Goal: Task Accomplishment & Management: Use online tool/utility

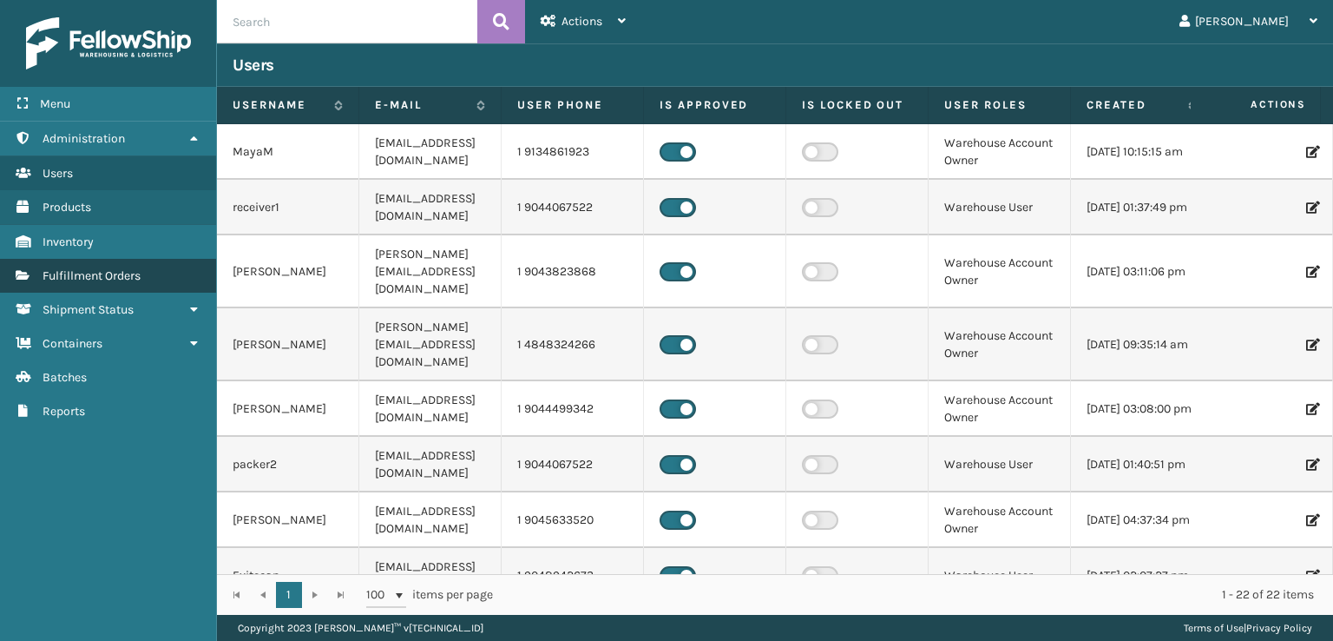
click at [83, 268] on span "Fulfillment Orders" at bounding box center [92, 275] width 98 height 15
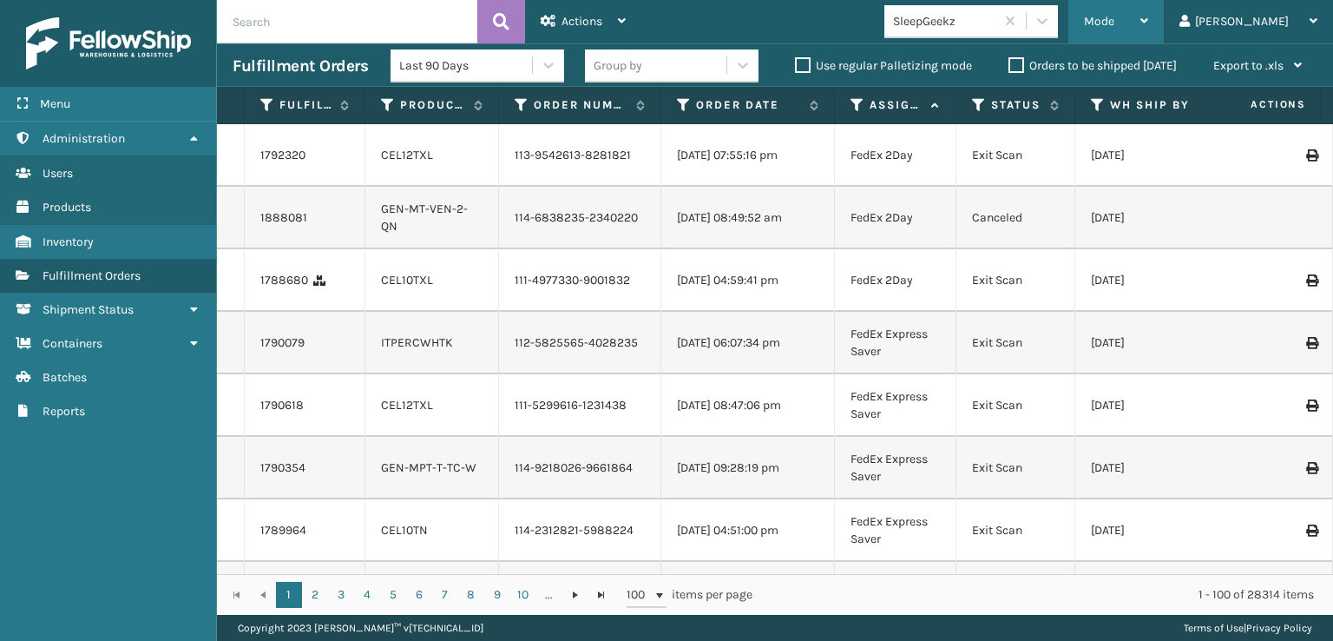
click at [1149, 33] on div "Mode" at bounding box center [1116, 21] width 64 height 43
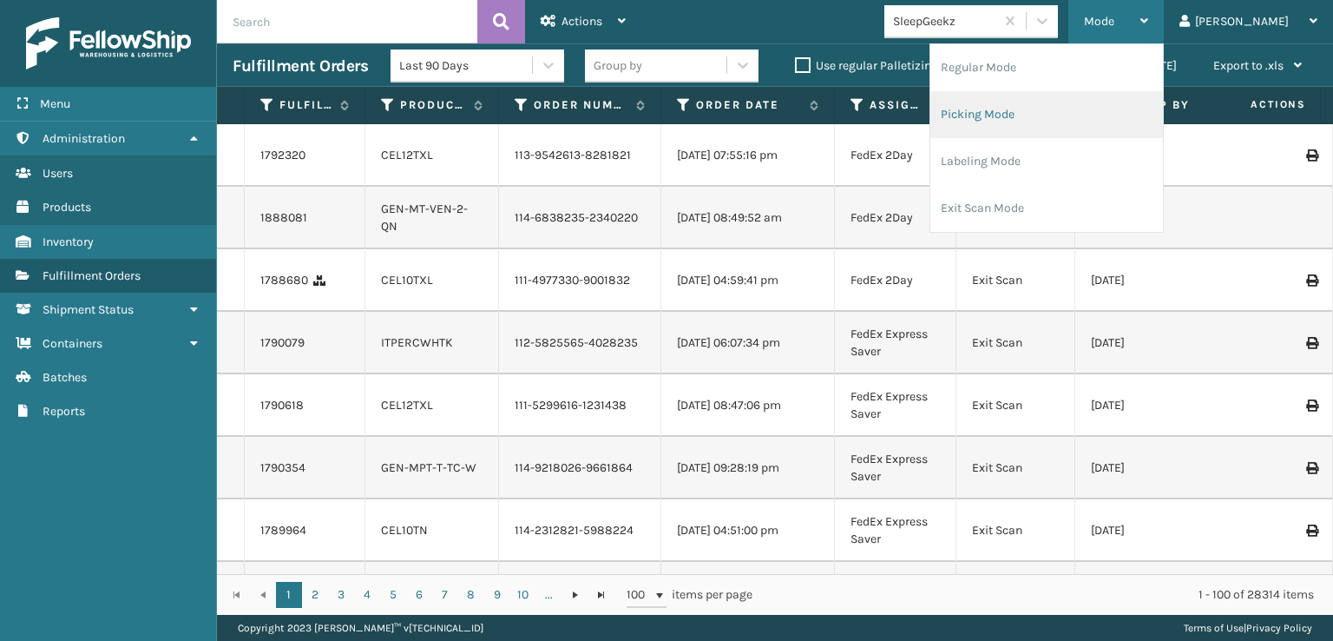
click at [1028, 111] on li "Picking Mode" at bounding box center [1047, 114] width 233 height 47
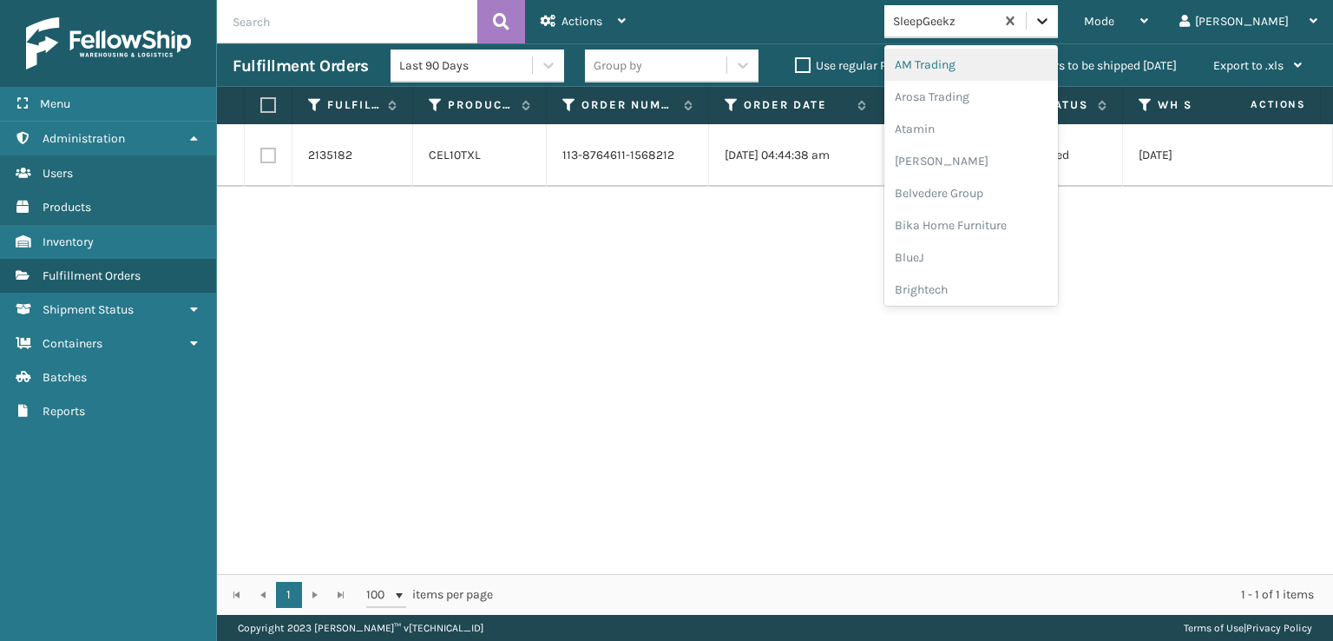
click at [1051, 22] on icon at bounding box center [1042, 20] width 17 height 17
click at [1001, 225] on div "FoamTex" at bounding box center [972, 222] width 174 height 32
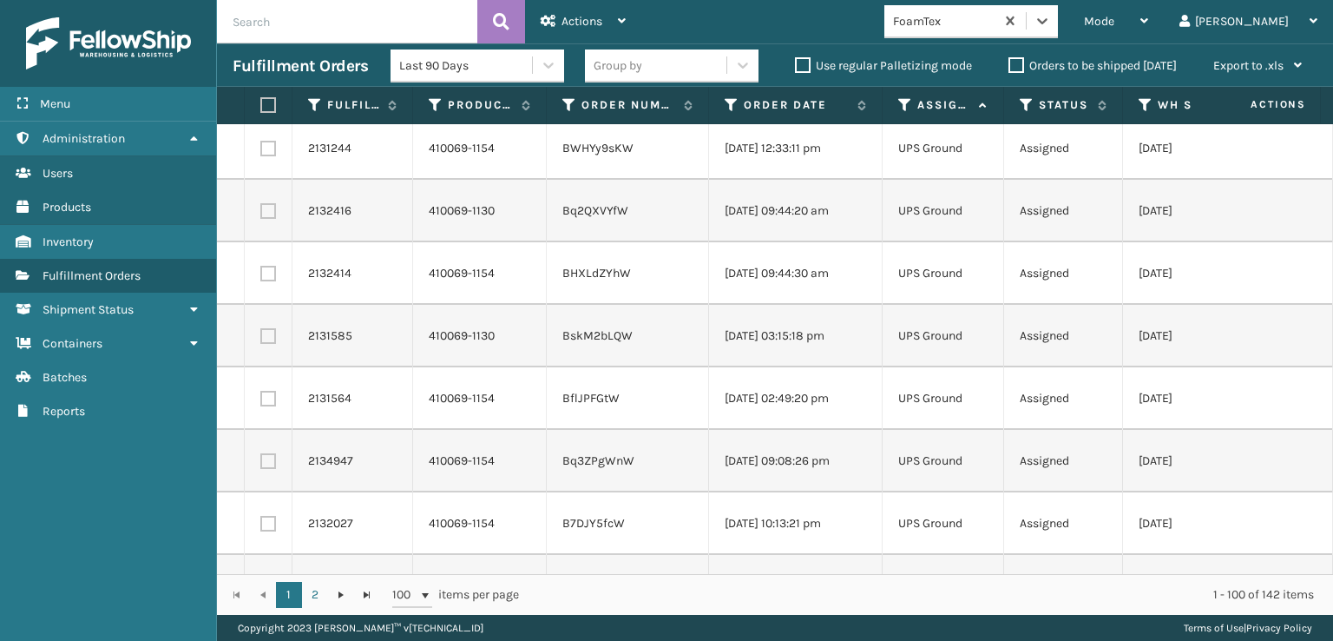
scroll to position [0, 0]
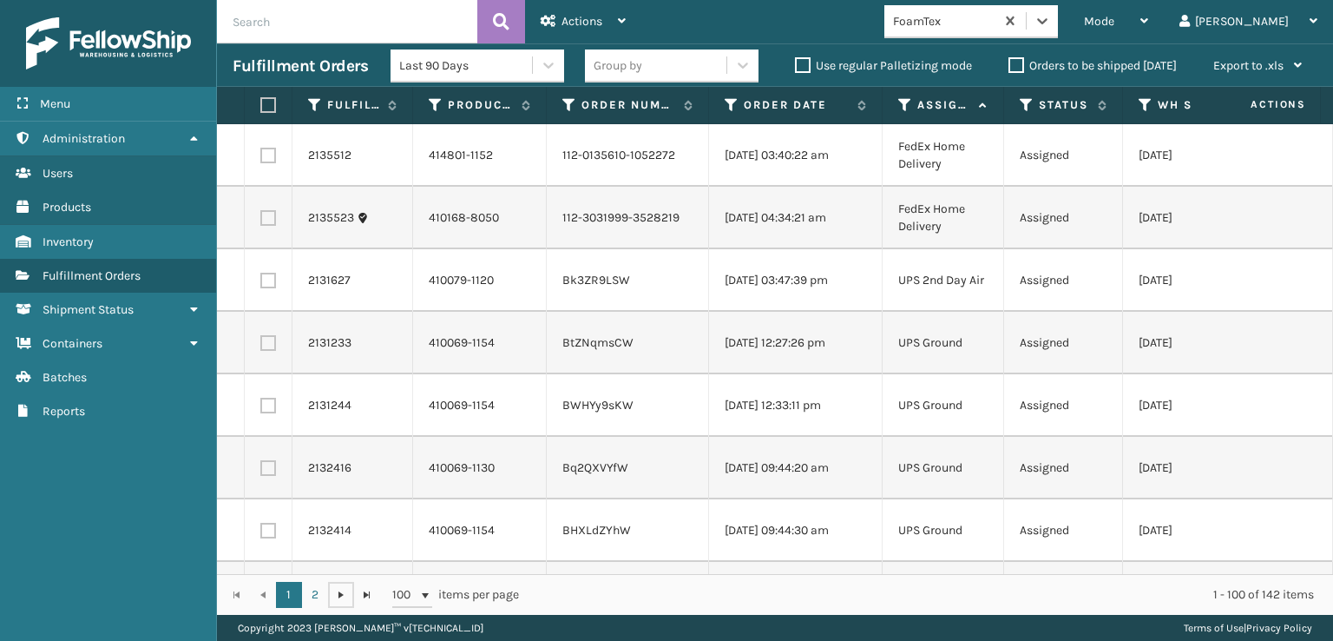
click at [341, 596] on span "Go to the next page" at bounding box center [341, 595] width 14 height 14
click at [286, 591] on link "1" at bounding box center [289, 595] width 26 height 26
click at [268, 109] on label at bounding box center [265, 105] width 10 height 16
click at [261, 109] on input "checkbox" at bounding box center [260, 105] width 1 height 11
checkbox input "true"
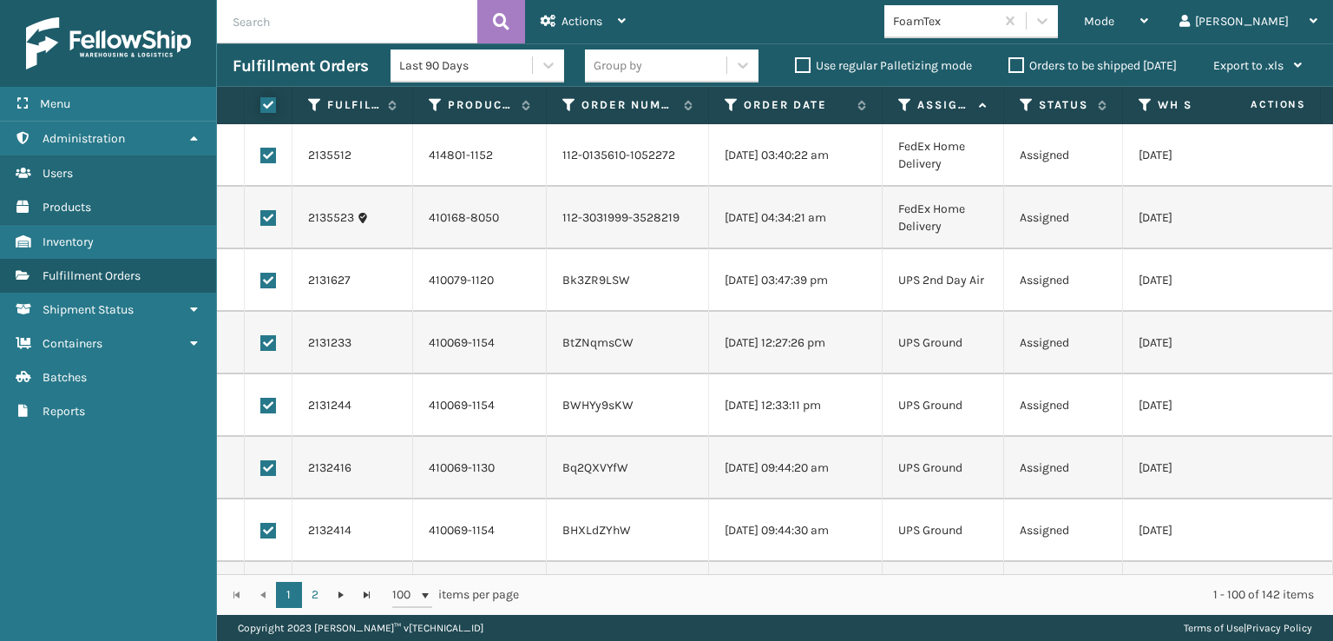
checkbox input "true"
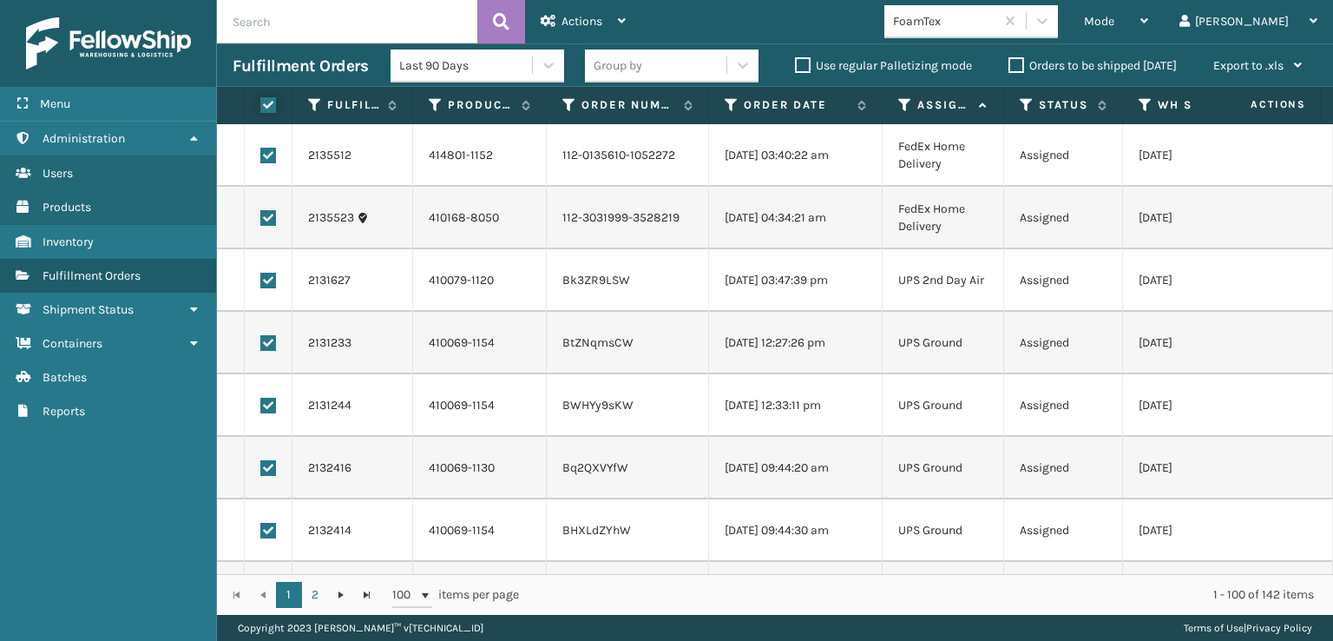
checkbox input "true"
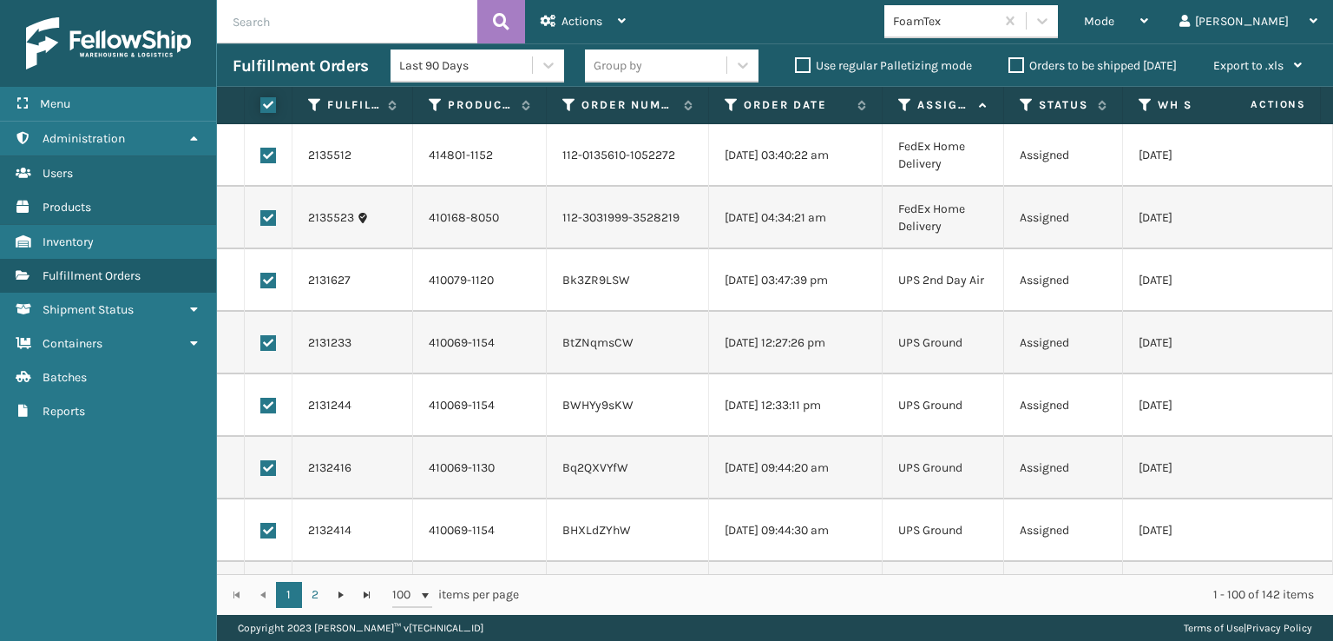
checkbox input "true"
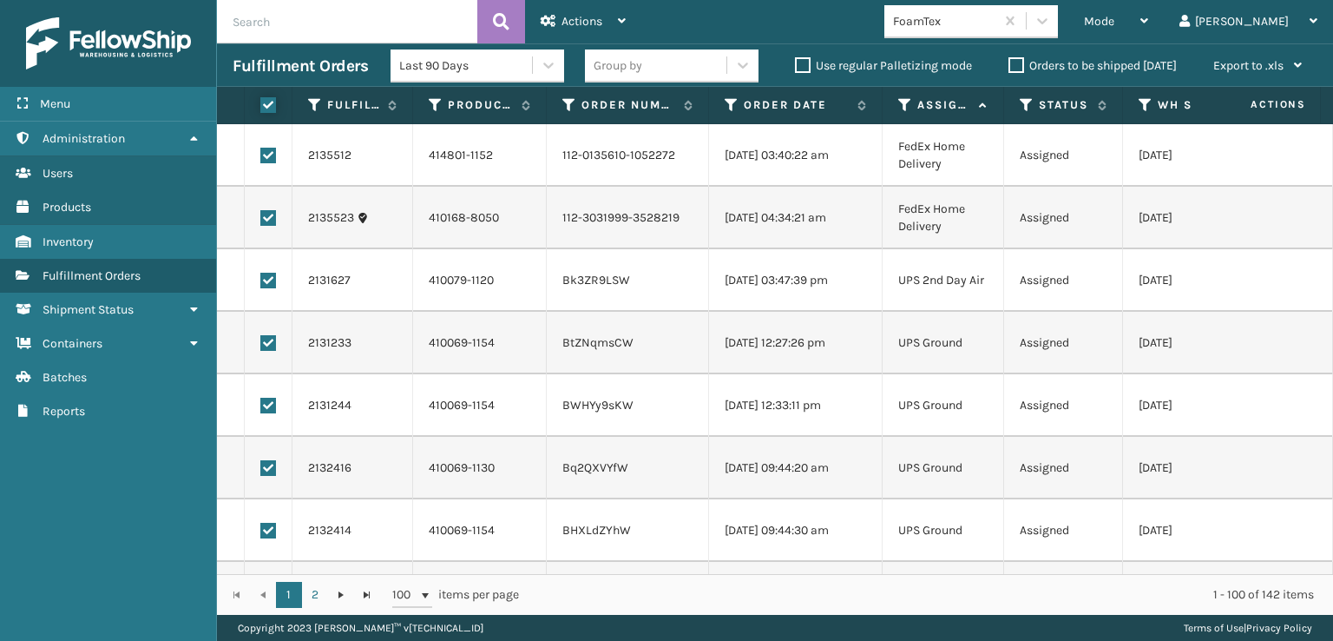
checkbox input "true"
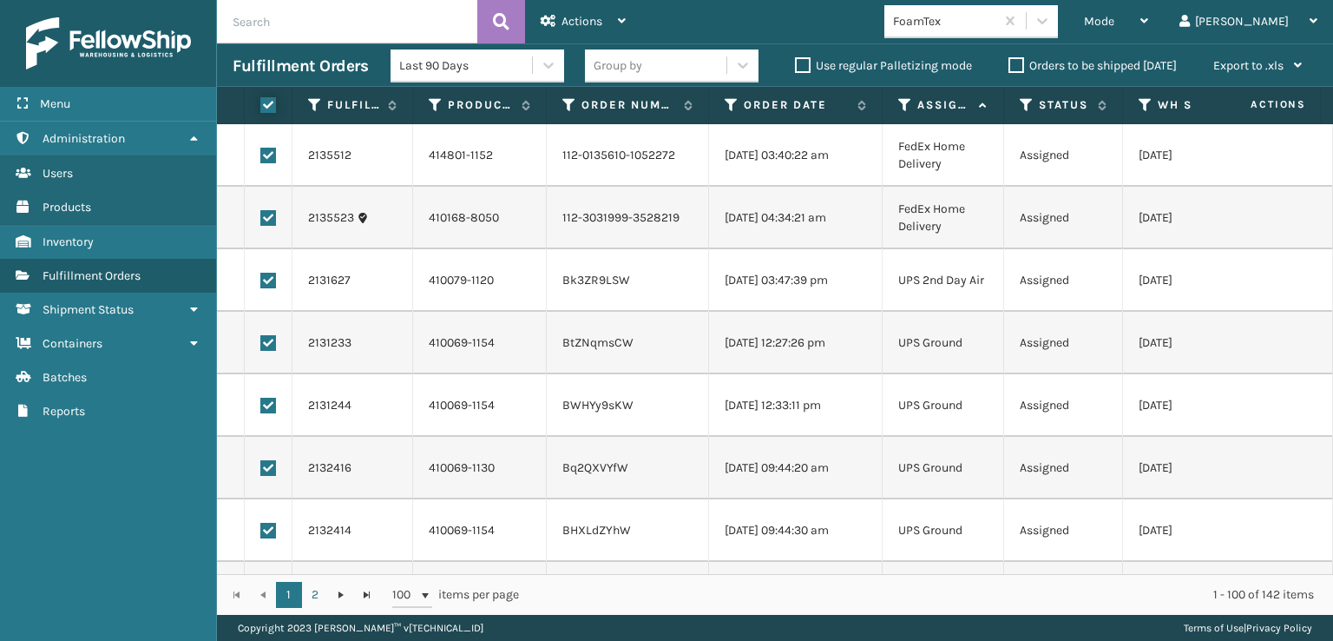
checkbox input "true"
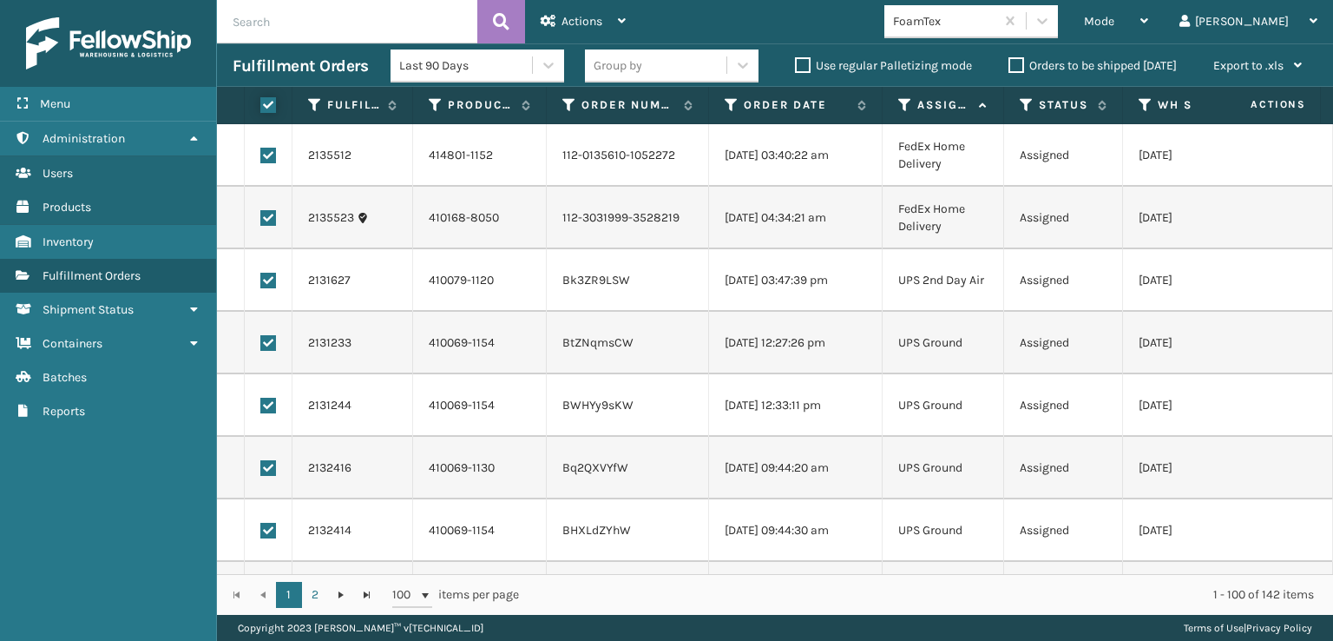
checkbox input "true"
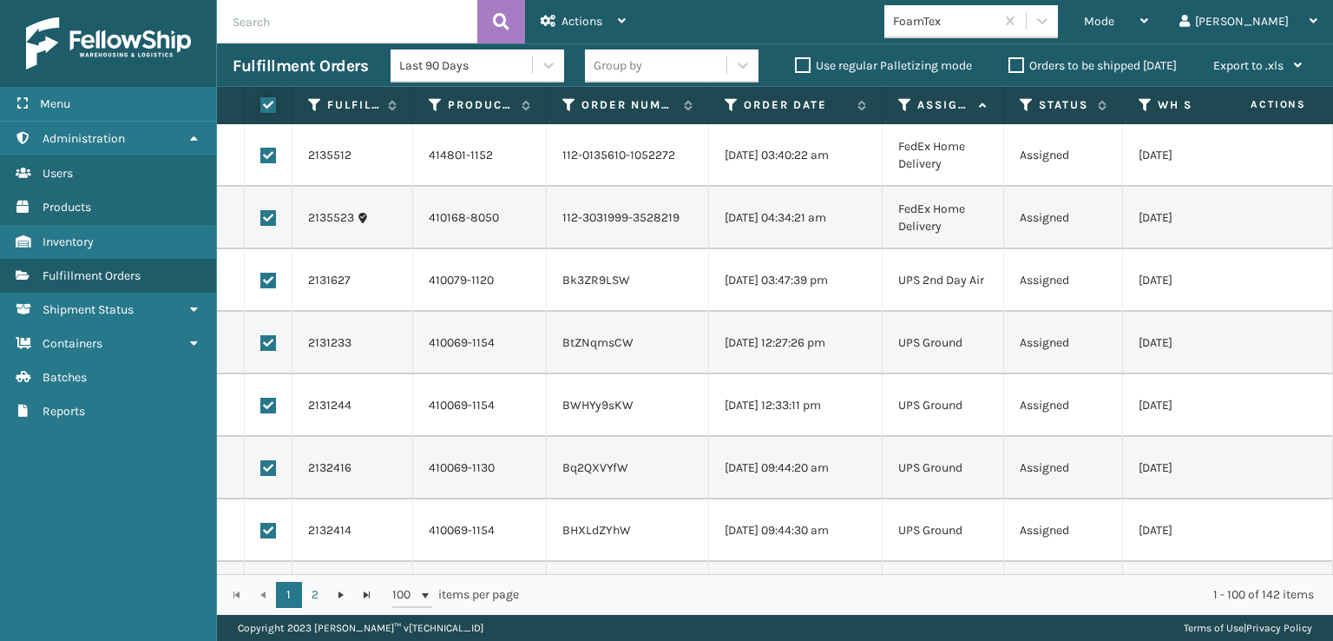
checkbox input "true"
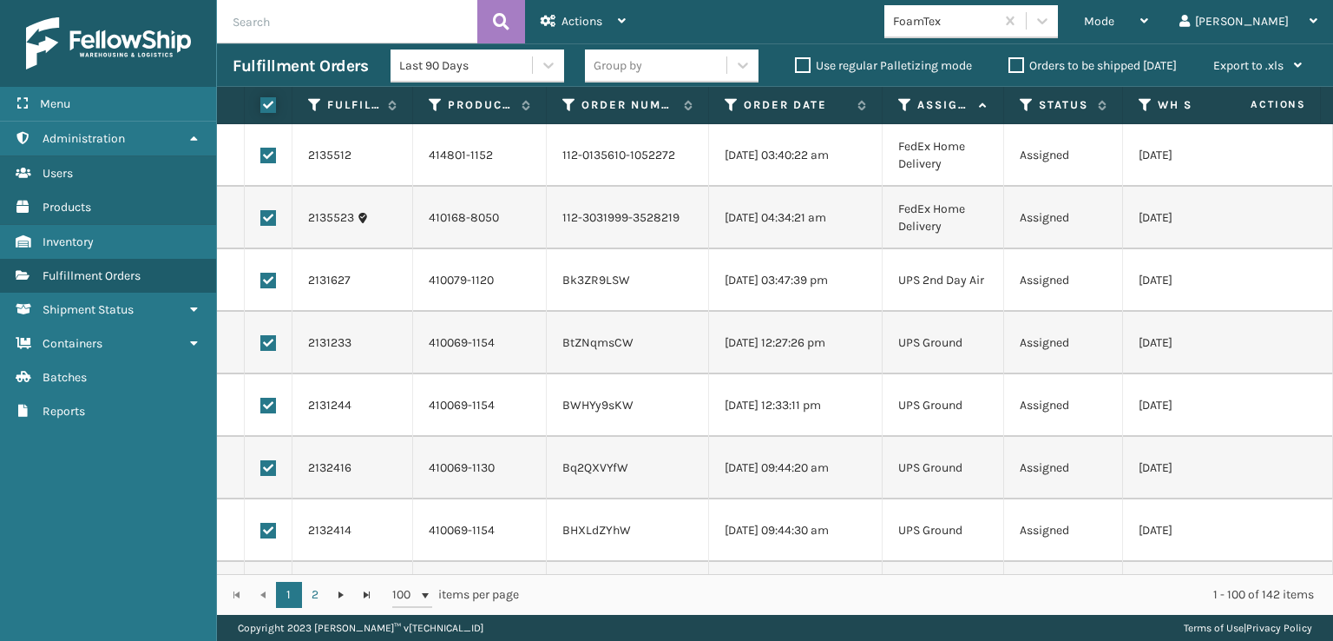
checkbox input "true"
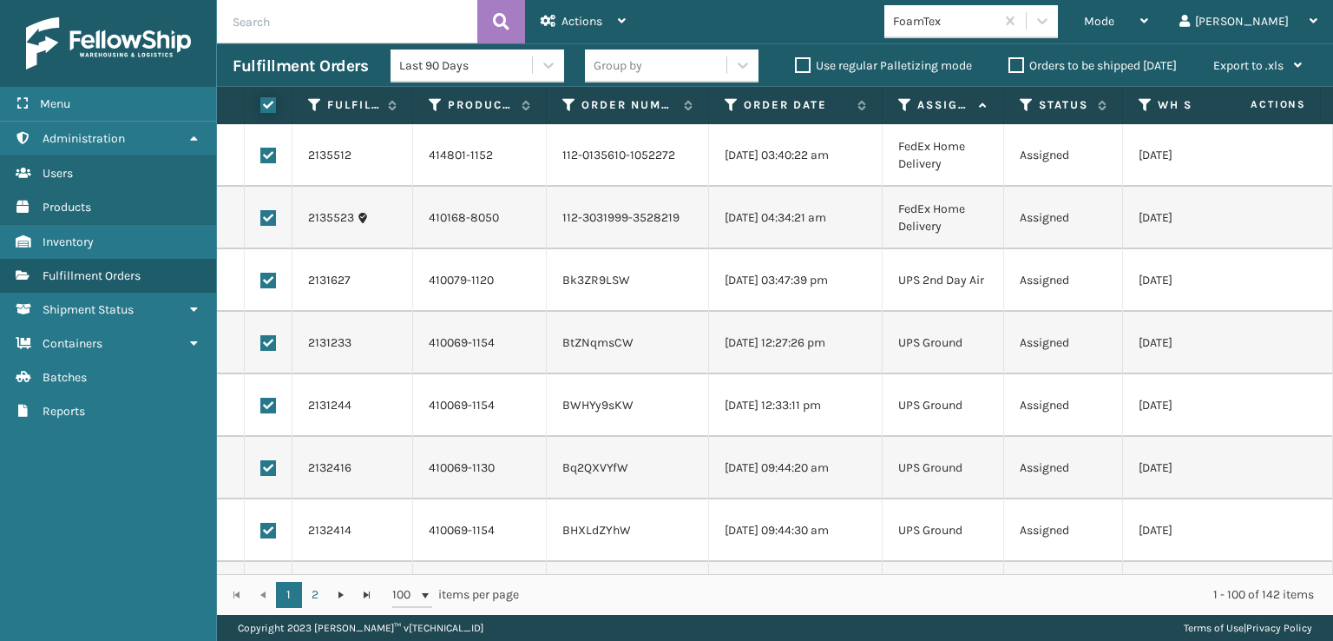
checkbox input "true"
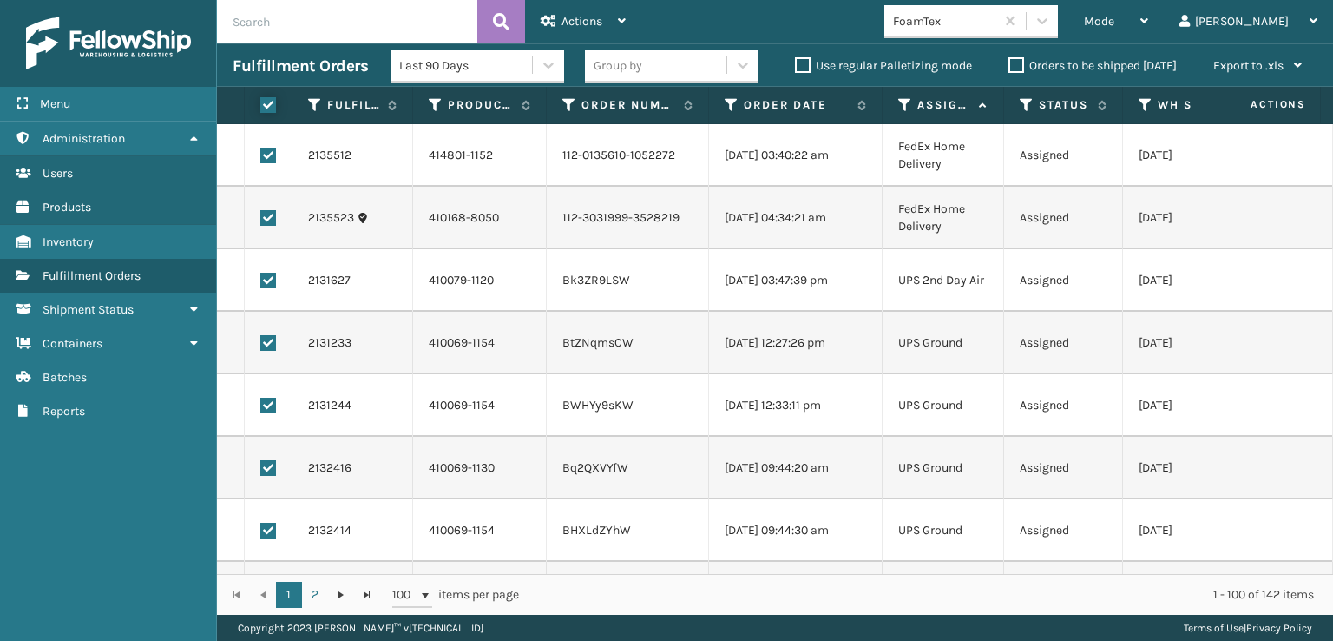
checkbox input "true"
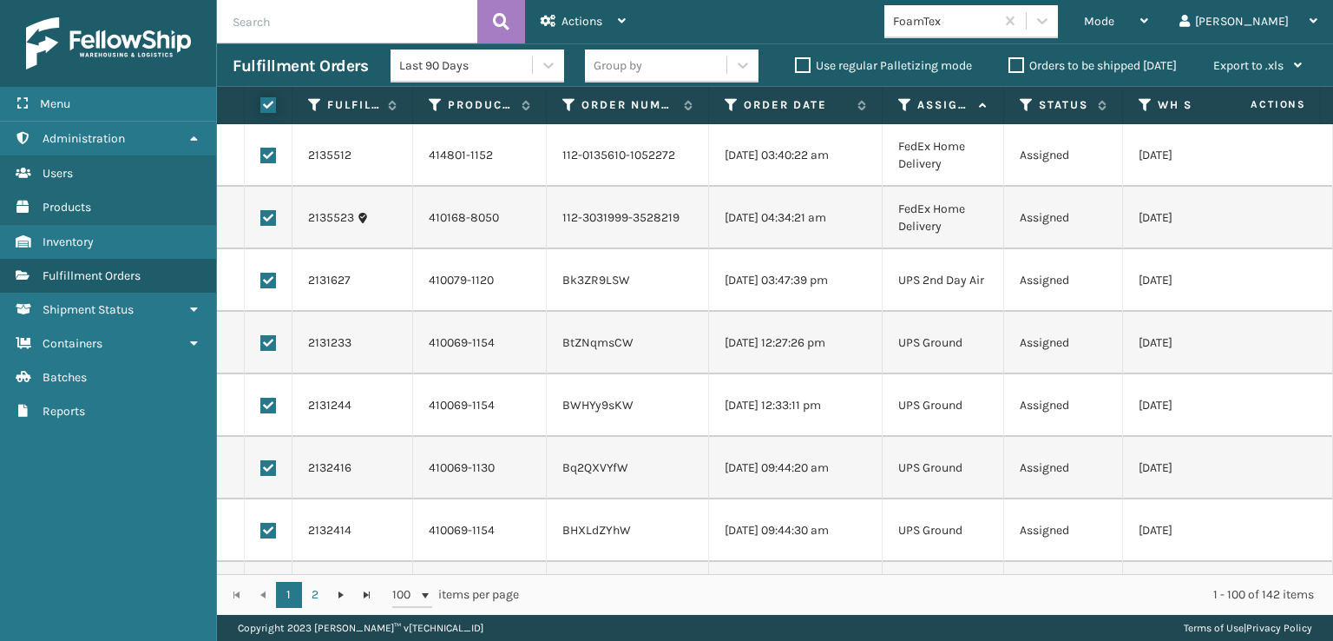
checkbox input "true"
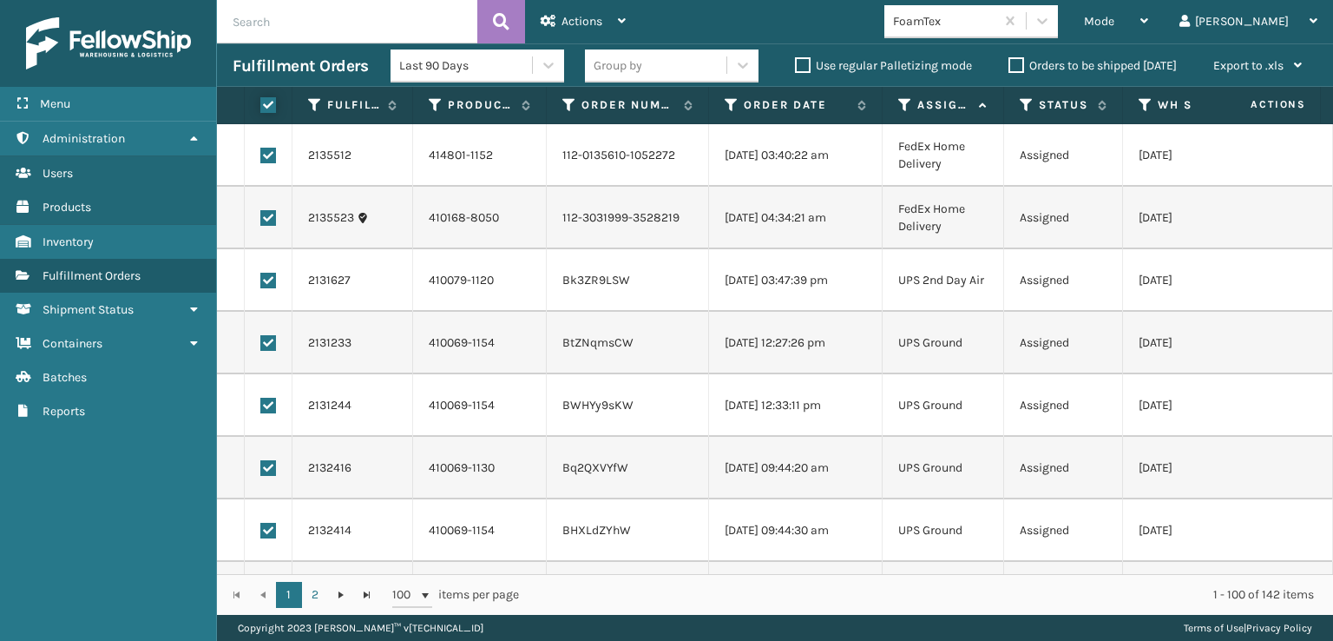
checkbox input "true"
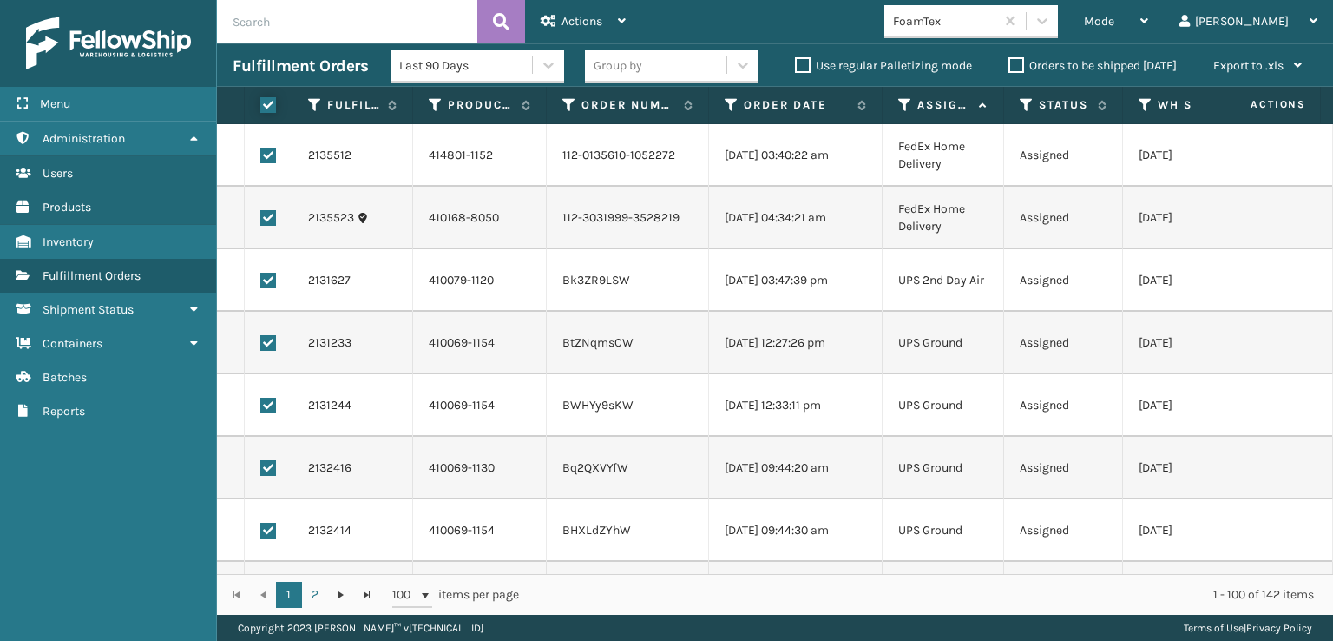
checkbox input "true"
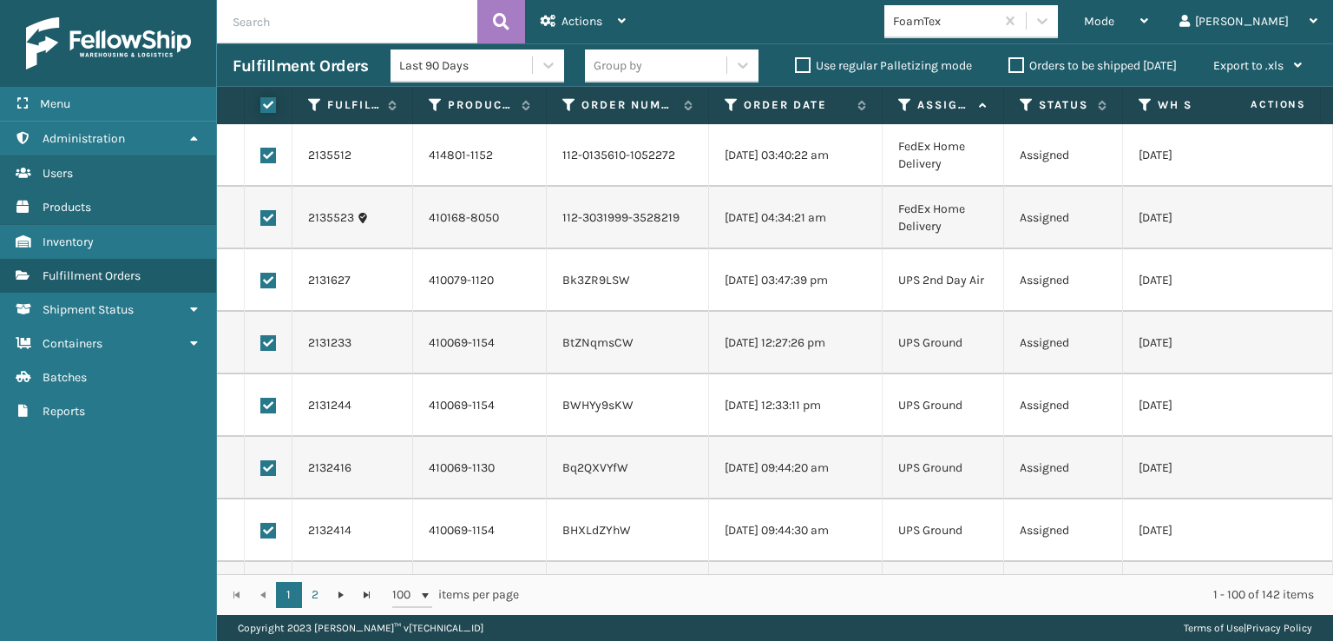
checkbox input "true"
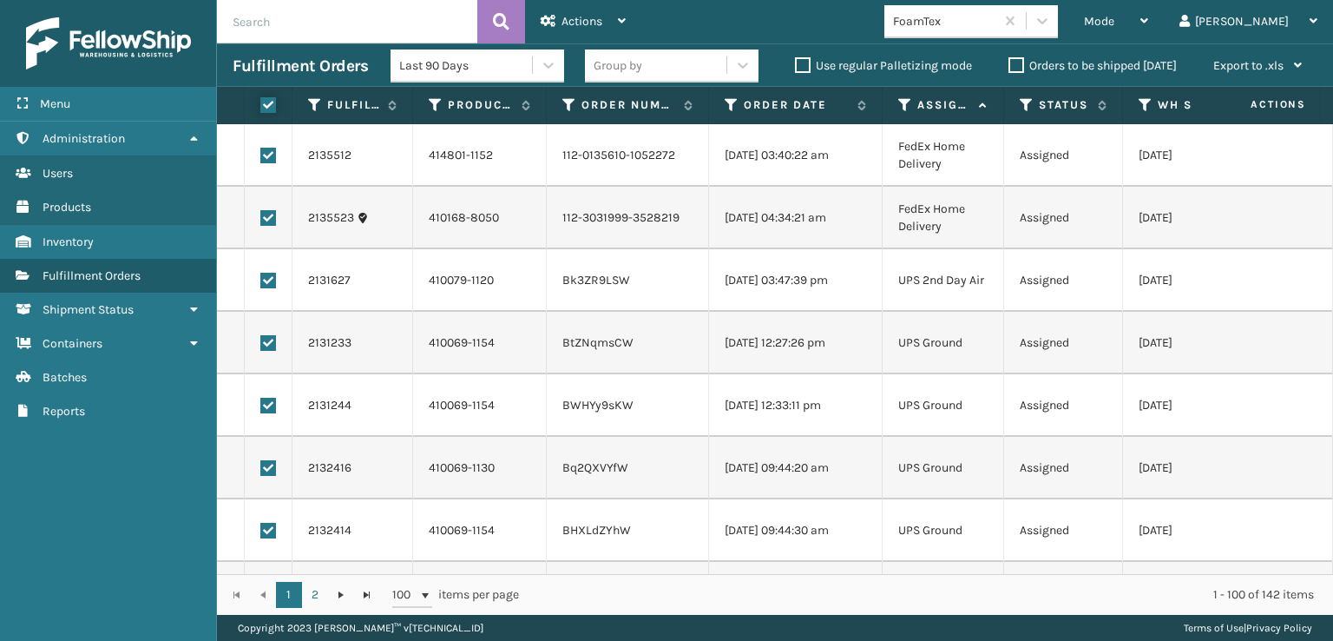
checkbox input "true"
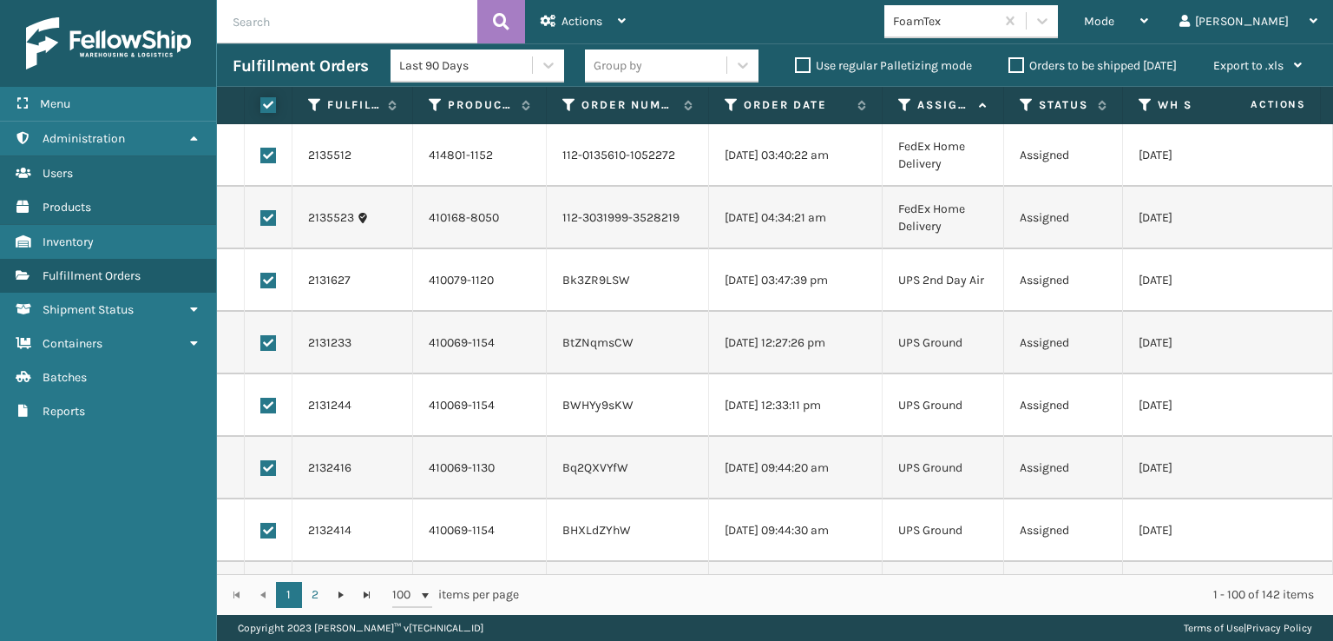
checkbox input "true"
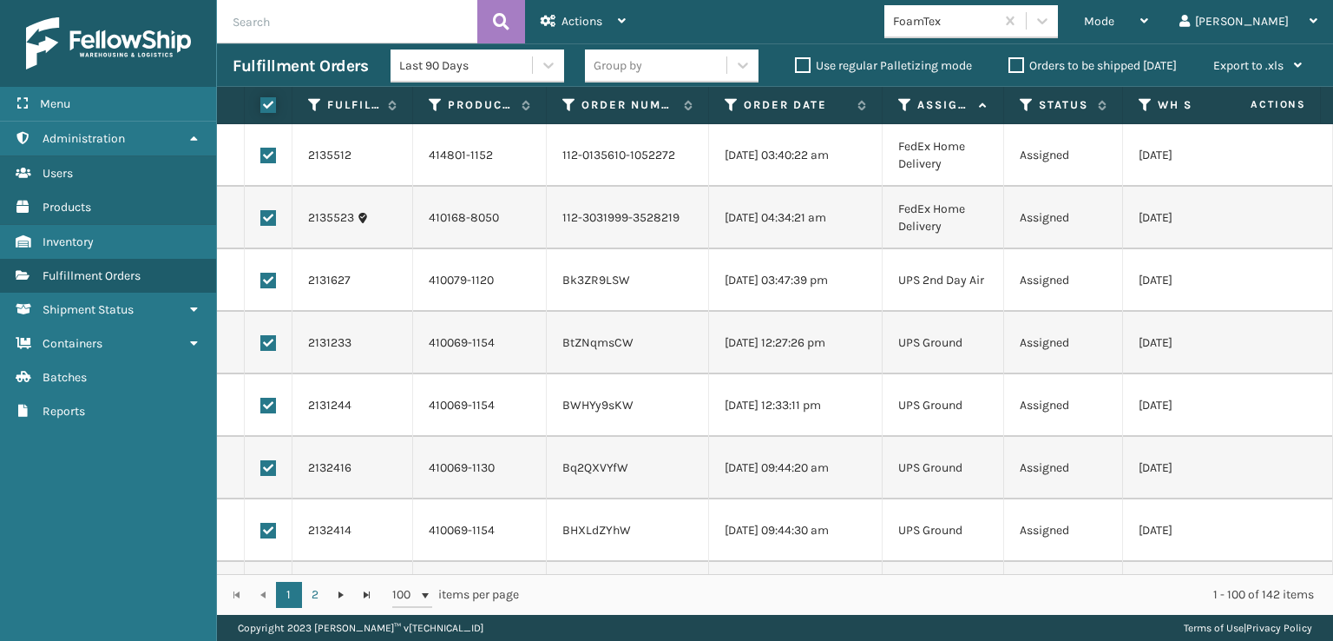
checkbox input "true"
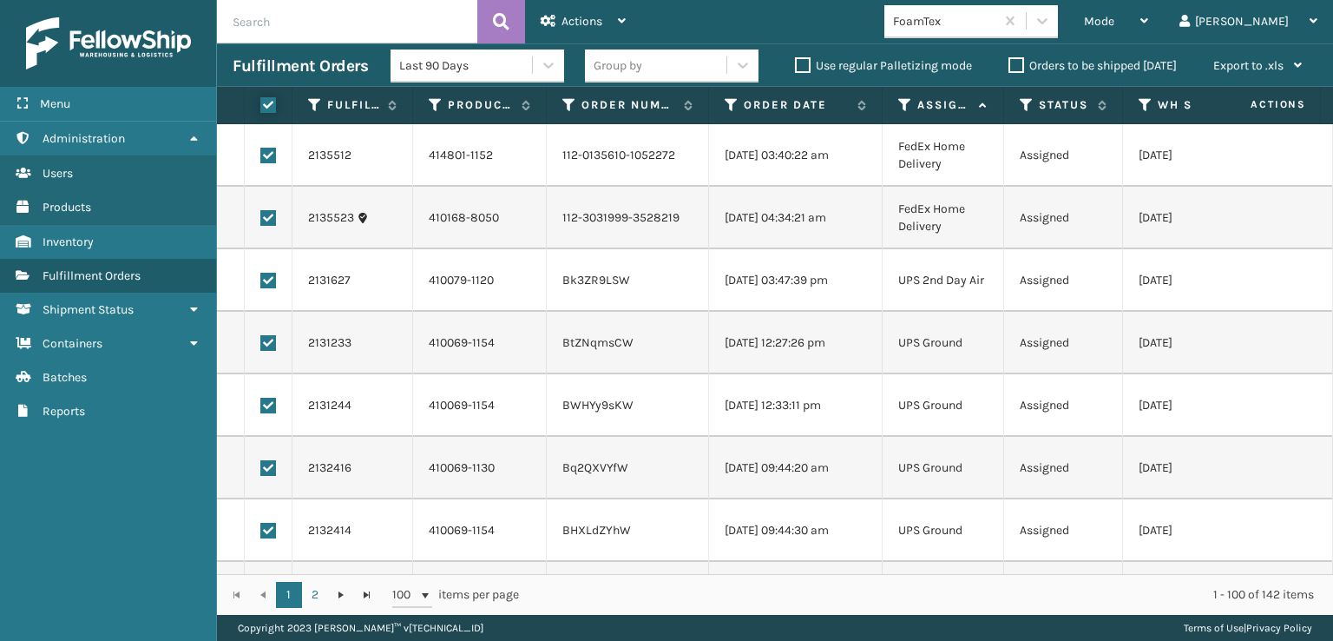
checkbox input "true"
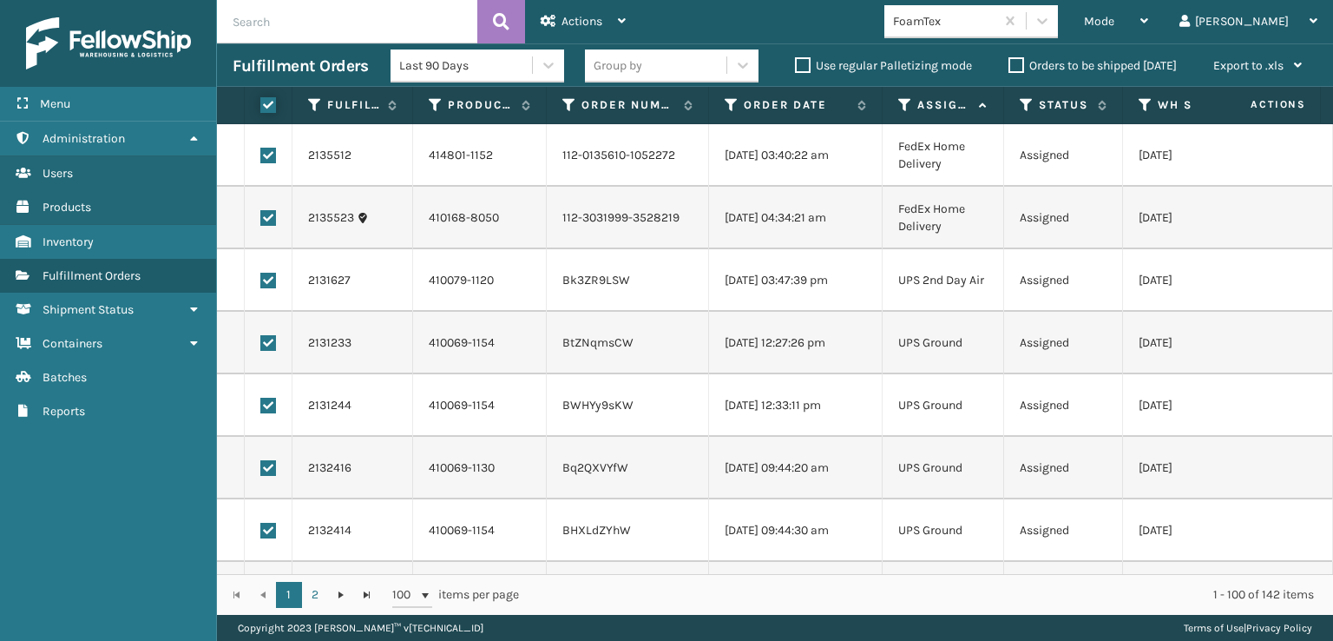
checkbox input "true"
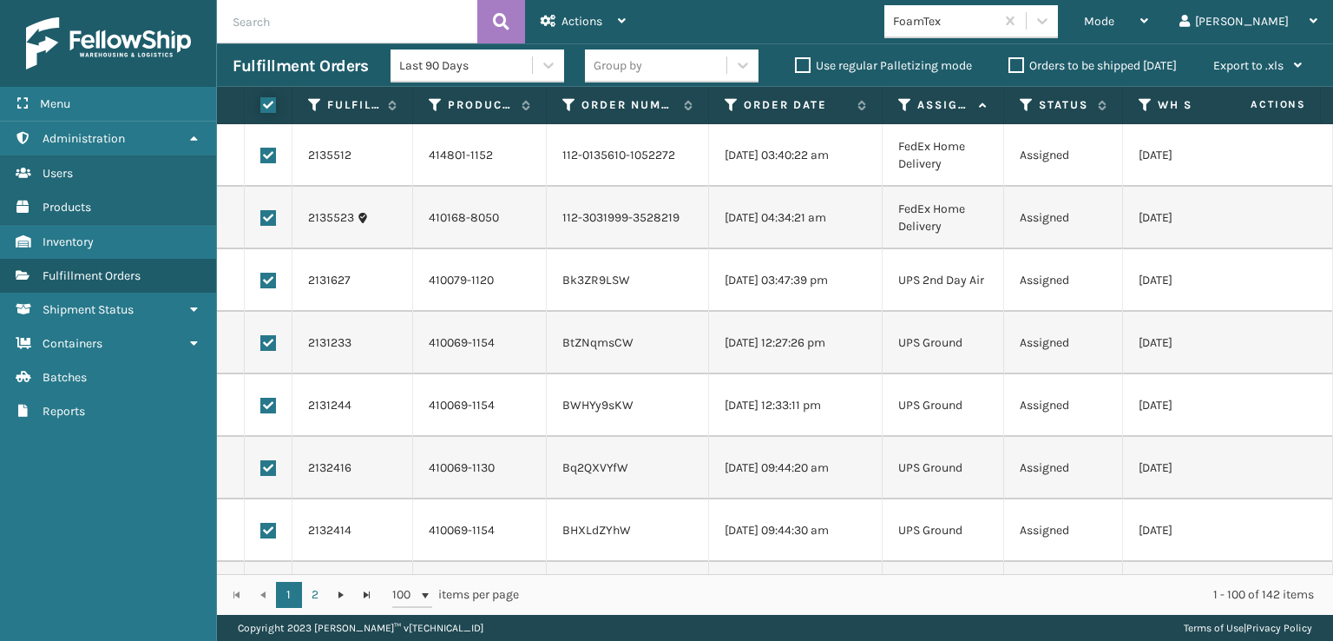
checkbox input "true"
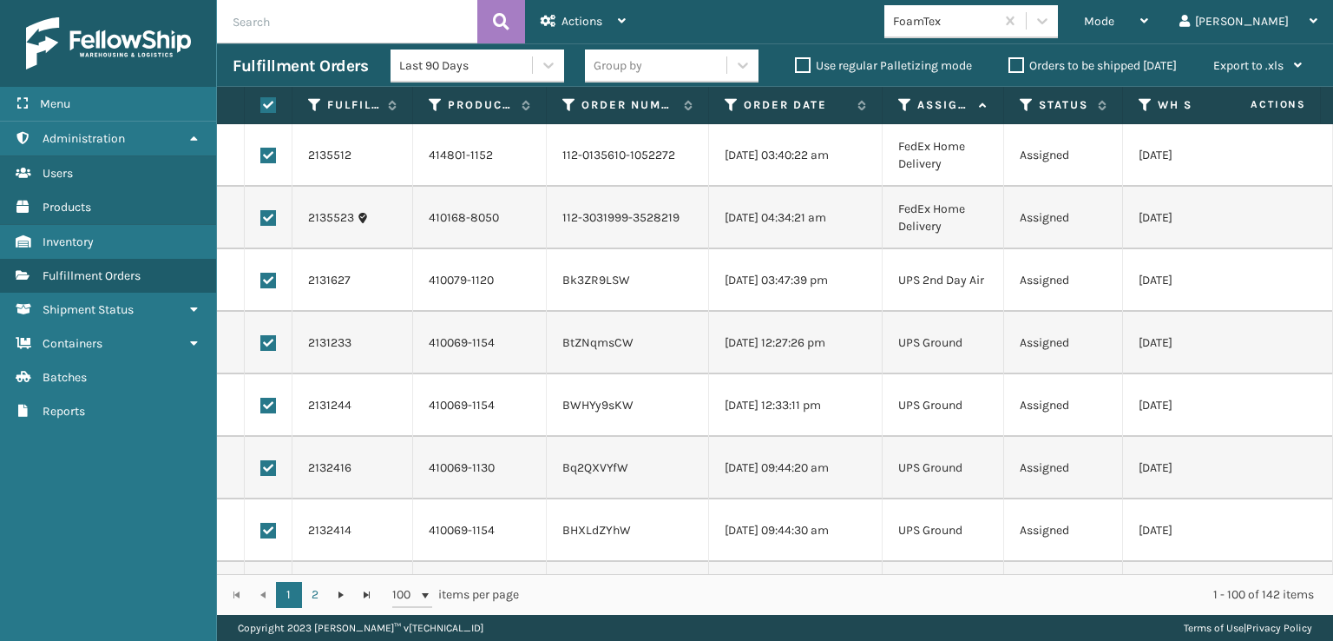
click at [266, 158] on label at bounding box center [268, 156] width 16 height 16
click at [261, 158] on input "checkbox" at bounding box center [260, 153] width 1 height 11
checkbox input "false"
click at [267, 225] on label at bounding box center [268, 218] width 16 height 16
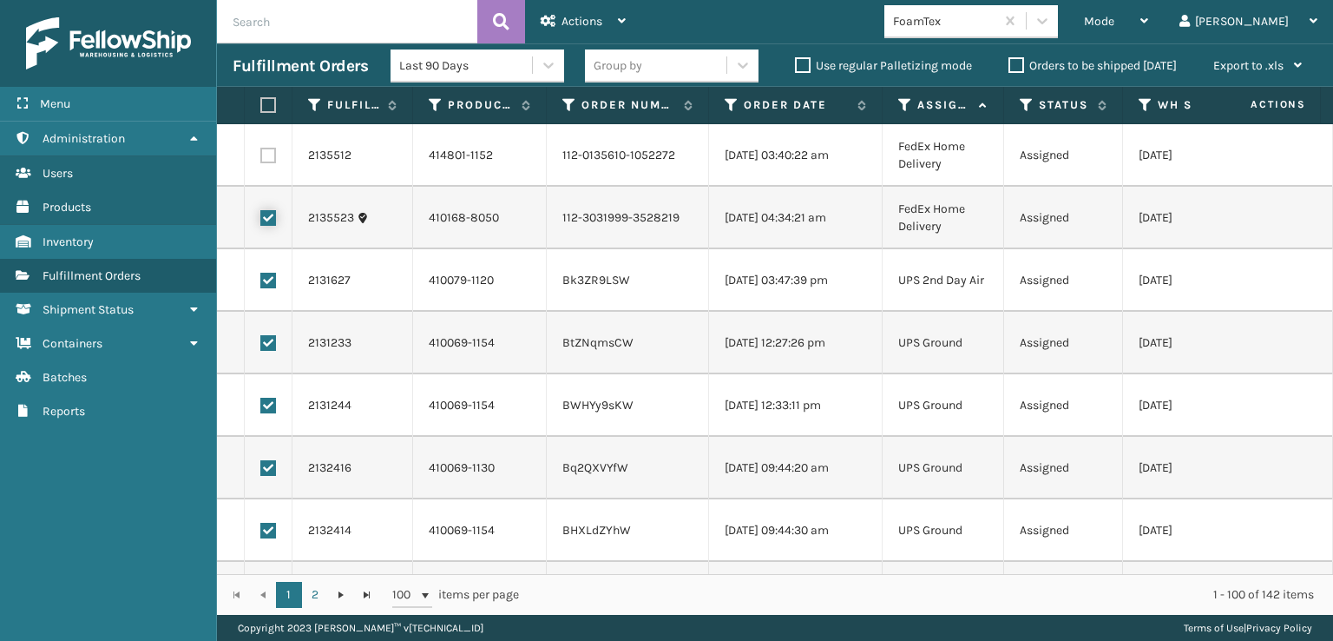
click at [261, 221] on input "checkbox" at bounding box center [260, 215] width 1 height 11
checkbox input "false"
click at [616, 15] on div "Actions" at bounding box center [583, 21] width 85 height 43
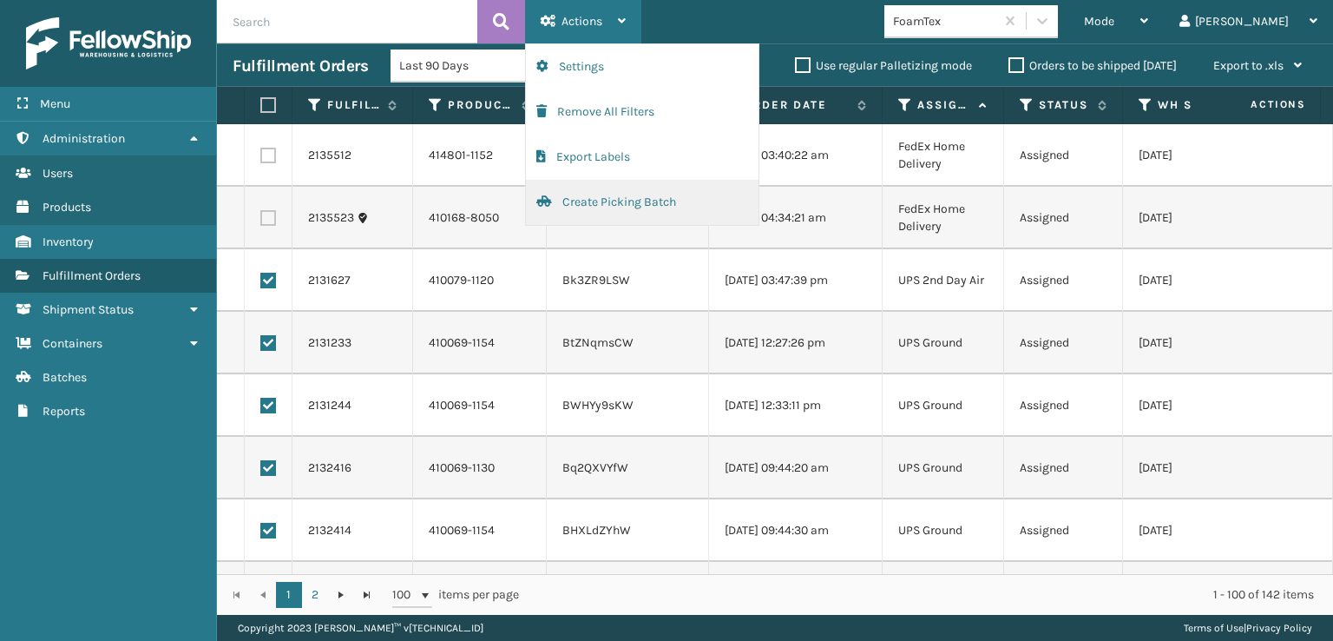
click at [618, 198] on button "Create Picking Batch" at bounding box center [642, 202] width 233 height 45
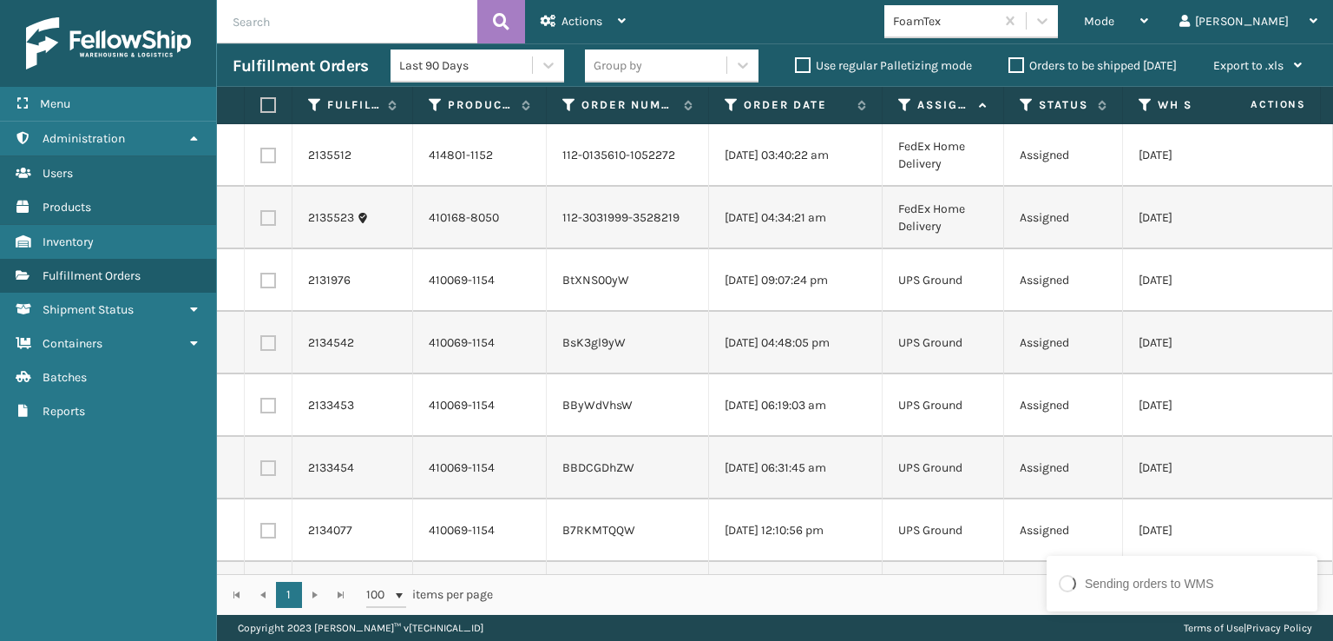
click at [264, 281] on label at bounding box center [268, 281] width 16 height 16
click at [261, 281] on input "checkbox" at bounding box center [260, 278] width 1 height 11
checkbox input "true"
click at [273, 341] on label at bounding box center [268, 343] width 16 height 16
click at [261, 341] on input "checkbox" at bounding box center [260, 340] width 1 height 11
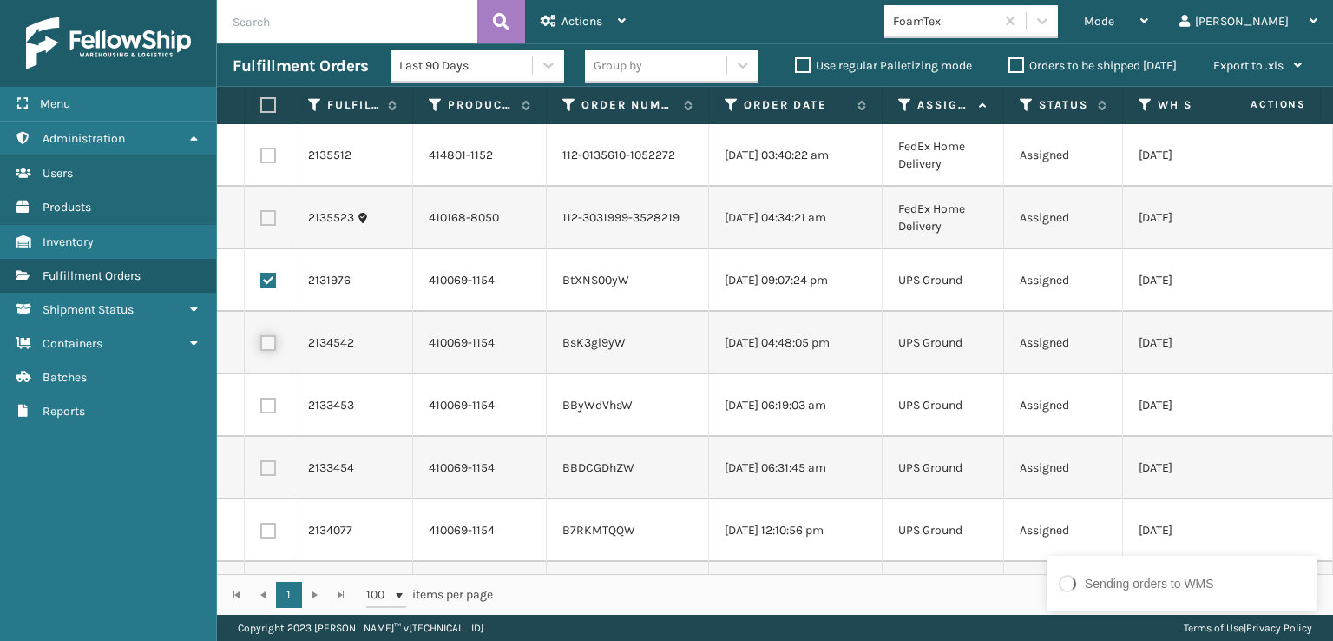
checkbox input "true"
click at [273, 405] on label at bounding box center [268, 406] width 16 height 16
click at [261, 405] on input "checkbox" at bounding box center [260, 403] width 1 height 11
checkbox input "true"
click at [267, 477] on td at bounding box center [269, 468] width 48 height 63
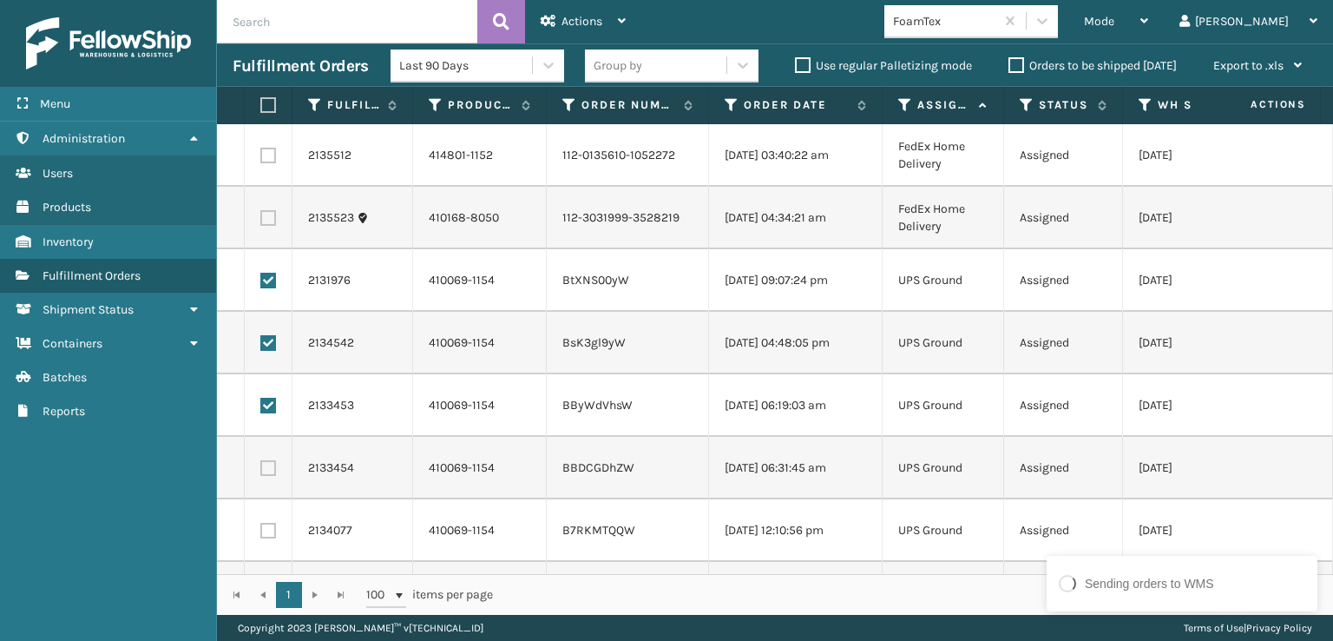
click at [264, 471] on label at bounding box center [268, 468] width 16 height 16
click at [261, 471] on input "checkbox" at bounding box center [260, 465] width 1 height 11
checkbox input "true"
click at [264, 533] on label at bounding box center [268, 531] width 16 height 16
click at [261, 533] on input "checkbox" at bounding box center [260, 528] width 1 height 11
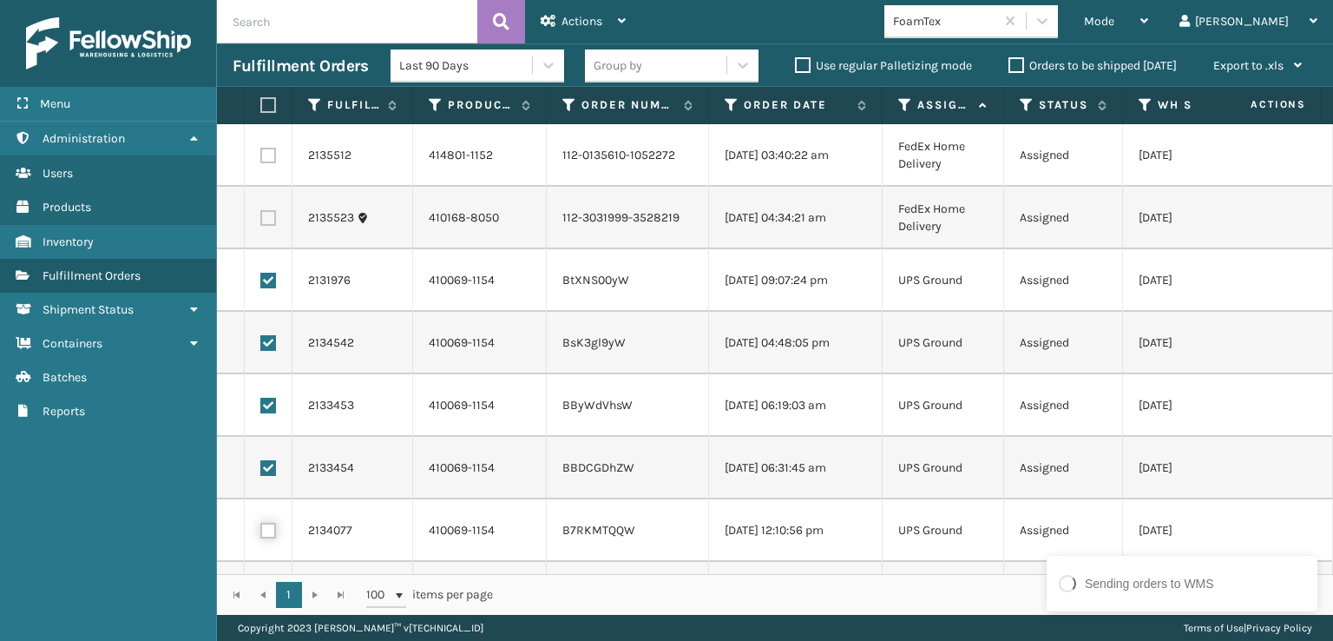
checkbox input "true"
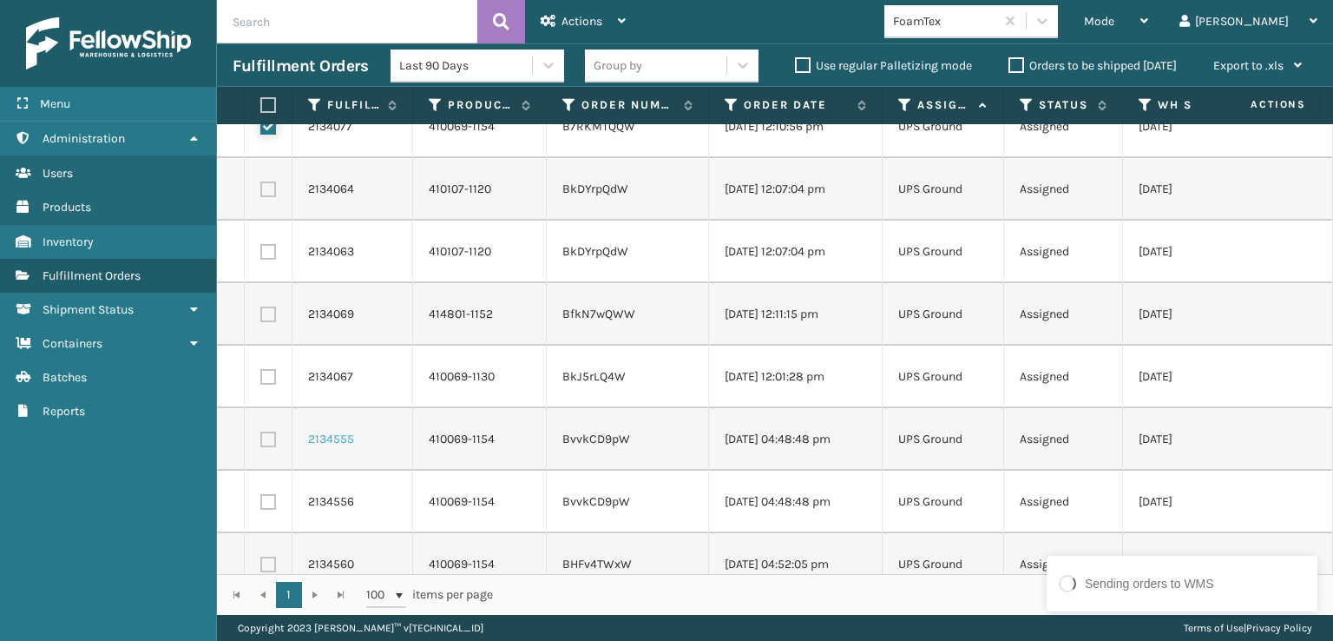
scroll to position [434, 0]
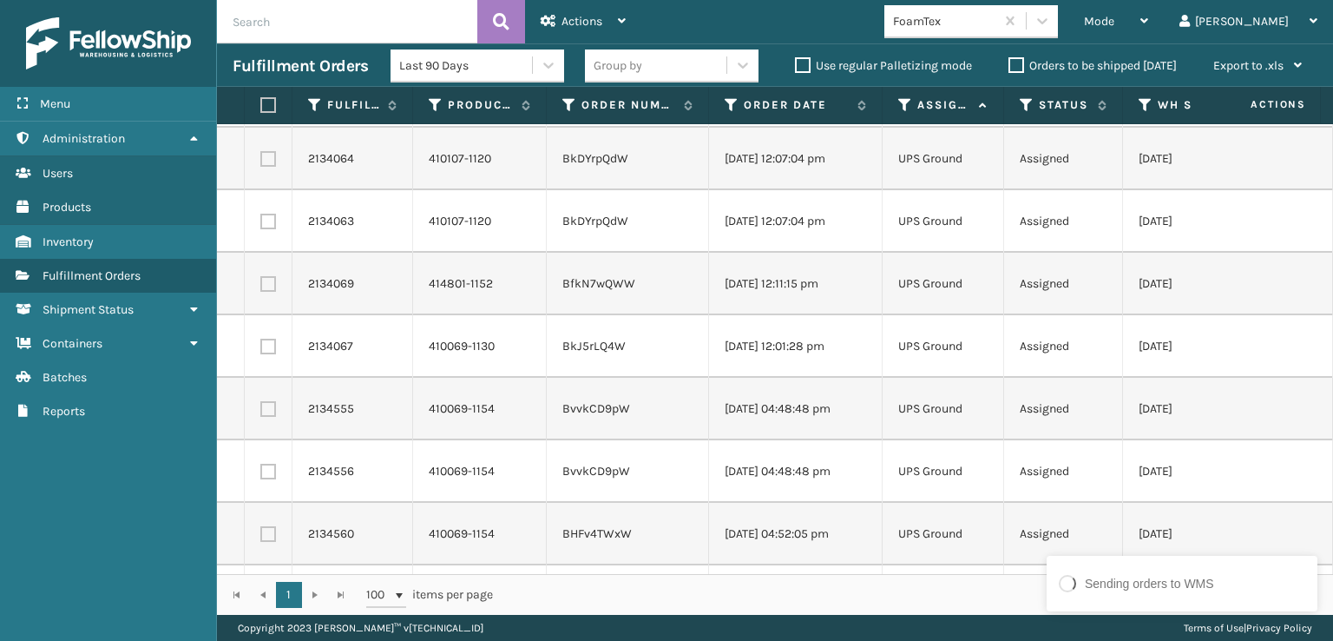
click at [267, 400] on td at bounding box center [269, 409] width 48 height 63
click at [267, 414] on label at bounding box center [268, 409] width 16 height 16
click at [261, 412] on input "checkbox" at bounding box center [260, 406] width 1 height 11
checkbox input "true"
click at [267, 471] on label at bounding box center [268, 472] width 16 height 16
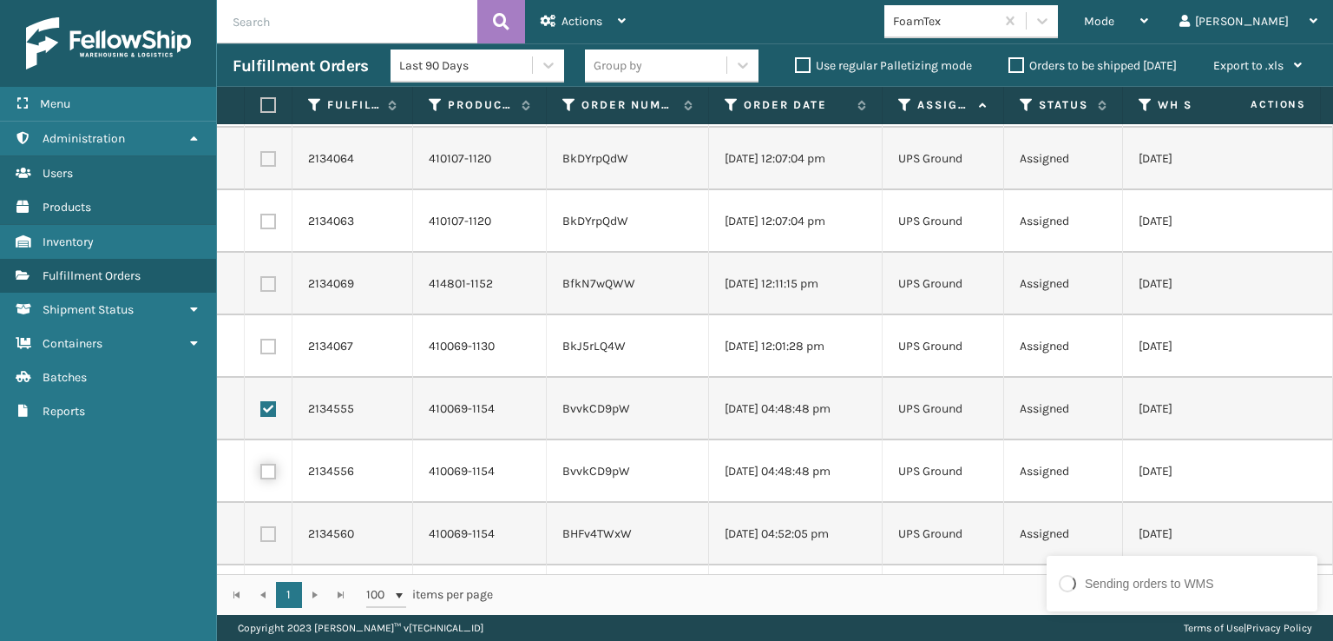
click at [261, 471] on input "checkbox" at bounding box center [260, 469] width 1 height 11
checkbox input "true"
click at [274, 530] on label at bounding box center [268, 534] width 16 height 16
click at [261, 530] on input "checkbox" at bounding box center [260, 531] width 1 height 11
checkbox input "true"
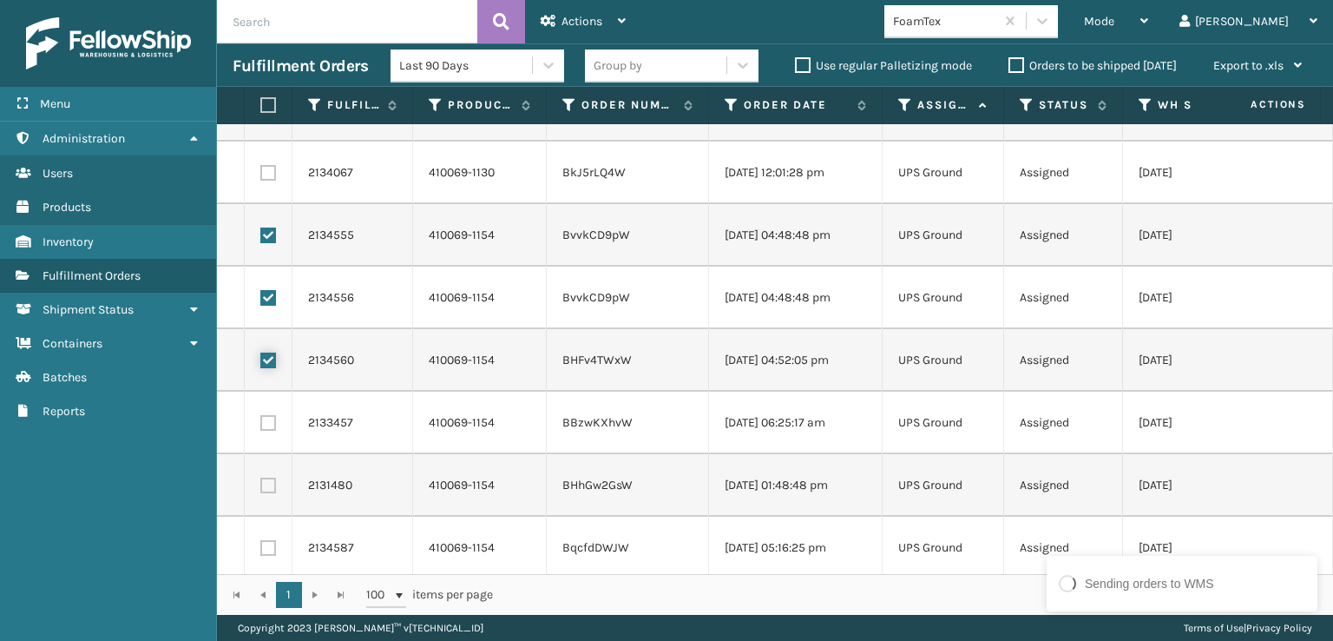
scroll to position [695, 0]
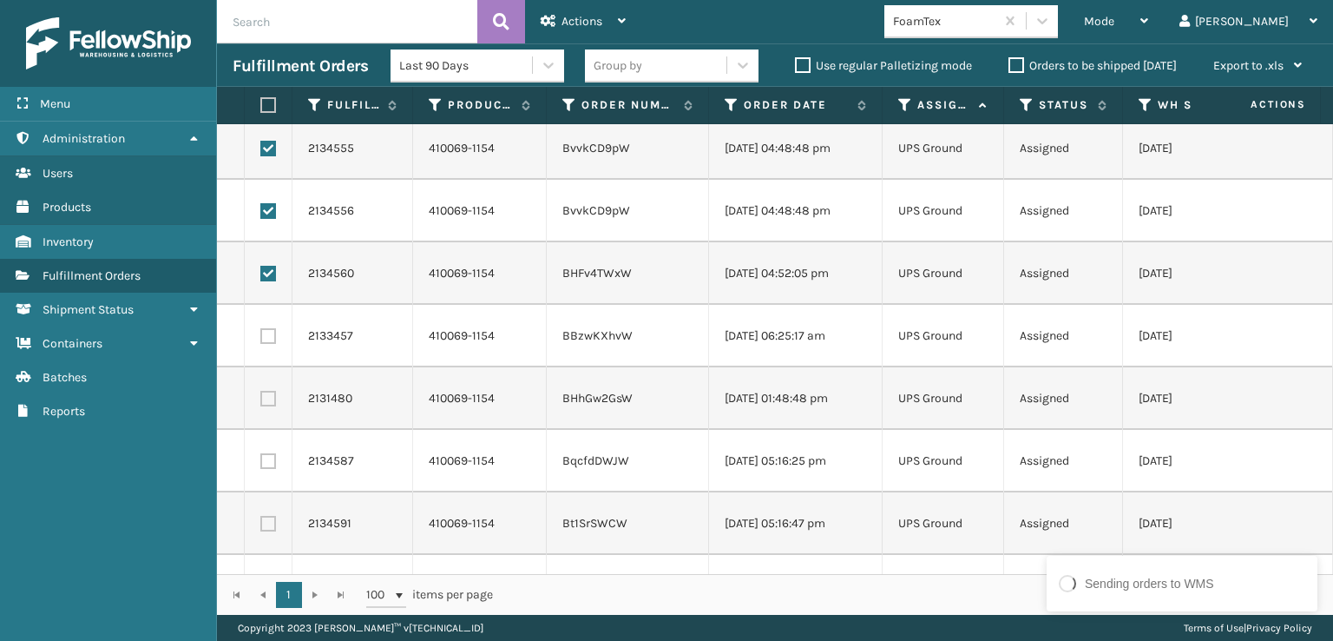
click at [273, 338] on label at bounding box center [268, 336] width 16 height 16
click at [261, 338] on input "checkbox" at bounding box center [260, 333] width 1 height 11
checkbox input "true"
click at [268, 405] on label at bounding box center [268, 399] width 16 height 16
click at [261, 402] on input "checkbox" at bounding box center [260, 396] width 1 height 11
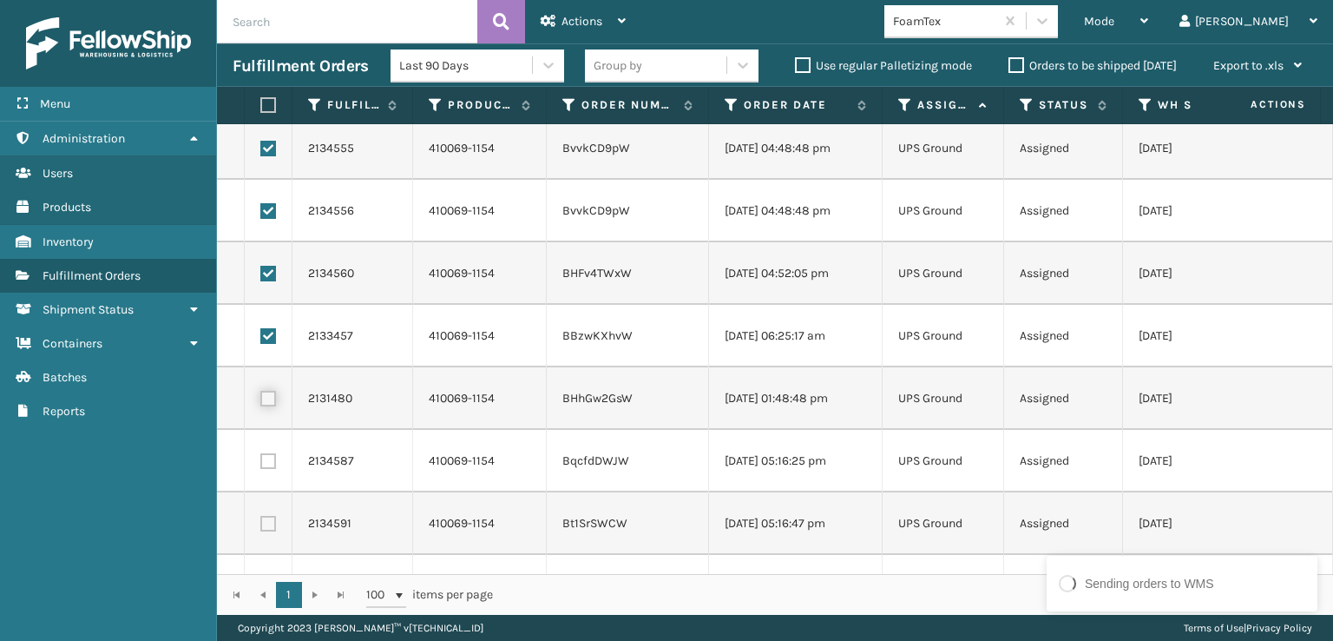
checkbox input "true"
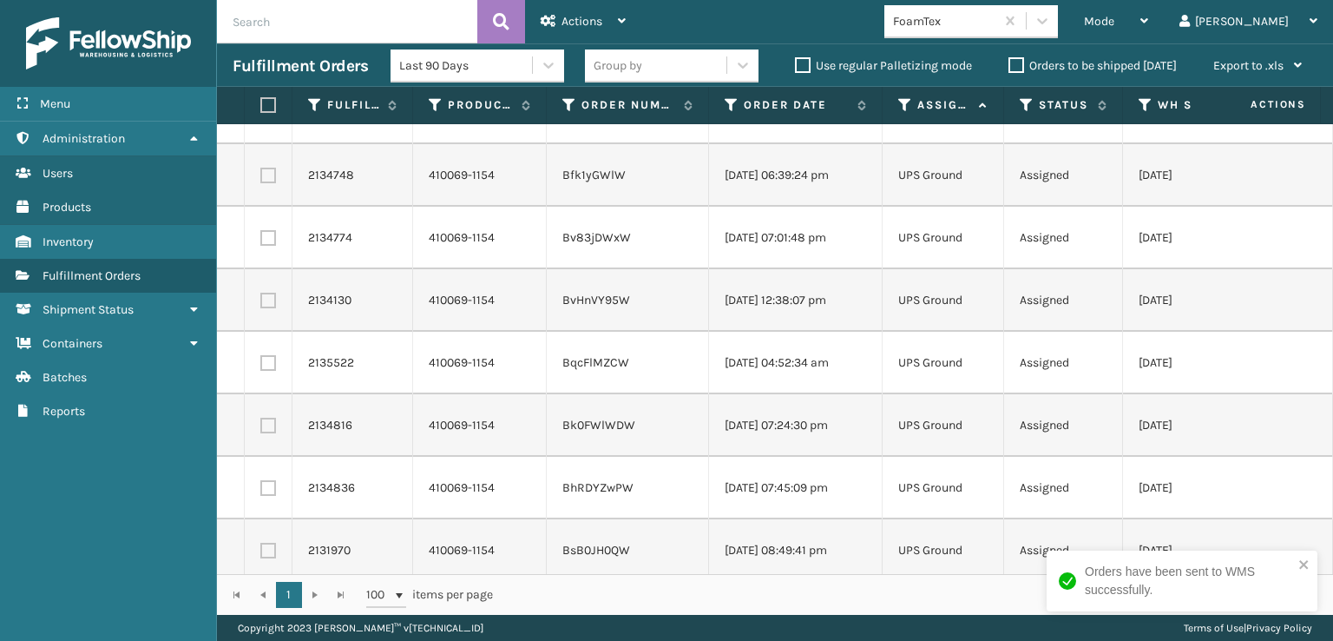
scroll to position [2170, 0]
drag, startPoint x: 273, startPoint y: 547, endPoint x: 289, endPoint y: 510, distance: 39.7
click at [273, 546] on label at bounding box center [268, 548] width 16 height 16
click at [261, 546] on input "checkbox" at bounding box center [260, 545] width 1 height 11
checkbox input "true"
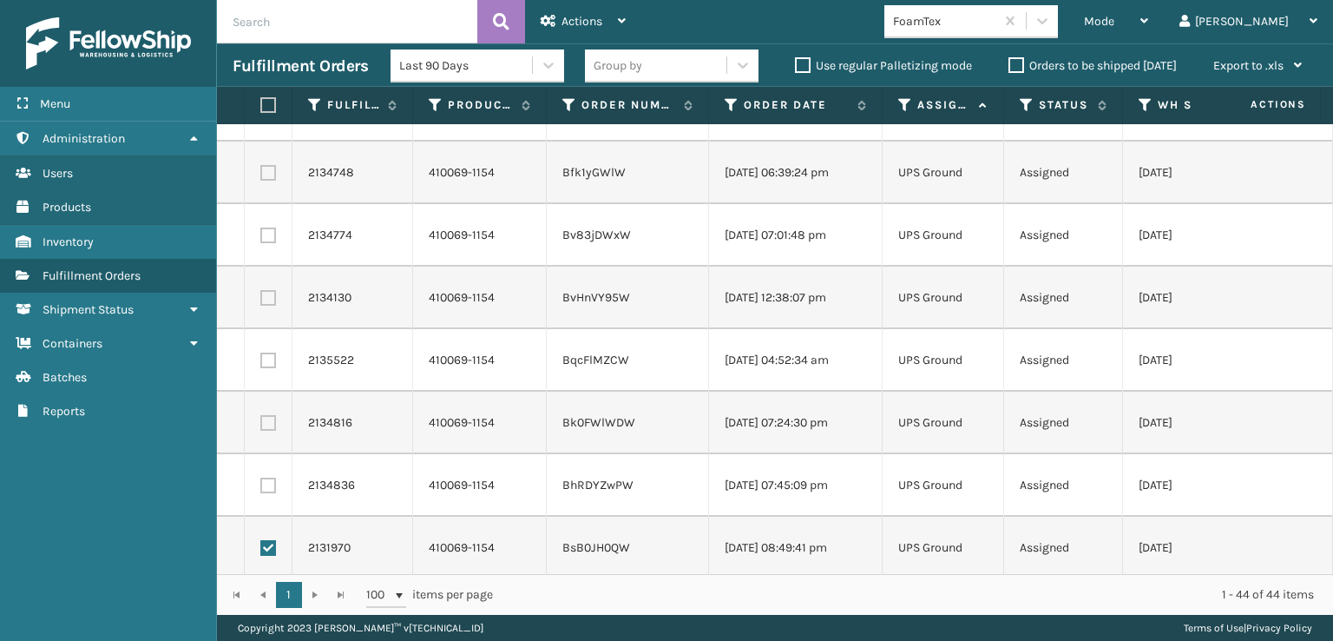
click at [274, 484] on label at bounding box center [268, 485] width 16 height 16
click at [261, 484] on input "checkbox" at bounding box center [260, 482] width 1 height 11
checkbox input "true"
click at [268, 406] on td at bounding box center [269, 423] width 48 height 63
click at [263, 425] on label at bounding box center [268, 423] width 16 height 16
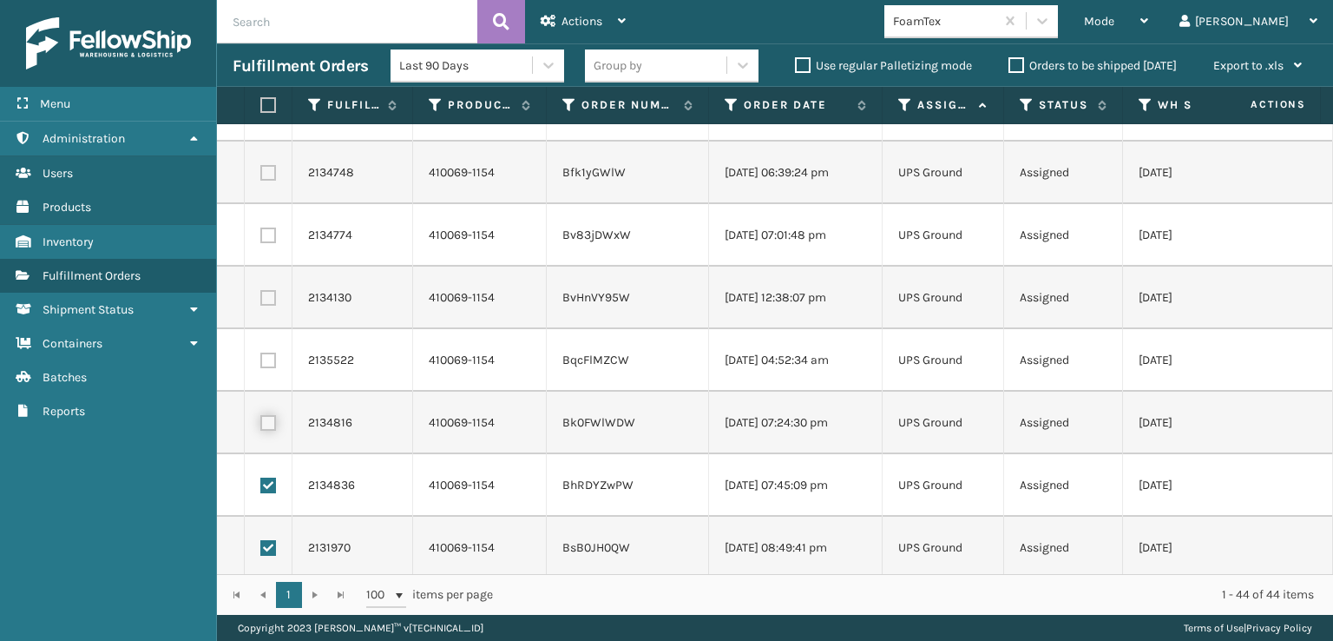
click at [261, 425] on input "checkbox" at bounding box center [260, 420] width 1 height 11
checkbox input "true"
click at [270, 362] on label at bounding box center [268, 360] width 16 height 16
click at [261, 362] on input "checkbox" at bounding box center [260, 357] width 1 height 11
checkbox input "true"
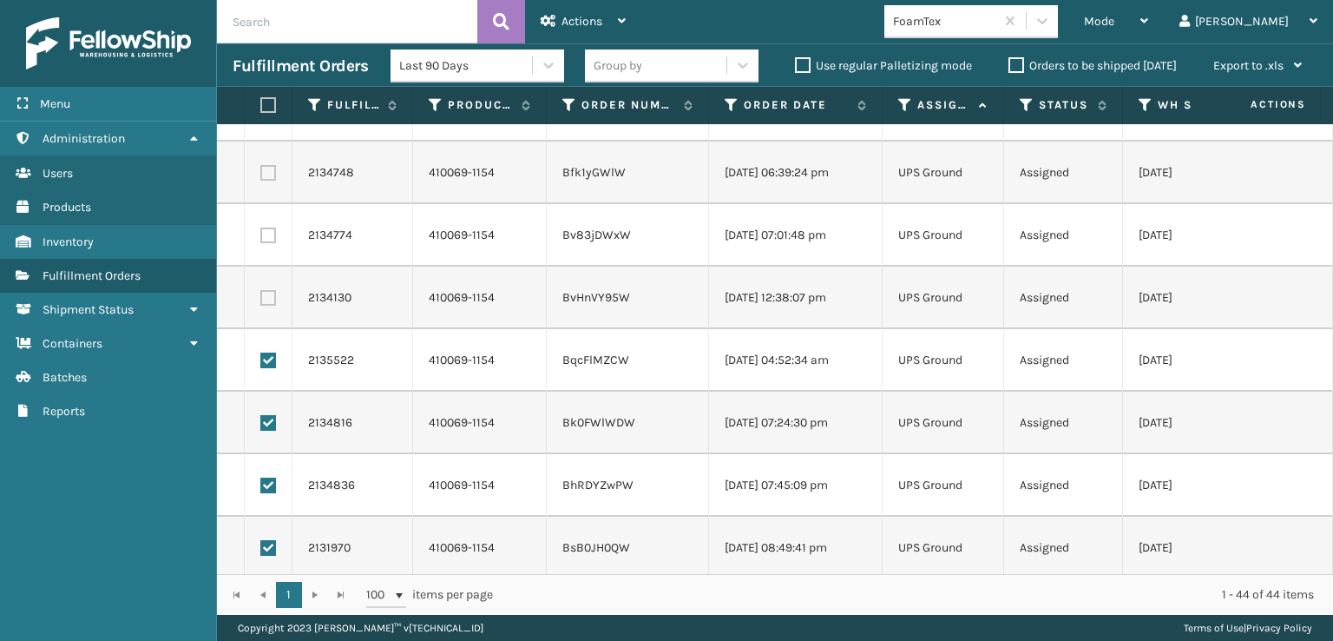
click at [268, 279] on td at bounding box center [269, 298] width 48 height 63
click at [269, 306] on td at bounding box center [269, 298] width 48 height 63
click at [268, 302] on label at bounding box center [268, 298] width 16 height 16
click at [261, 301] on input "checkbox" at bounding box center [260, 295] width 1 height 11
checkbox input "true"
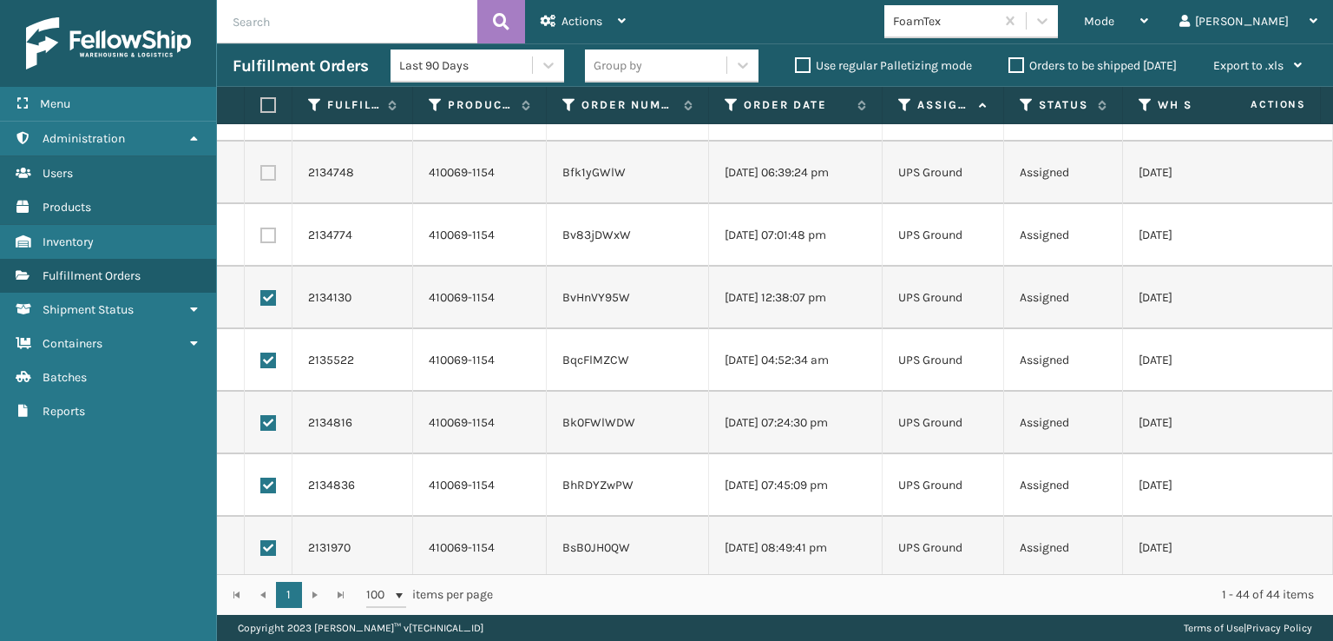
click at [266, 241] on label at bounding box center [268, 235] width 16 height 16
click at [261, 239] on input "checkbox" at bounding box center [260, 232] width 1 height 11
checkbox input "true"
click at [265, 168] on label at bounding box center [268, 173] width 16 height 16
click at [261, 168] on input "checkbox" at bounding box center [260, 170] width 1 height 11
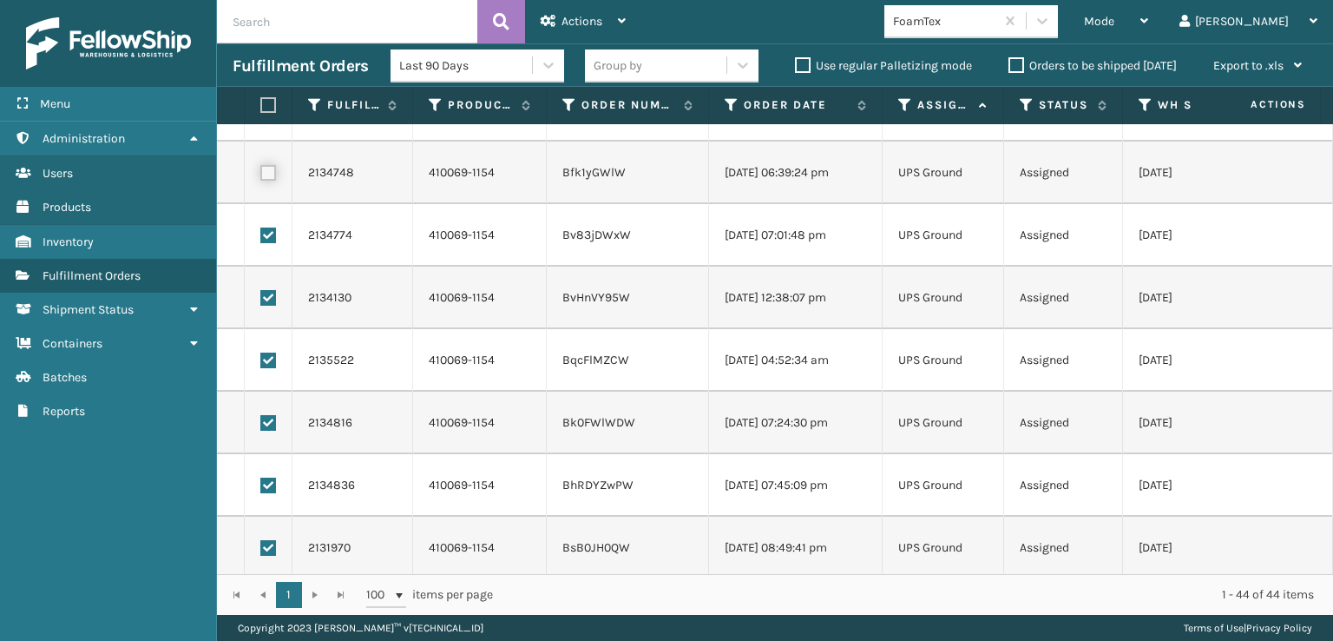
checkbox input "true"
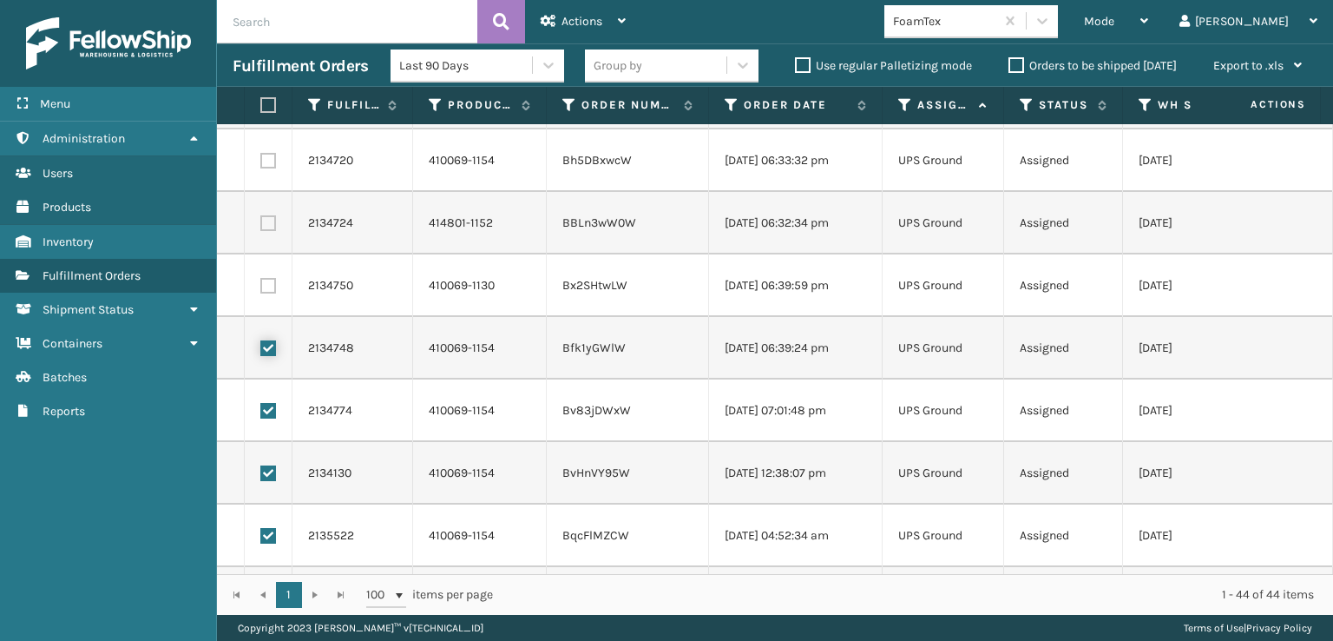
scroll to position [1910, 0]
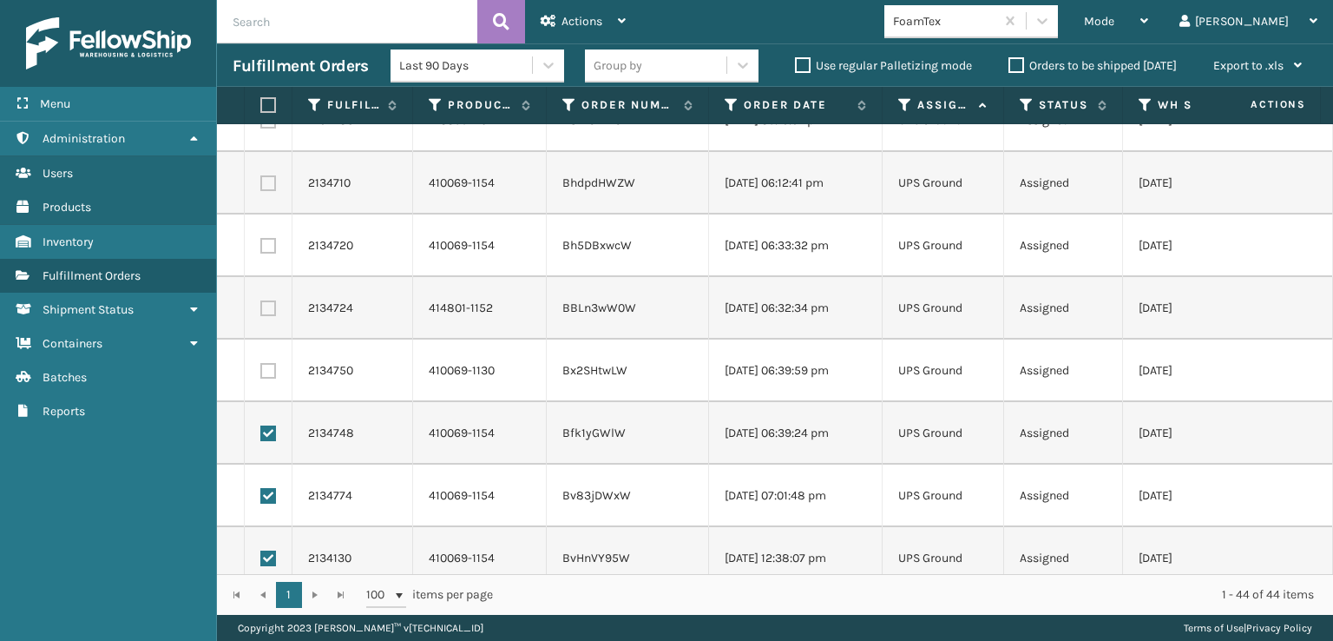
click at [271, 240] on label at bounding box center [268, 246] width 16 height 16
click at [261, 240] on input "checkbox" at bounding box center [260, 243] width 1 height 11
checkbox input "true"
click at [269, 170] on td at bounding box center [269, 183] width 48 height 63
click at [269, 179] on label at bounding box center [268, 183] width 16 height 16
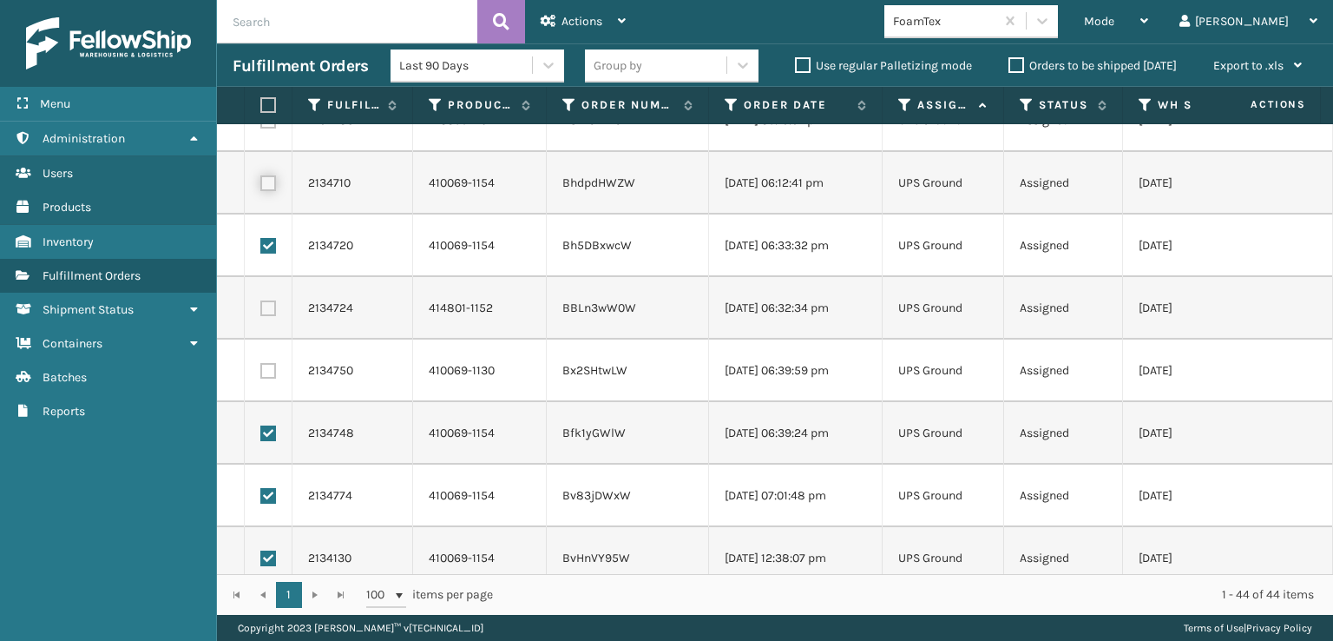
click at [261, 179] on input "checkbox" at bounding box center [260, 180] width 1 height 11
checkbox input "true"
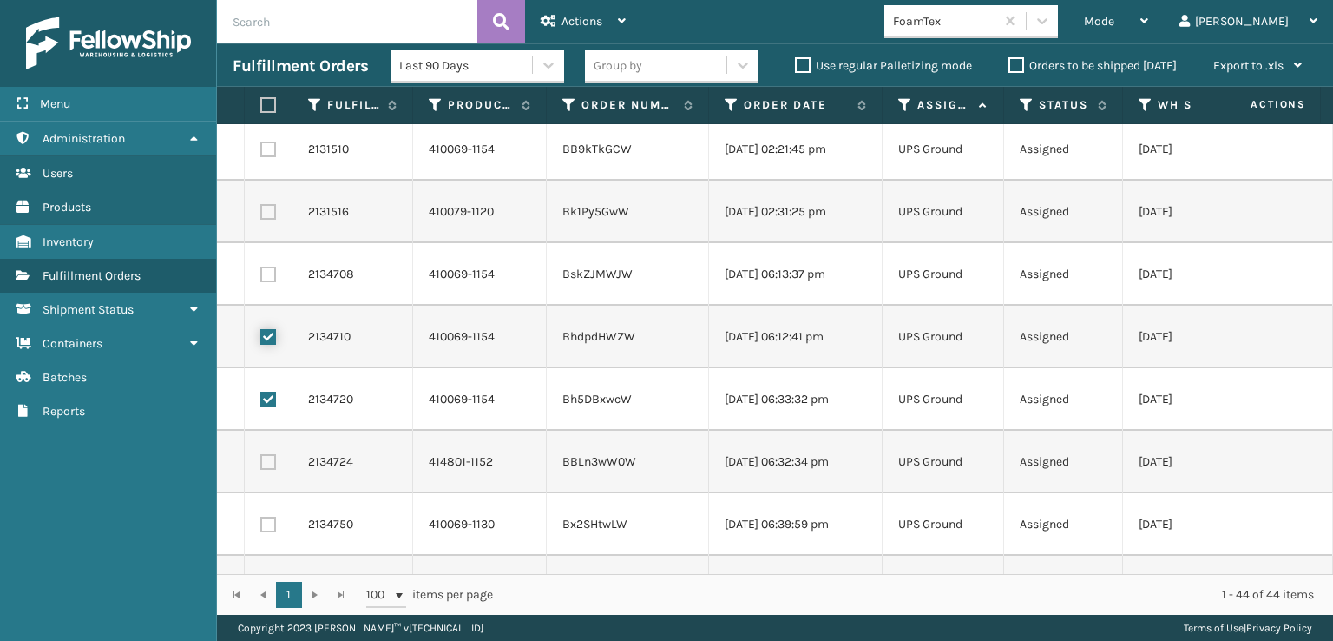
scroll to position [1736, 0]
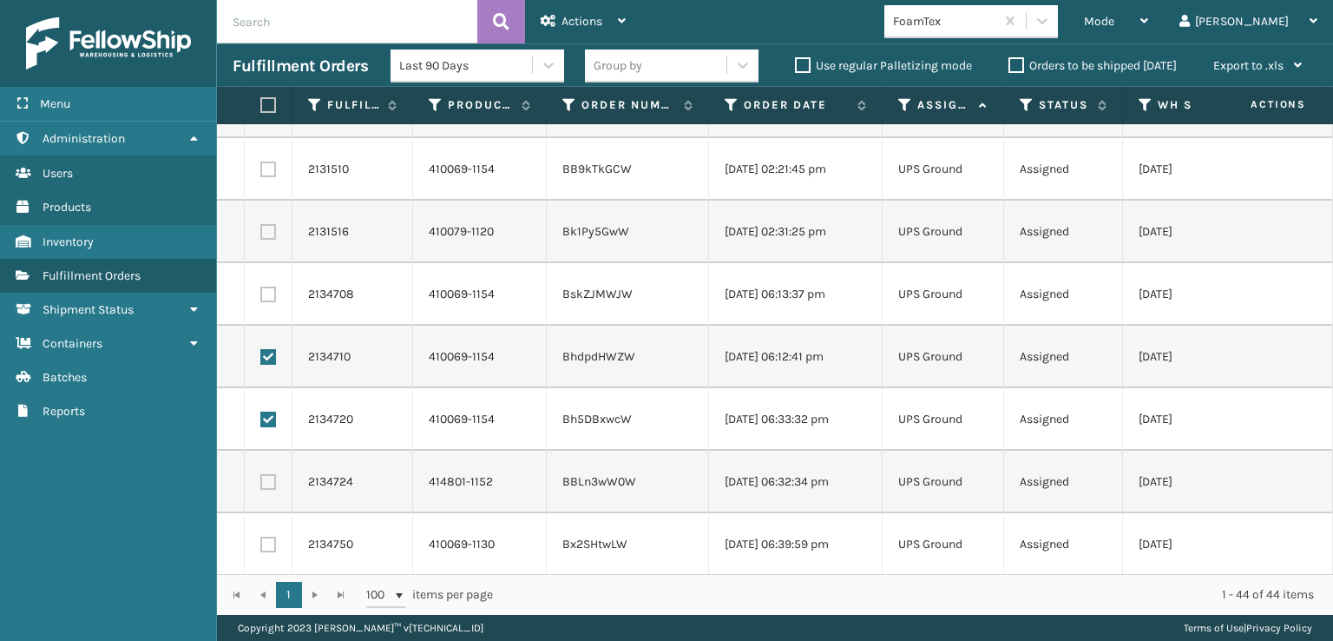
click at [272, 291] on label at bounding box center [268, 294] width 16 height 16
click at [261, 291] on input "checkbox" at bounding box center [260, 291] width 1 height 11
checkbox input "true"
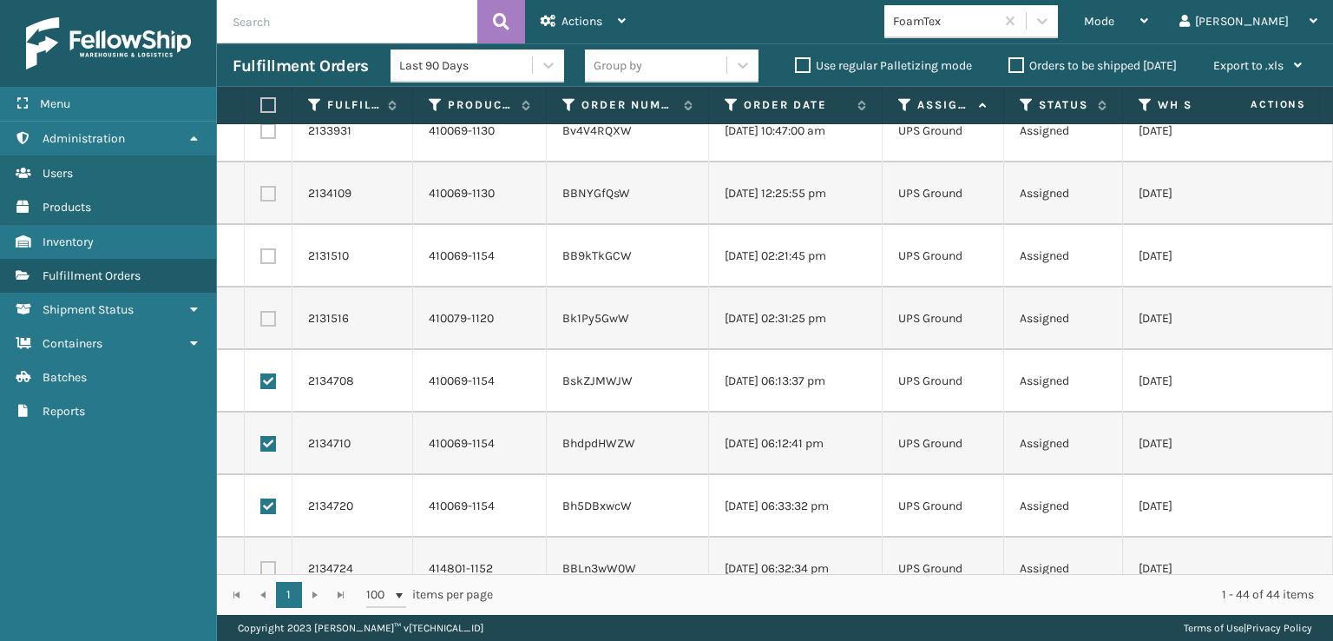
click at [271, 258] on label at bounding box center [268, 256] width 16 height 16
click at [261, 258] on input "checkbox" at bounding box center [260, 253] width 1 height 11
checkbox input "true"
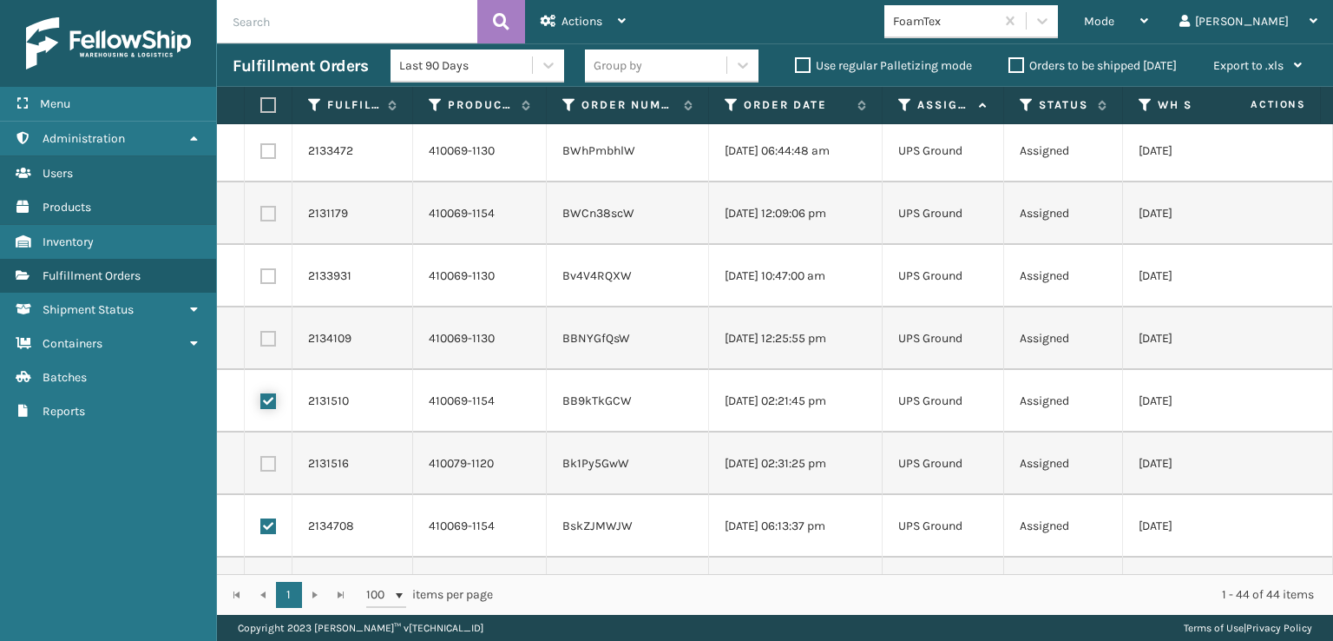
scroll to position [1476, 0]
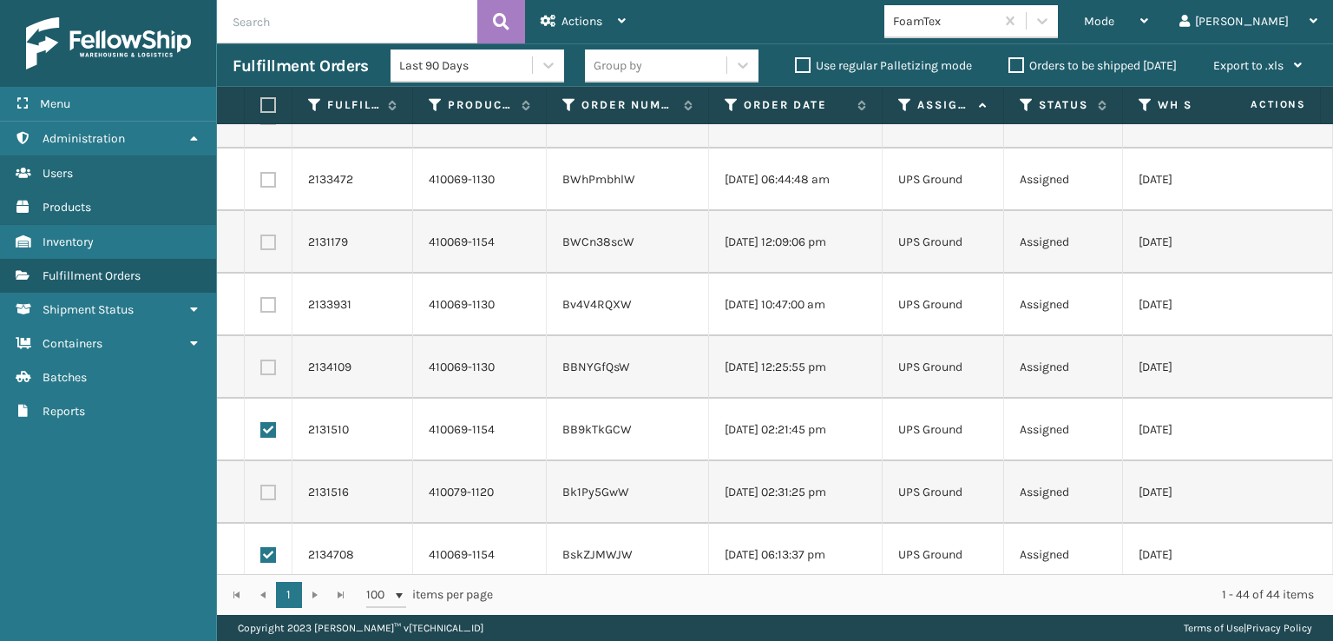
click at [274, 237] on label at bounding box center [268, 242] width 16 height 16
click at [261, 237] on input "checkbox" at bounding box center [260, 239] width 1 height 11
checkbox input "true"
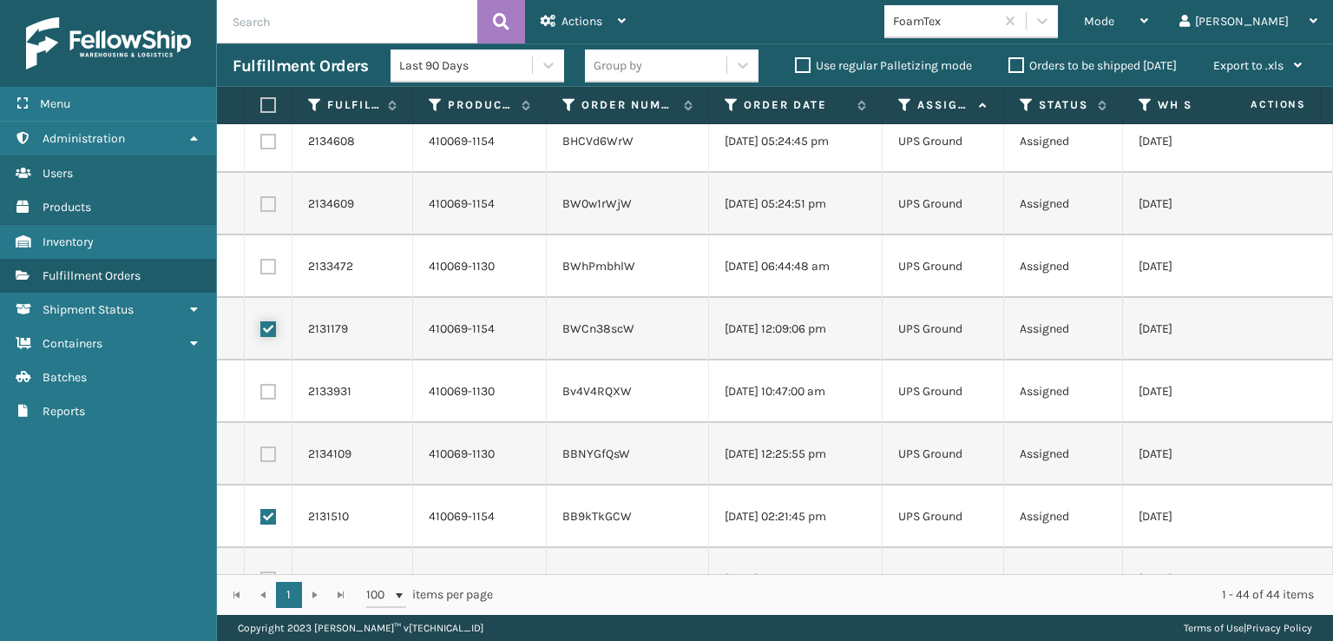
scroll to position [1302, 0]
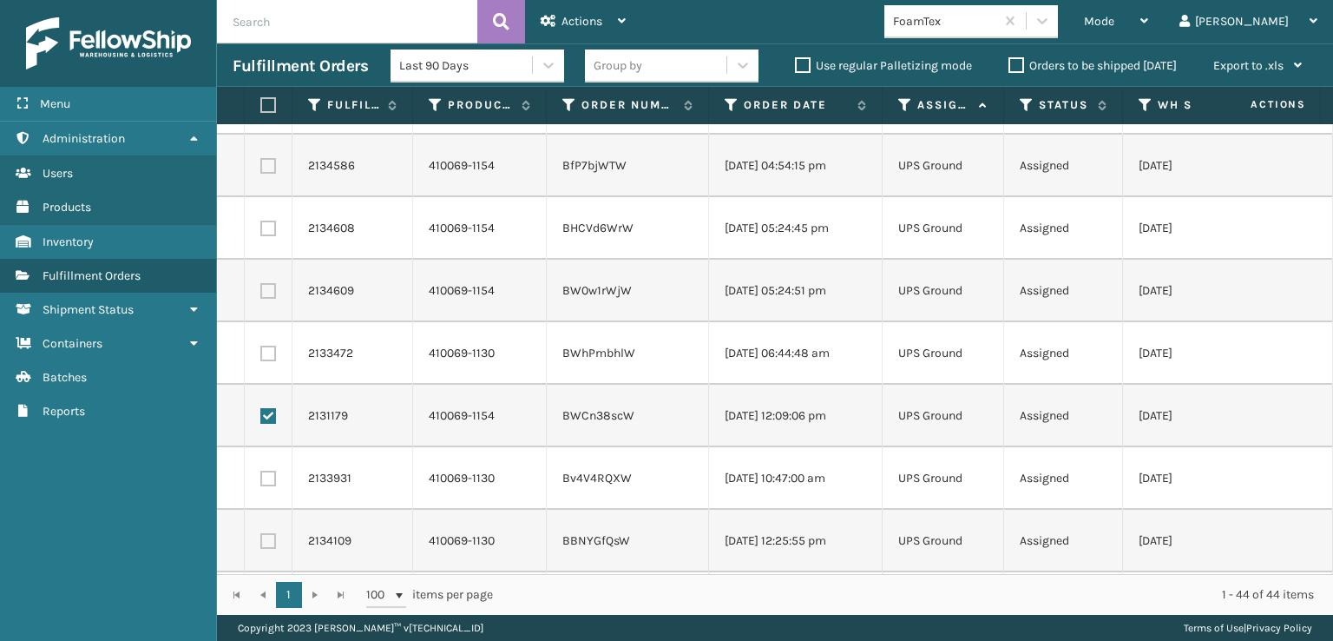
click at [269, 292] on label at bounding box center [268, 291] width 16 height 16
click at [261, 292] on input "checkbox" at bounding box center [260, 288] width 1 height 11
checkbox input "true"
click at [271, 229] on label at bounding box center [268, 229] width 16 height 16
click at [261, 229] on input "checkbox" at bounding box center [260, 226] width 1 height 11
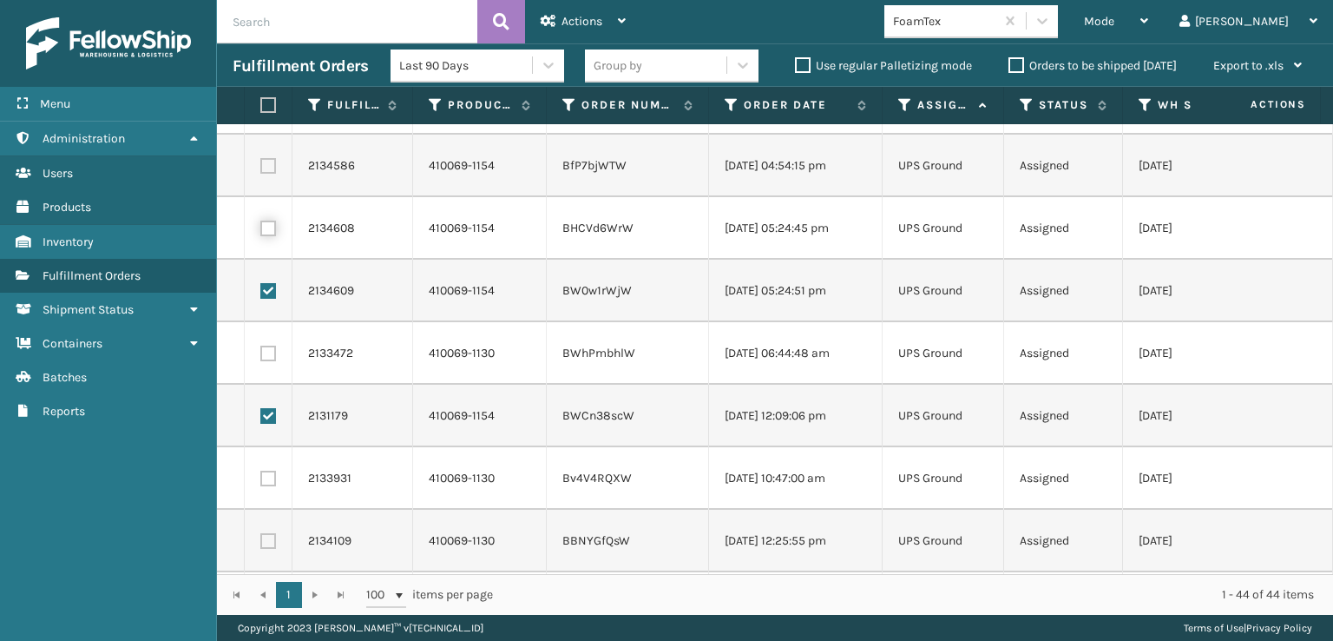
checkbox input "true"
click at [261, 172] on label at bounding box center [268, 166] width 16 height 16
click at [261, 169] on input "checkbox" at bounding box center [260, 163] width 1 height 11
checkbox input "true"
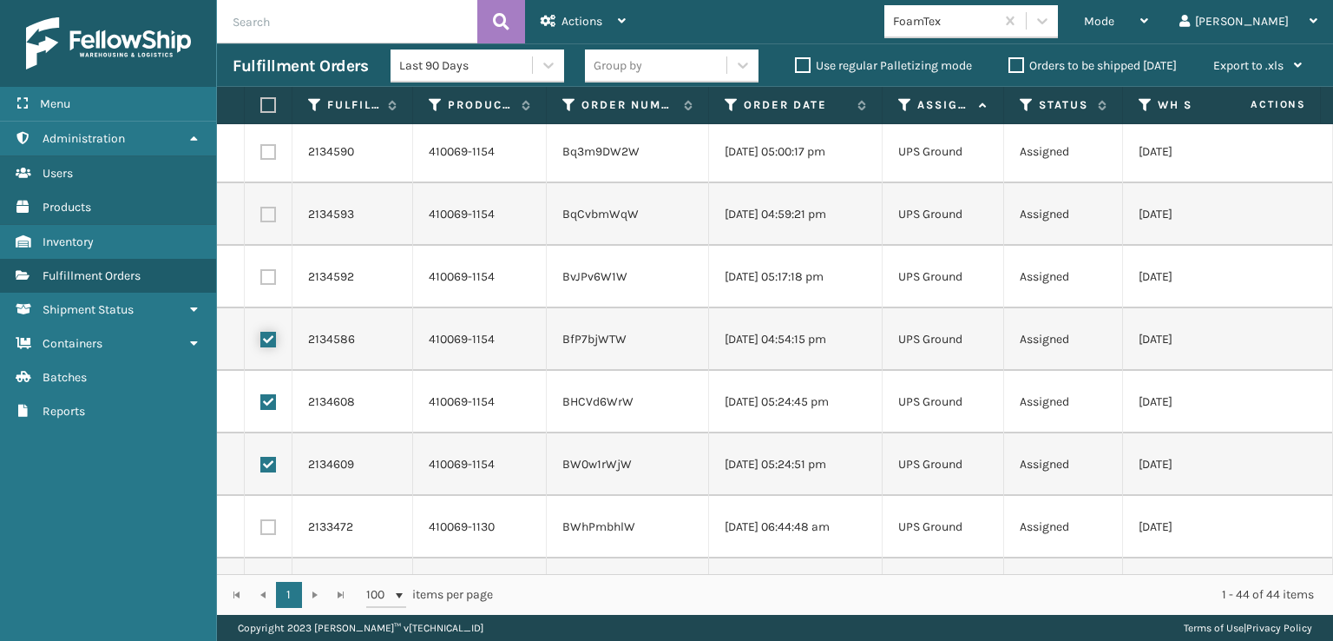
scroll to position [1129, 0]
drag, startPoint x: 271, startPoint y: 272, endPoint x: 262, endPoint y: 238, distance: 35.0
click at [269, 272] on label at bounding box center [268, 277] width 16 height 16
click at [261, 272] on input "checkbox" at bounding box center [260, 274] width 1 height 11
checkbox input "true"
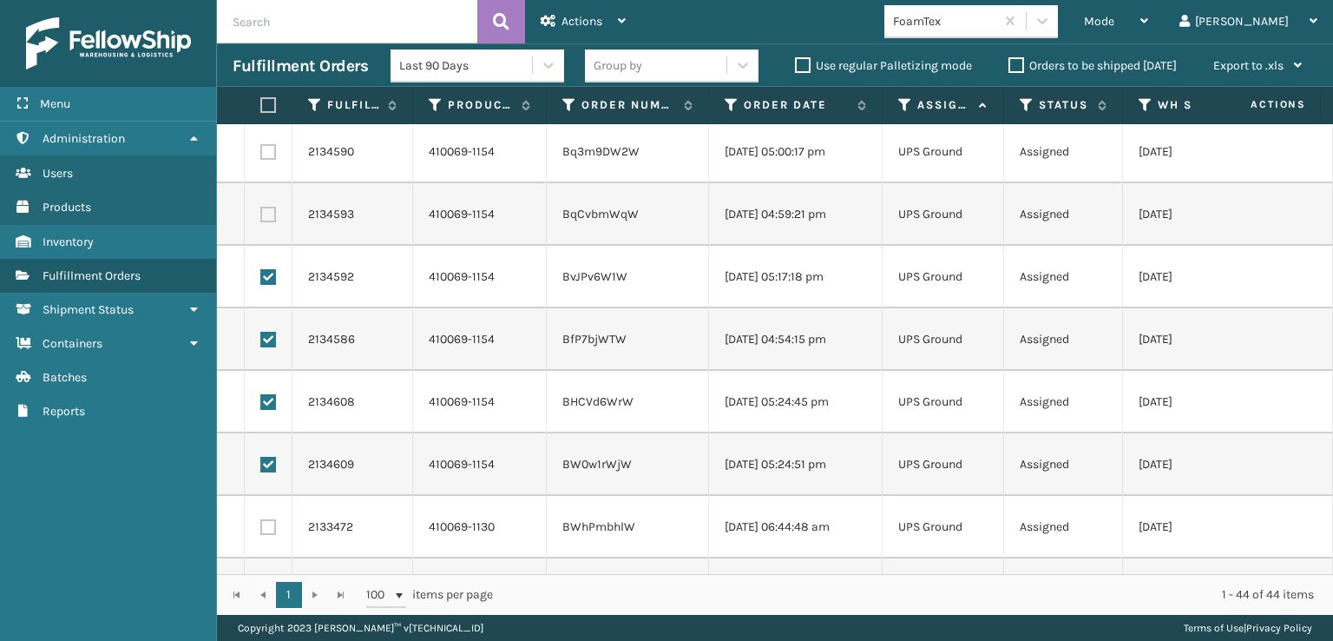
click at [267, 218] on label at bounding box center [268, 215] width 16 height 16
click at [261, 218] on input "checkbox" at bounding box center [260, 212] width 1 height 11
checkbox input "true"
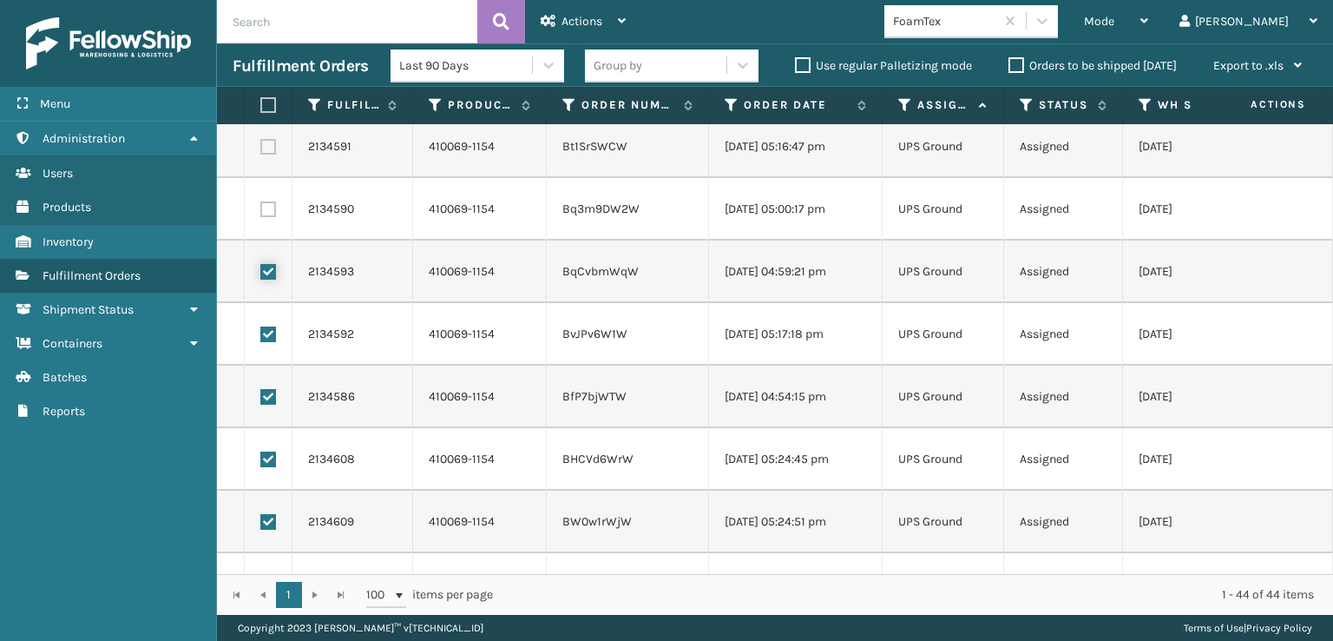
scroll to position [1042, 0]
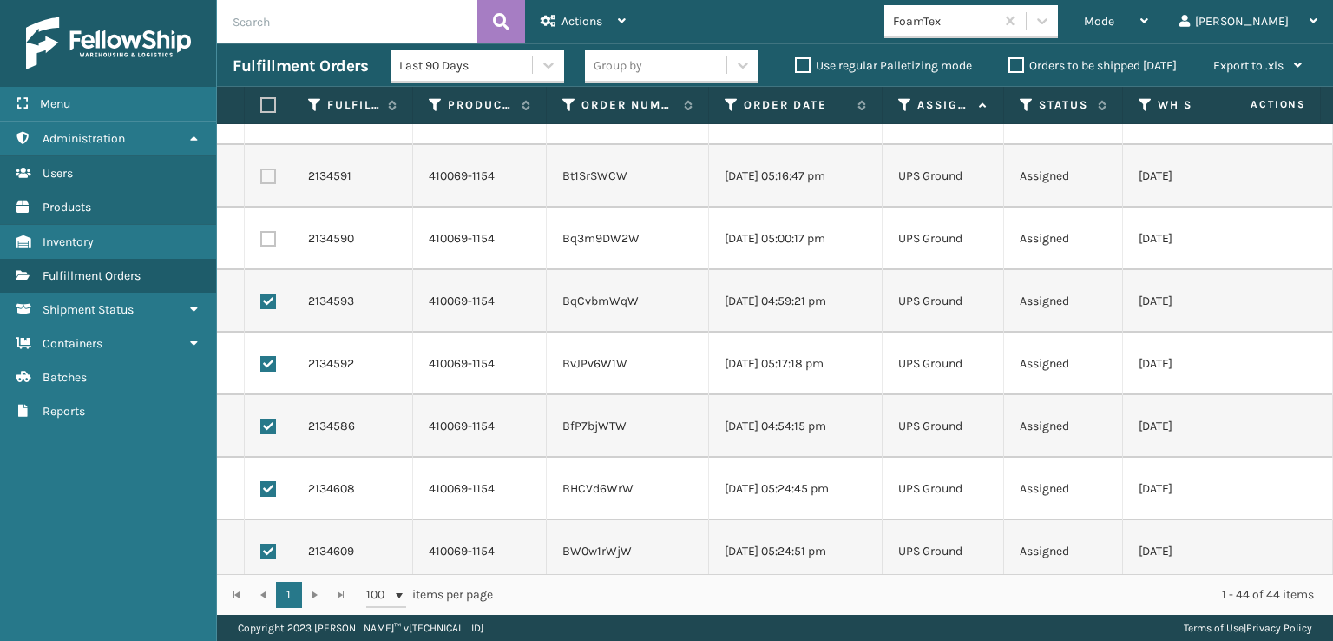
click at [270, 238] on label at bounding box center [268, 239] width 16 height 16
click at [261, 238] on input "checkbox" at bounding box center [260, 236] width 1 height 11
checkbox input "true"
click at [267, 172] on label at bounding box center [268, 176] width 16 height 16
click at [261, 172] on input "checkbox" at bounding box center [260, 173] width 1 height 11
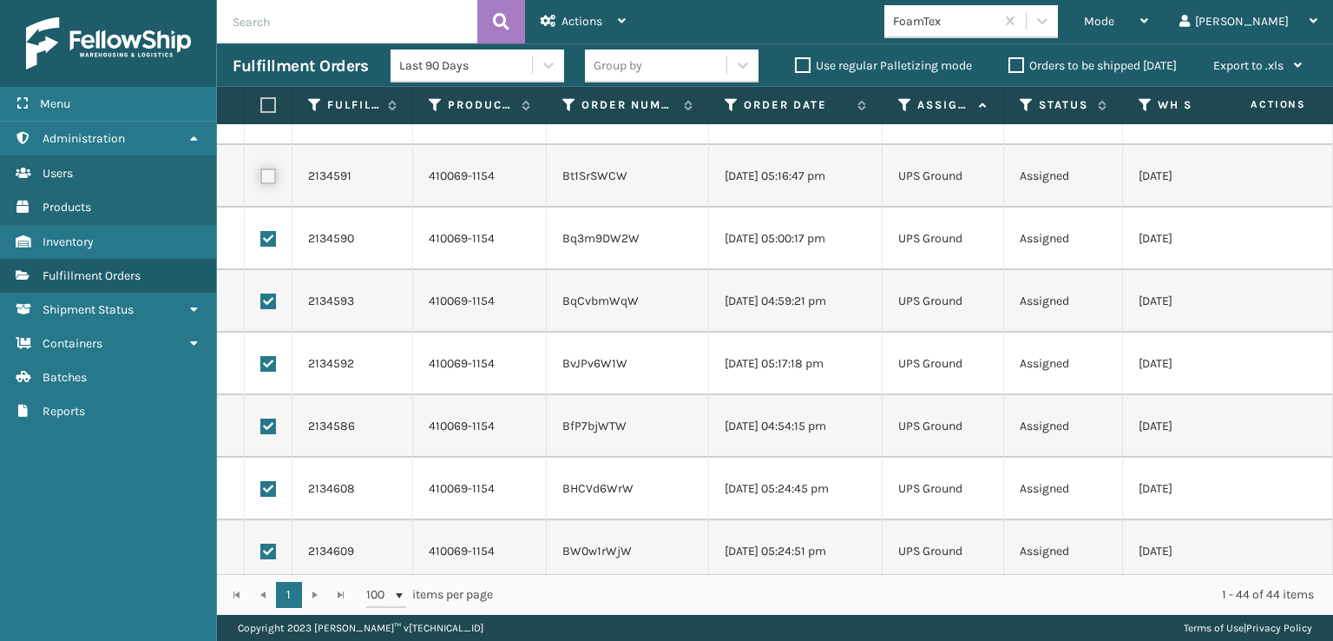
checkbox input "true"
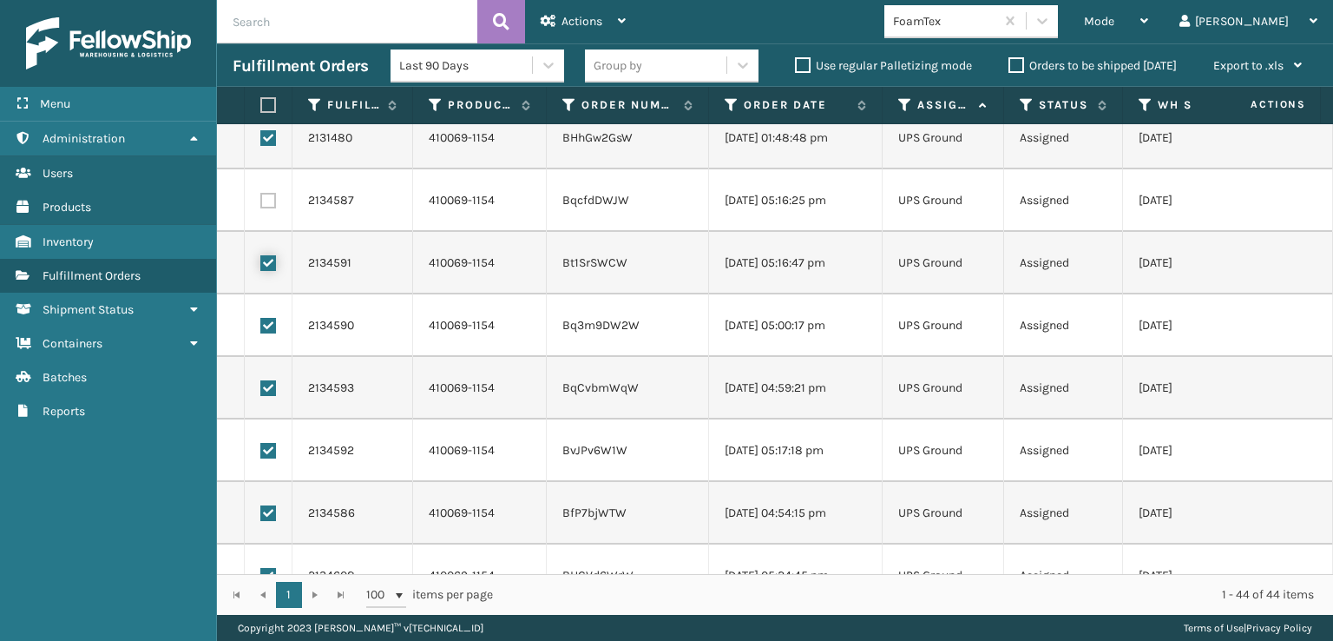
scroll to position [868, 0]
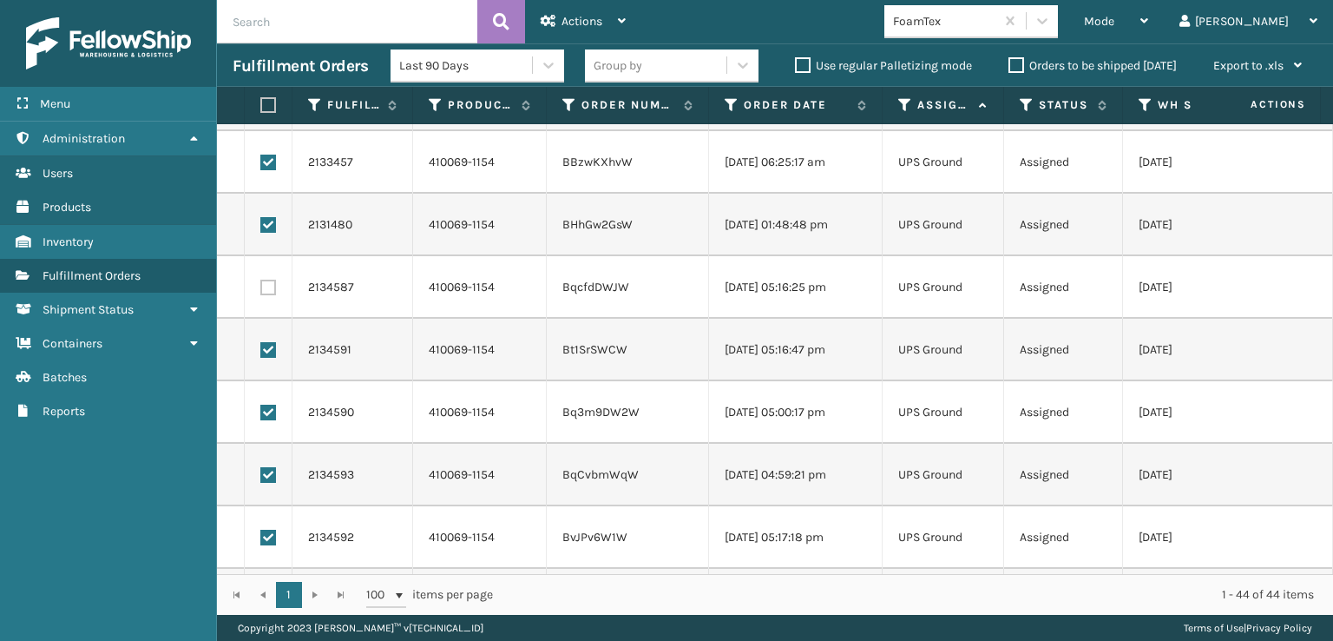
click at [268, 280] on label at bounding box center [268, 288] width 16 height 16
click at [261, 280] on input "checkbox" at bounding box center [260, 285] width 1 height 11
checkbox input "true"
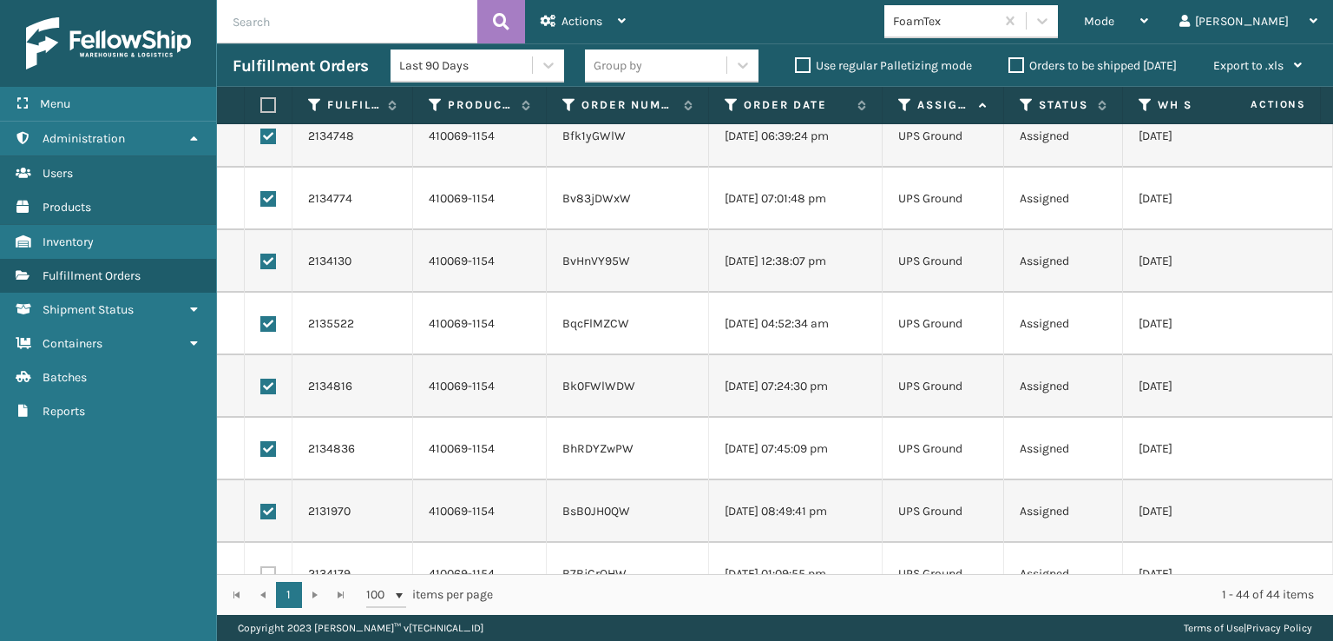
scroll to position [2313, 0]
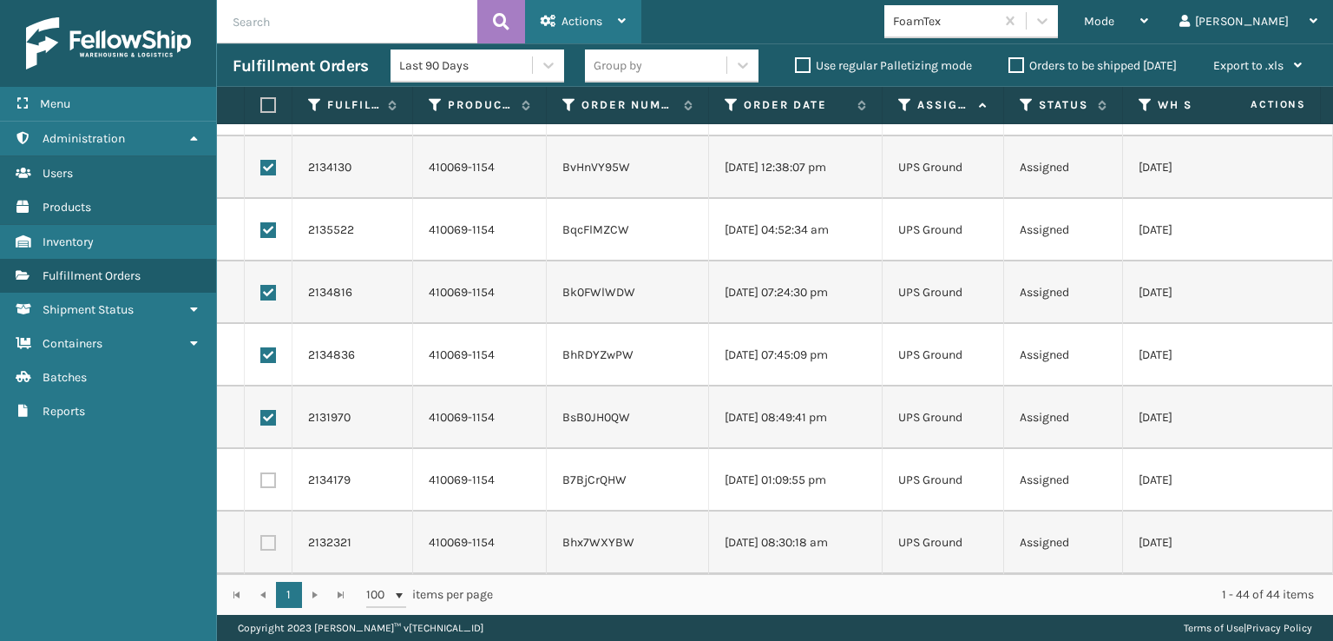
click at [556, 30] on div "Actions" at bounding box center [583, 21] width 85 height 43
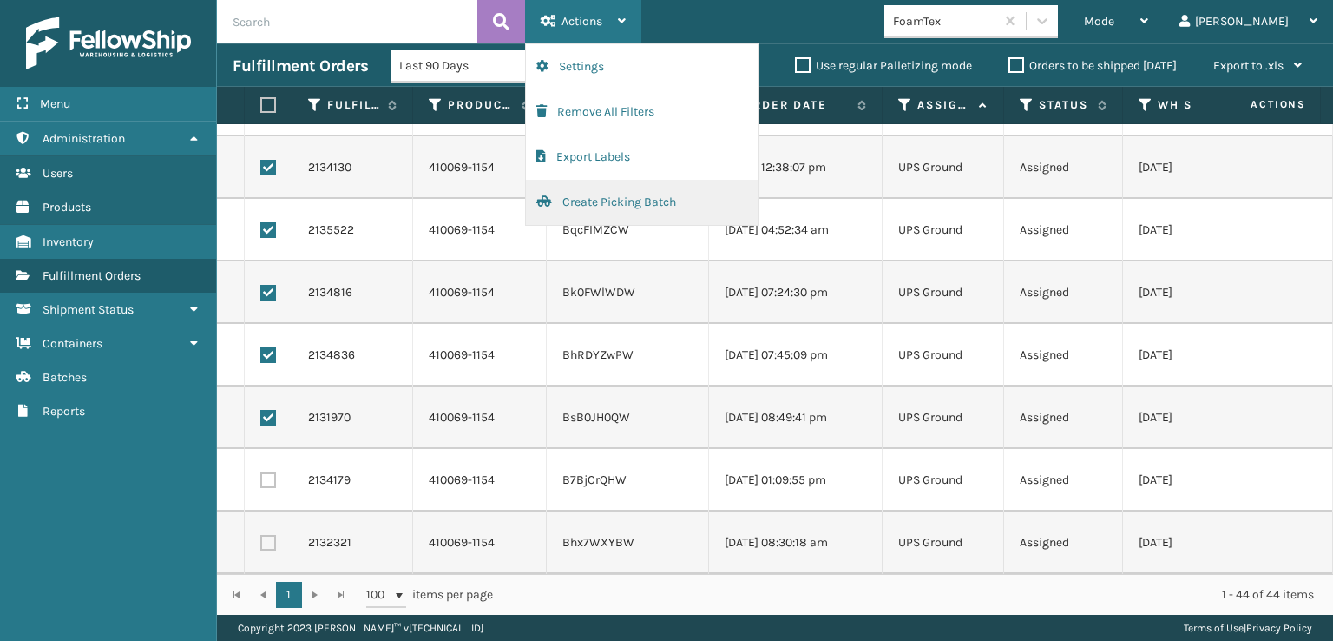
click at [603, 193] on button "Create Picking Batch" at bounding box center [642, 202] width 233 height 45
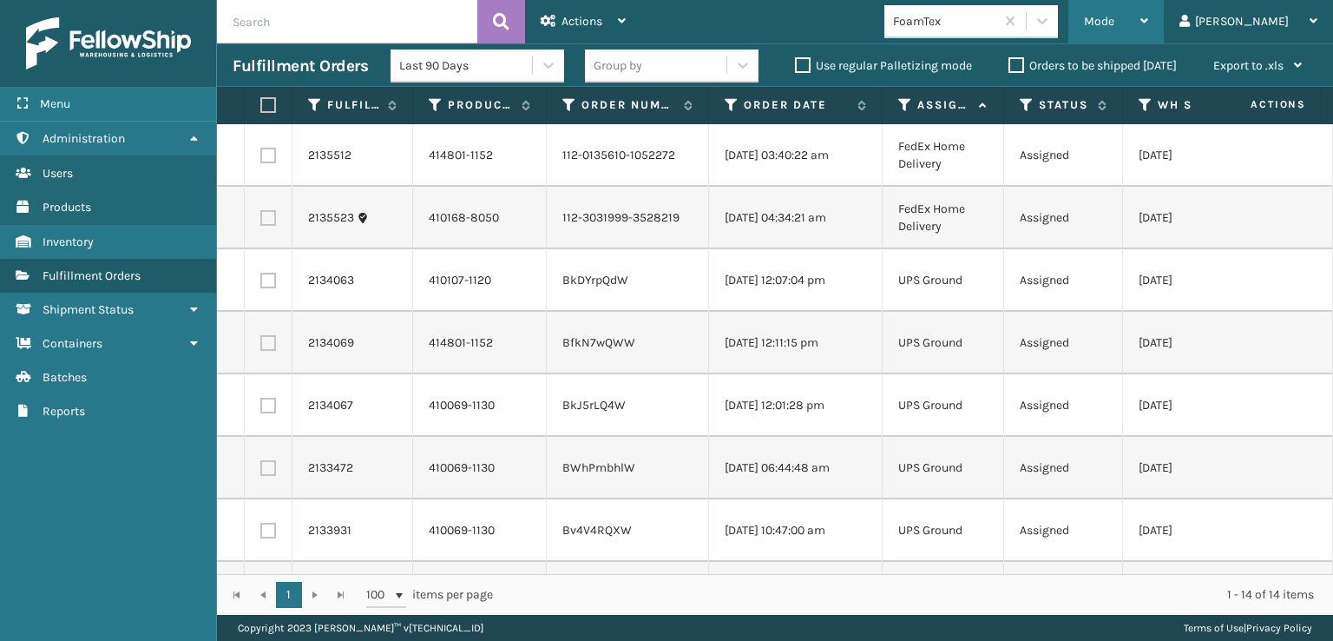
click at [1115, 16] on span "Mode" at bounding box center [1099, 21] width 30 height 15
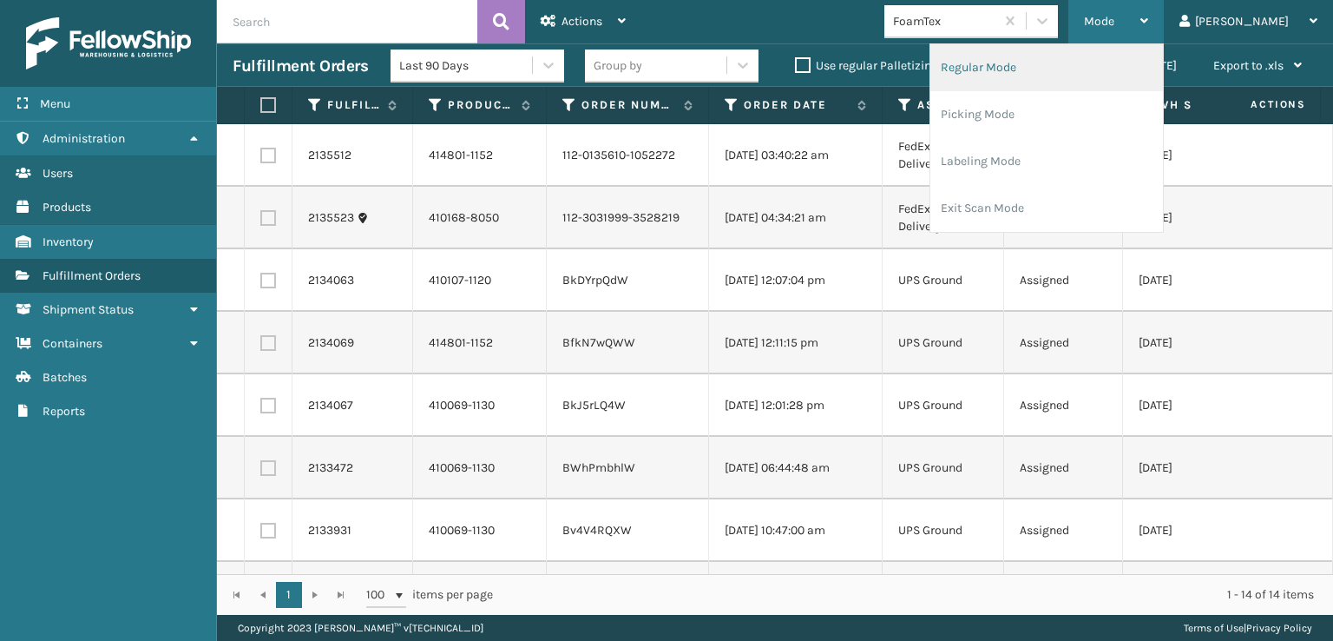
click at [1073, 70] on li "Regular Mode" at bounding box center [1047, 67] width 233 height 47
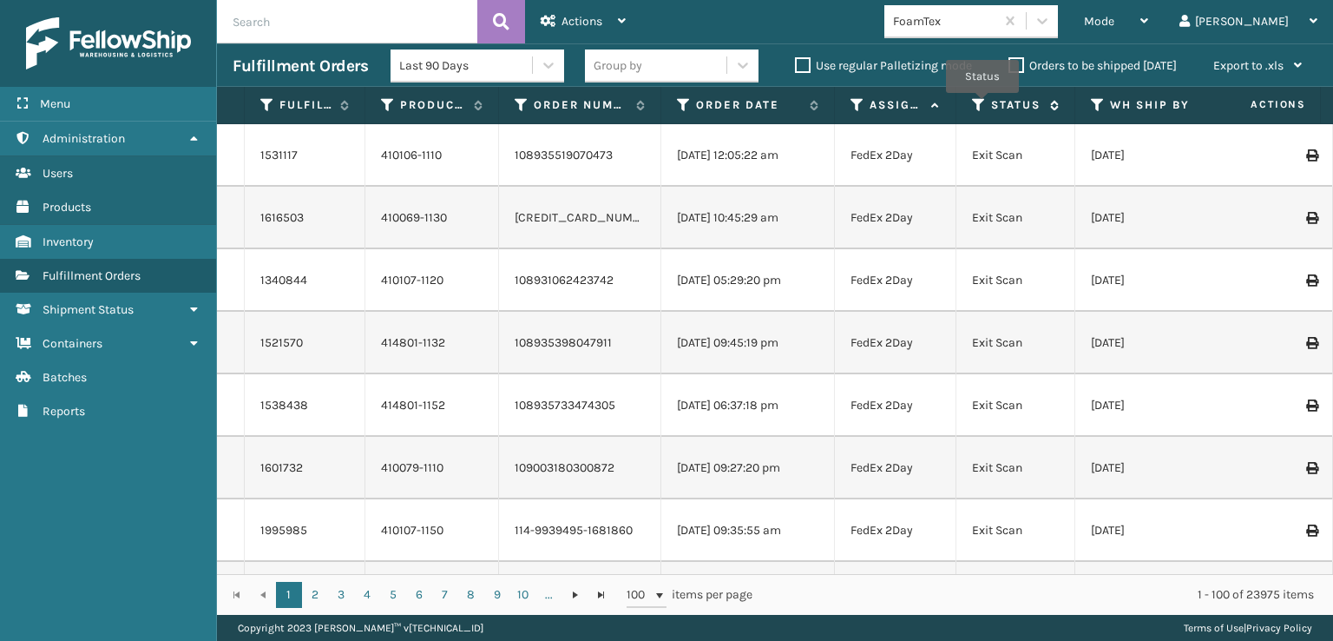
click at [980, 101] on icon at bounding box center [979, 105] width 14 height 16
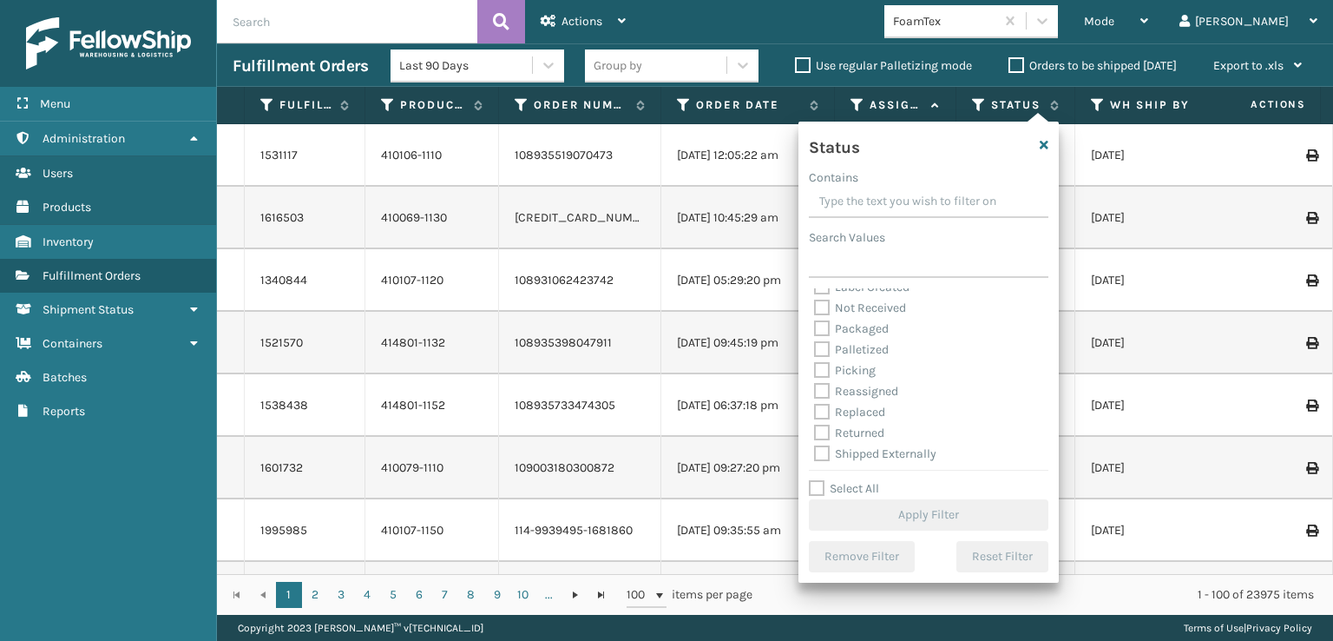
scroll to position [97, 0]
click at [823, 371] on label "Picking" at bounding box center [845, 367] width 62 height 15
click at [815, 369] on input "Picking" at bounding box center [814, 363] width 1 height 11
checkbox input "true"
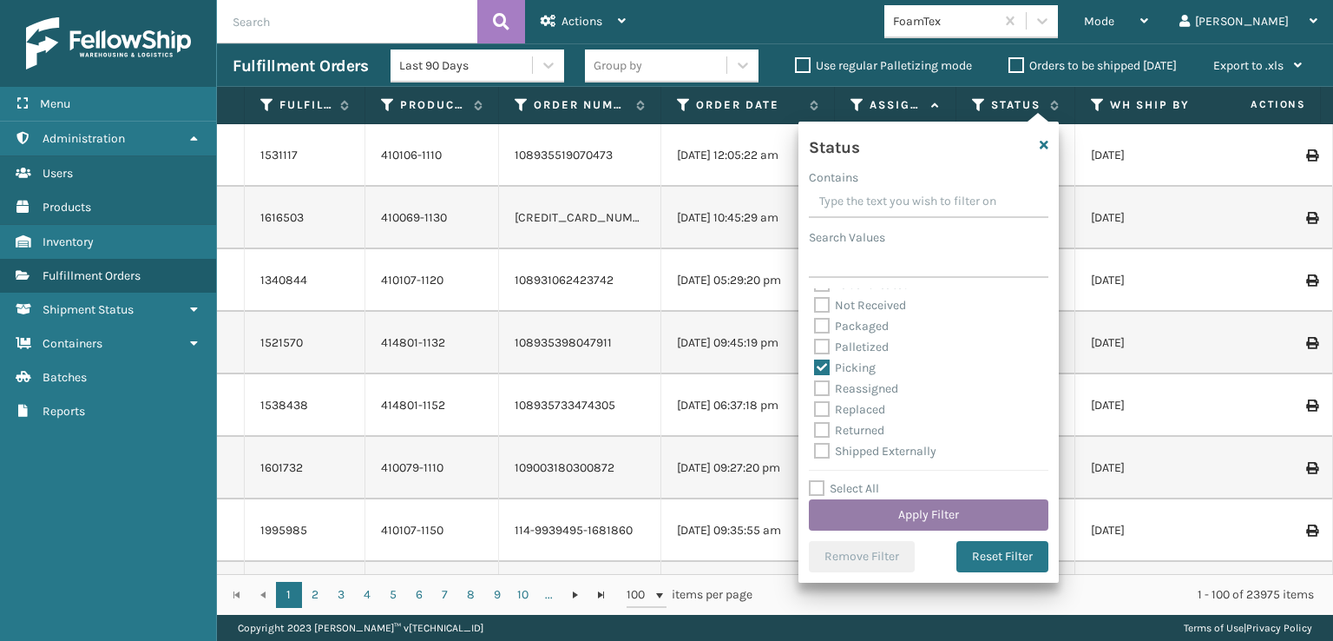
click at [900, 511] on button "Apply Filter" at bounding box center [929, 514] width 240 height 31
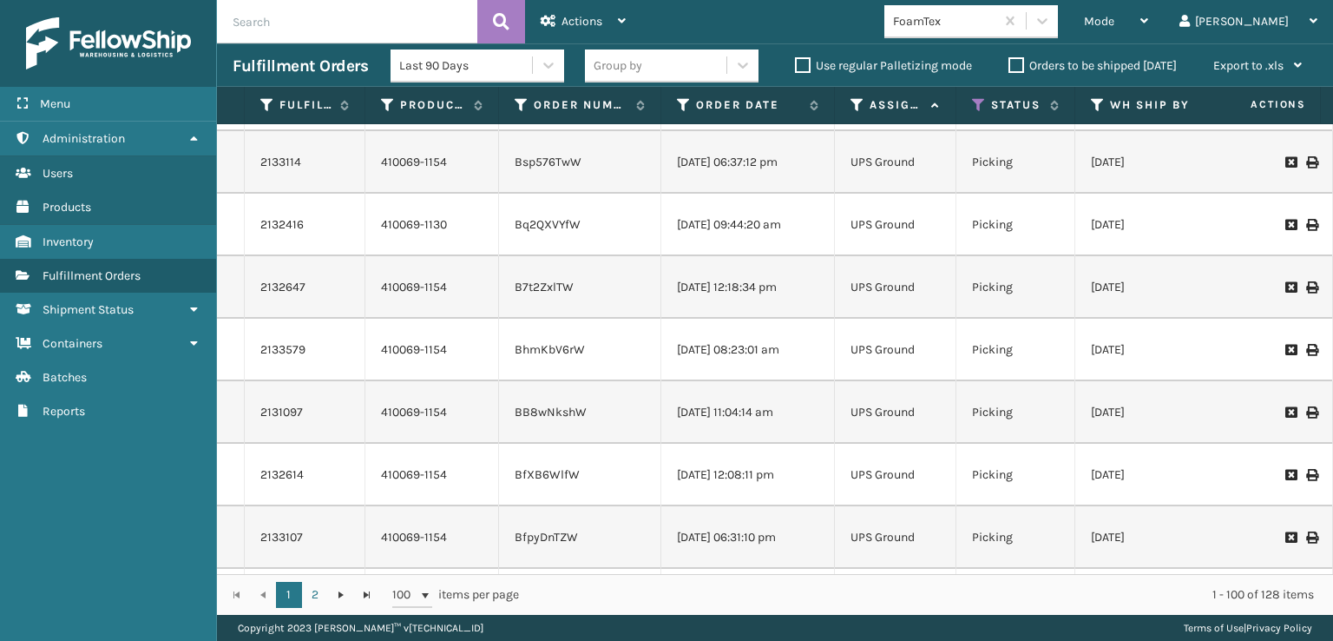
scroll to position [0, 0]
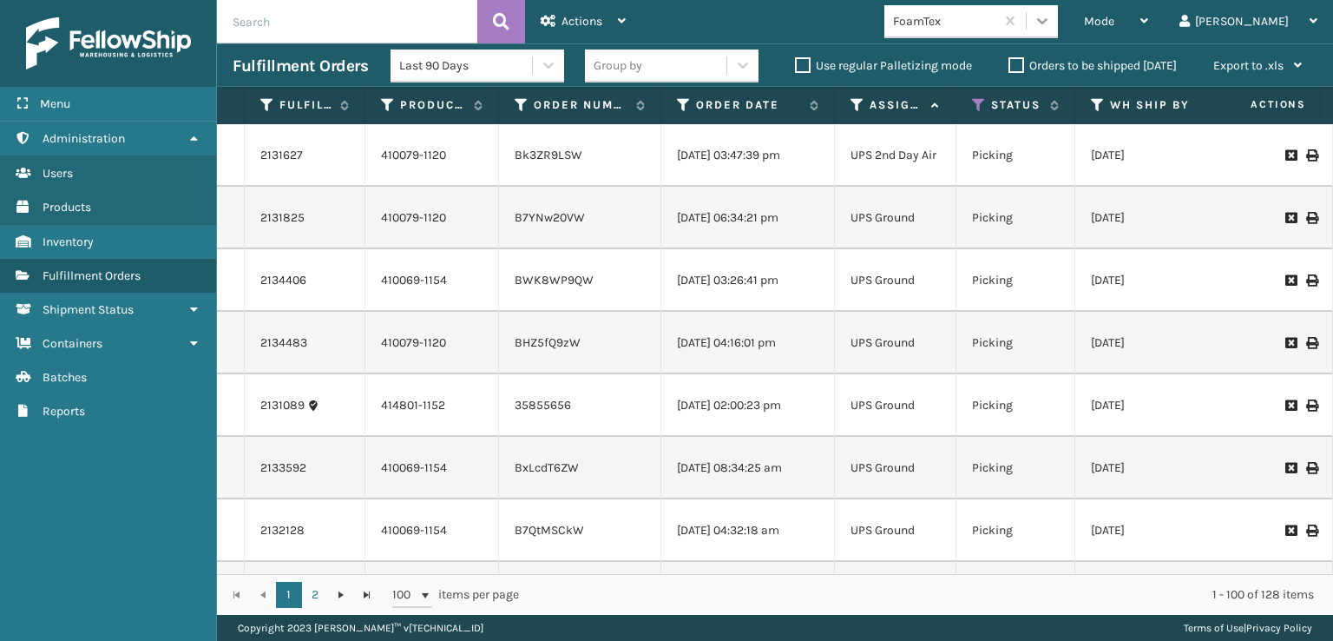
click at [1048, 18] on icon at bounding box center [1042, 21] width 10 height 6
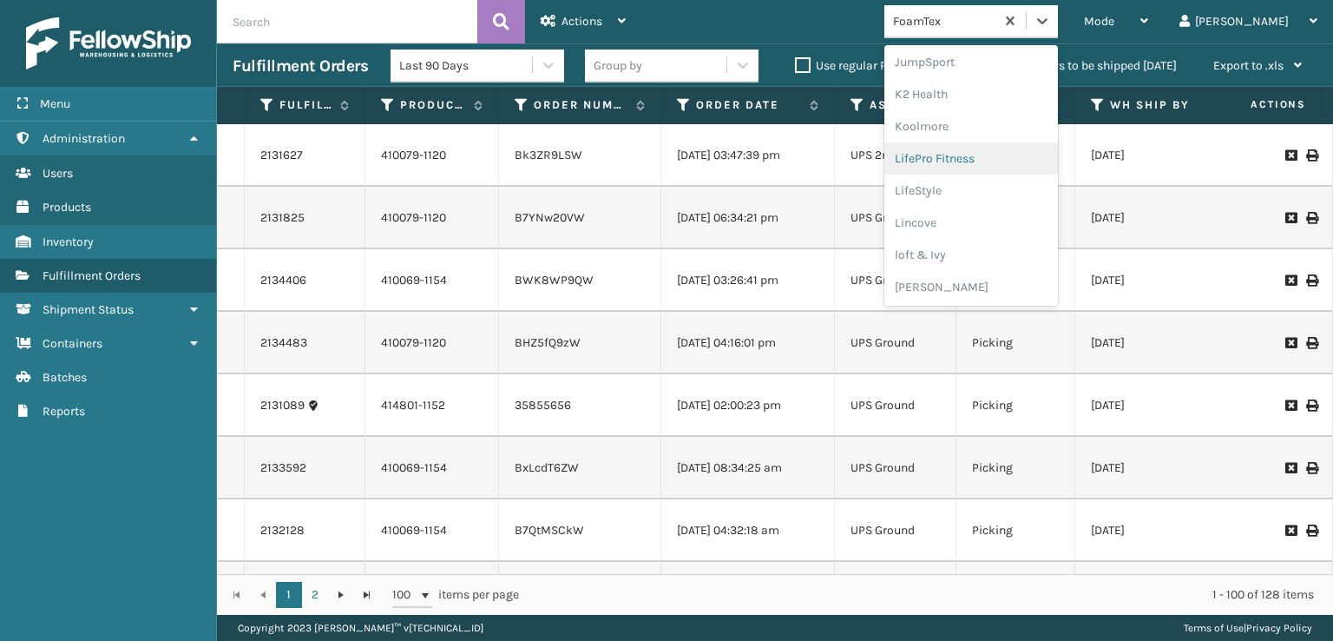
scroll to position [722, 0]
click at [983, 145] on div "[PERSON_NAME] Brands" at bounding box center [972, 145] width 174 height 32
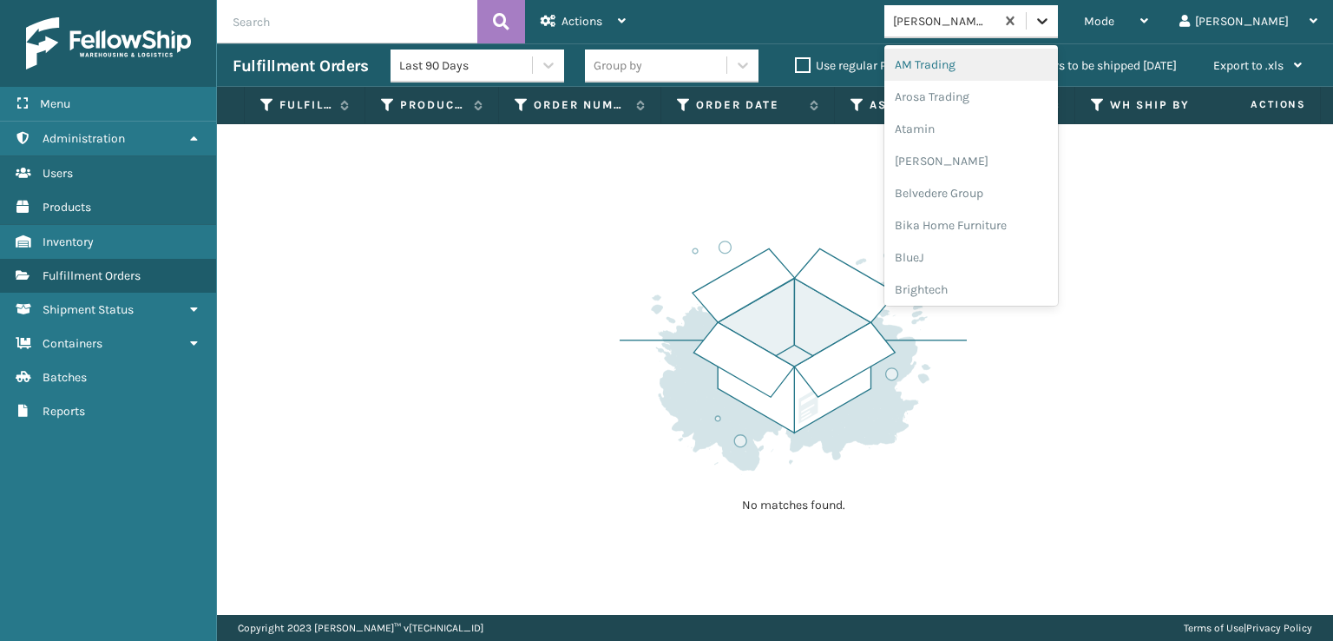
click at [1058, 29] on div at bounding box center [1042, 20] width 31 height 31
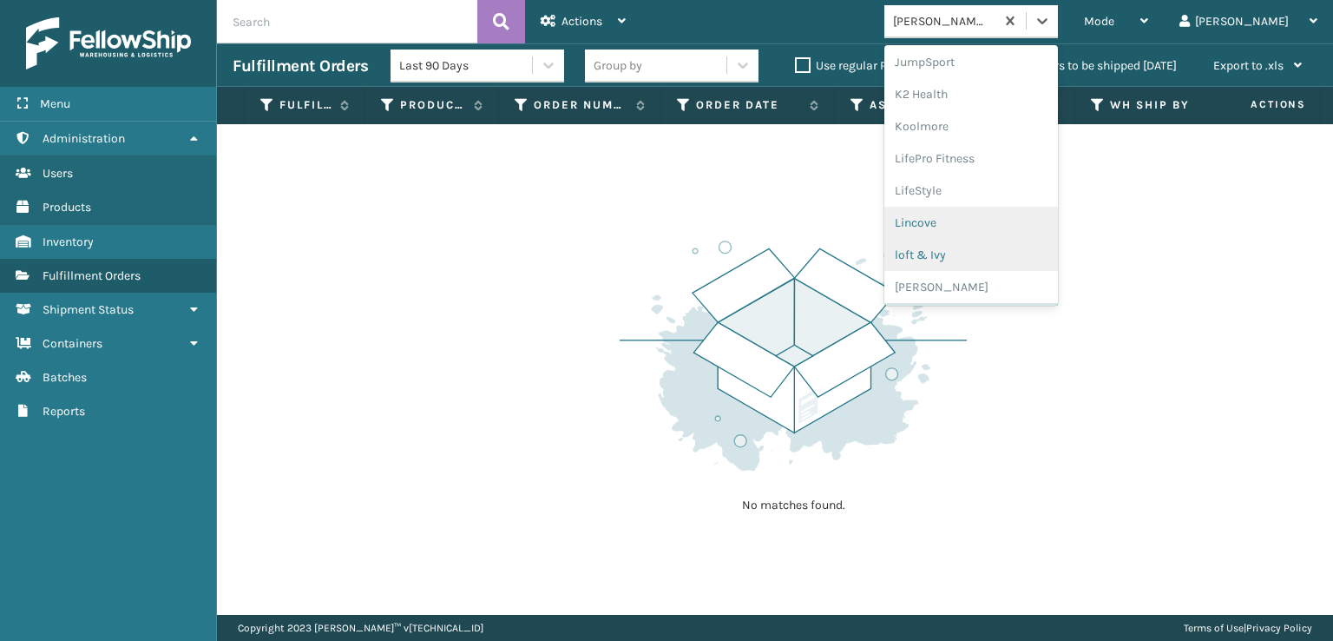
scroll to position [871, 0]
click at [992, 245] on div "SleepGeekz" at bounding box center [972, 254] width 174 height 32
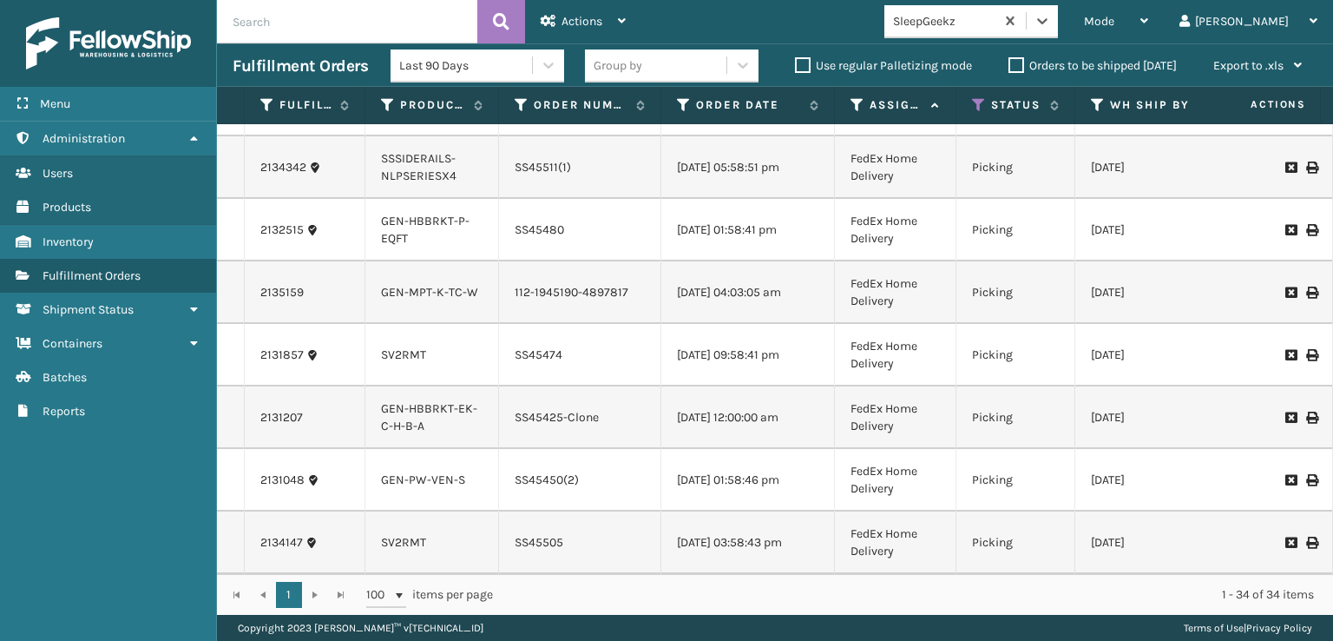
scroll to position [1775, 0]
click at [274, 471] on link "2131048" at bounding box center [282, 479] width 44 height 17
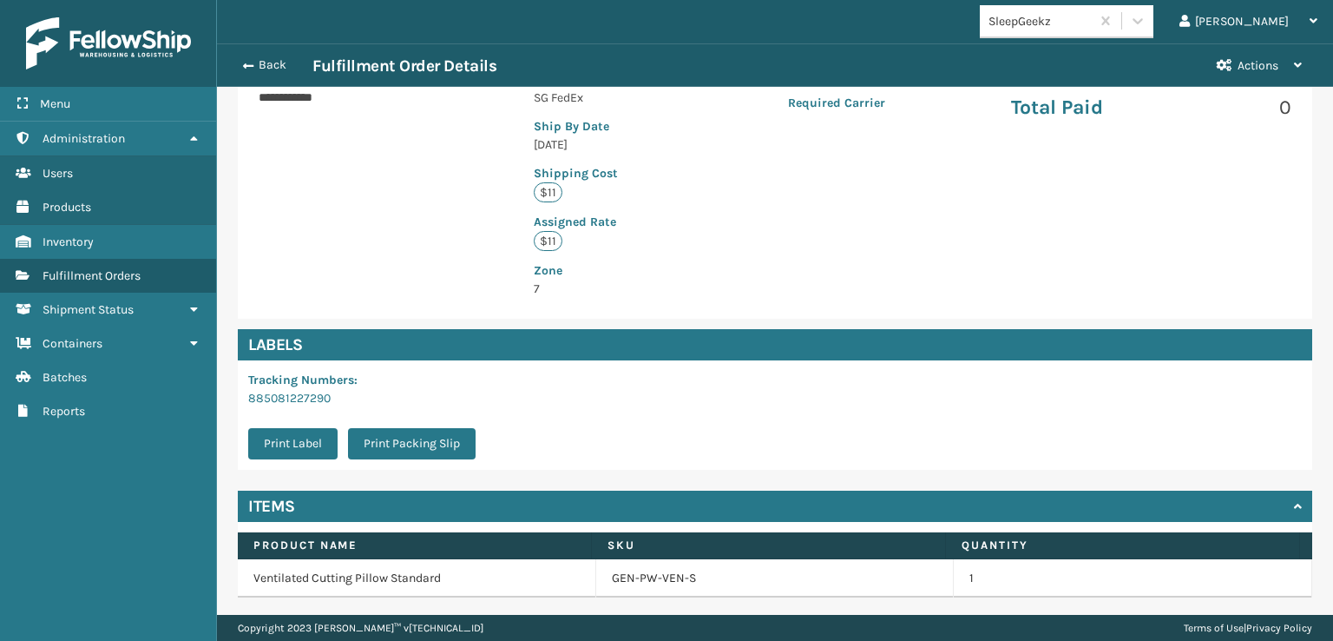
scroll to position [451, 0]
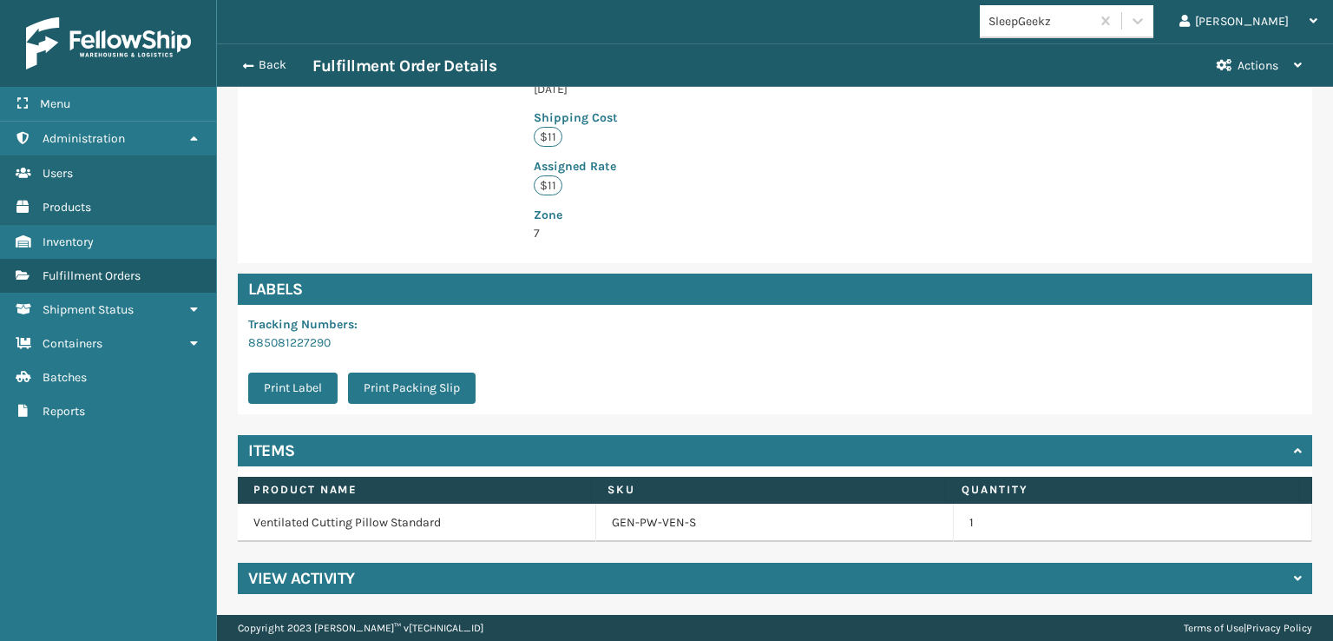
click at [283, 576] on h4 "View Activity" at bounding box center [301, 578] width 107 height 21
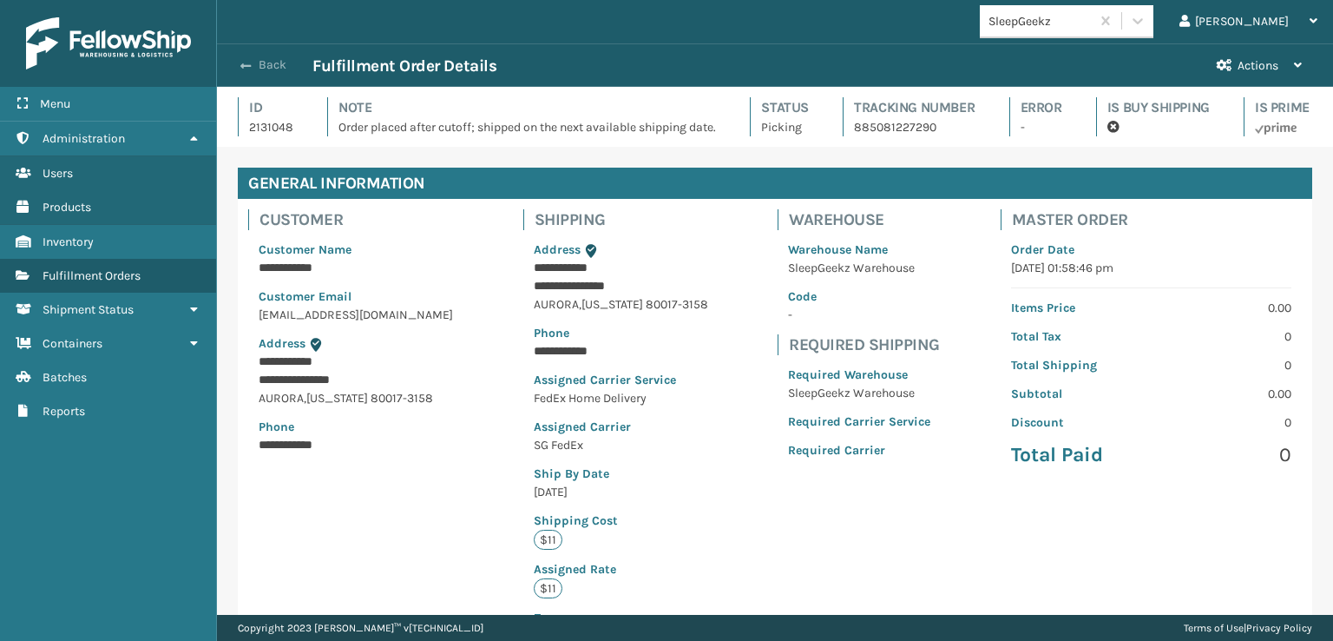
click at [267, 65] on button "Back" at bounding box center [273, 65] width 80 height 16
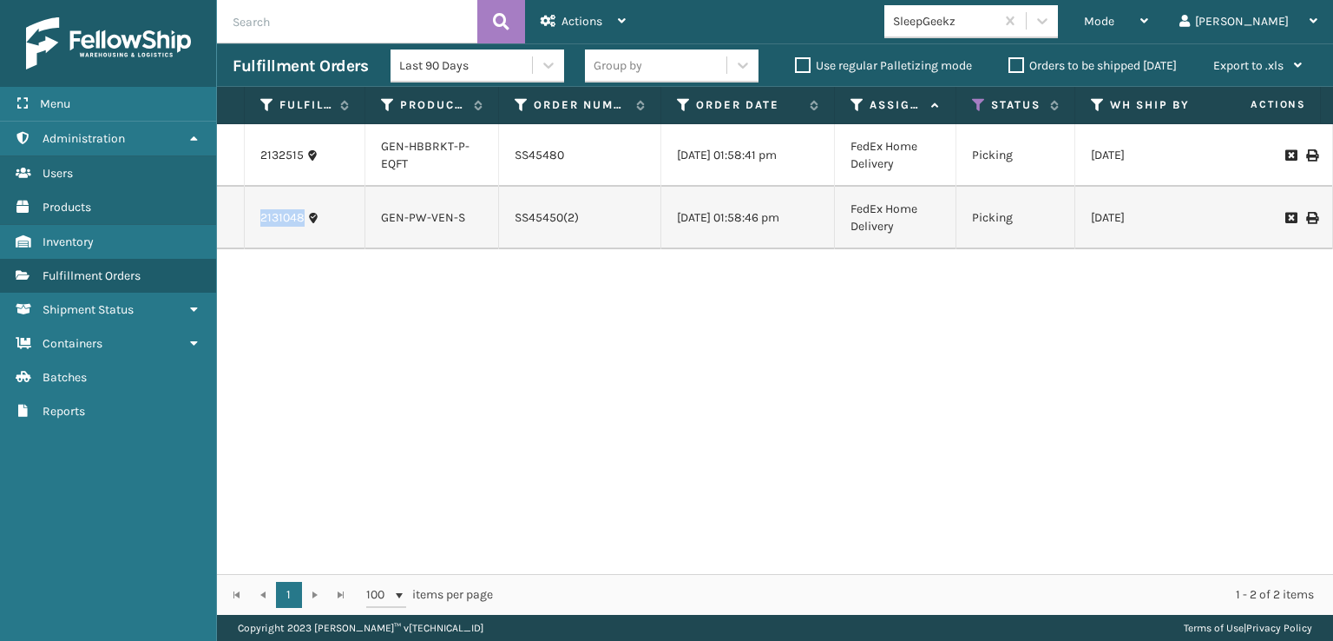
drag, startPoint x: 251, startPoint y: 217, endPoint x: 305, endPoint y: 216, distance: 53.8
click at [305, 216] on td "2131048" at bounding box center [305, 218] width 121 height 63
copy link "2131048"
drag, startPoint x: 375, startPoint y: 223, endPoint x: 463, endPoint y: 229, distance: 87.9
click at [463, 229] on td "GEN-PW-VEN-S" at bounding box center [432, 218] width 134 height 63
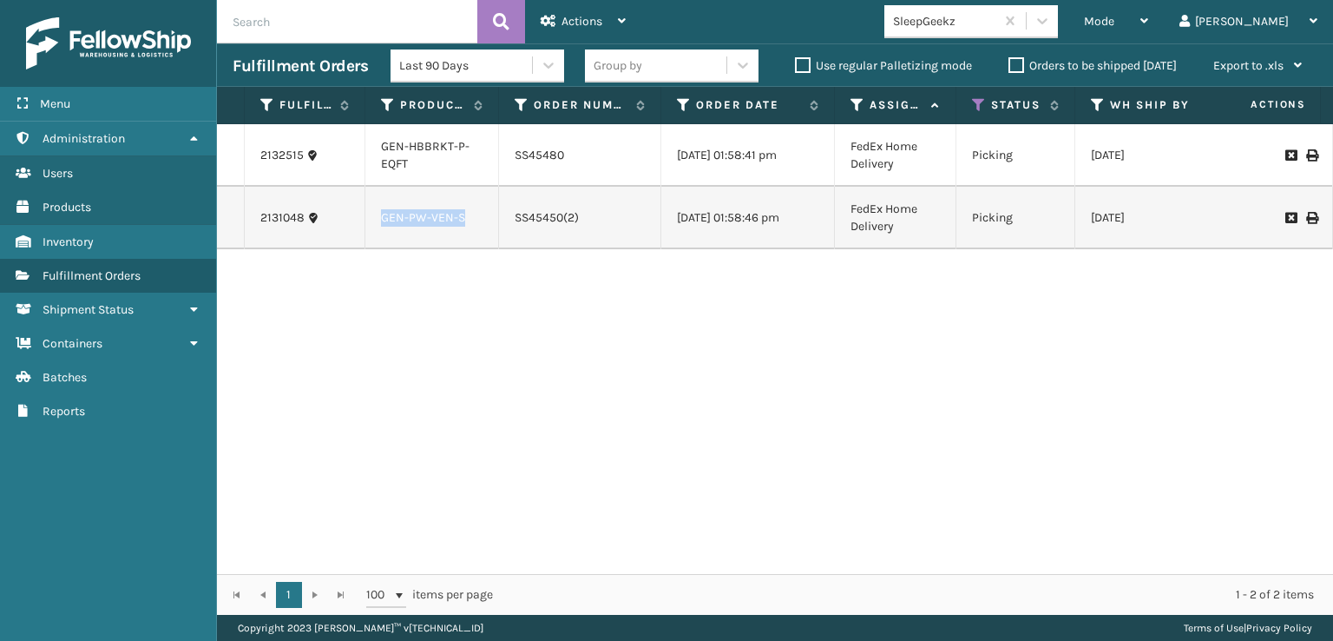
copy link "GEN-PW-VEN-S"
click at [1051, 15] on icon at bounding box center [1042, 20] width 17 height 17
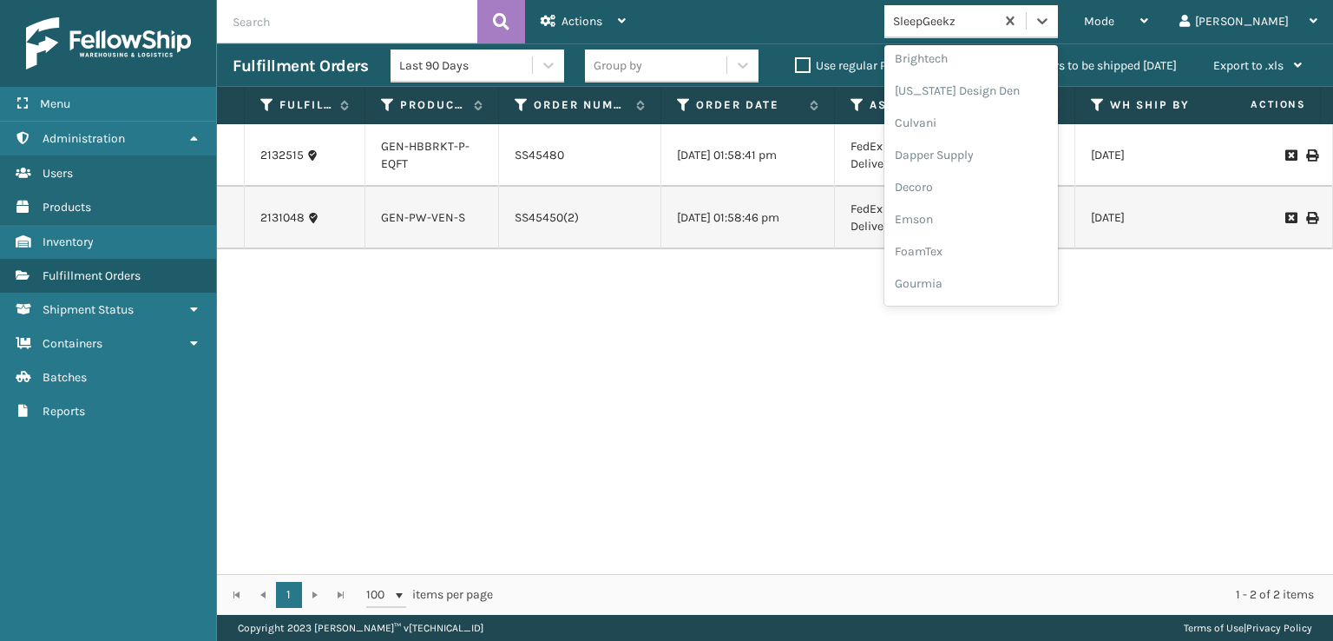
scroll to position [347, 0]
click at [990, 135] on div "FoamTex" at bounding box center [972, 135] width 174 height 32
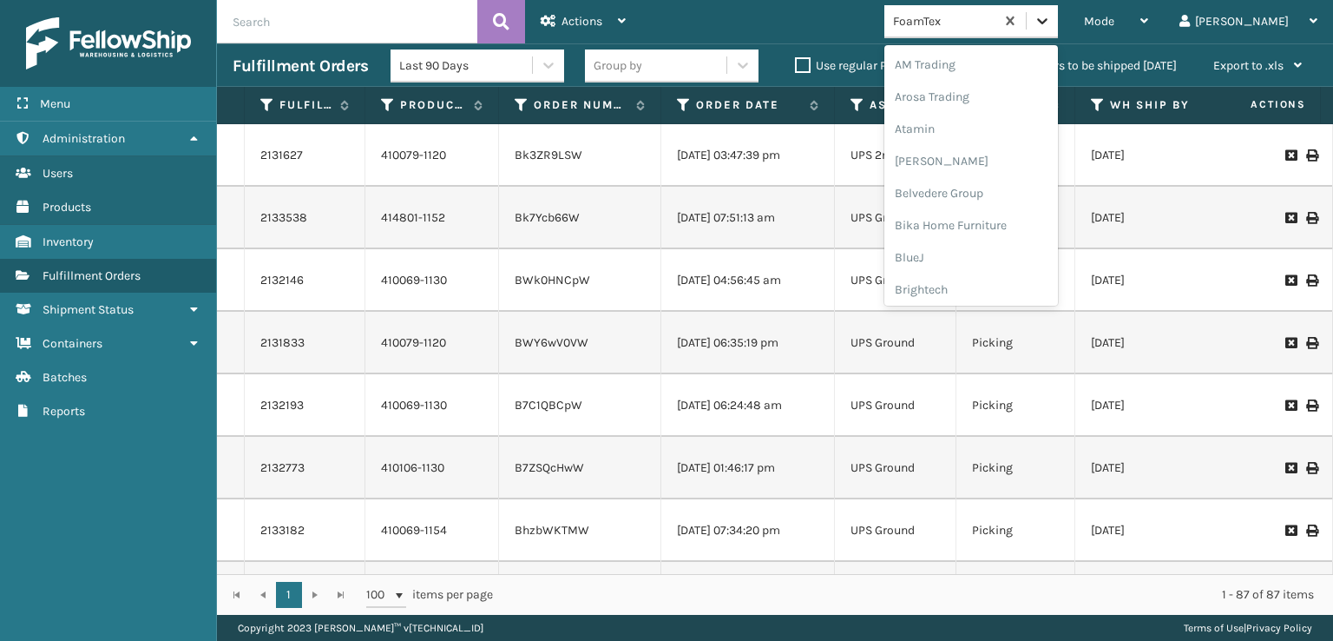
click at [1051, 28] on icon at bounding box center [1042, 20] width 17 height 17
click at [990, 251] on div "SleepGeekz" at bounding box center [972, 254] width 174 height 32
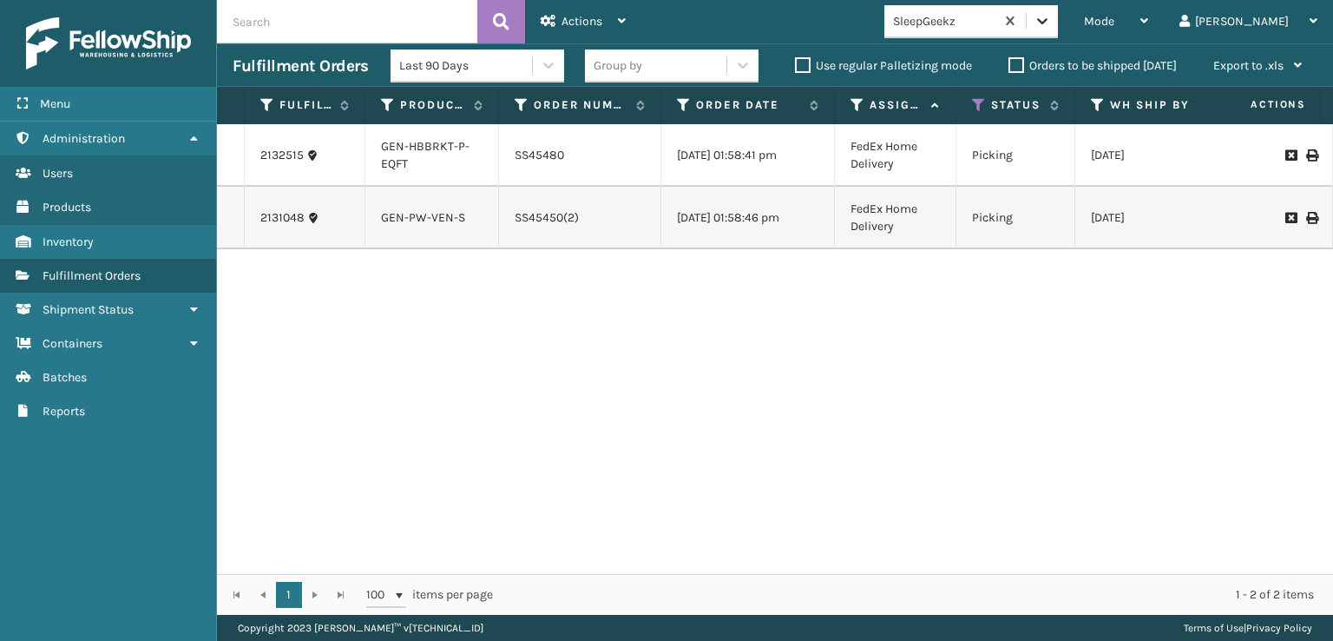
click at [1051, 22] on icon at bounding box center [1042, 20] width 17 height 17
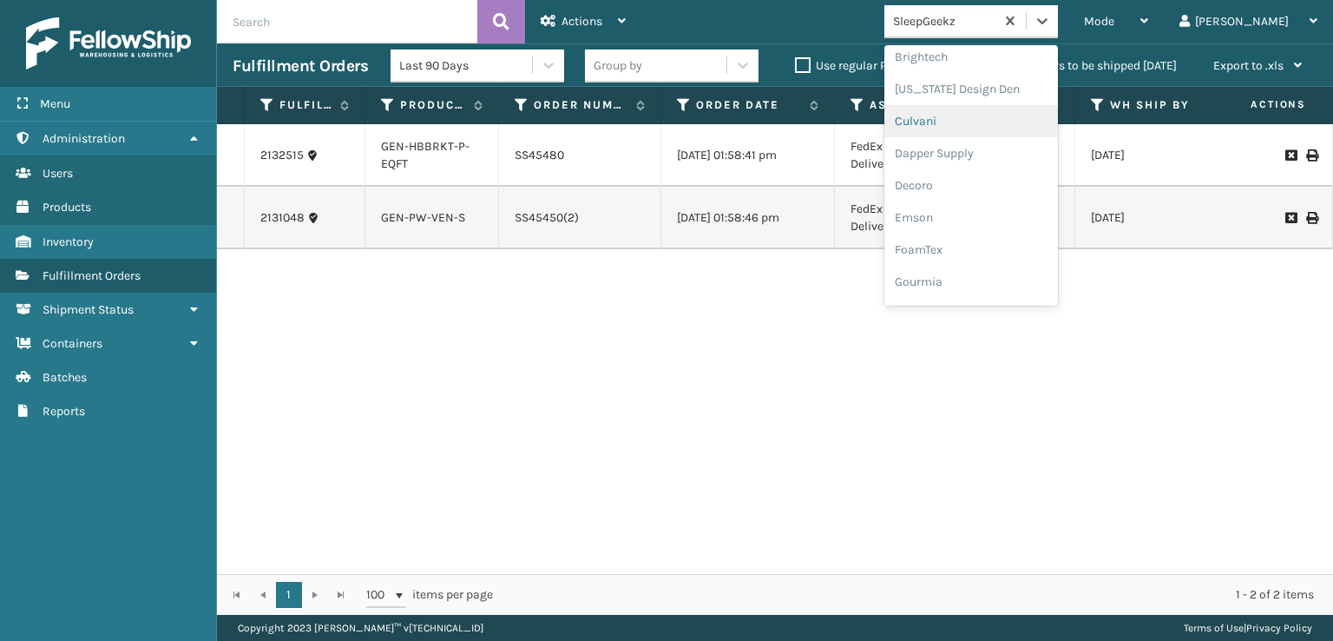
scroll to position [260, 0]
click at [985, 217] on div "FoamTex" at bounding box center [972, 222] width 174 height 32
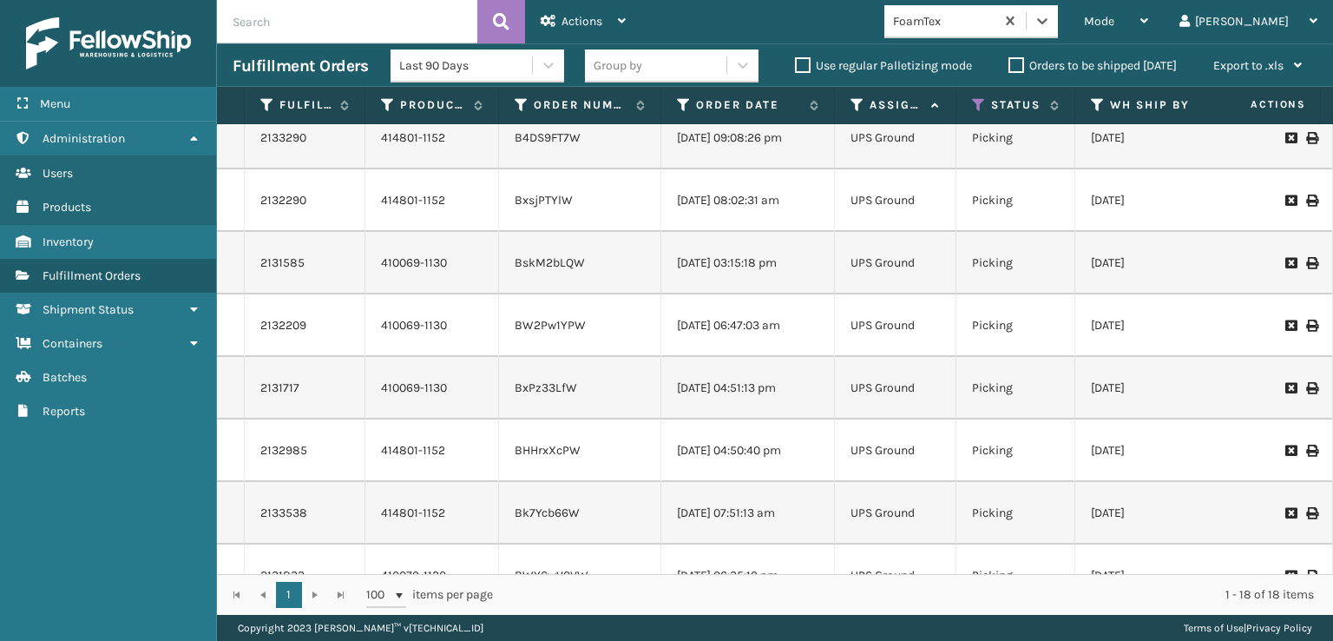
scroll to position [0, 0]
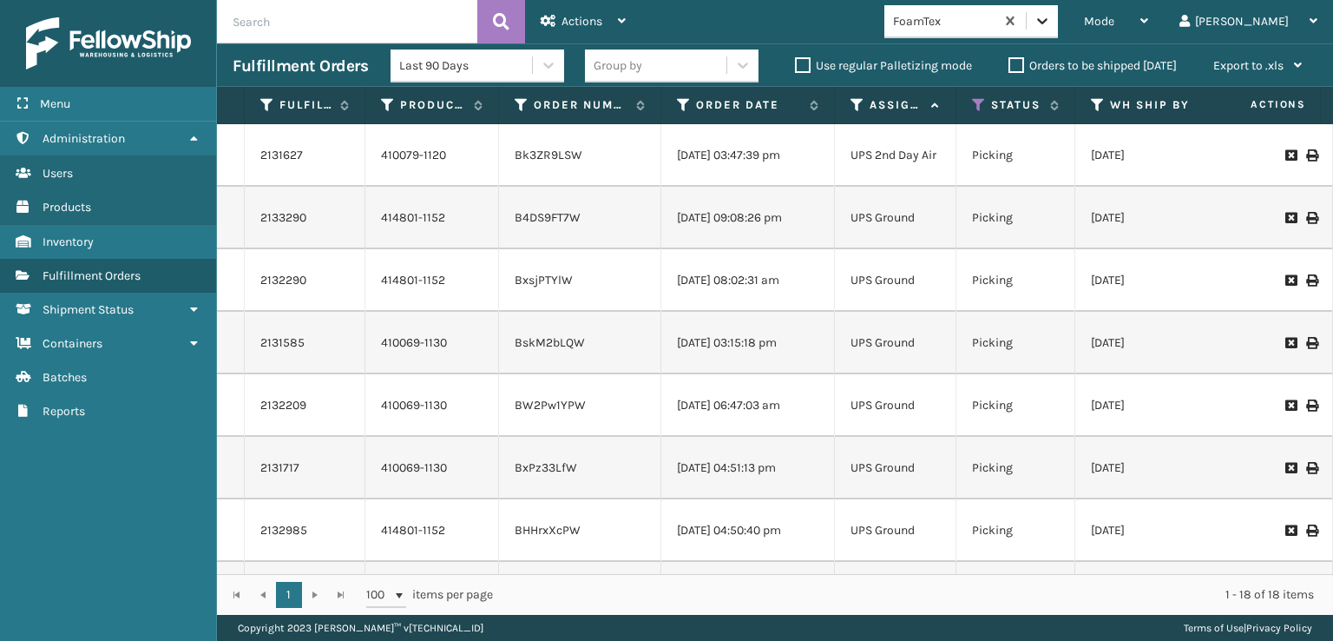
click at [1051, 12] on icon at bounding box center [1042, 20] width 17 height 17
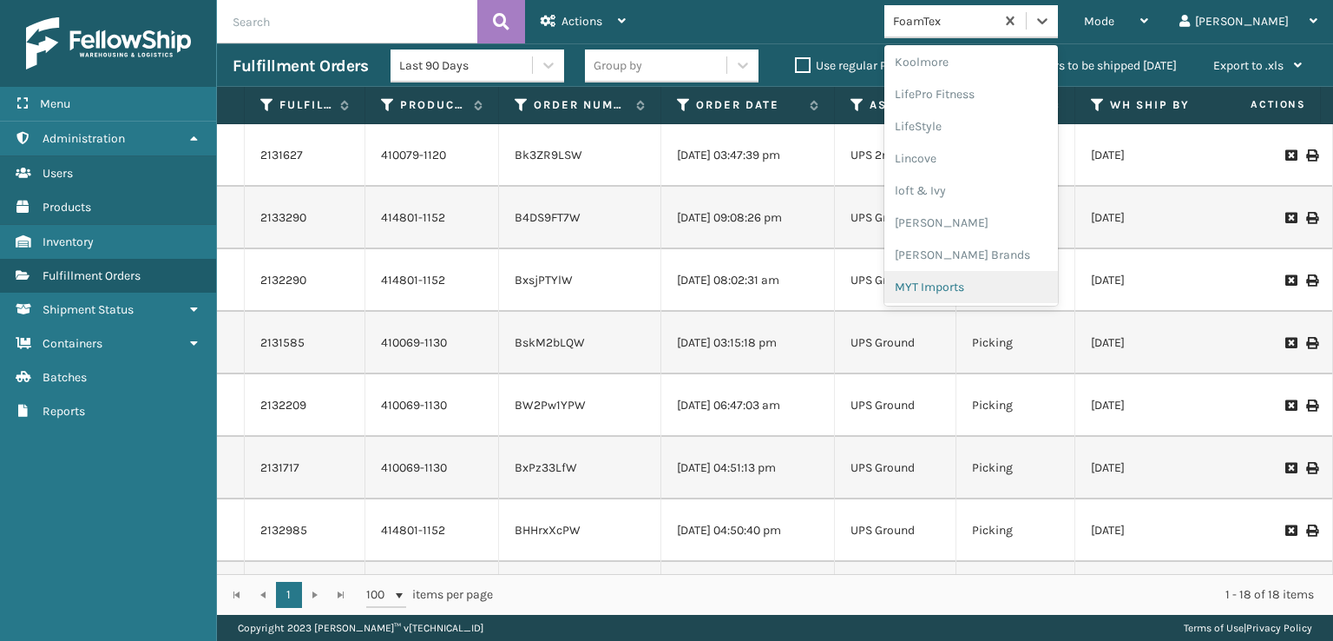
scroll to position [635, 0]
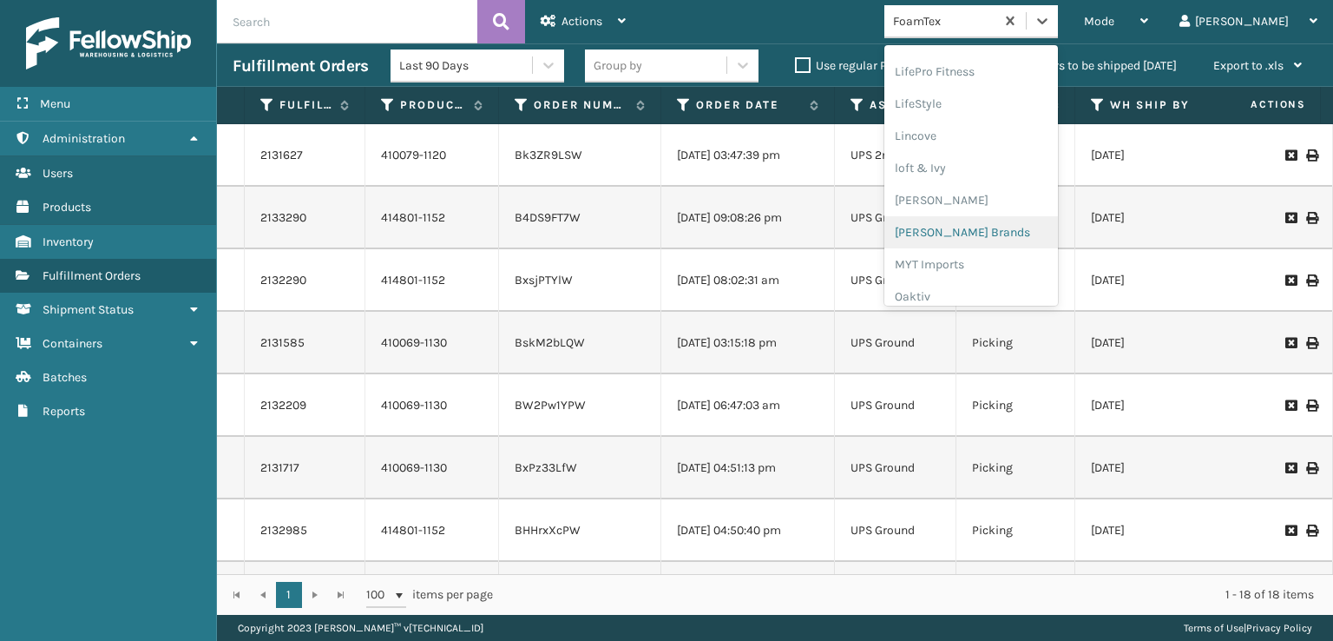
click at [982, 226] on div "[PERSON_NAME] Brands" at bounding box center [972, 232] width 174 height 32
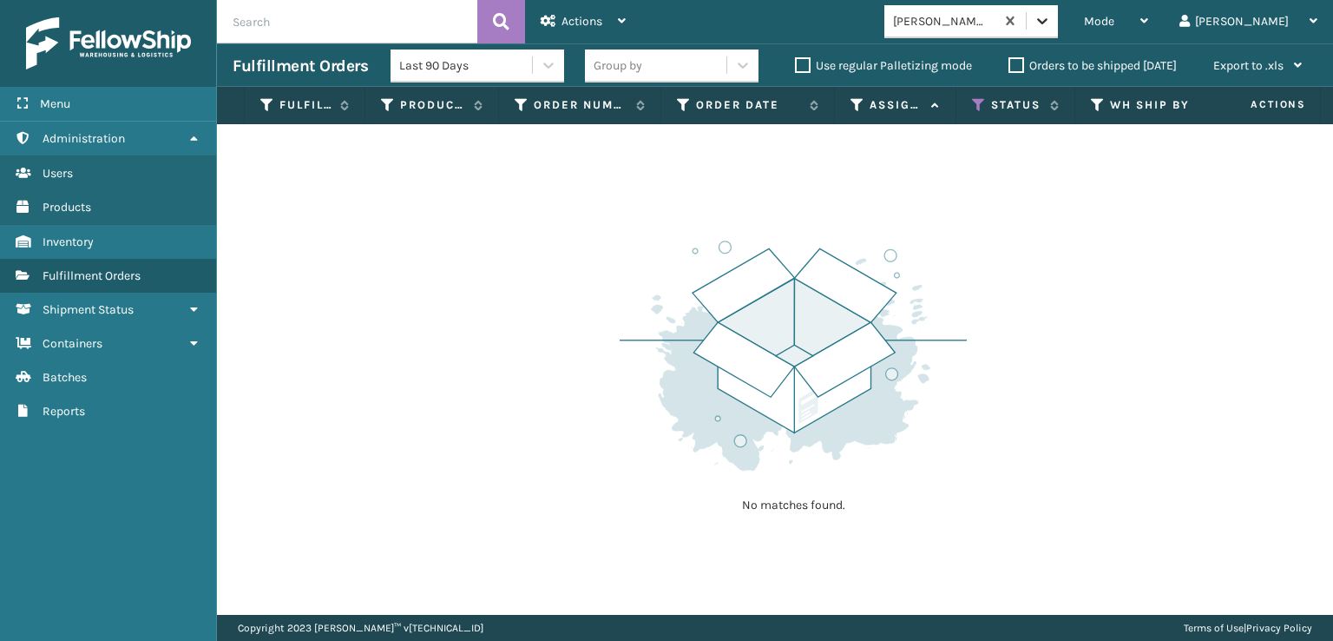
click at [1051, 19] on icon at bounding box center [1042, 20] width 17 height 17
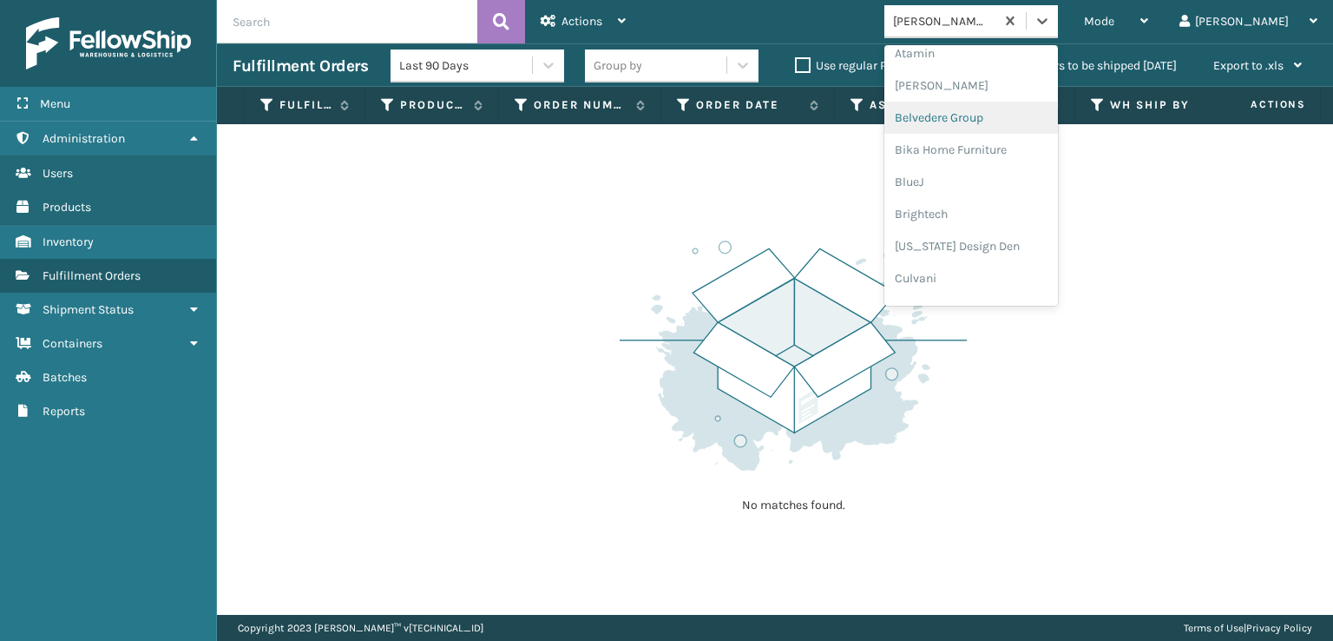
scroll to position [260, 0]
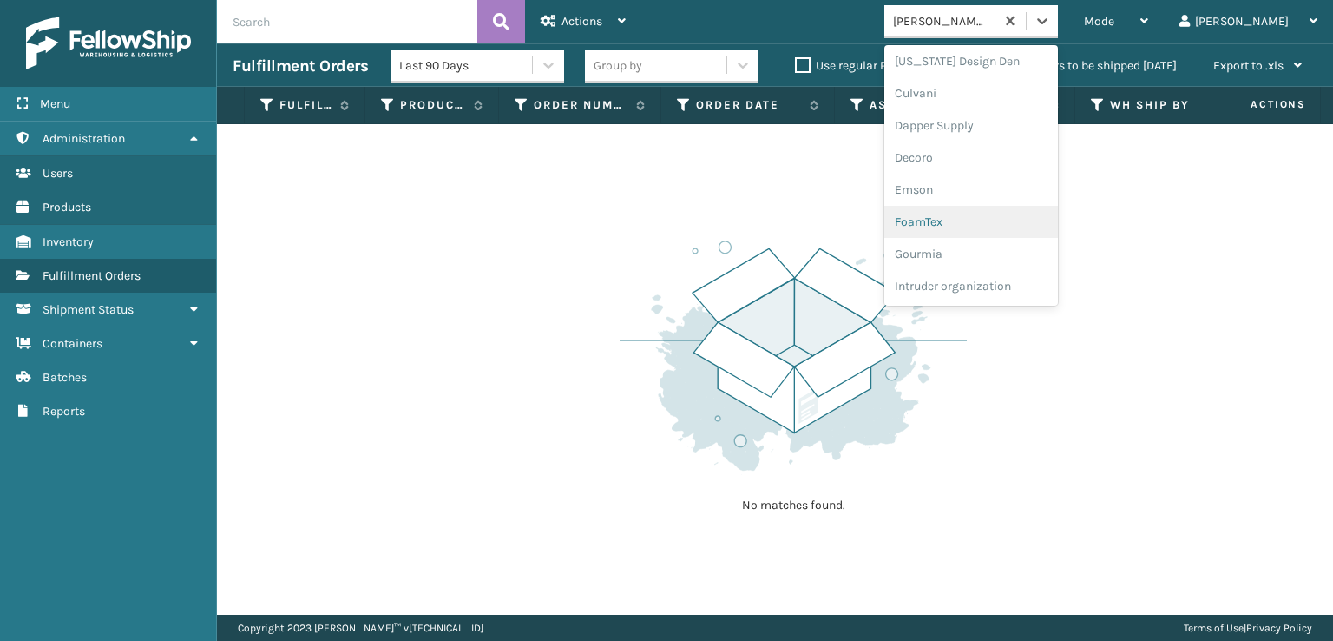
click at [991, 218] on div "FoamTex" at bounding box center [972, 222] width 174 height 32
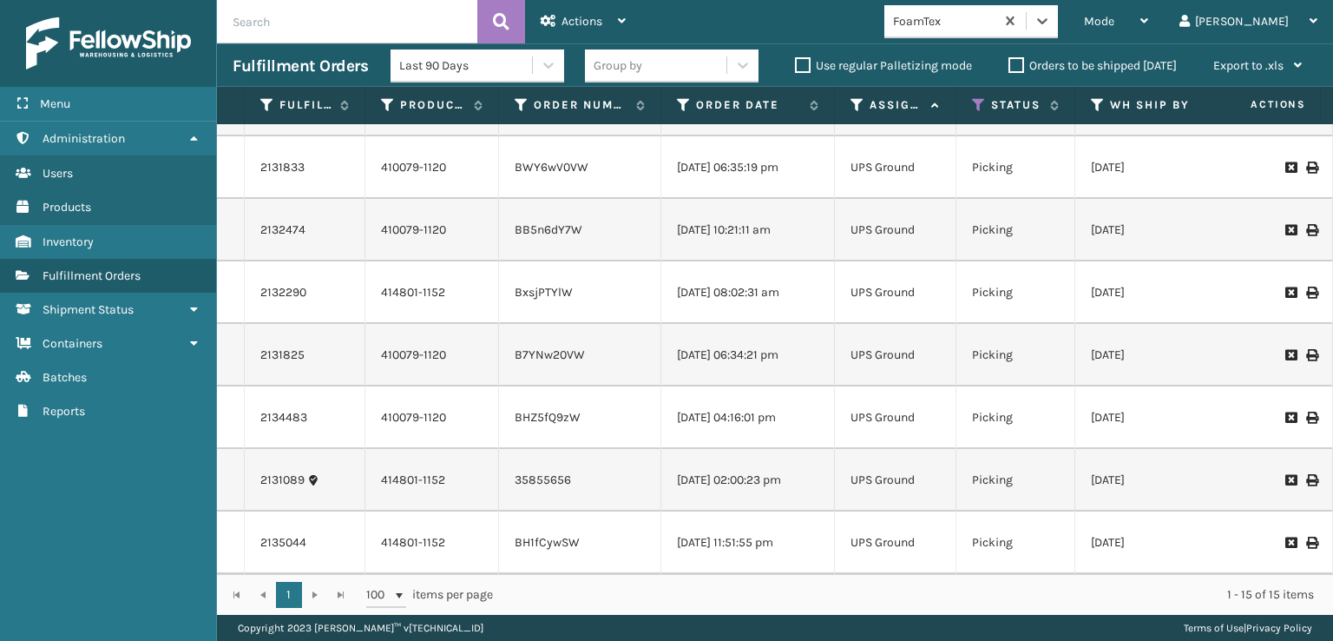
scroll to position [0, 0]
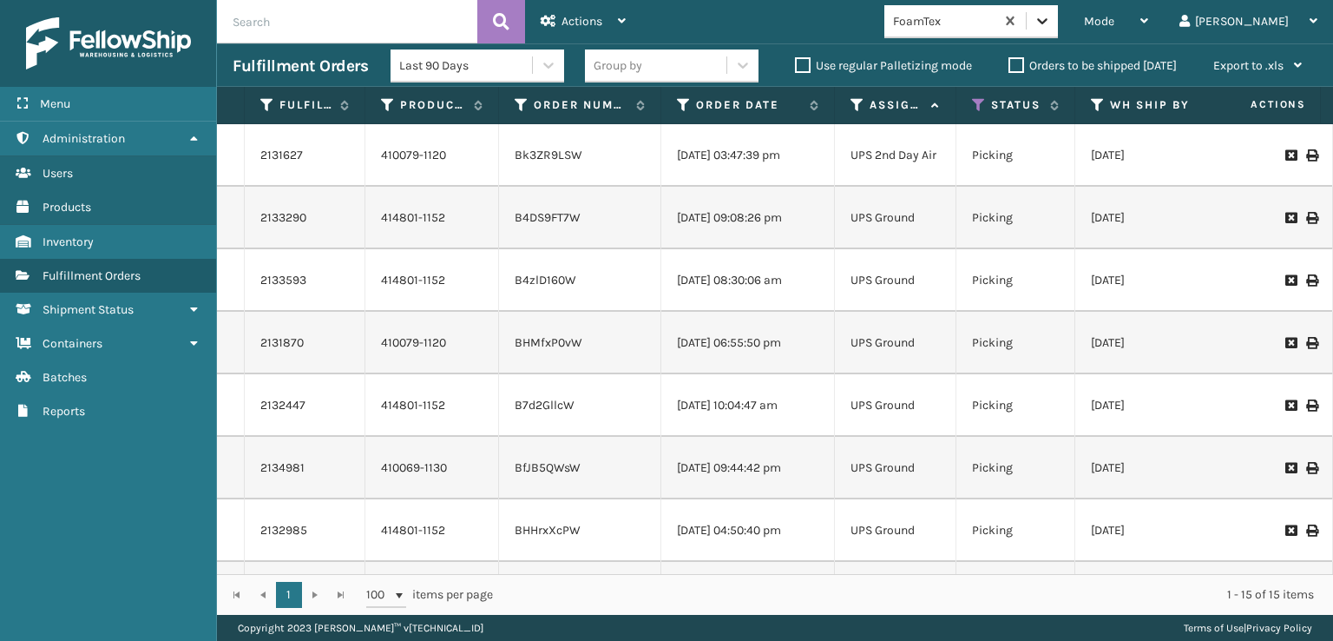
click at [1048, 22] on icon at bounding box center [1042, 21] width 10 height 6
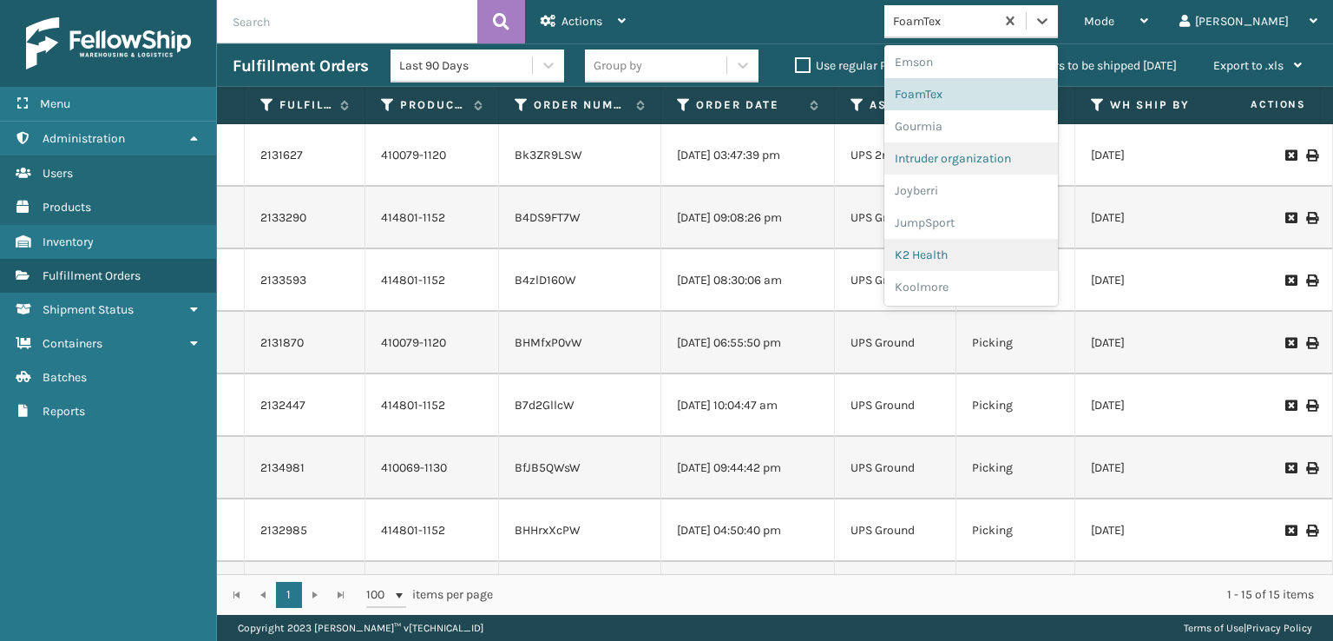
scroll to position [347, 0]
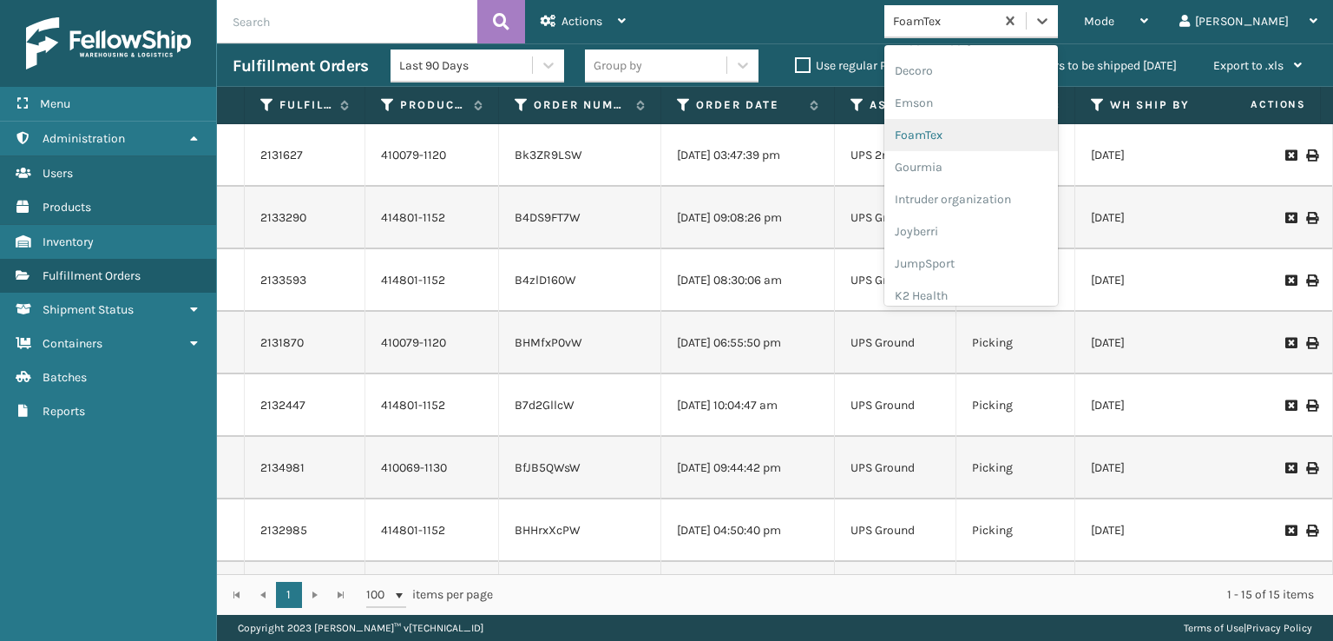
click at [998, 135] on div "FoamTex" at bounding box center [972, 135] width 174 height 32
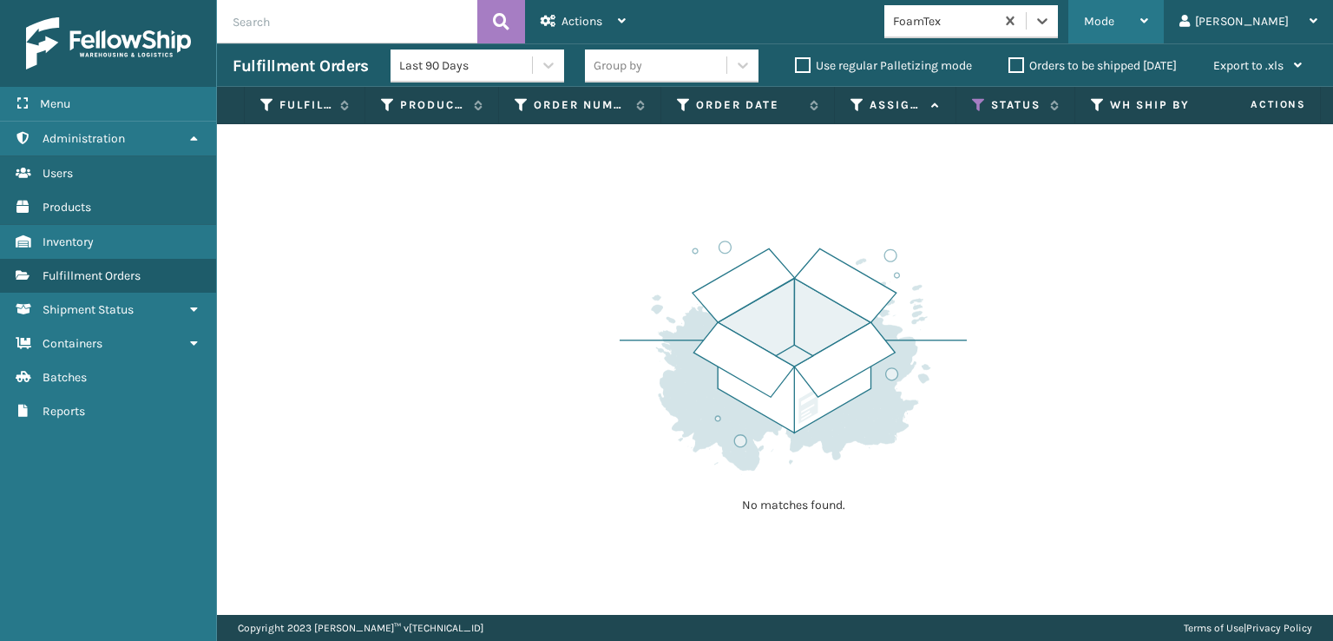
click at [1115, 20] on span "Mode" at bounding box center [1099, 21] width 30 height 15
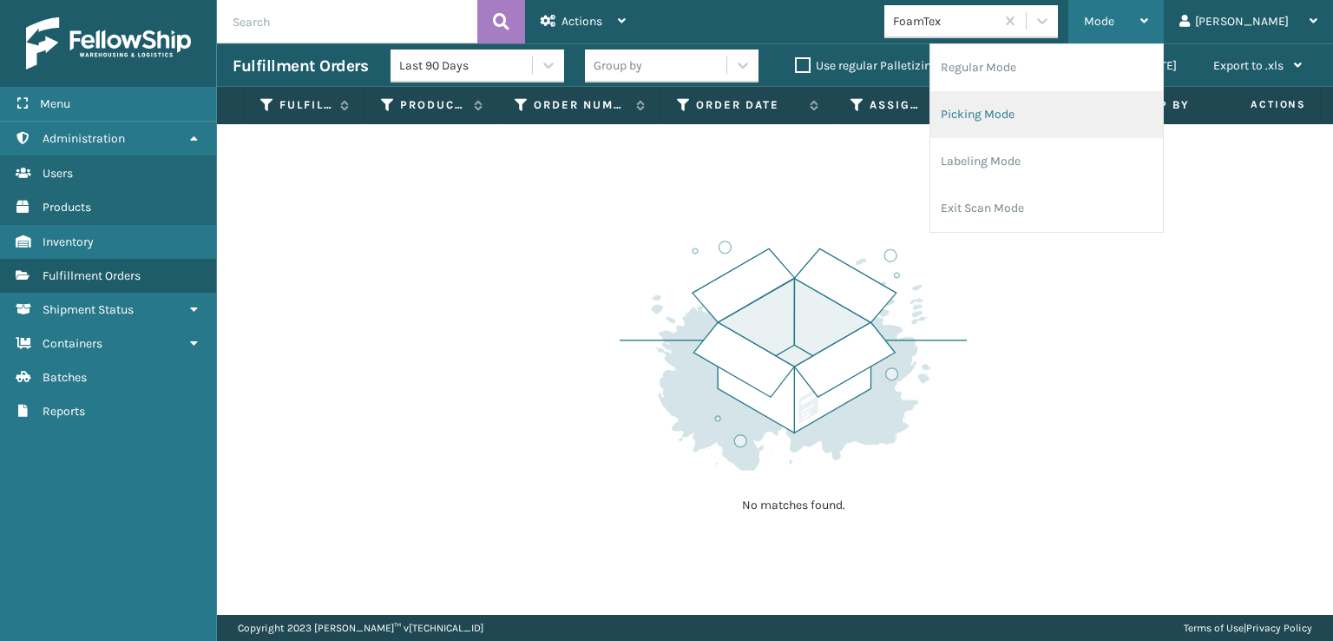
click at [1060, 110] on li "Picking Mode" at bounding box center [1047, 114] width 233 height 47
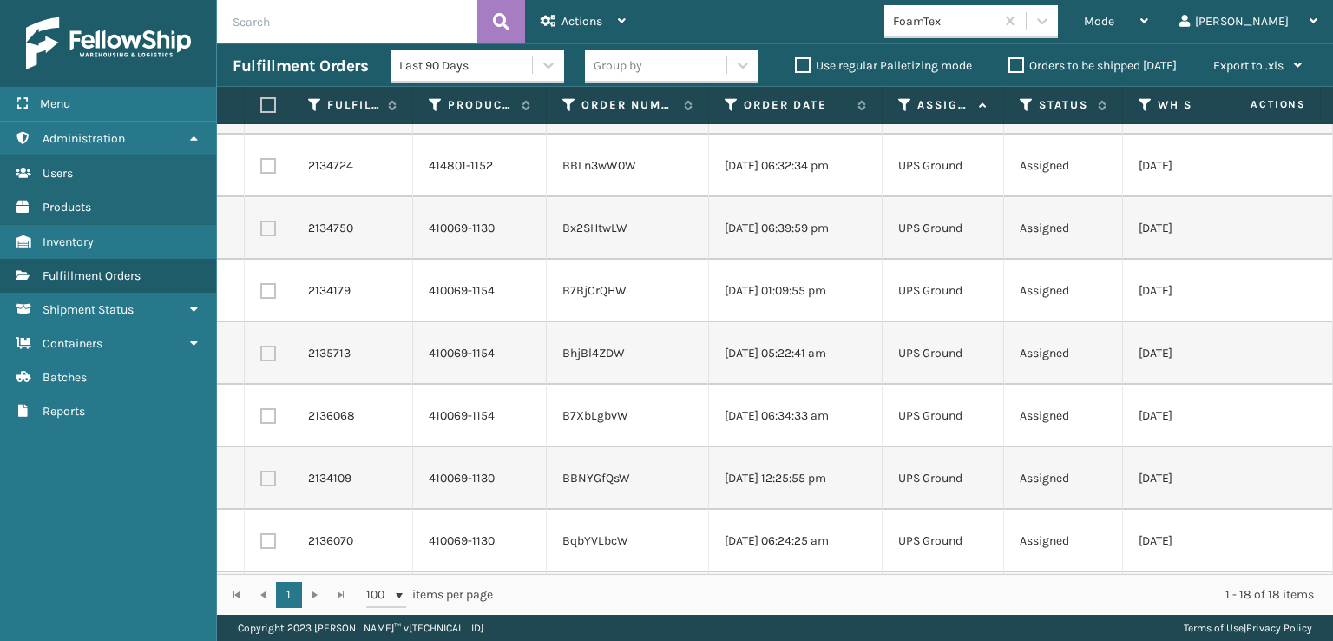
scroll to position [688, 0]
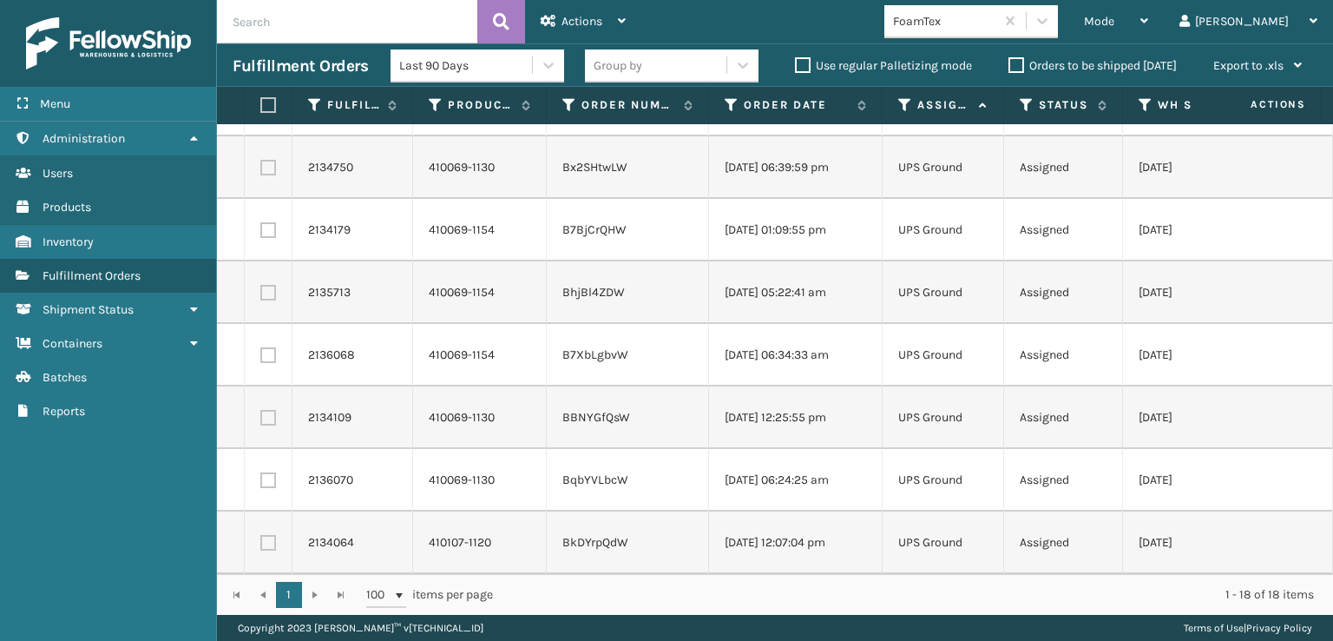
click at [270, 100] on label at bounding box center [265, 105] width 10 height 16
click at [261, 100] on input "checkbox" at bounding box center [260, 105] width 1 height 11
checkbox input "true"
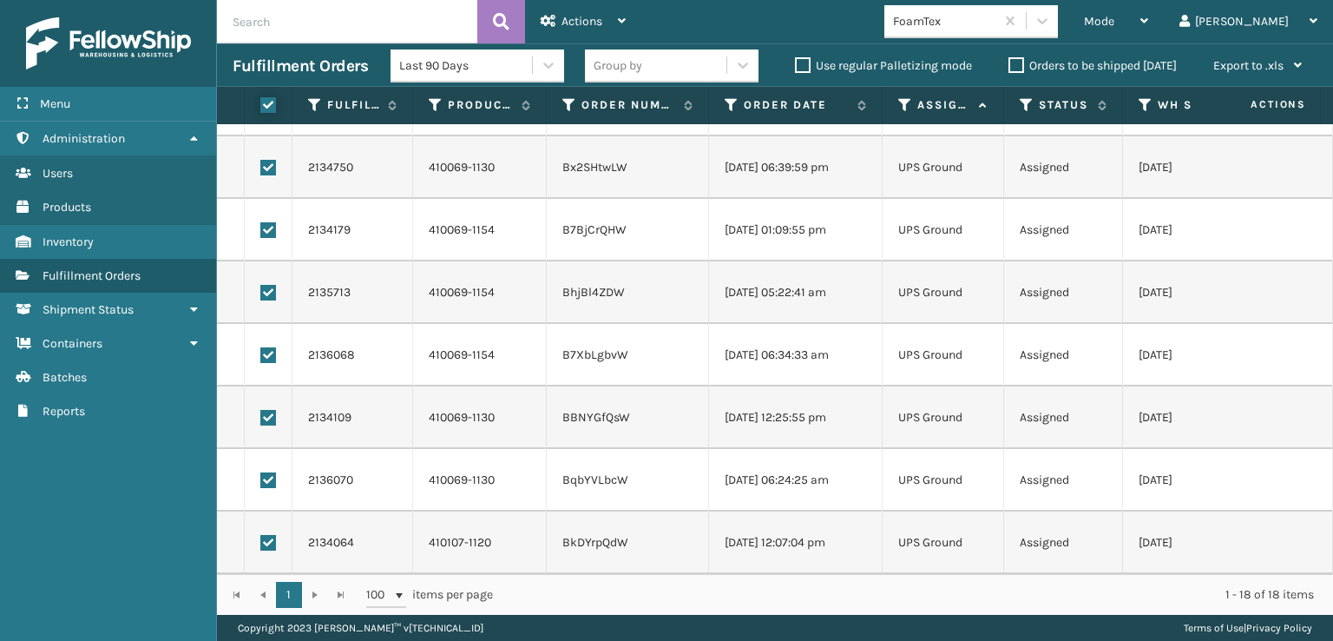
checkbox input "true"
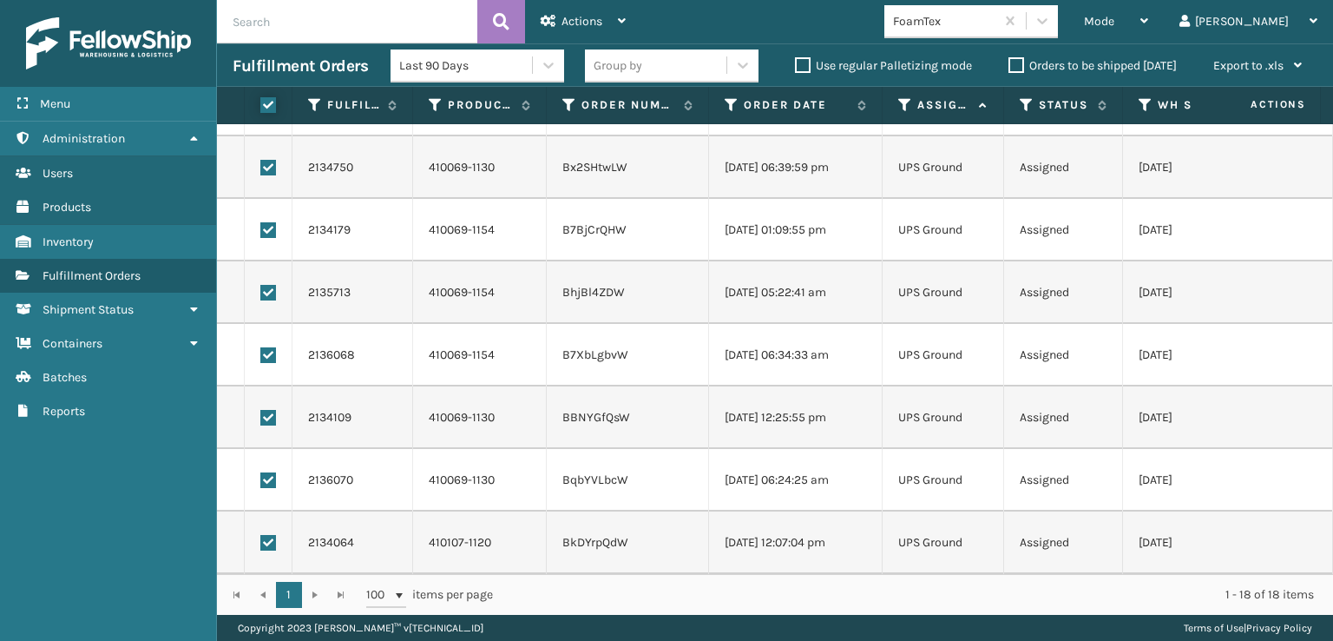
checkbox input "true"
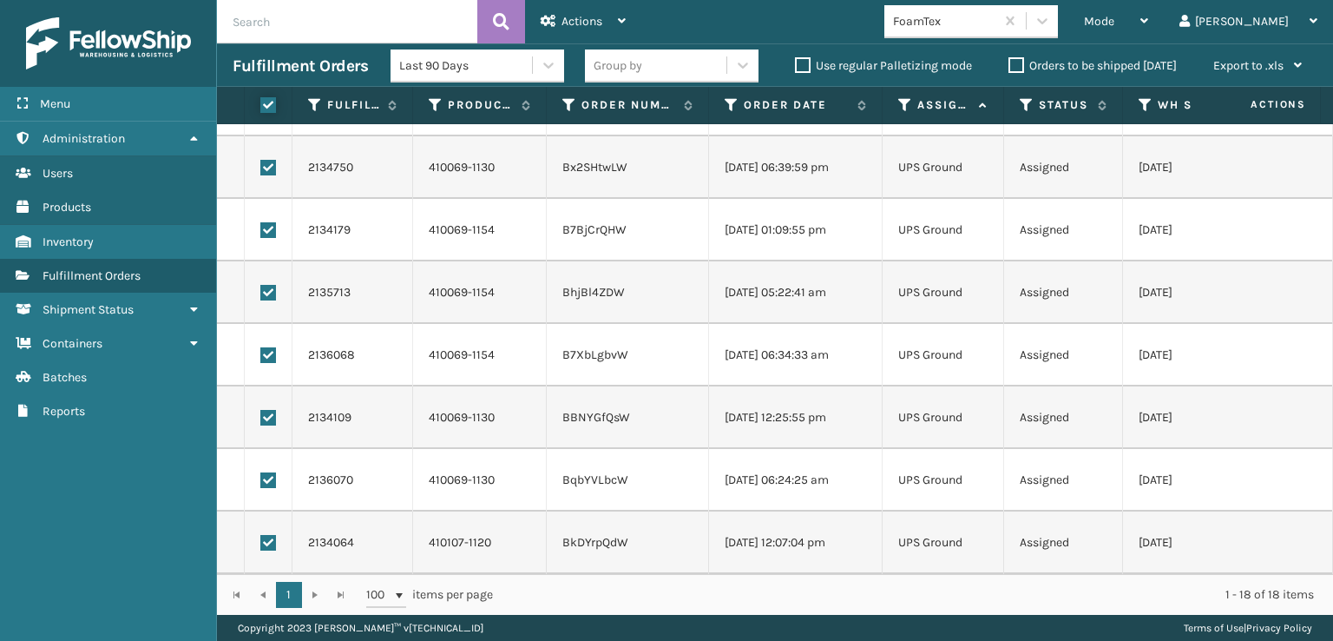
checkbox input "true"
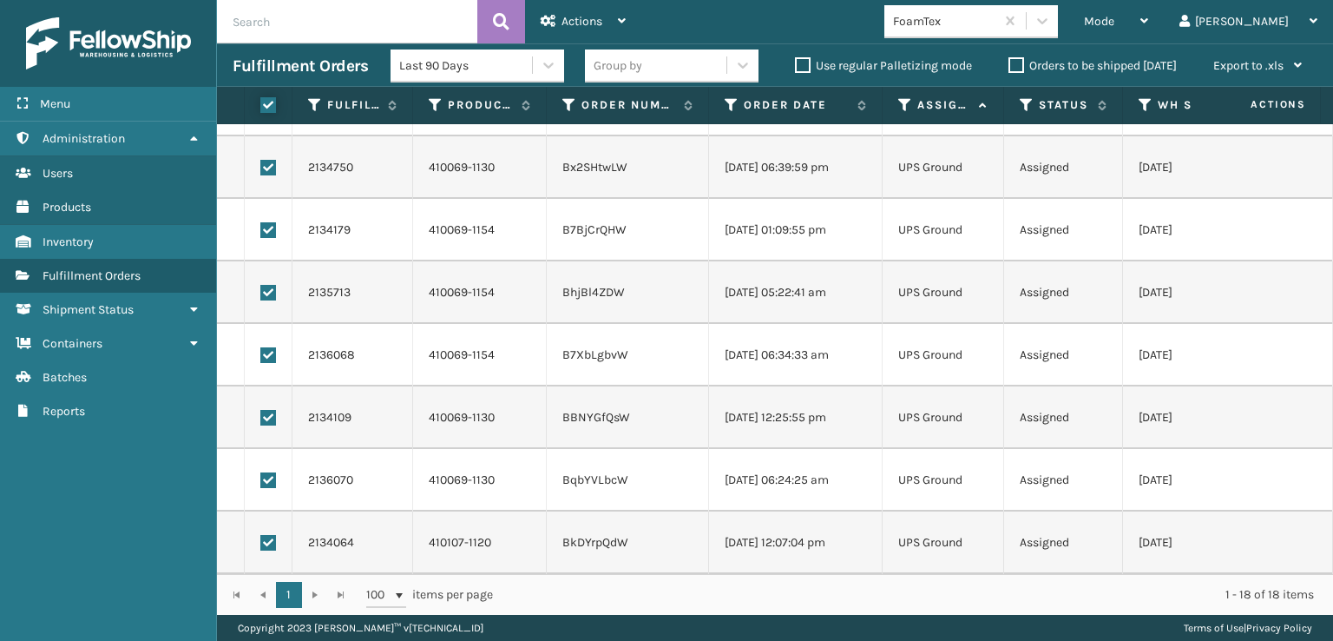
checkbox input "true"
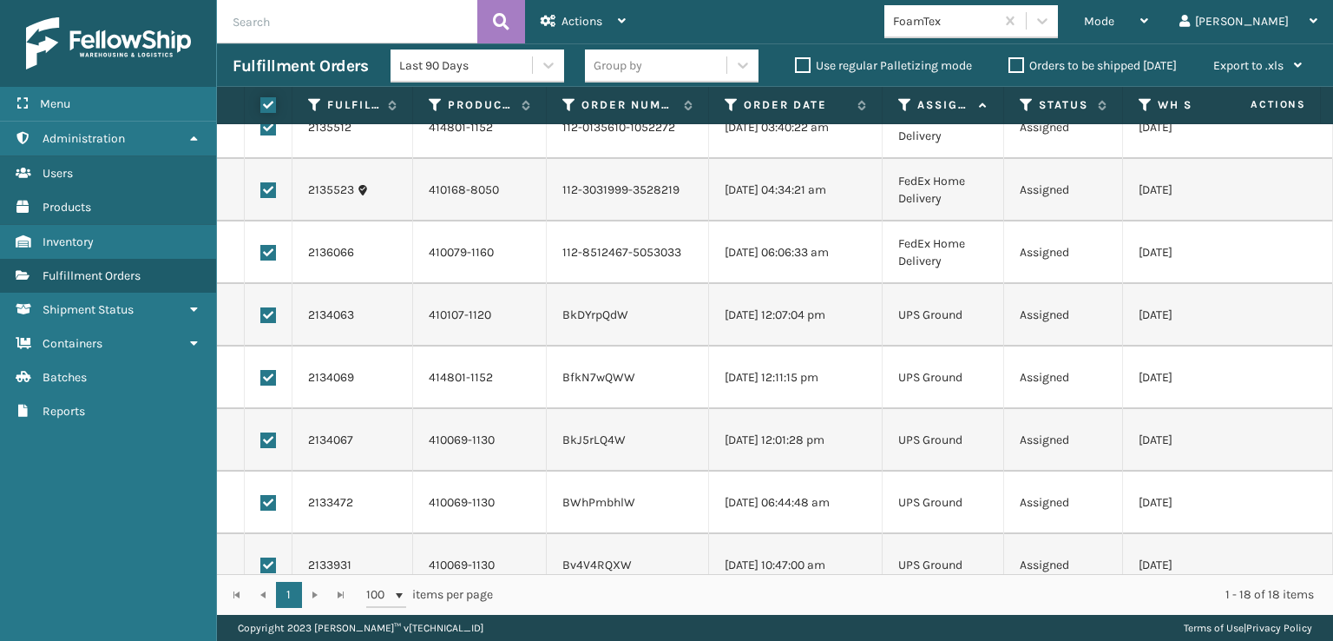
scroll to position [0, 0]
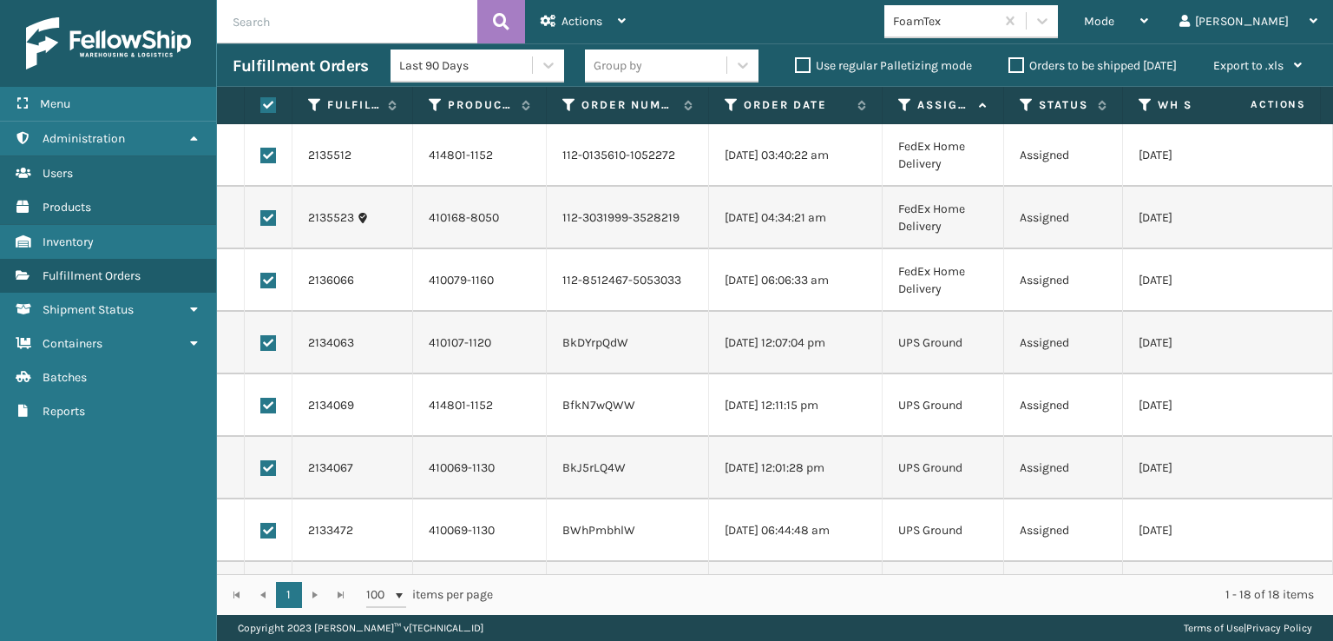
click at [273, 279] on label at bounding box center [268, 281] width 16 height 16
click at [261, 279] on input "checkbox" at bounding box center [260, 278] width 1 height 11
checkbox input "false"
click at [263, 220] on label at bounding box center [268, 218] width 16 height 16
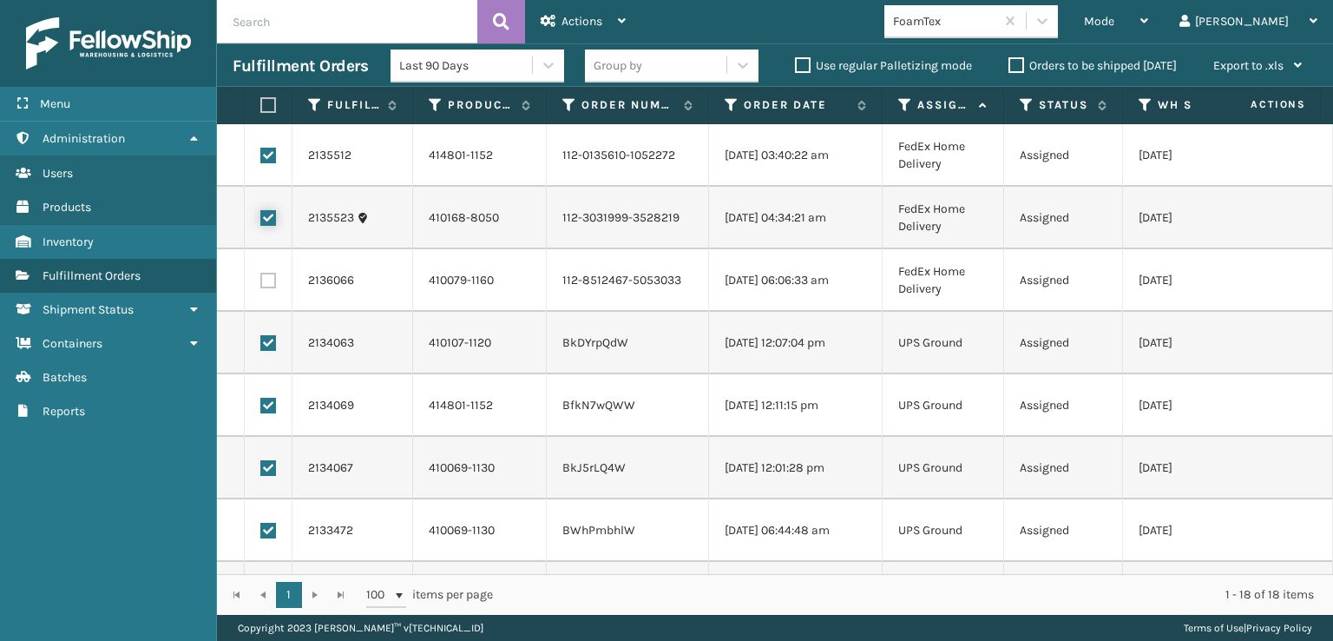
click at [261, 220] on input "checkbox" at bounding box center [260, 215] width 1 height 11
checkbox input "false"
click at [270, 150] on label at bounding box center [268, 156] width 16 height 16
click at [261, 150] on input "checkbox" at bounding box center [260, 153] width 1 height 11
checkbox input "false"
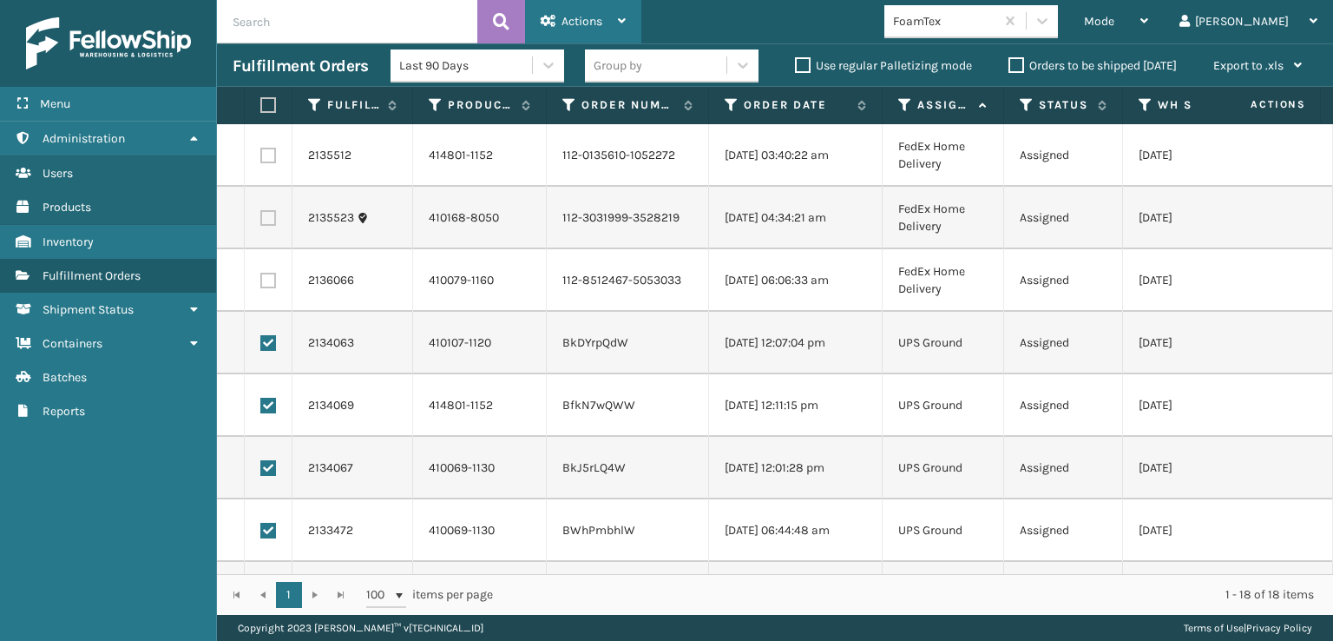
click at [576, 25] on span "Actions" at bounding box center [582, 21] width 41 height 15
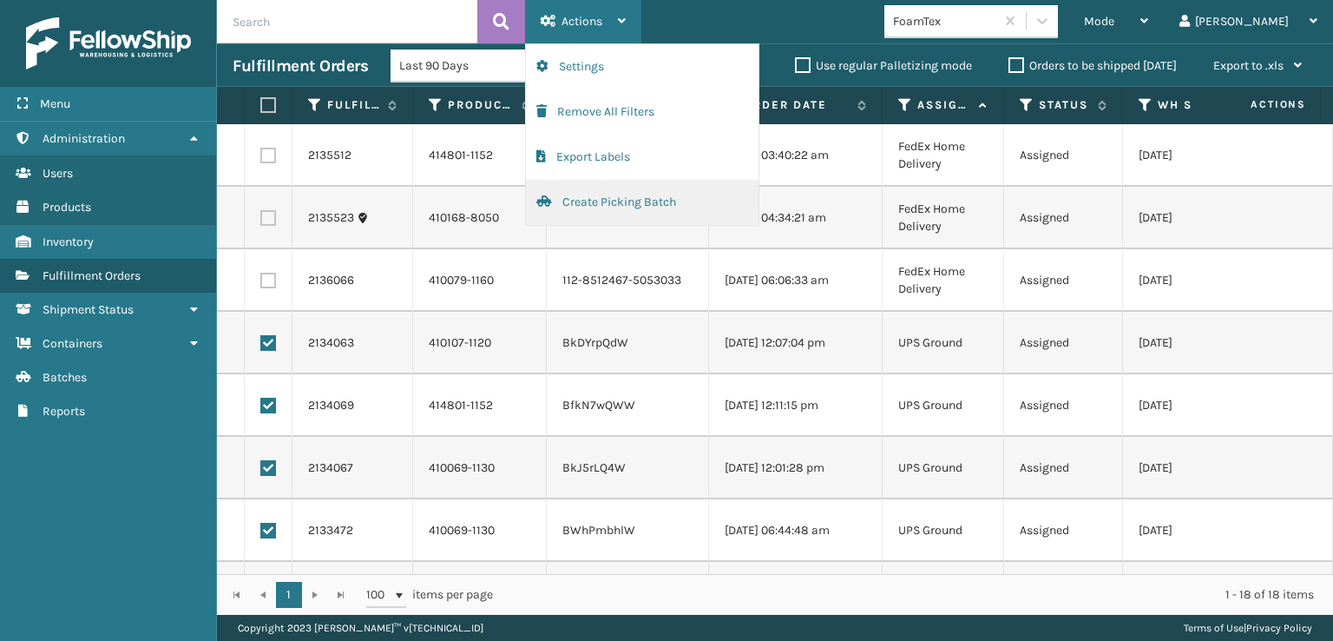
click at [590, 207] on button "Create Picking Batch" at bounding box center [642, 202] width 233 height 45
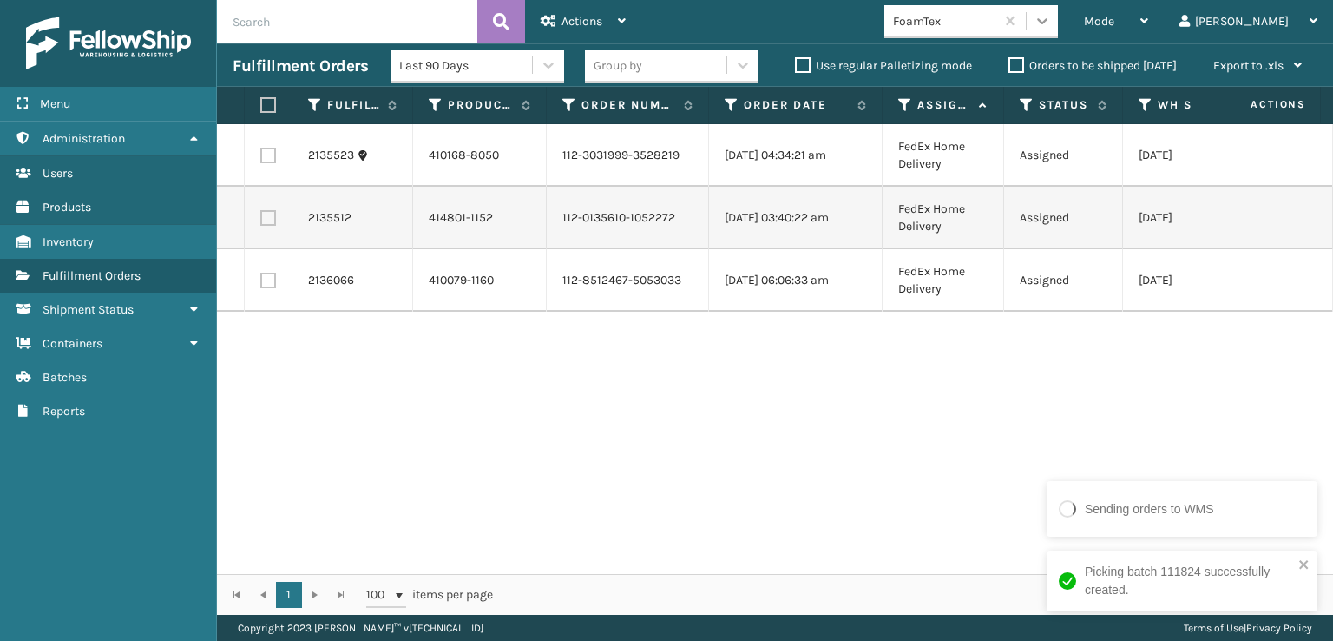
click at [1051, 14] on icon at bounding box center [1042, 20] width 17 height 17
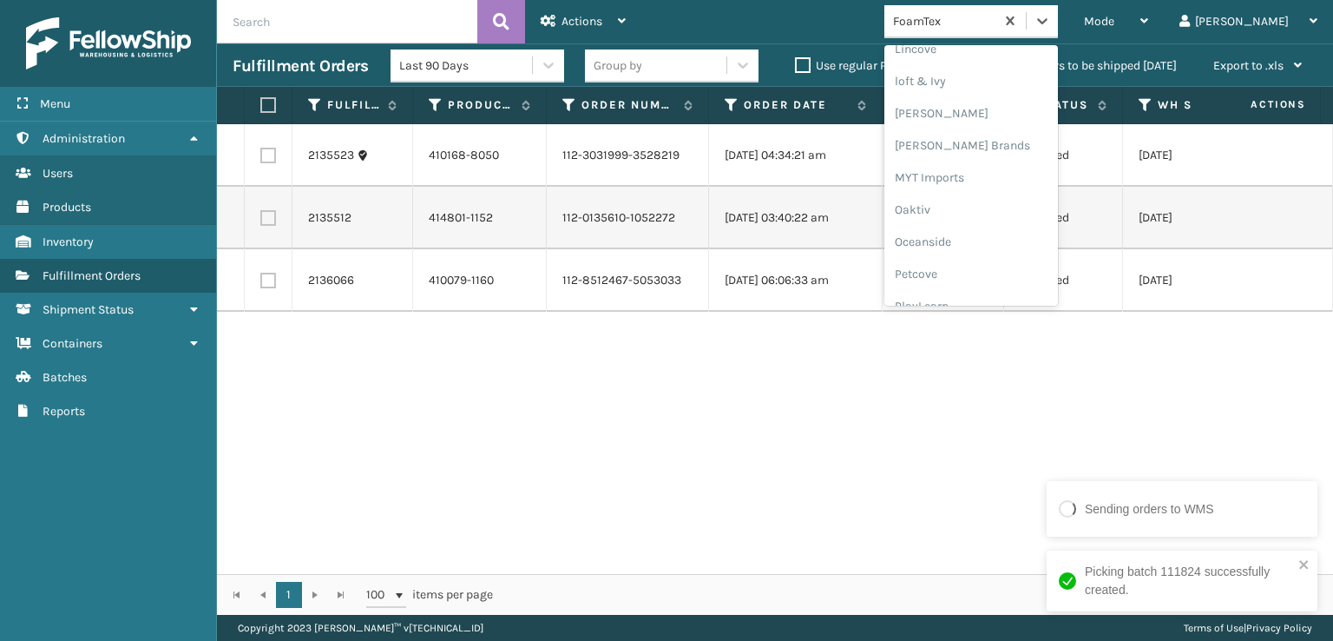
scroll to position [871, 0]
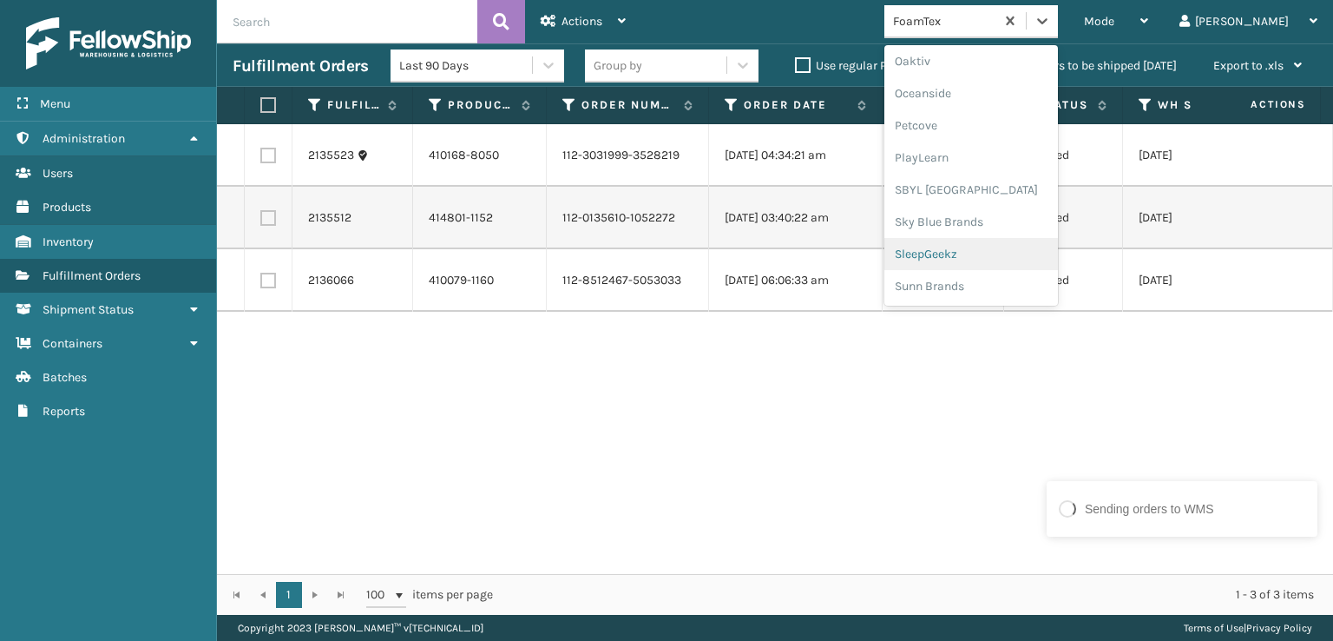
click at [978, 254] on div "SleepGeekz" at bounding box center [972, 254] width 174 height 32
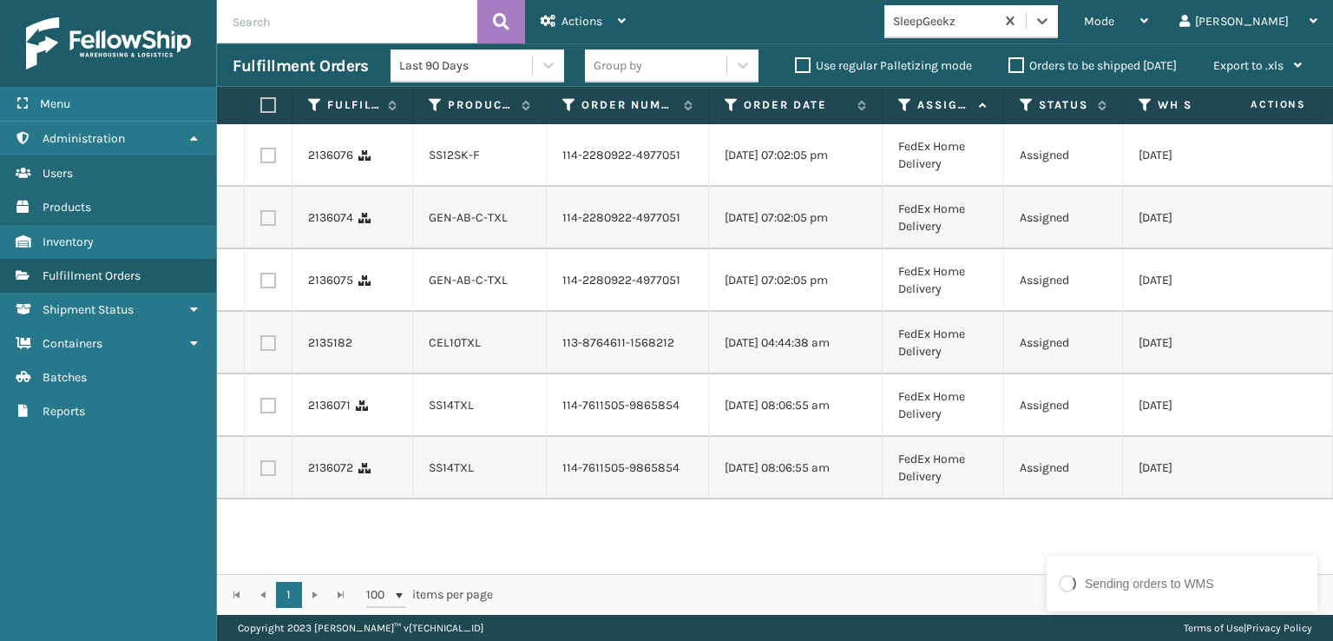
click at [267, 156] on label at bounding box center [268, 156] width 16 height 16
click at [261, 156] on input "checkbox" at bounding box center [260, 153] width 1 height 11
checkbox input "true"
click at [271, 226] on label at bounding box center [268, 218] width 16 height 16
click at [261, 221] on input "checkbox" at bounding box center [260, 215] width 1 height 11
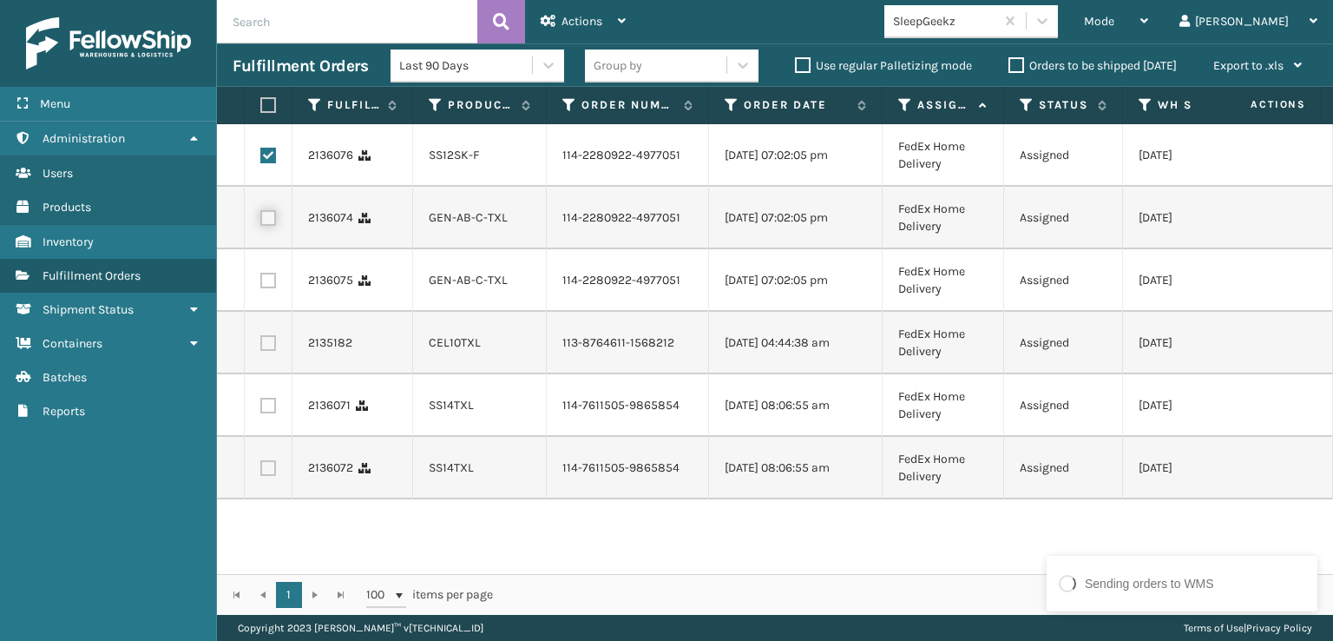
checkbox input "true"
click at [271, 288] on label at bounding box center [268, 281] width 16 height 16
click at [261, 284] on input "checkbox" at bounding box center [260, 278] width 1 height 11
checkbox input "true"
click at [271, 351] on label at bounding box center [268, 343] width 16 height 16
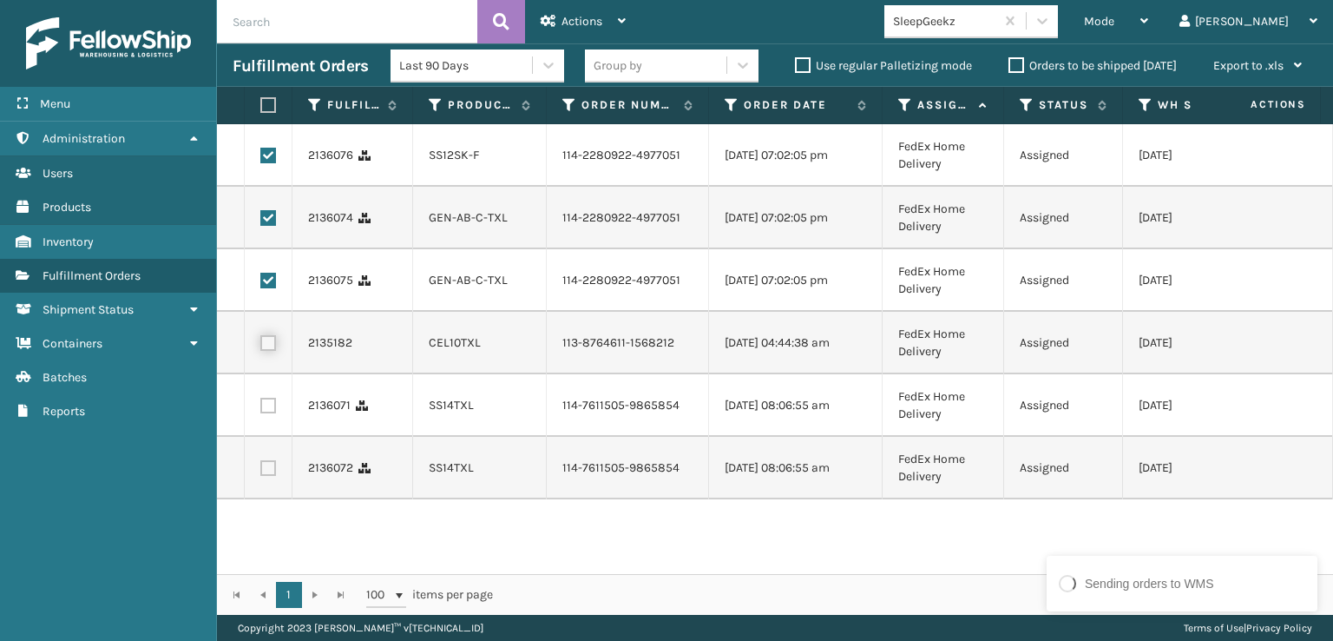
click at [261, 346] on input "checkbox" at bounding box center [260, 340] width 1 height 11
checkbox input "true"
click at [271, 413] on label at bounding box center [268, 406] width 16 height 16
click at [261, 409] on input "checkbox" at bounding box center [260, 403] width 1 height 11
checkbox input "true"
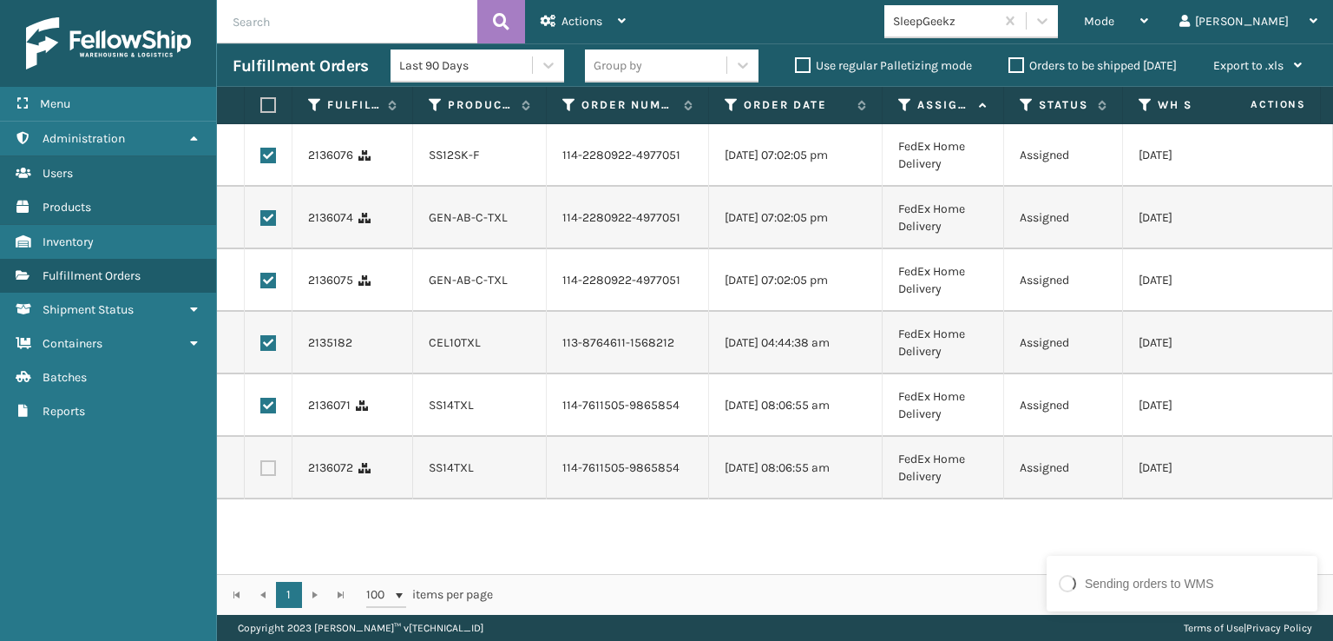
click at [264, 476] on label at bounding box center [268, 468] width 16 height 16
click at [261, 471] on input "checkbox" at bounding box center [260, 465] width 1 height 11
checkbox input "true"
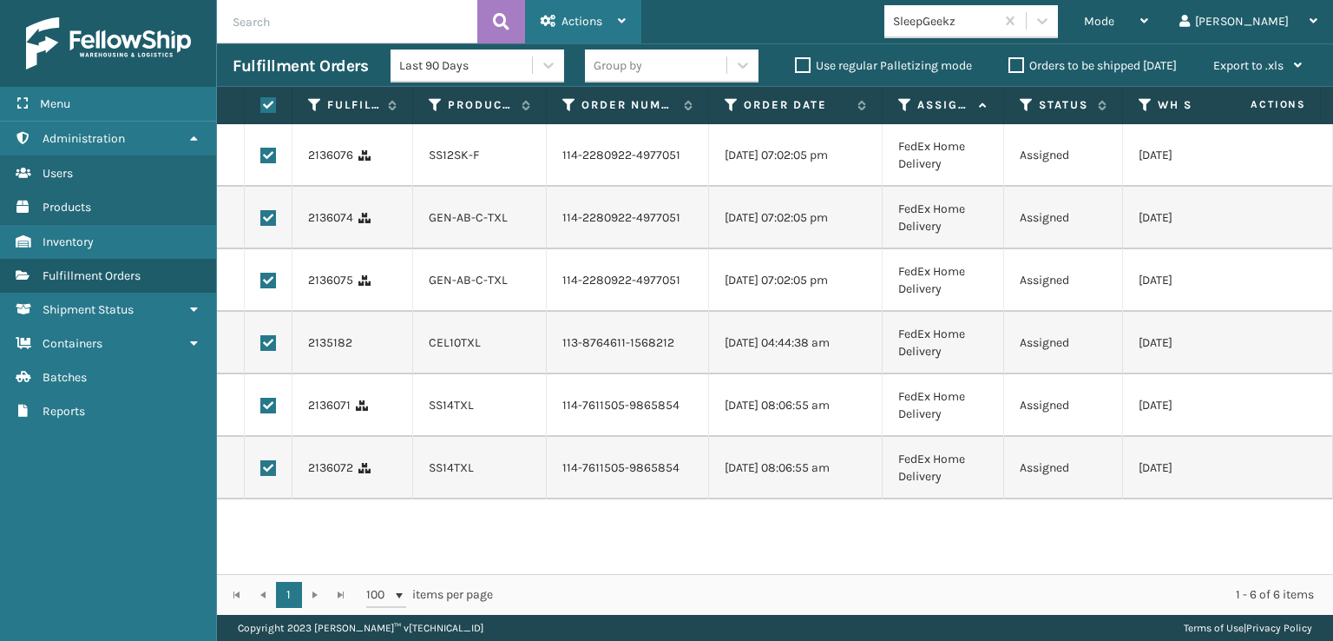
click at [569, 14] on span "Actions" at bounding box center [582, 21] width 41 height 15
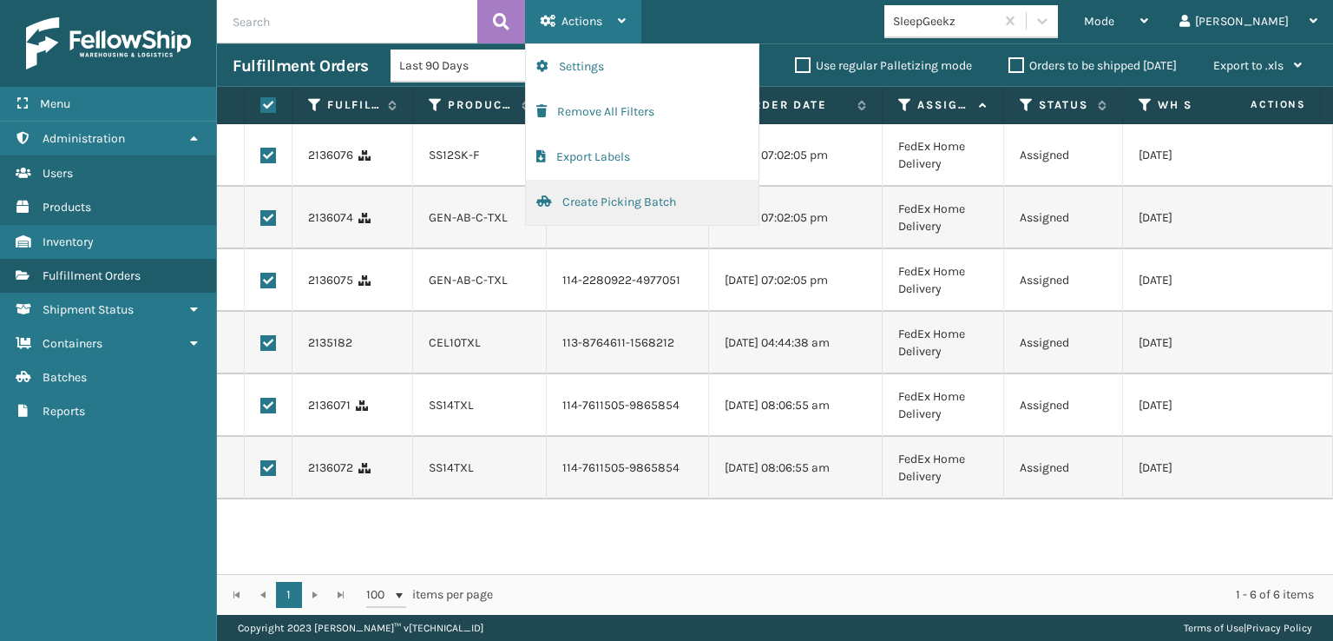
click at [583, 198] on button "Create Picking Batch" at bounding box center [642, 202] width 233 height 45
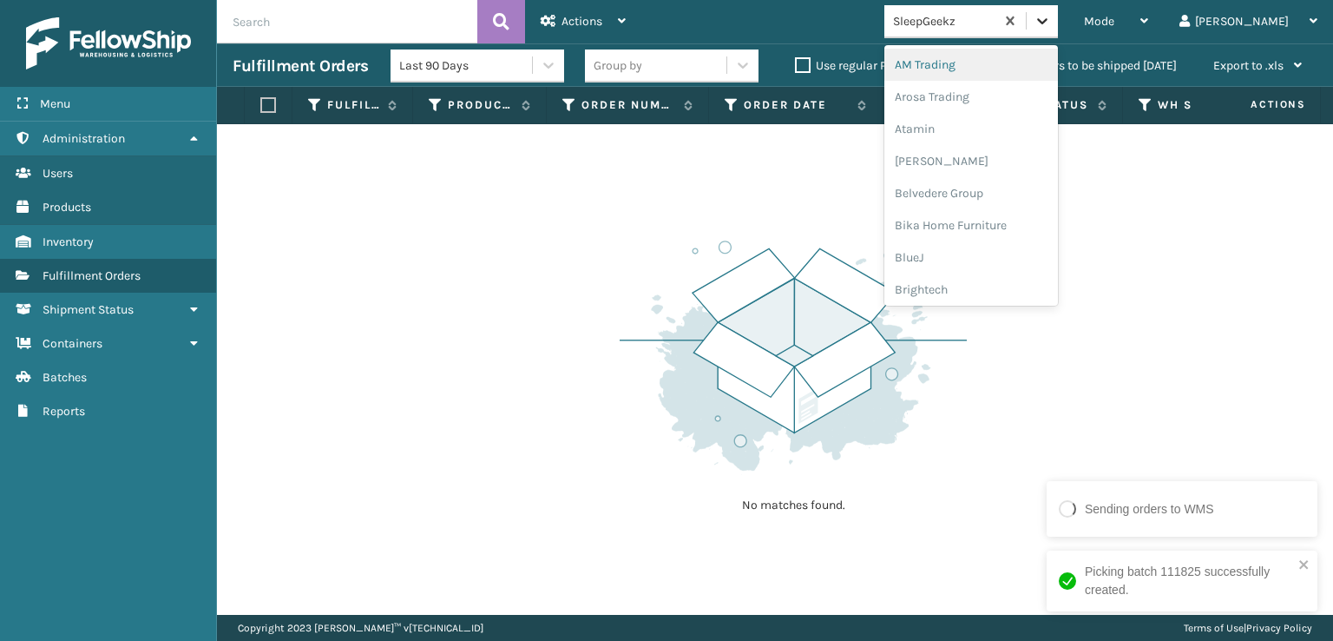
click at [1051, 29] on icon at bounding box center [1042, 20] width 17 height 17
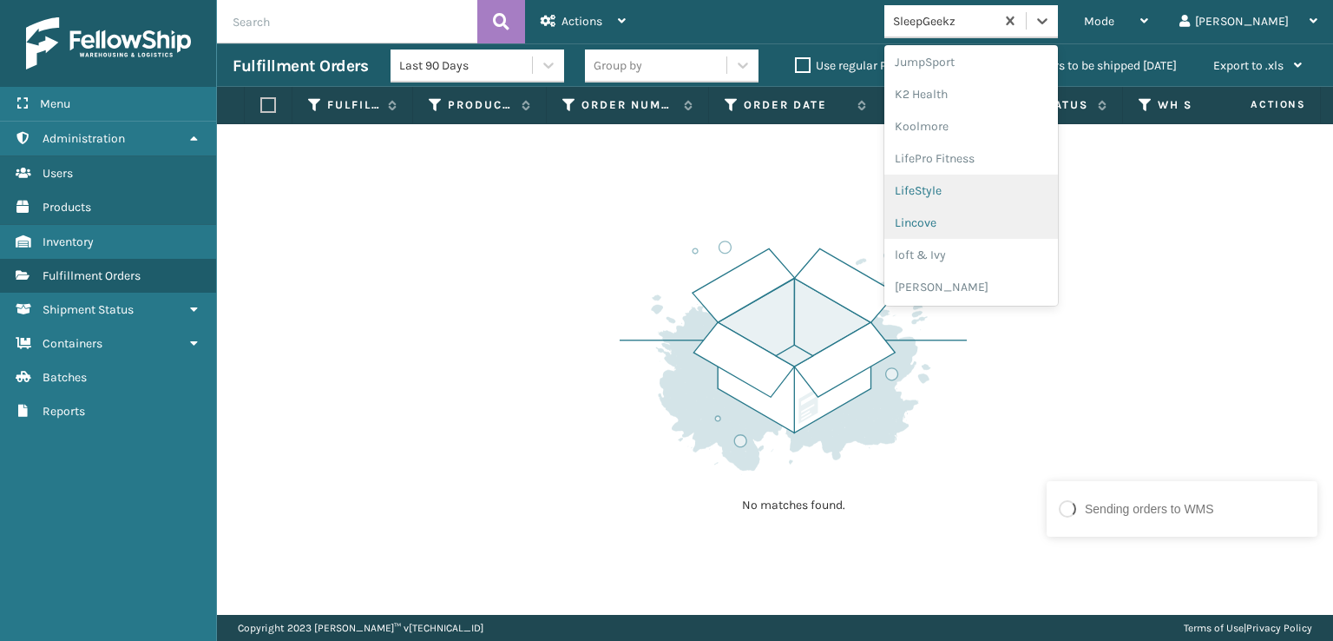
scroll to position [635, 0]
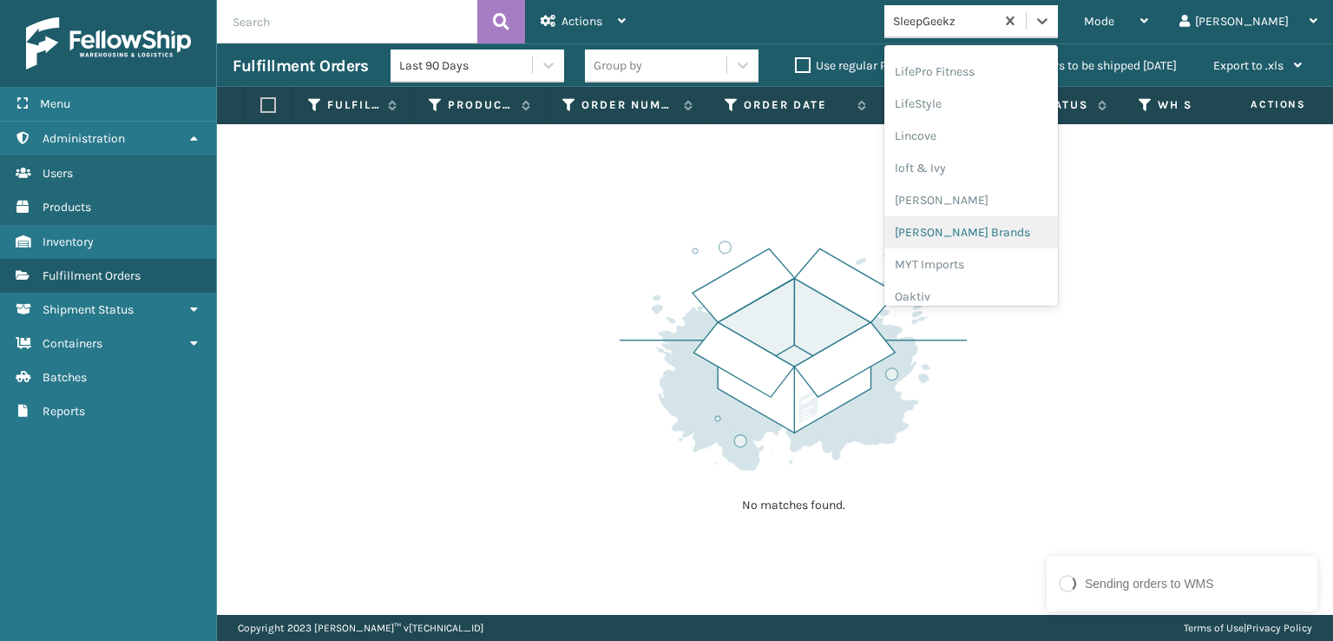
click at [992, 229] on div "[PERSON_NAME] Brands" at bounding box center [972, 232] width 174 height 32
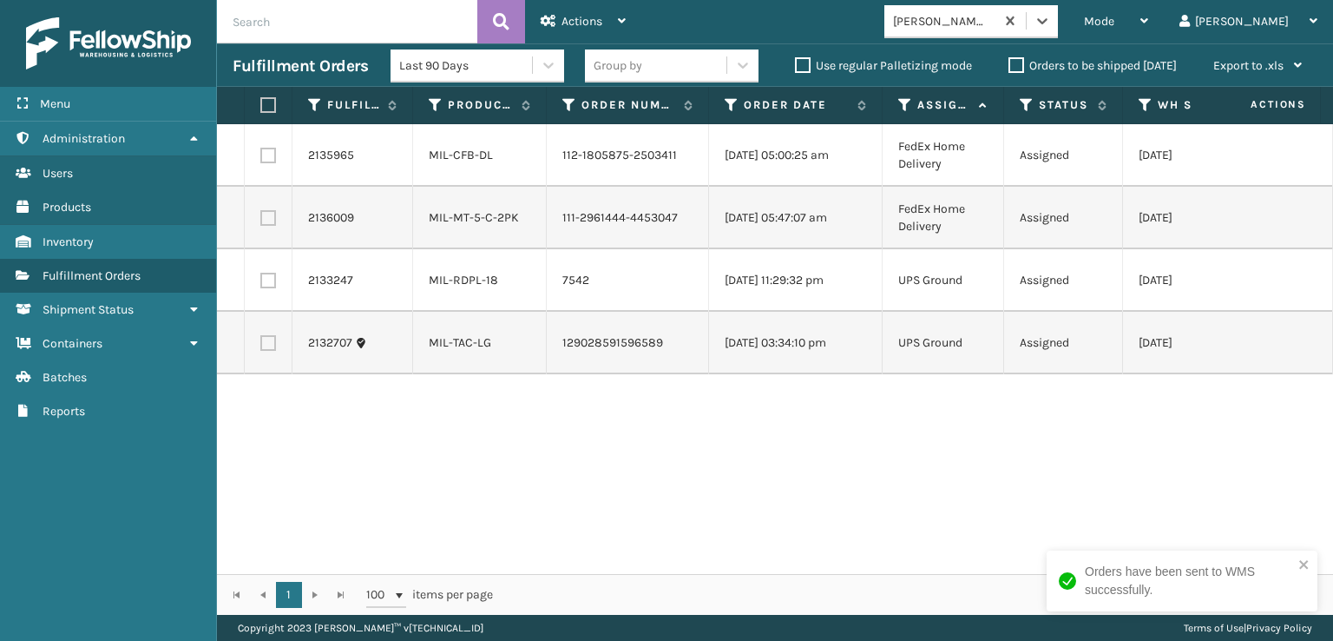
click at [263, 105] on label at bounding box center [265, 105] width 10 height 16
click at [261, 105] on input "checkbox" at bounding box center [260, 105] width 1 height 11
checkbox input "true"
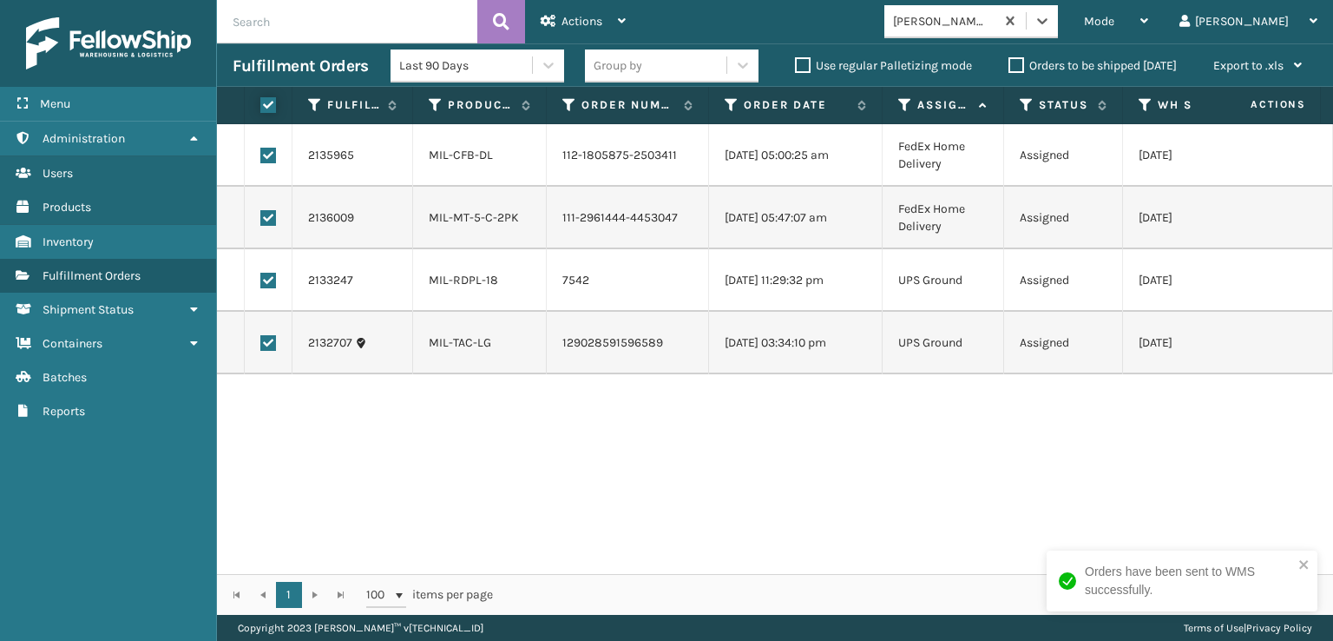
checkbox input "true"
click at [574, 18] on span "Actions" at bounding box center [582, 21] width 41 height 15
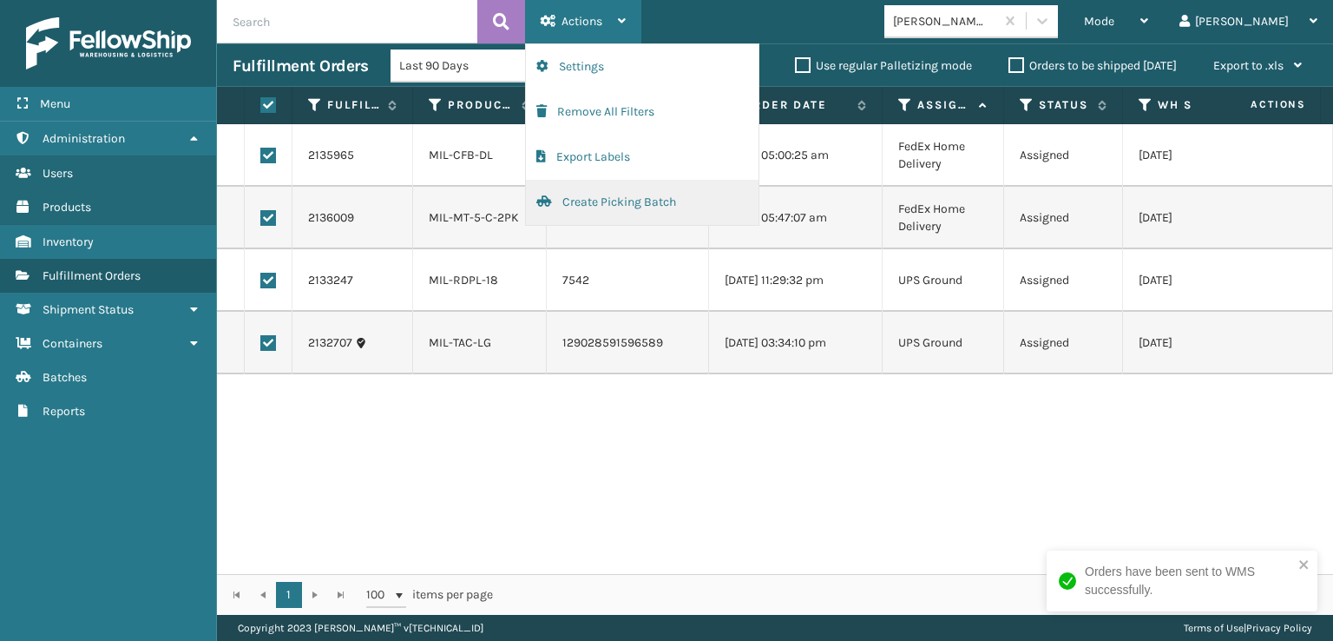
click at [593, 199] on button "Create Picking Batch" at bounding box center [642, 202] width 233 height 45
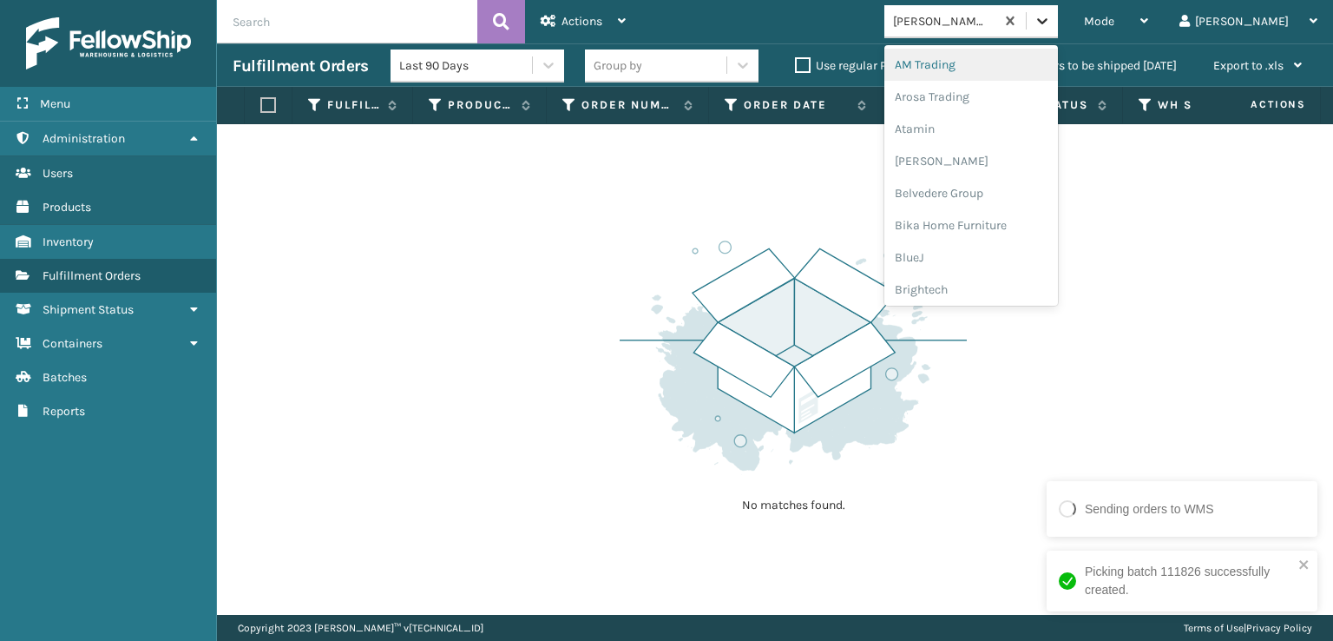
click at [1051, 15] on icon at bounding box center [1042, 20] width 17 height 17
click at [984, 192] on div "SBYL [GEOGRAPHIC_DATA]" at bounding box center [972, 190] width 174 height 32
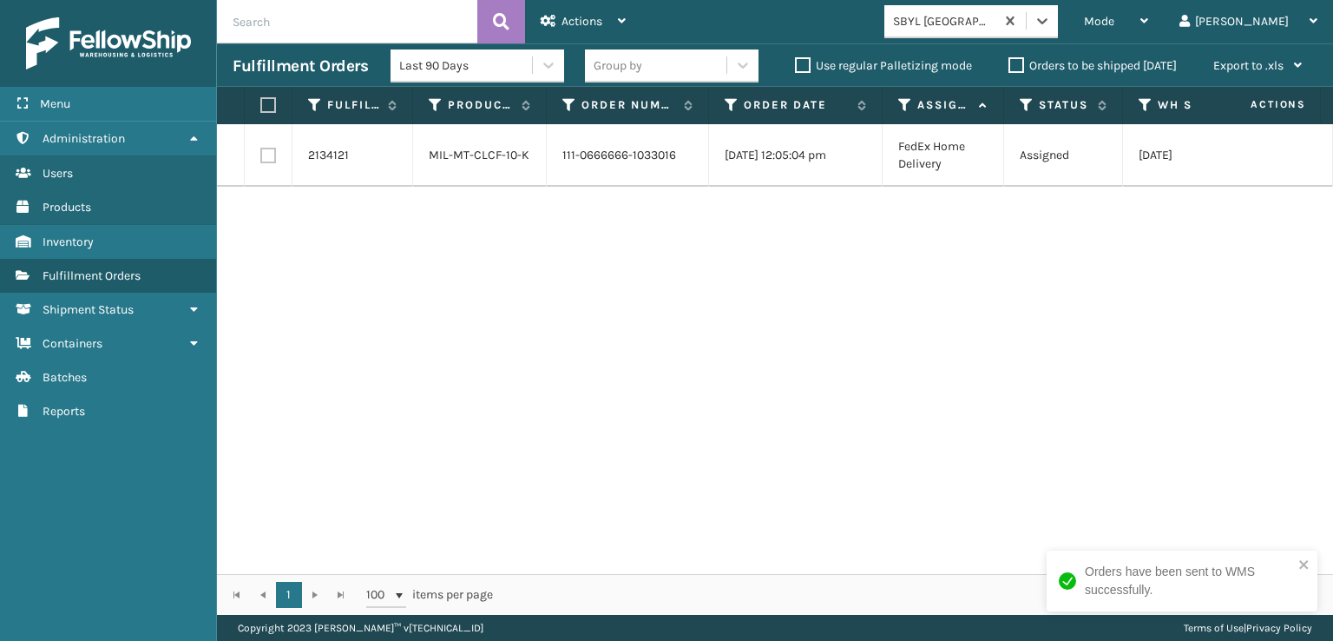
click at [270, 154] on label at bounding box center [268, 156] width 16 height 16
click at [261, 154] on input "checkbox" at bounding box center [260, 153] width 1 height 11
checkbox input "true"
click at [563, 18] on span "Actions" at bounding box center [582, 21] width 41 height 15
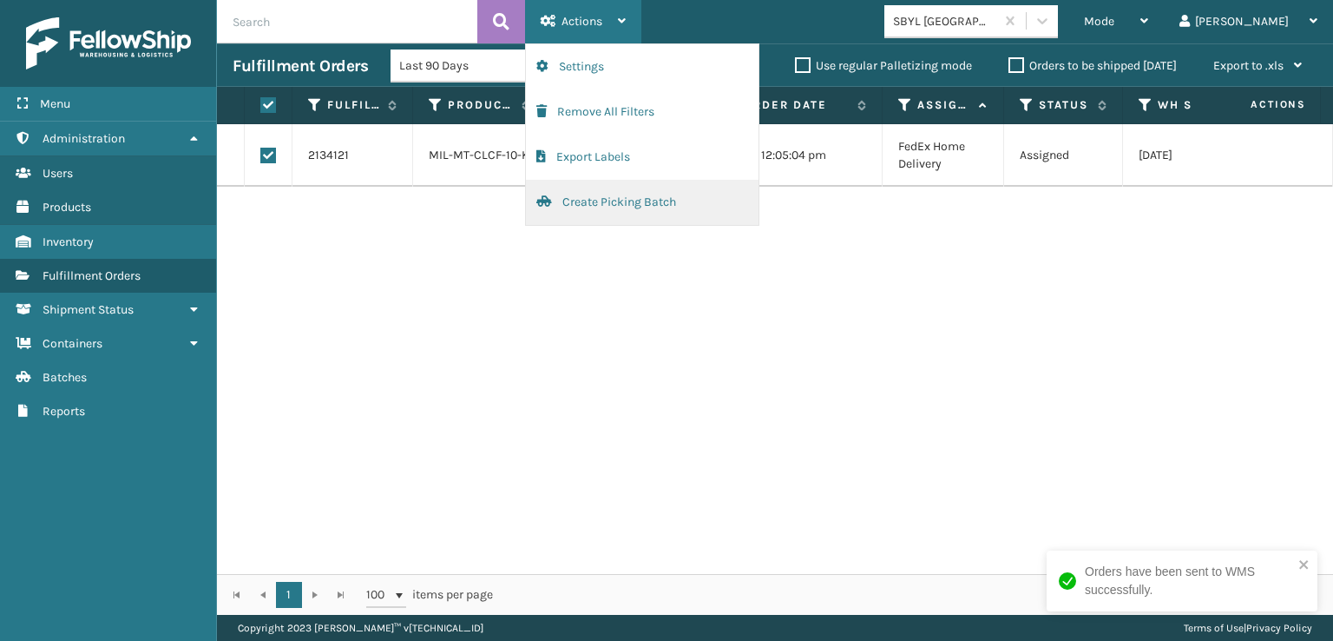
click at [574, 198] on button "Create Picking Batch" at bounding box center [642, 202] width 233 height 45
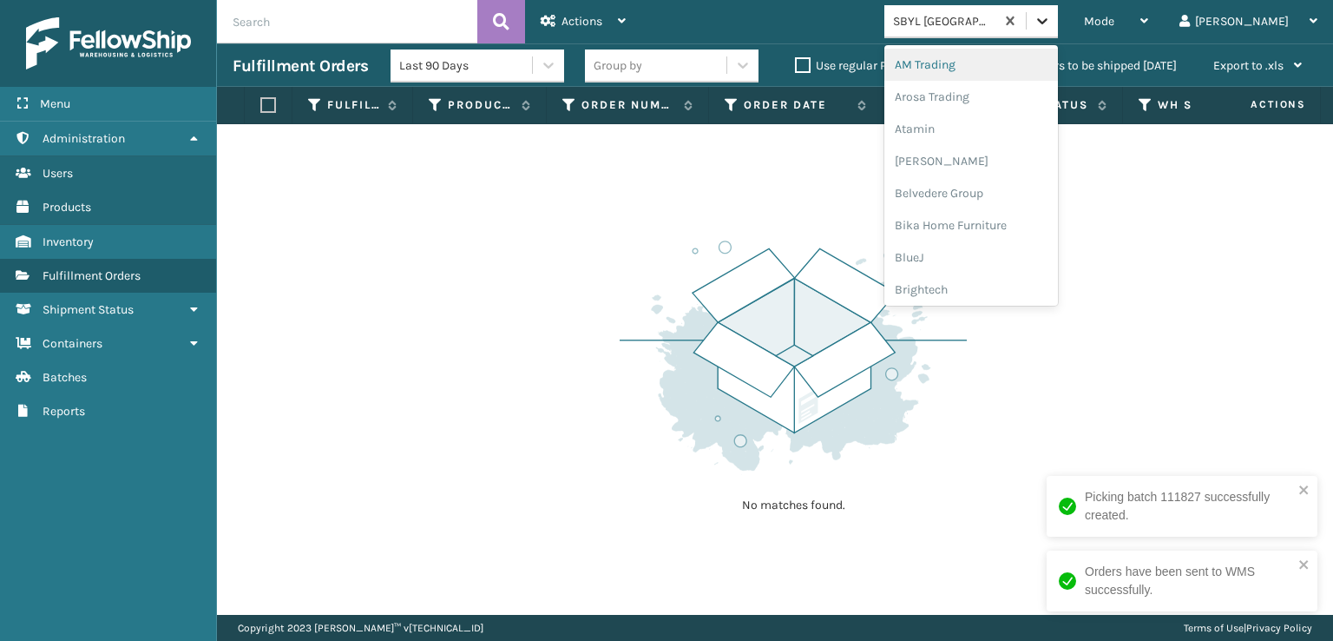
click at [1048, 21] on icon at bounding box center [1042, 21] width 10 height 6
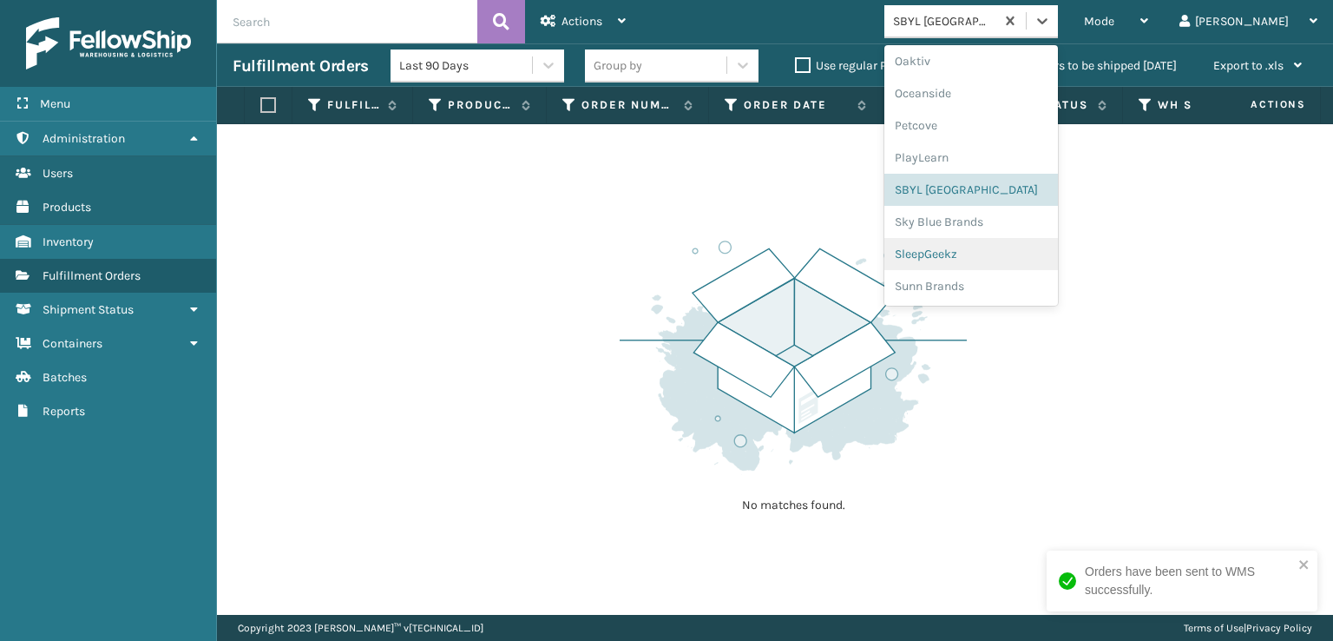
click at [983, 254] on div "SleepGeekz" at bounding box center [972, 254] width 174 height 32
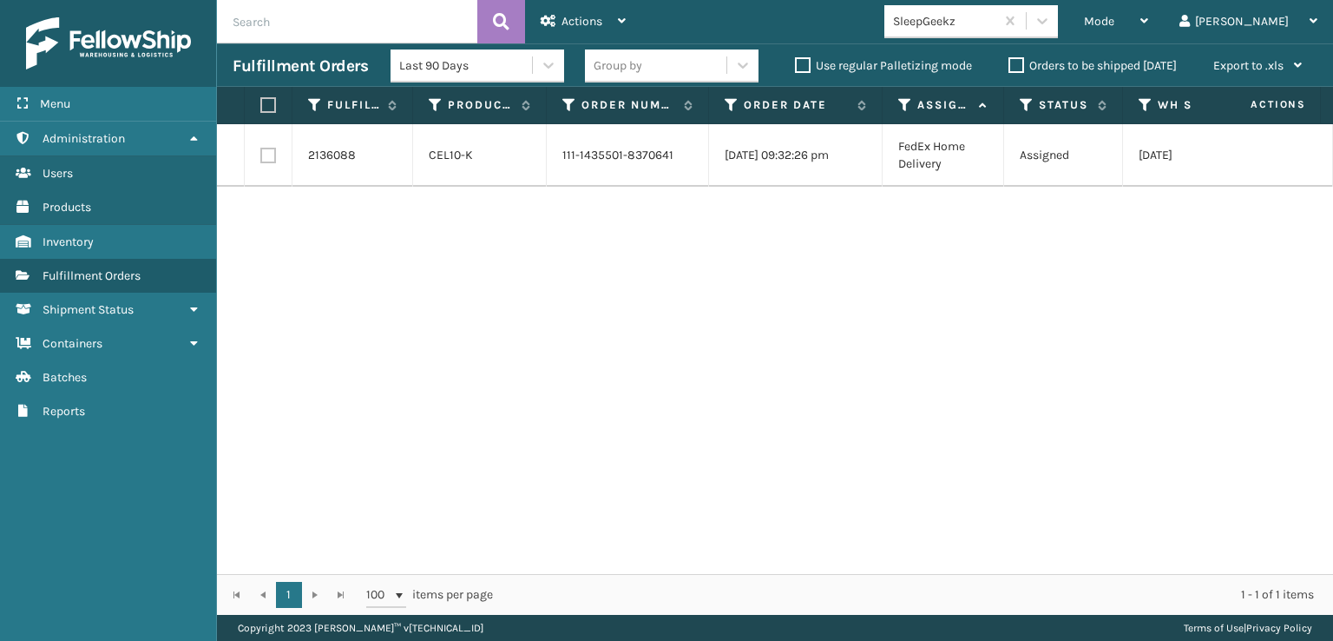
click at [262, 161] on label at bounding box center [268, 156] width 16 height 16
click at [261, 159] on input "checkbox" at bounding box center [260, 153] width 1 height 11
checkbox input "true"
click at [583, 27] on span "Actions" at bounding box center [582, 21] width 41 height 15
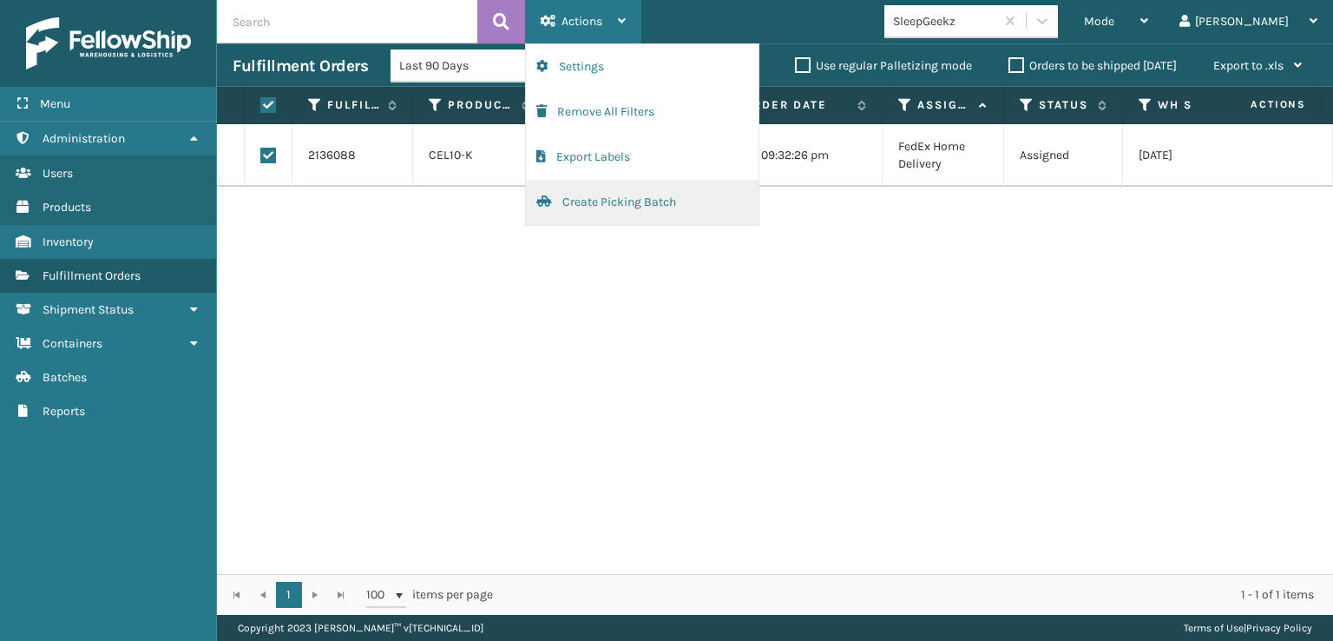
click at [595, 202] on button "Create Picking Batch" at bounding box center [642, 202] width 233 height 45
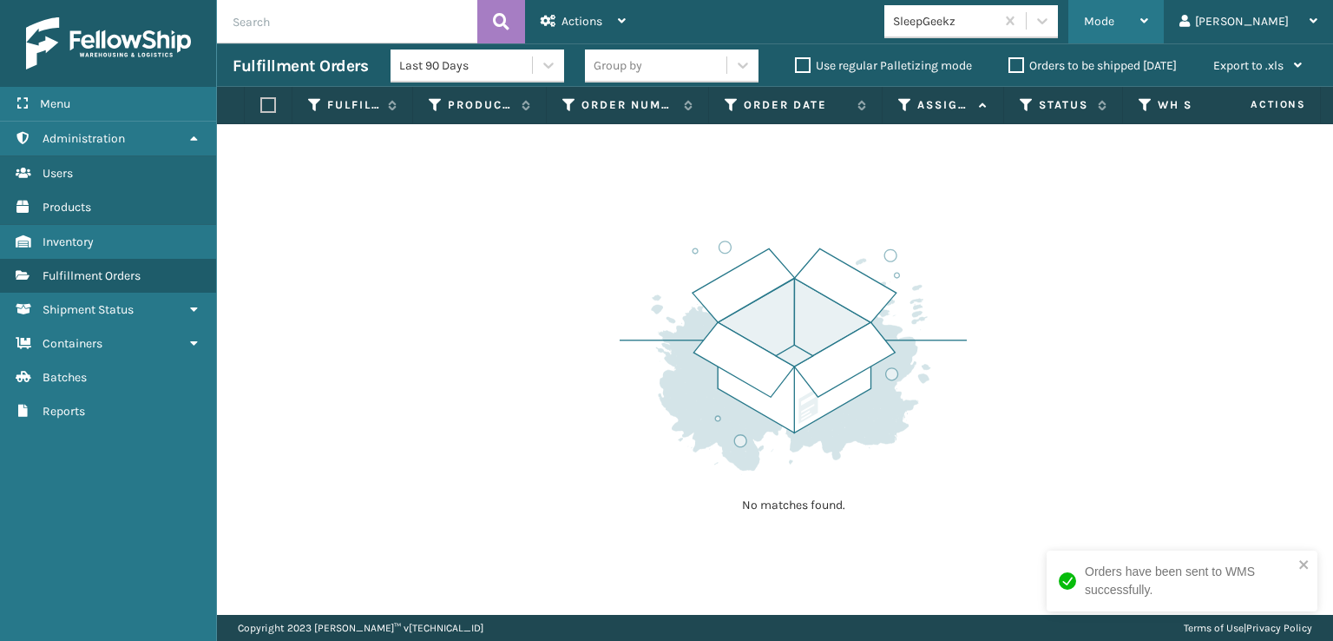
click at [1115, 28] on span "Mode" at bounding box center [1099, 21] width 30 height 15
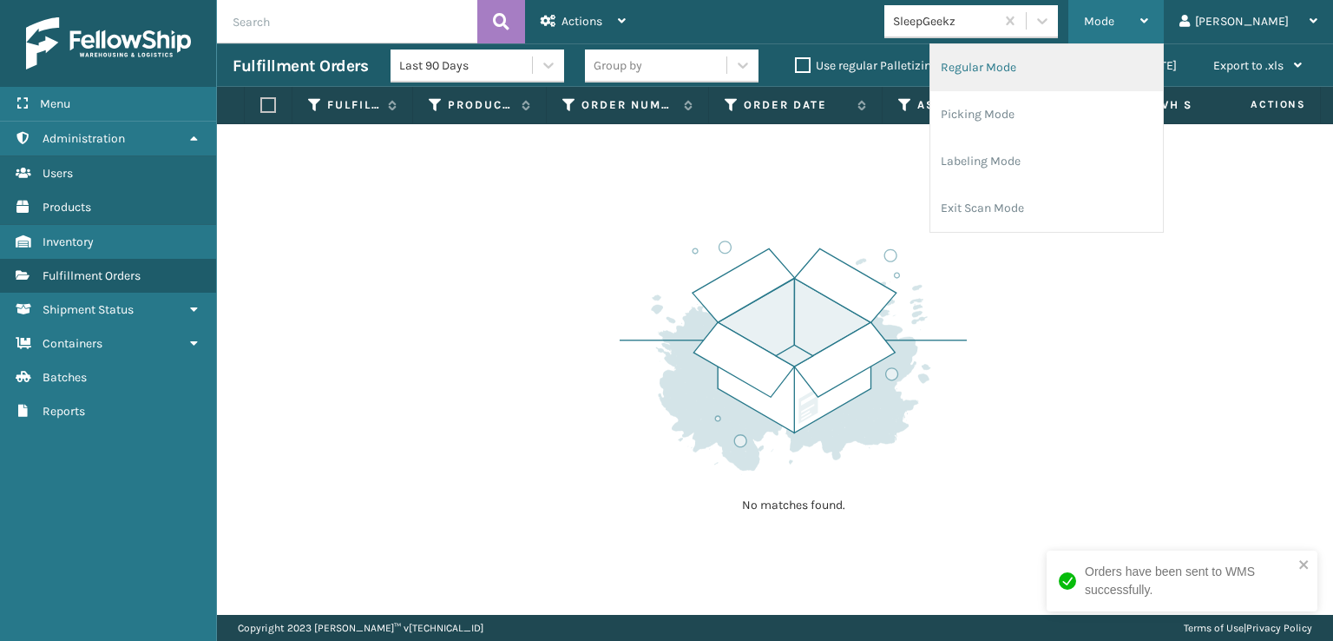
click at [1043, 64] on li "Regular Mode" at bounding box center [1047, 67] width 233 height 47
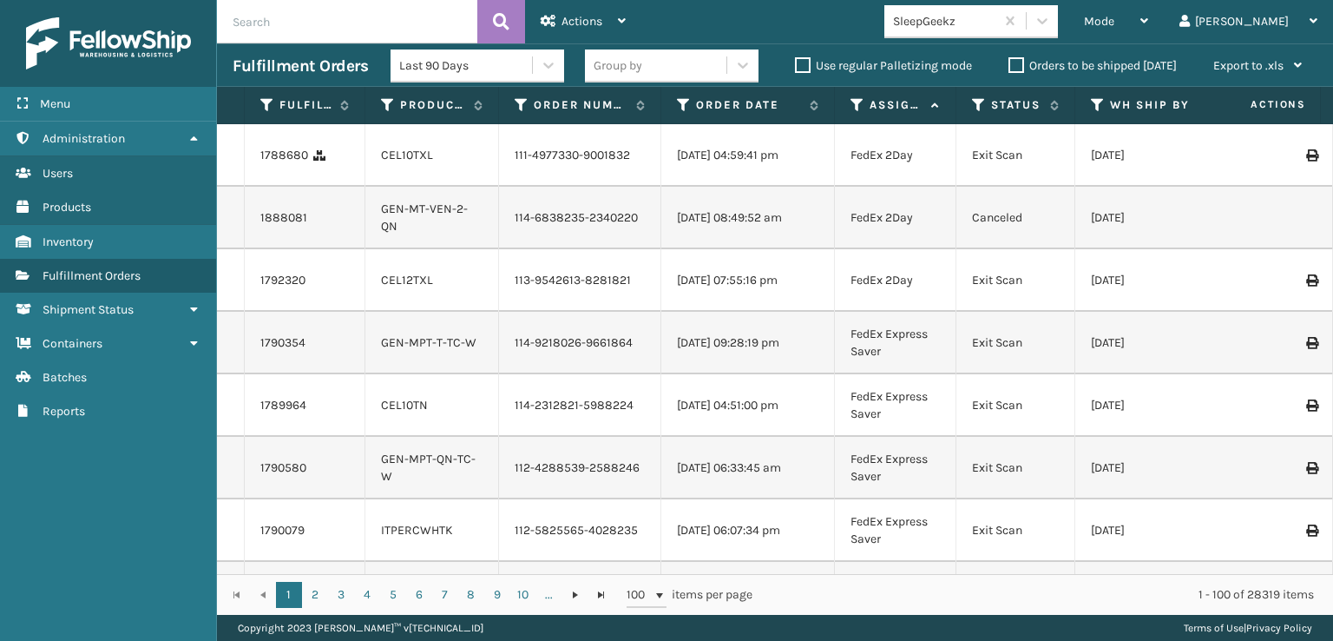
click at [271, 11] on input "text" at bounding box center [347, 21] width 260 height 43
type input "s"
click at [504, 16] on icon at bounding box center [501, 22] width 16 height 26
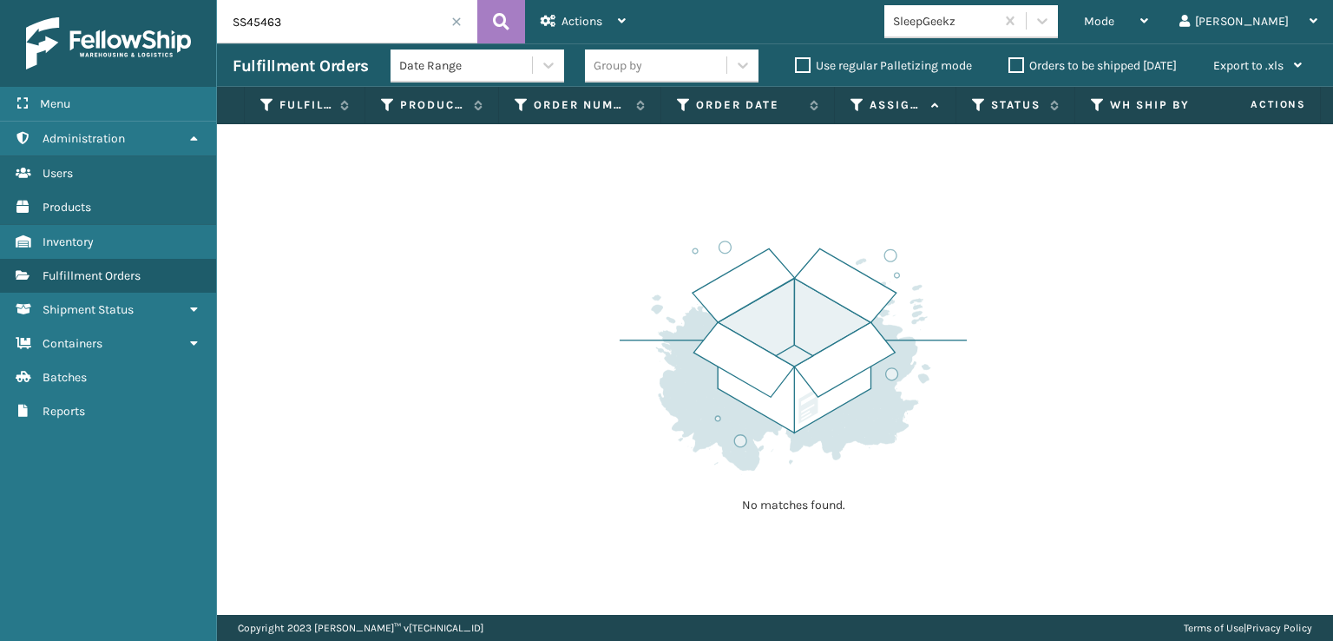
click at [356, 23] on input "SS45463" at bounding box center [347, 21] width 260 height 43
type input "106896"
click at [490, 16] on button at bounding box center [501, 21] width 48 height 43
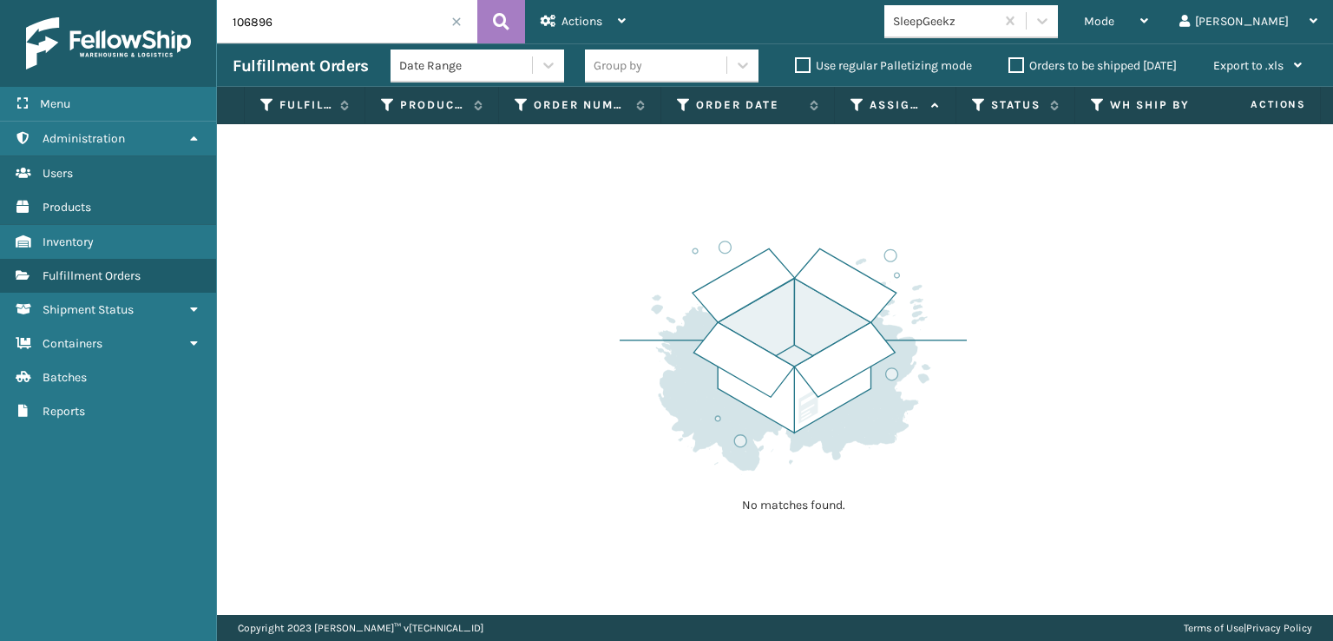
click at [459, 20] on span at bounding box center [456, 21] width 10 height 10
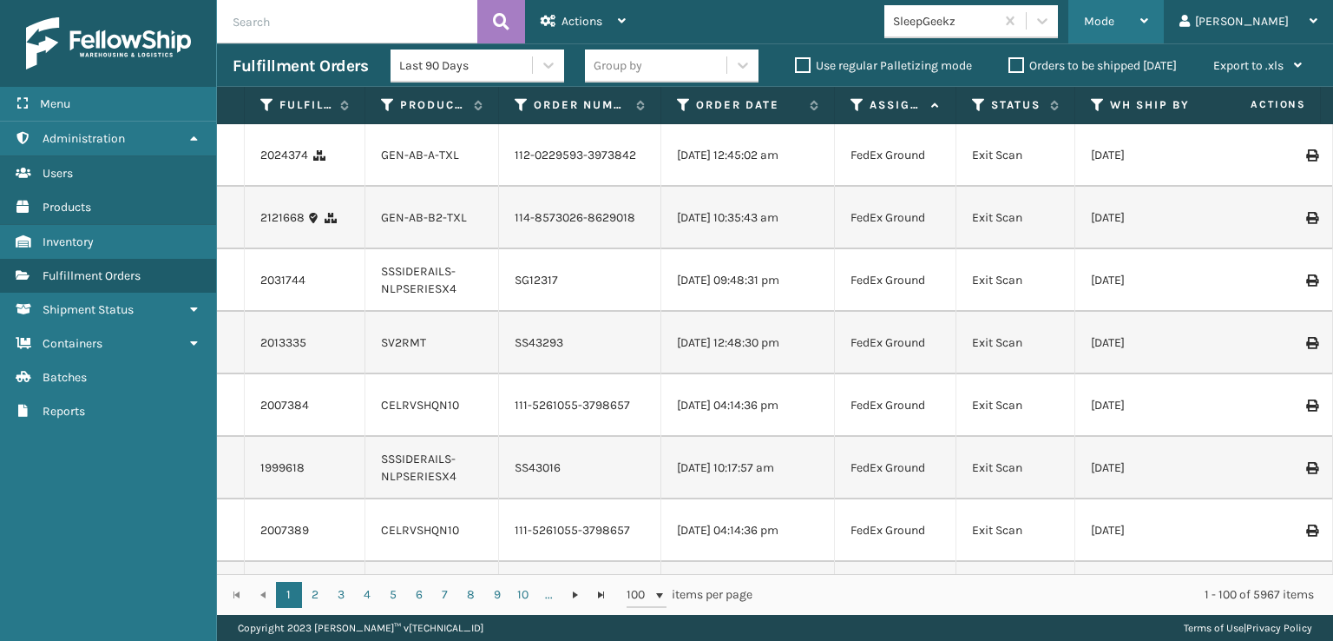
click at [1115, 21] on span "Mode" at bounding box center [1099, 21] width 30 height 15
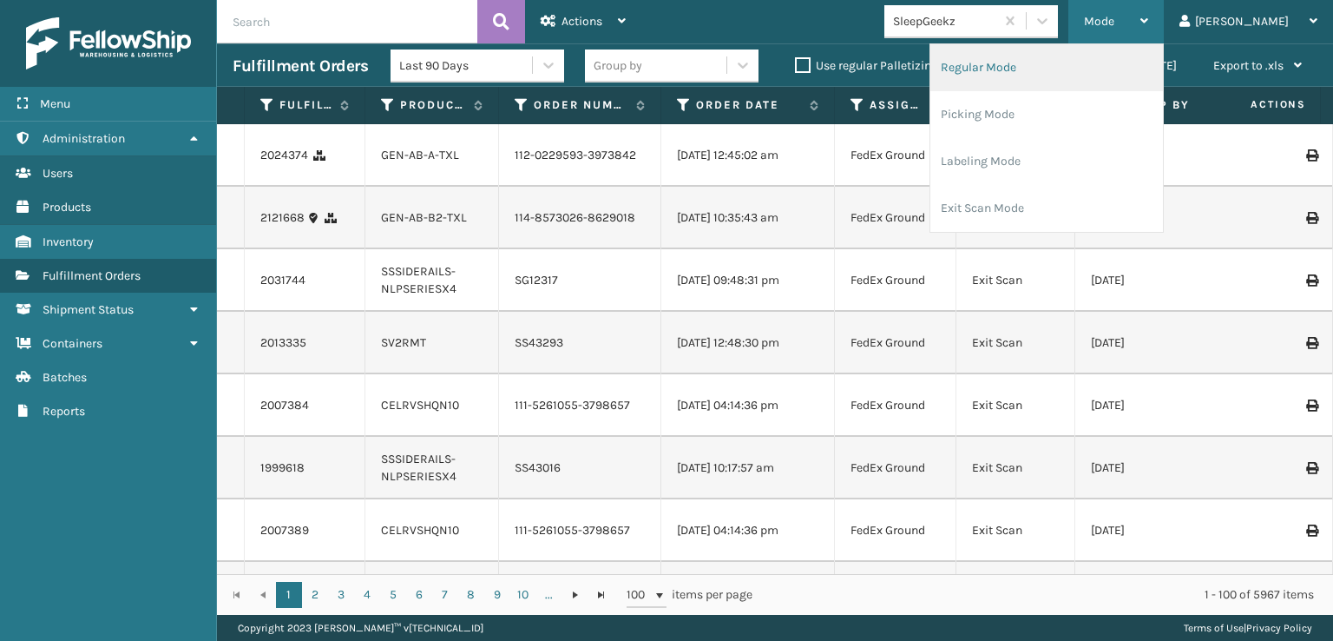
click at [1083, 62] on li "Regular Mode" at bounding box center [1047, 67] width 233 height 47
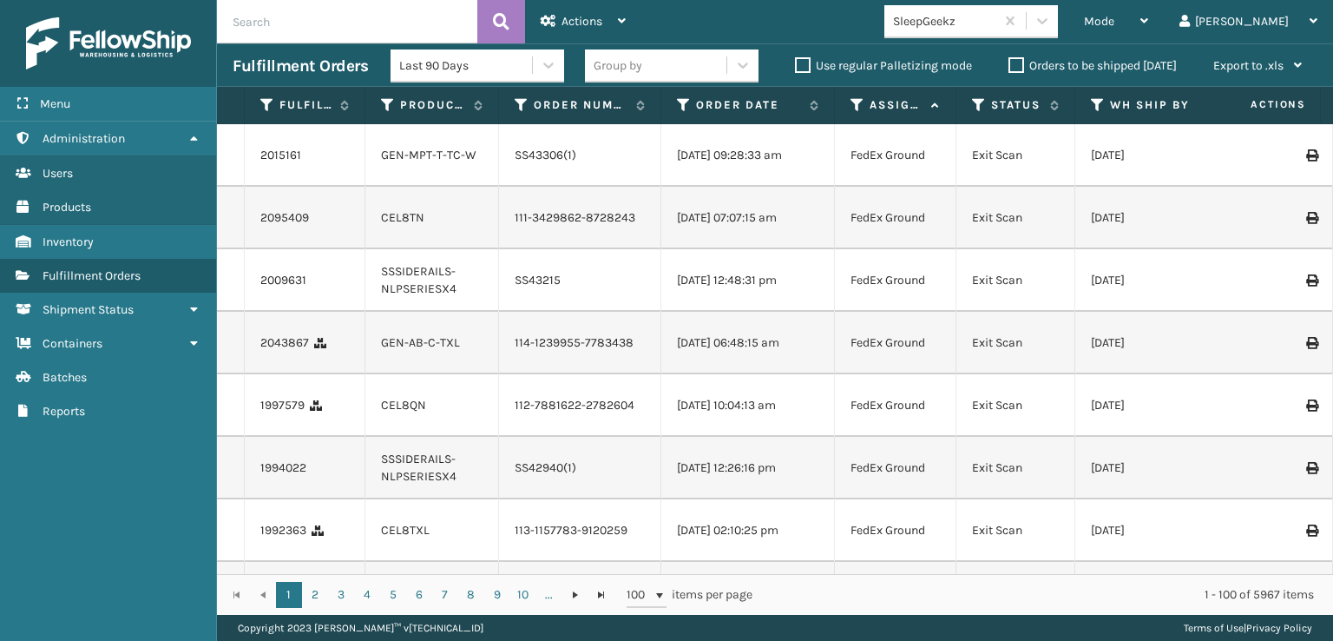
click at [265, 15] on input "text" at bounding box center [347, 21] width 260 height 43
click at [500, 11] on icon at bounding box center [501, 22] width 16 height 26
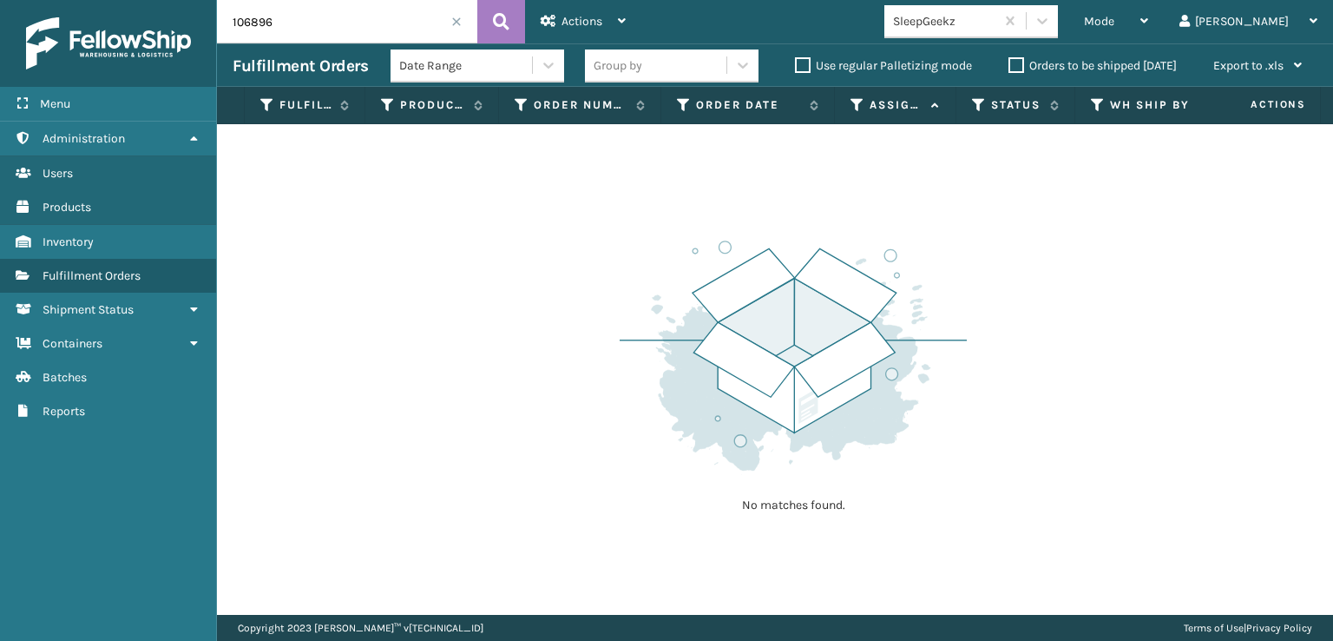
click at [340, 30] on input "106896" at bounding box center [347, 21] width 260 height 43
type input "SS45463"
click at [497, 15] on icon at bounding box center [501, 22] width 16 height 26
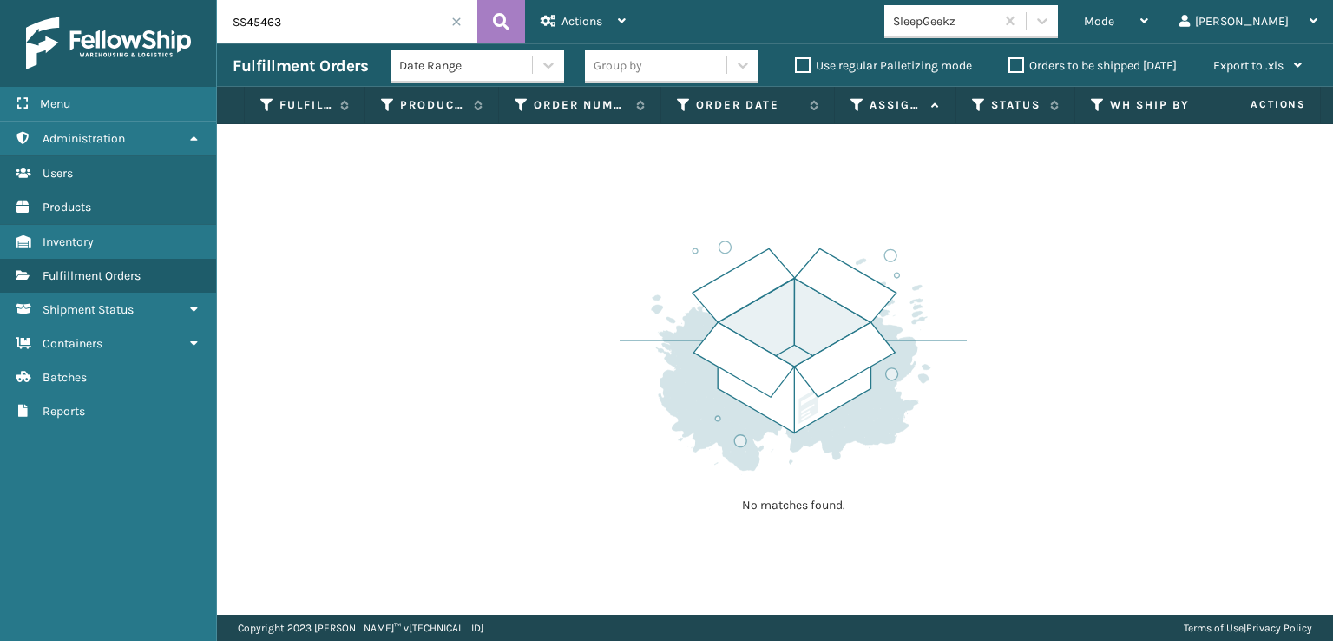
click at [397, 25] on input "SS45463" at bounding box center [347, 21] width 260 height 43
click at [454, 18] on span at bounding box center [456, 21] width 10 height 10
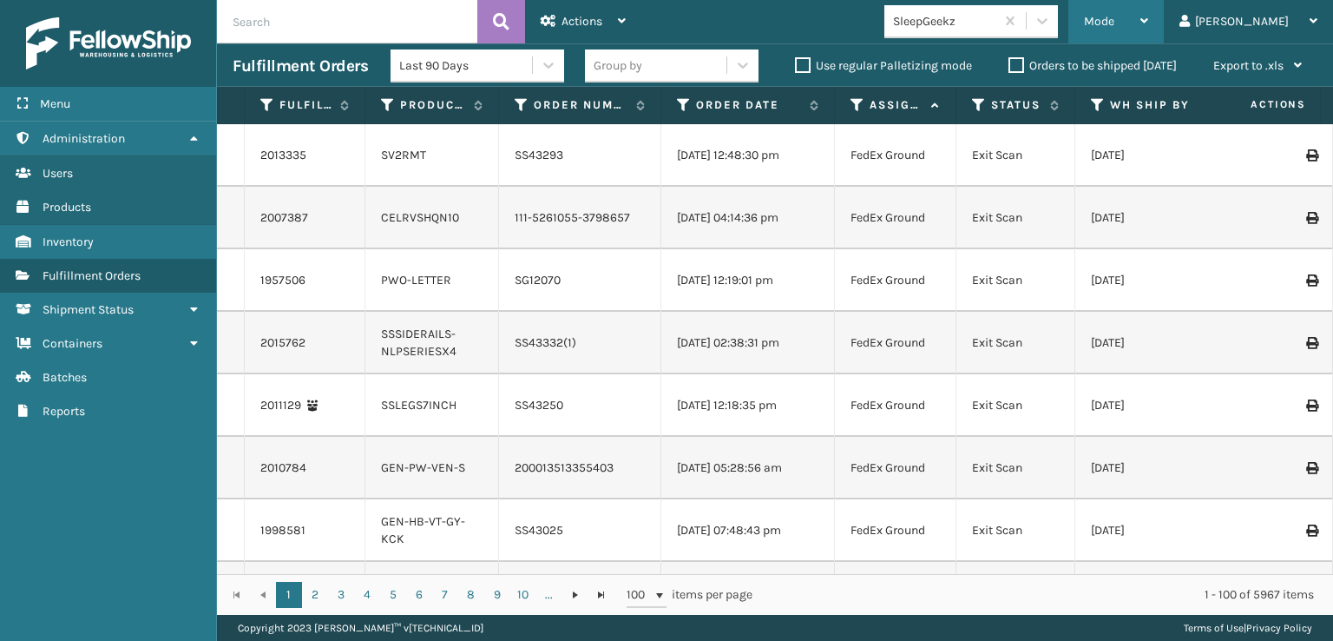
click at [1115, 22] on span "Mode" at bounding box center [1099, 21] width 30 height 15
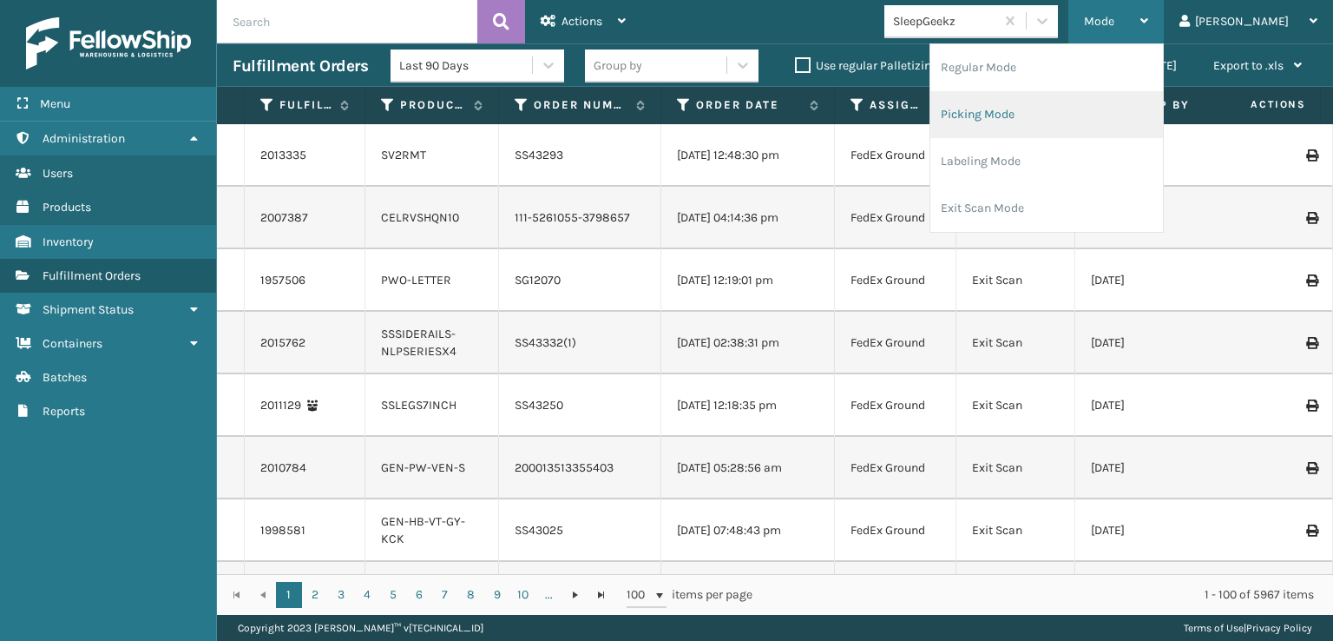
click at [1049, 108] on li "Picking Mode" at bounding box center [1047, 114] width 233 height 47
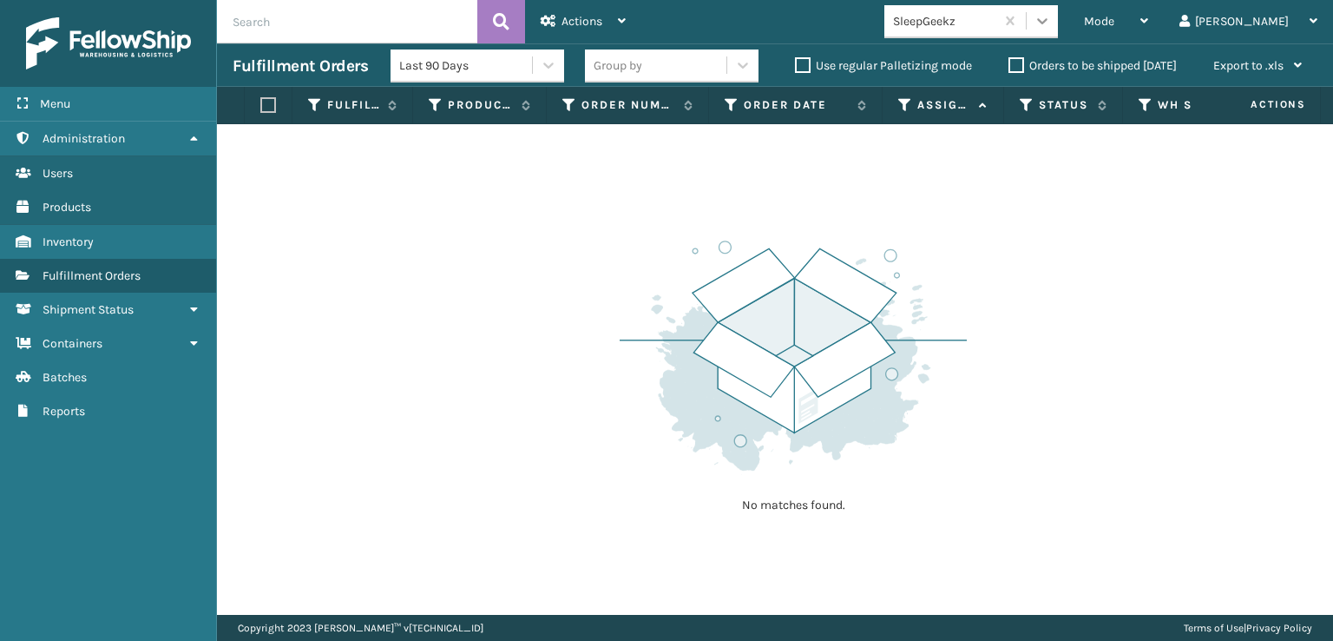
click at [1051, 13] on icon at bounding box center [1042, 20] width 17 height 17
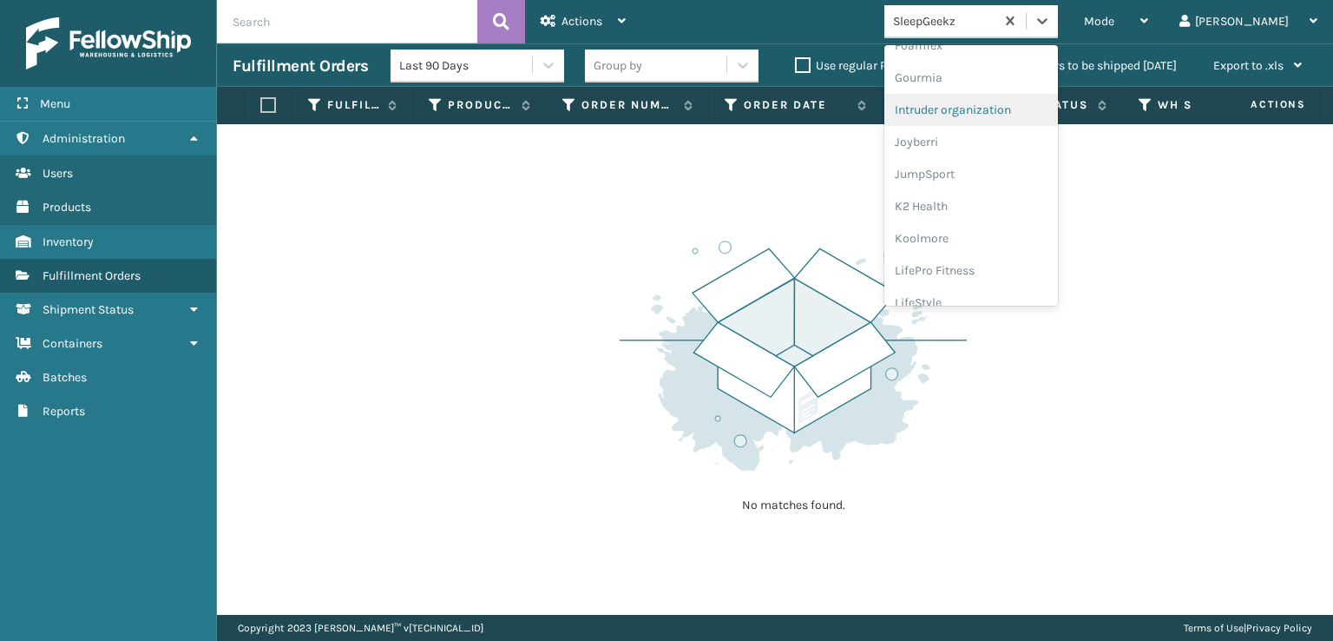
scroll to position [263, 0]
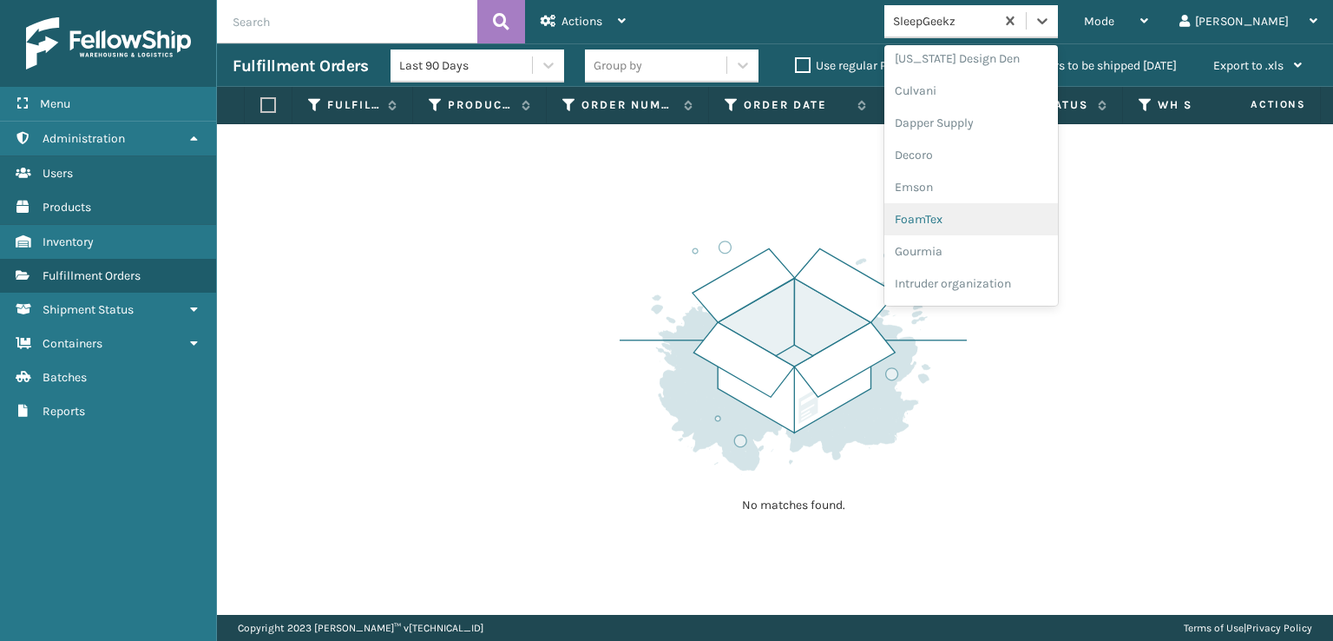
click at [984, 219] on div "FoamTex" at bounding box center [972, 219] width 174 height 32
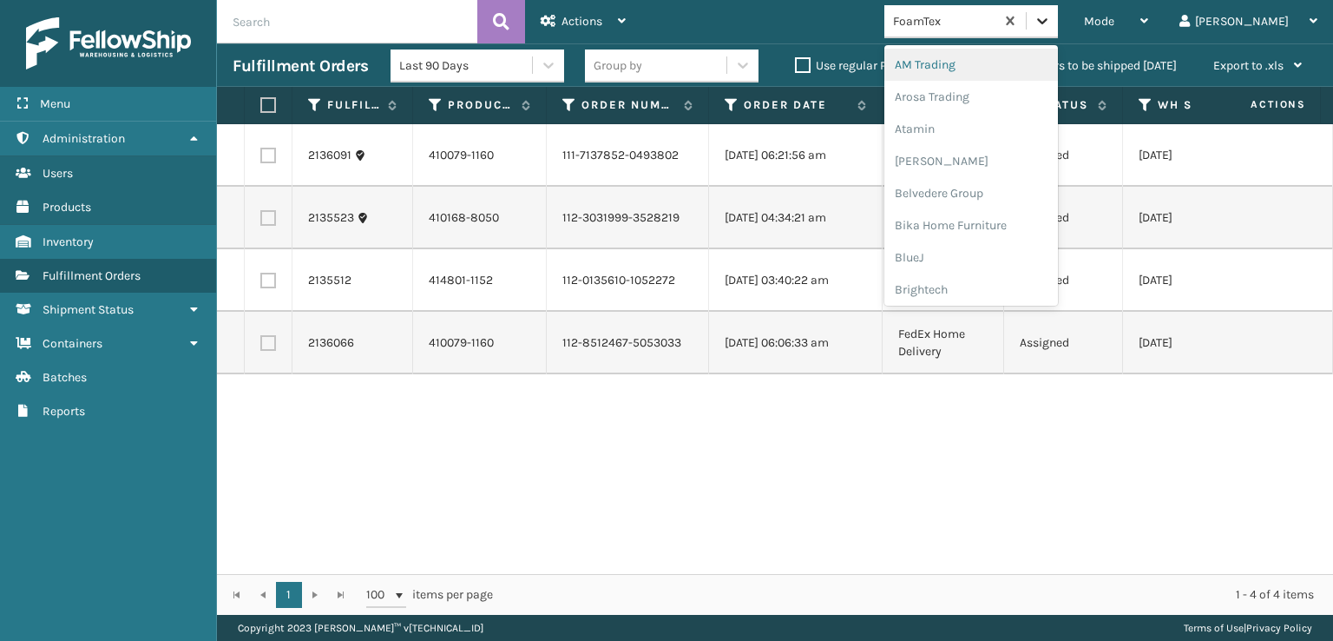
click at [1051, 18] on icon at bounding box center [1042, 20] width 17 height 17
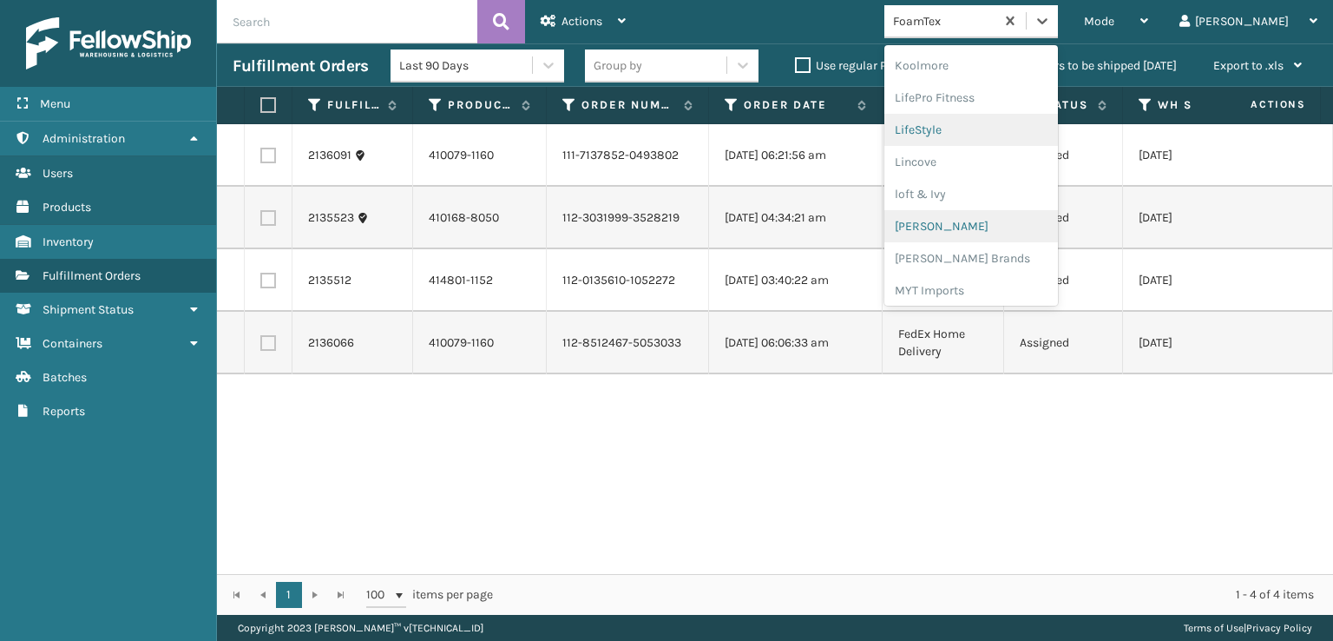
scroll to position [635, 0]
click at [997, 232] on div "[PERSON_NAME] Brands" at bounding box center [972, 232] width 174 height 32
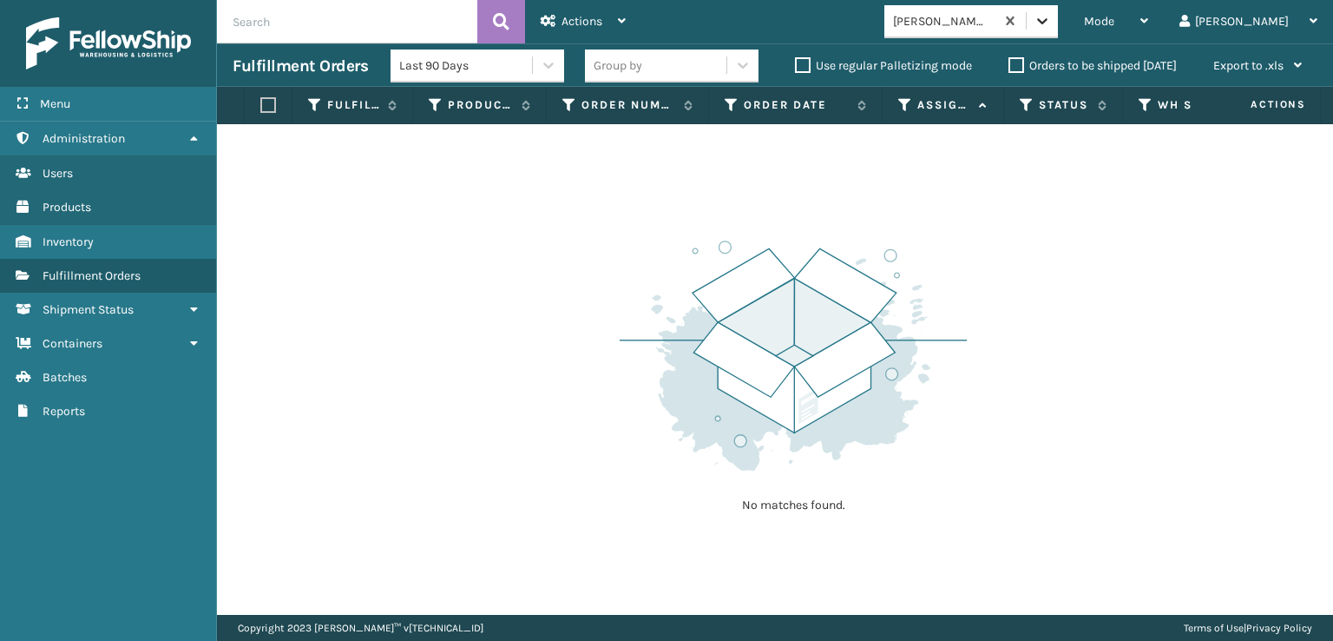
click at [1051, 24] on icon at bounding box center [1042, 20] width 17 height 17
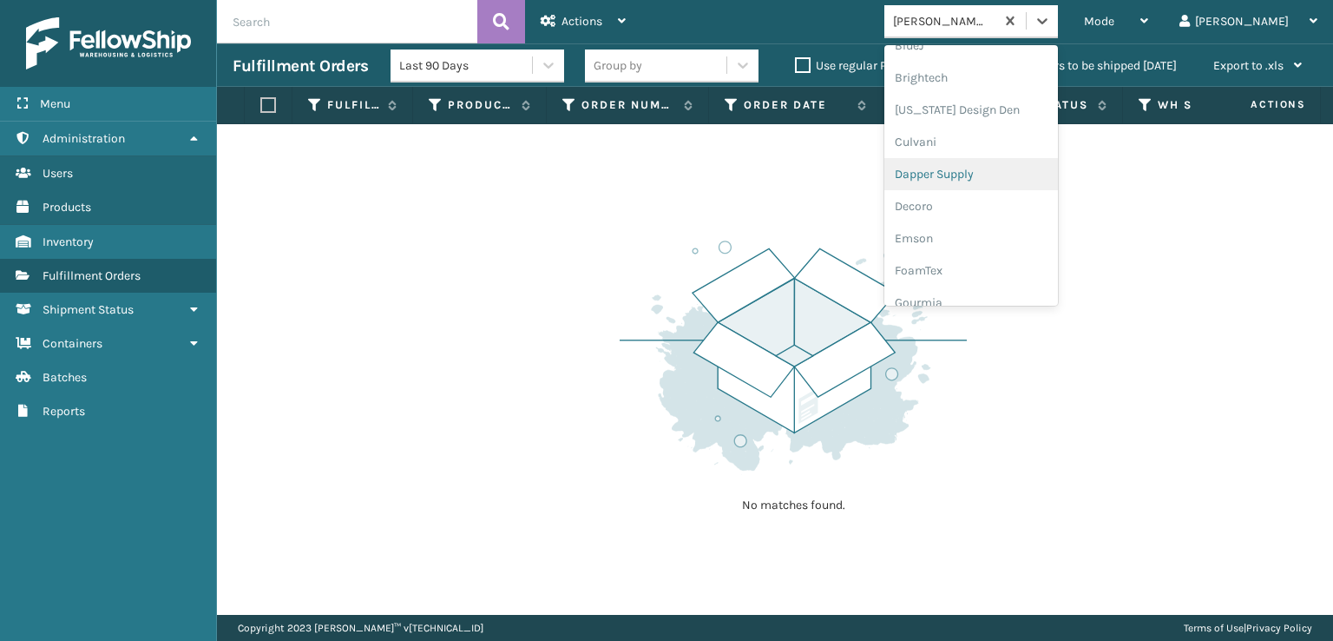
scroll to position [347, 0]
click at [996, 132] on div "FoamTex" at bounding box center [972, 135] width 174 height 32
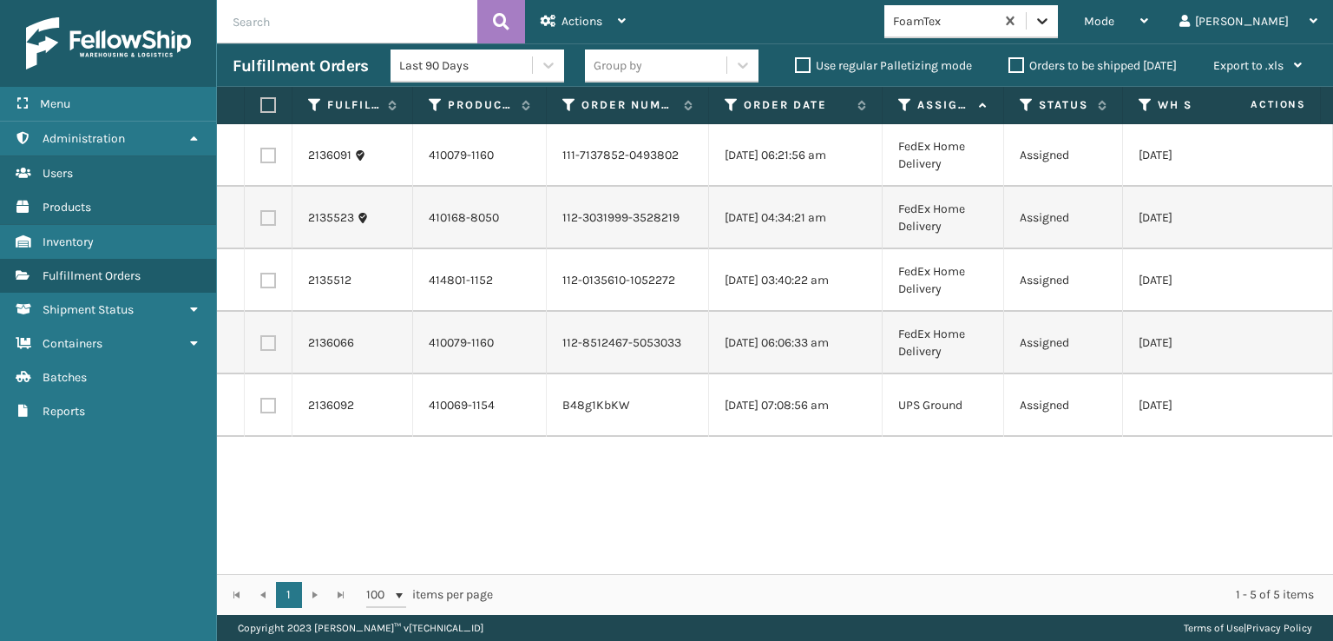
click at [1051, 21] on icon at bounding box center [1042, 20] width 17 height 17
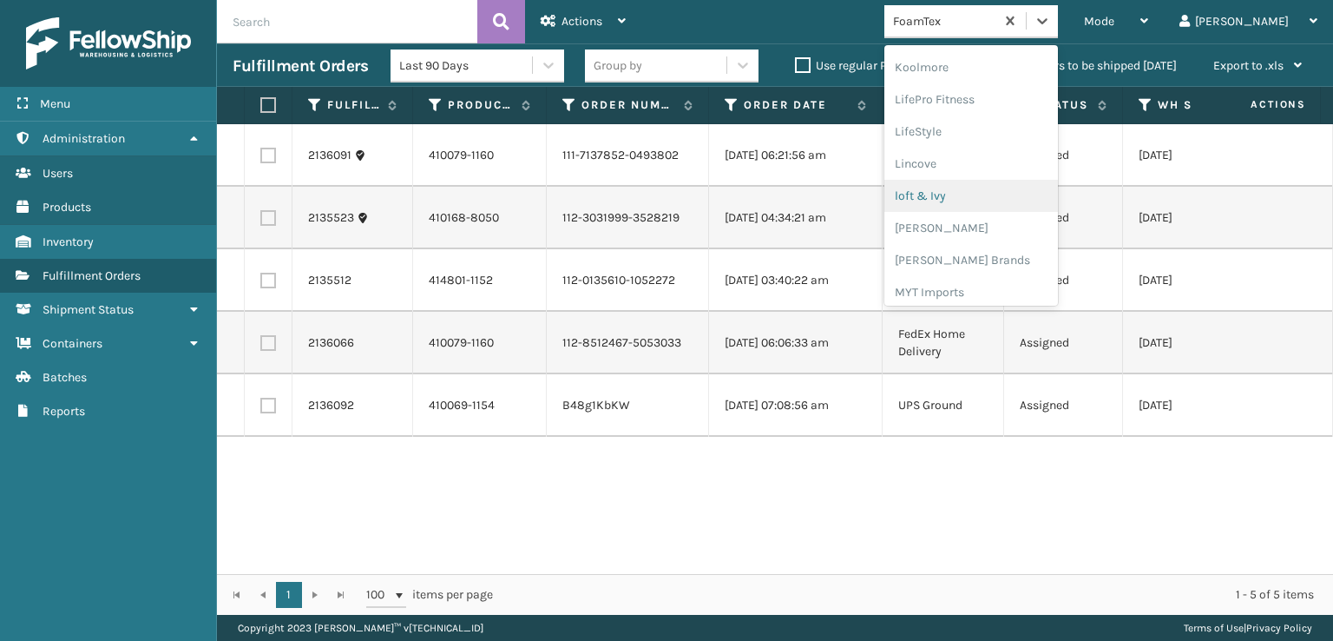
scroll to position [635, 0]
click at [997, 225] on div "[PERSON_NAME] Brands" at bounding box center [972, 232] width 174 height 32
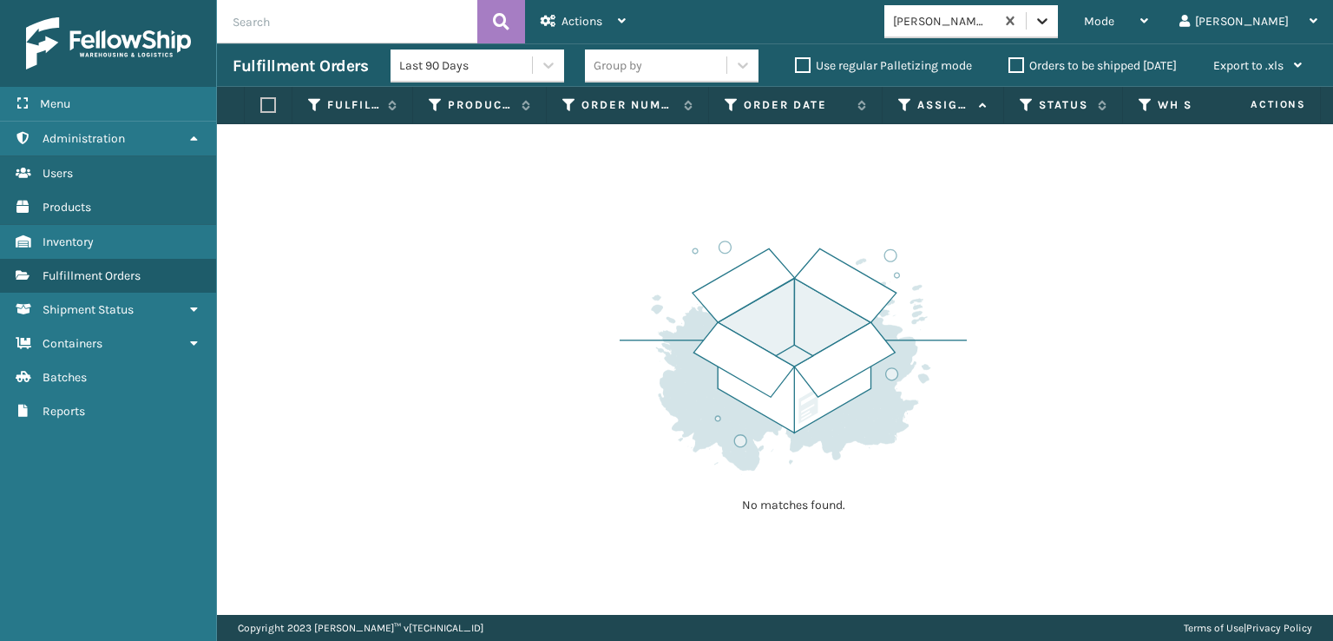
click at [1051, 12] on icon at bounding box center [1042, 20] width 17 height 17
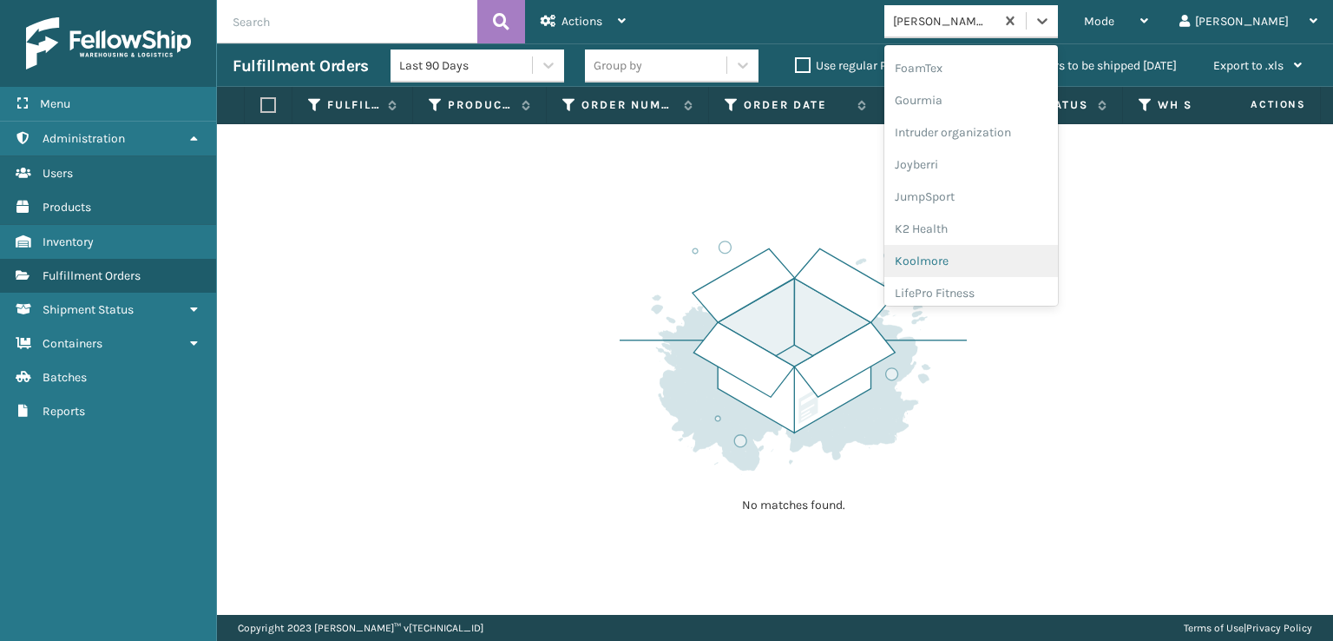
scroll to position [288, 0]
click at [973, 194] on div "FoamTex" at bounding box center [972, 194] width 174 height 32
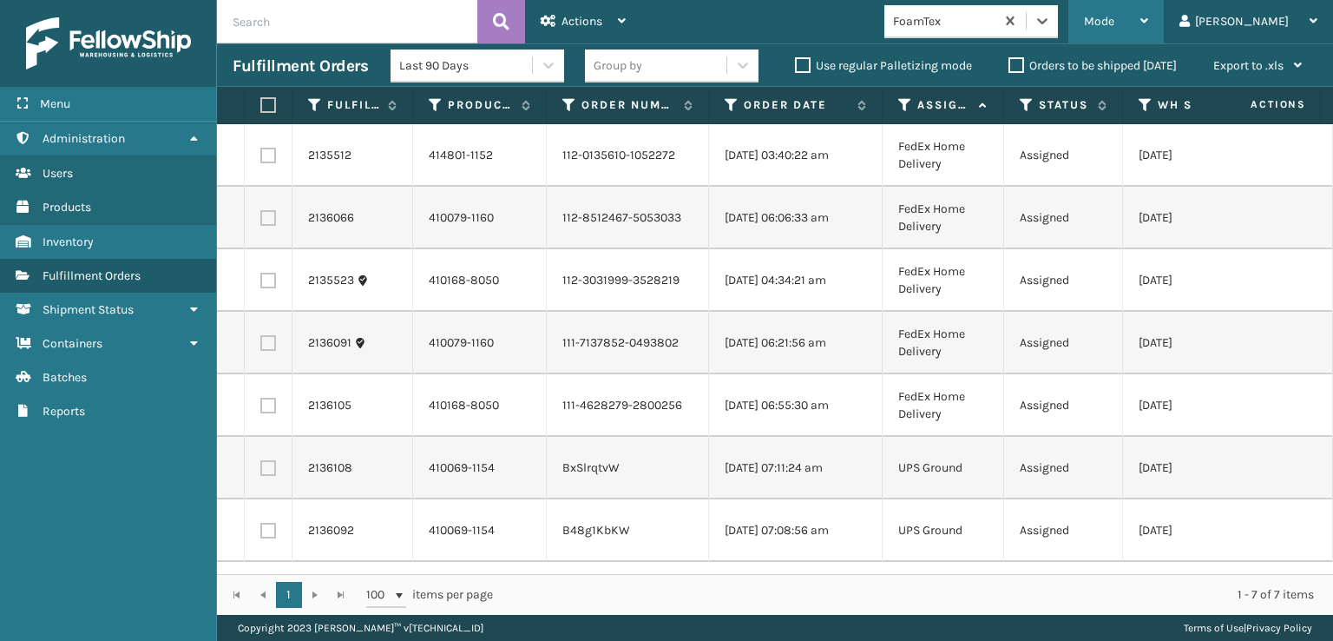
click at [1115, 21] on span "Mode" at bounding box center [1099, 21] width 30 height 15
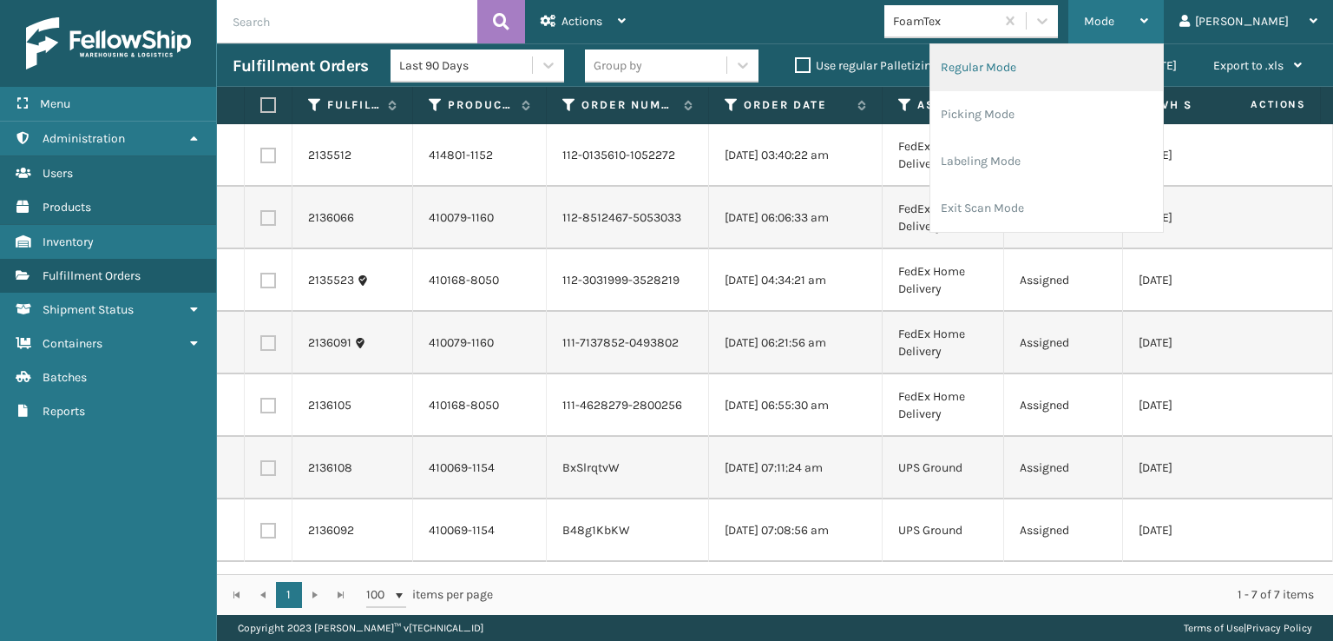
click at [1039, 63] on li "Regular Mode" at bounding box center [1047, 67] width 233 height 47
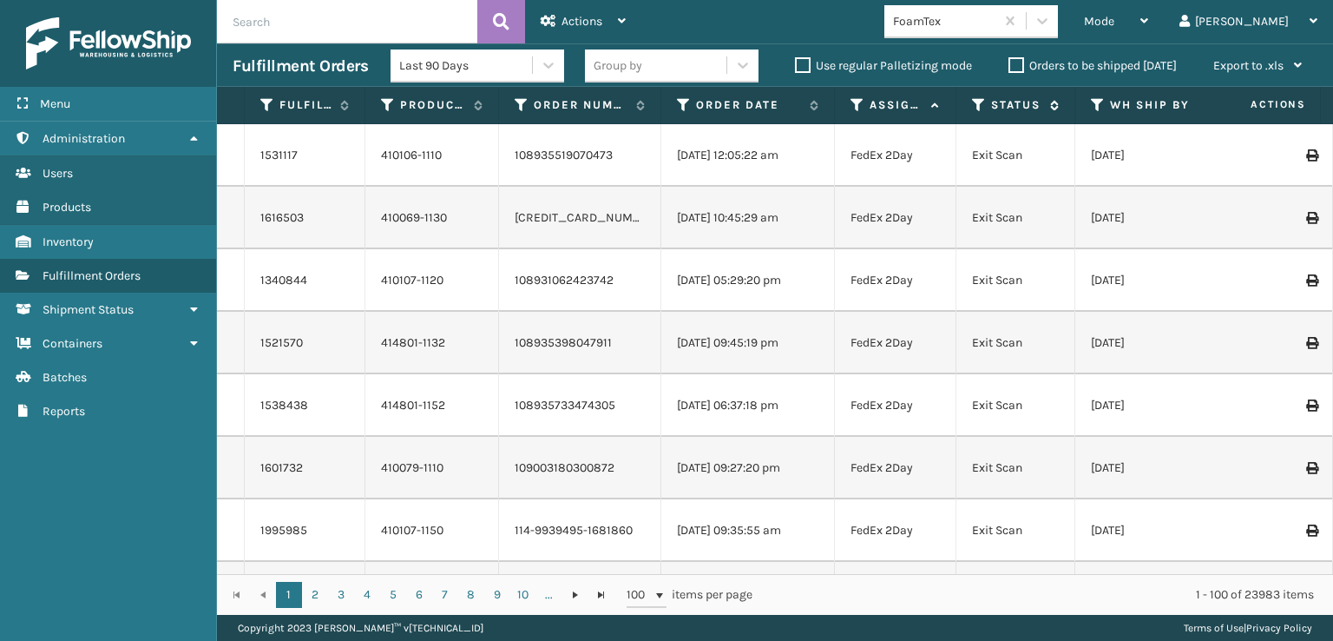
click at [979, 106] on icon at bounding box center [979, 105] width 14 height 16
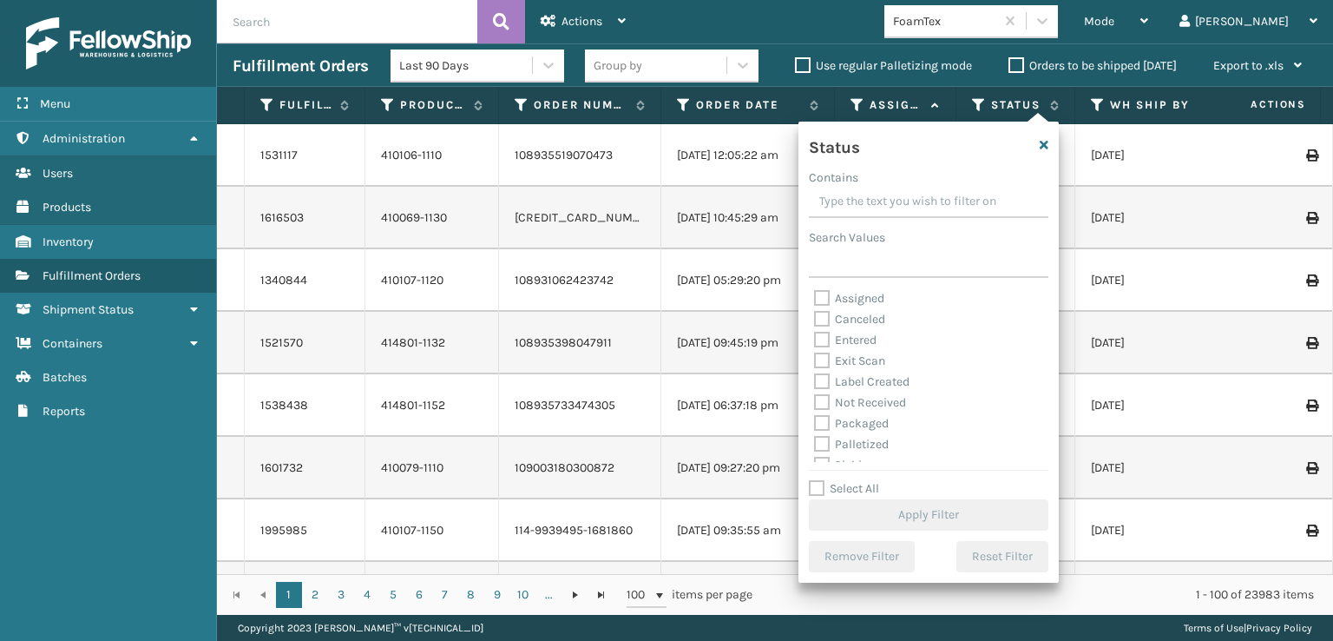
scroll to position [87, 0]
click at [826, 376] on label "Picking" at bounding box center [845, 378] width 62 height 15
click at [815, 376] on input "Picking" at bounding box center [814, 373] width 1 height 11
checkbox input "true"
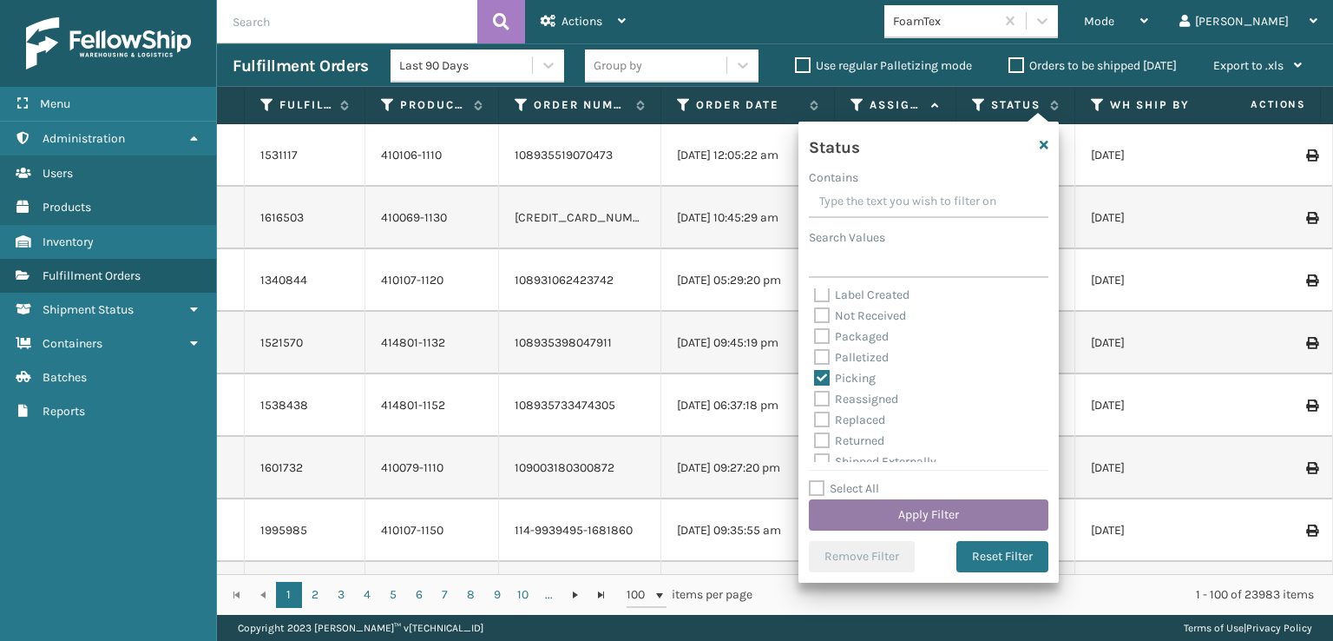
click at [886, 507] on button "Apply Filter" at bounding box center [929, 514] width 240 height 31
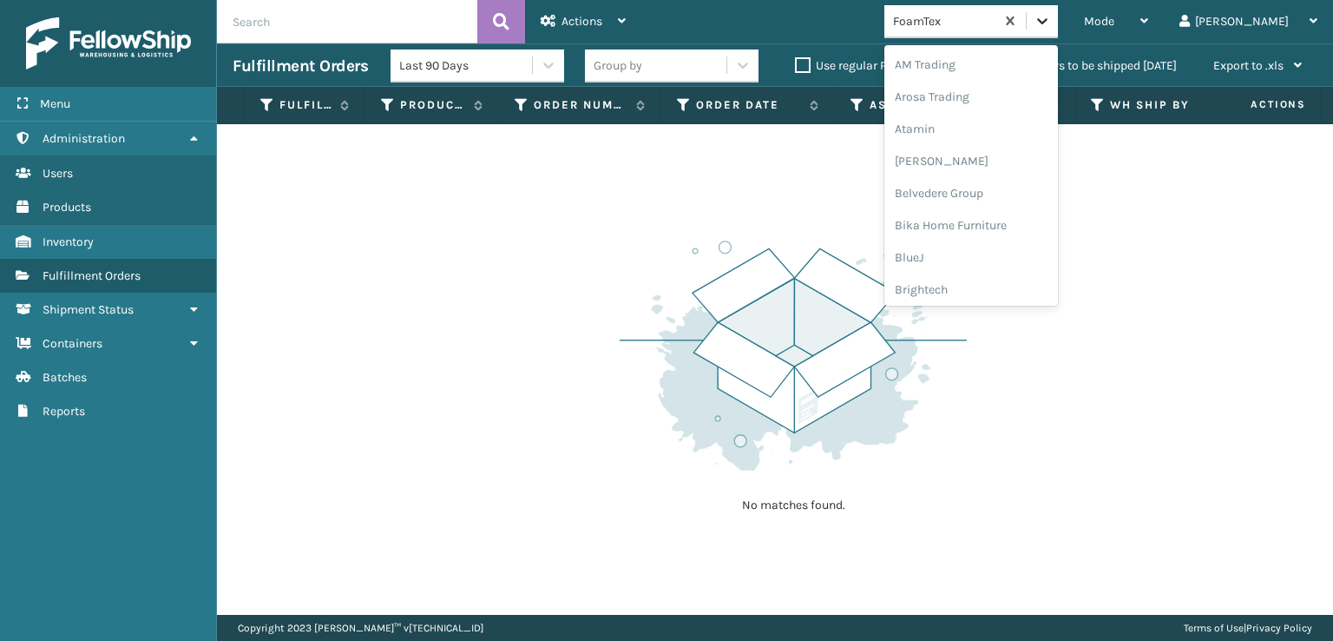
click at [1051, 15] on icon at bounding box center [1042, 20] width 17 height 17
click at [1004, 279] on div "FoamTex" at bounding box center [972, 279] width 174 height 32
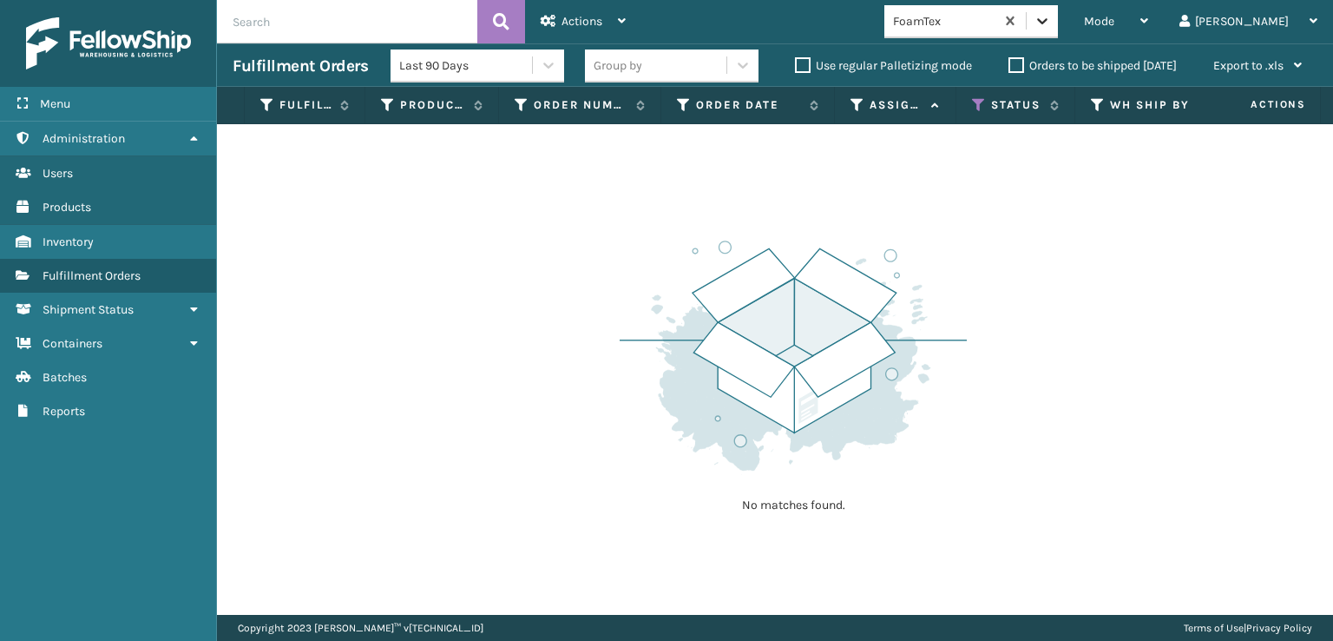
click at [1051, 25] on icon at bounding box center [1042, 20] width 17 height 17
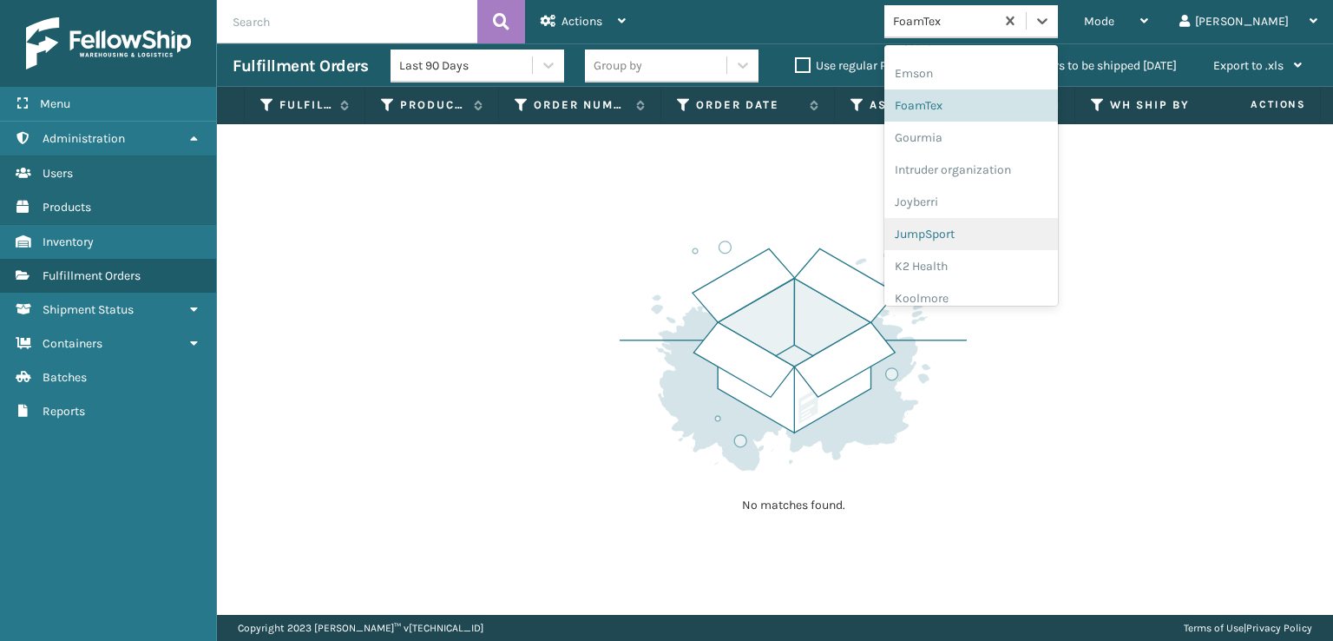
scroll to position [290, 0]
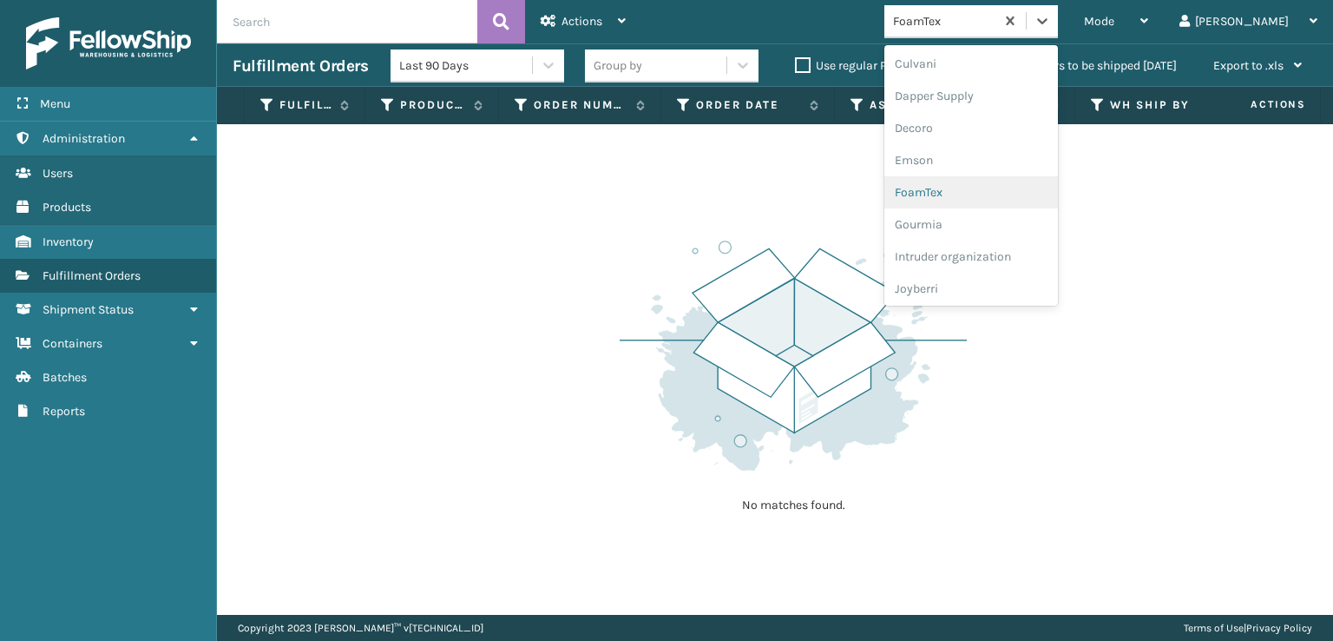
click at [994, 195] on div "FoamTex" at bounding box center [972, 192] width 174 height 32
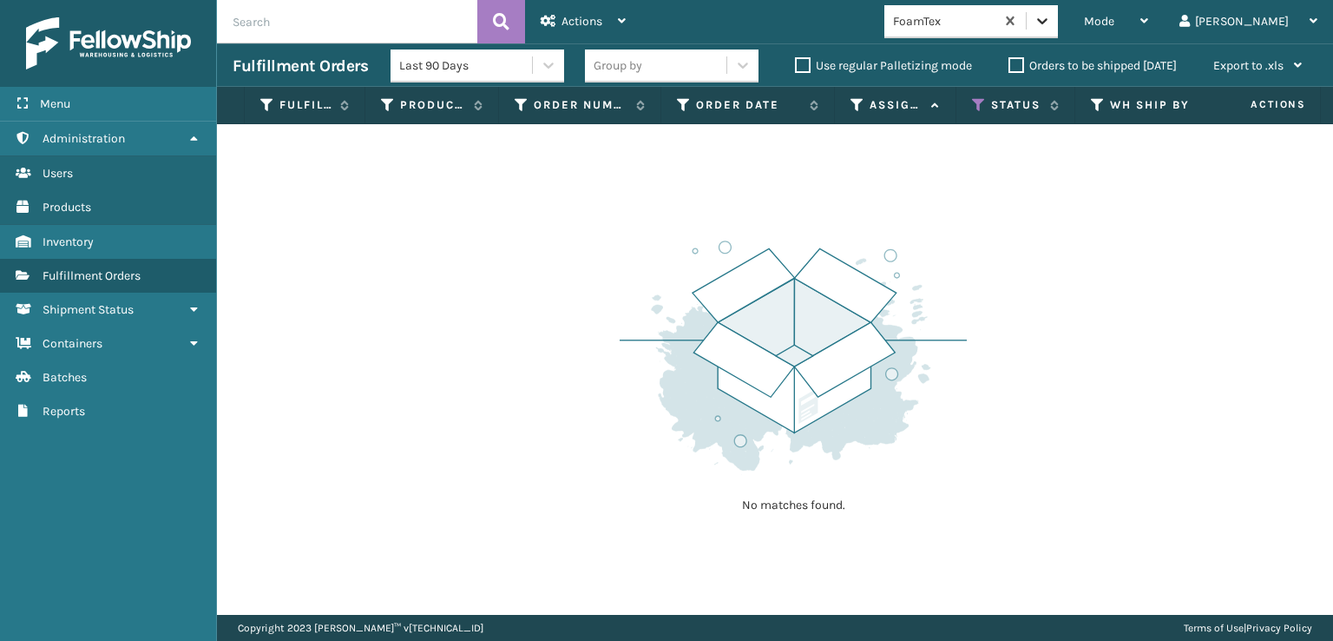
click at [1051, 17] on icon at bounding box center [1042, 20] width 17 height 17
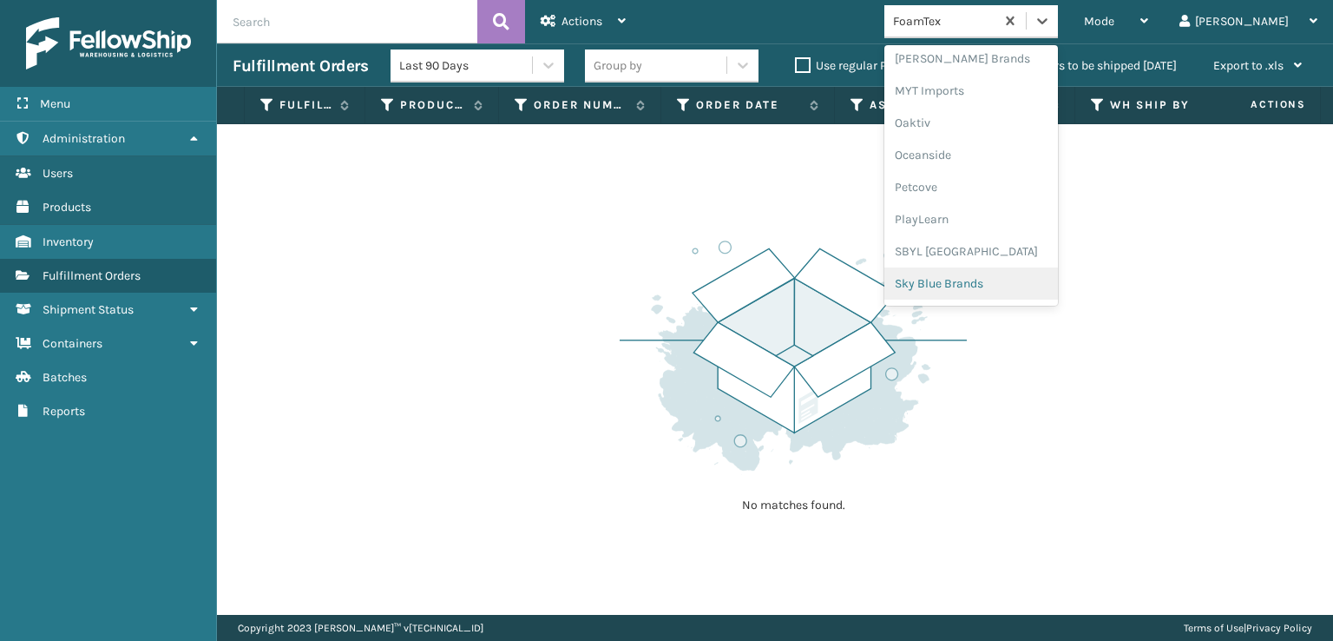
scroll to position [871, 0]
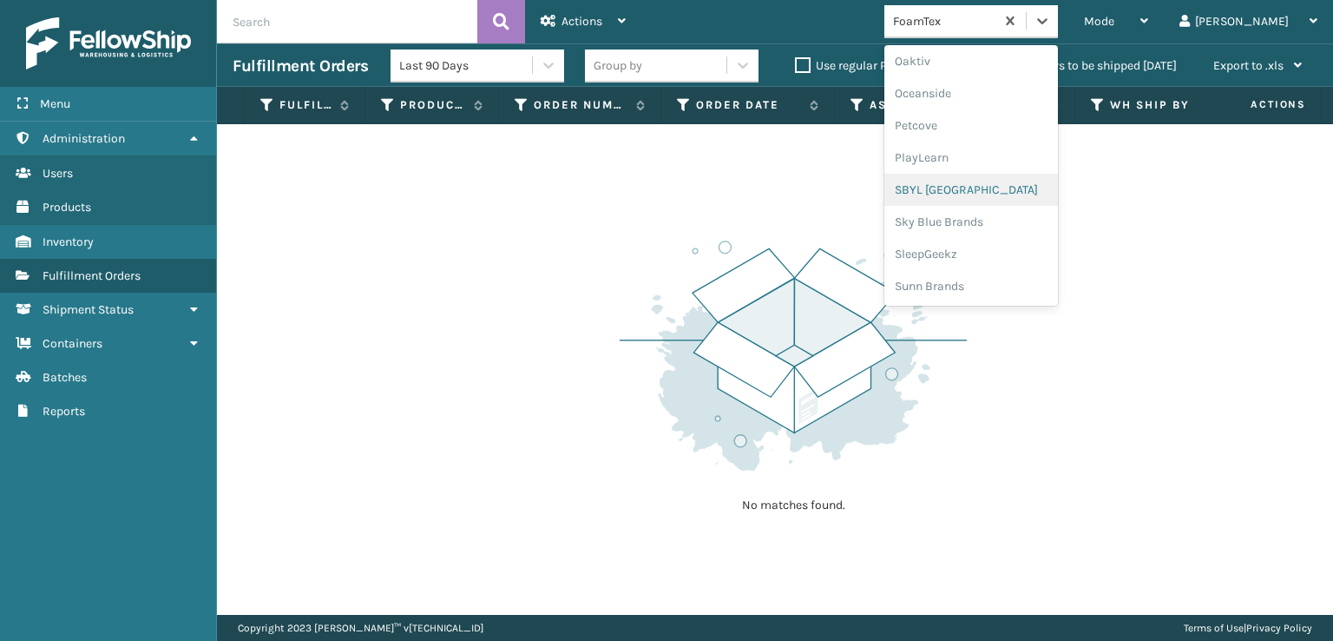
click at [976, 193] on div "SBYL [GEOGRAPHIC_DATA]" at bounding box center [972, 190] width 174 height 32
click at [1051, 26] on icon at bounding box center [1042, 20] width 17 height 17
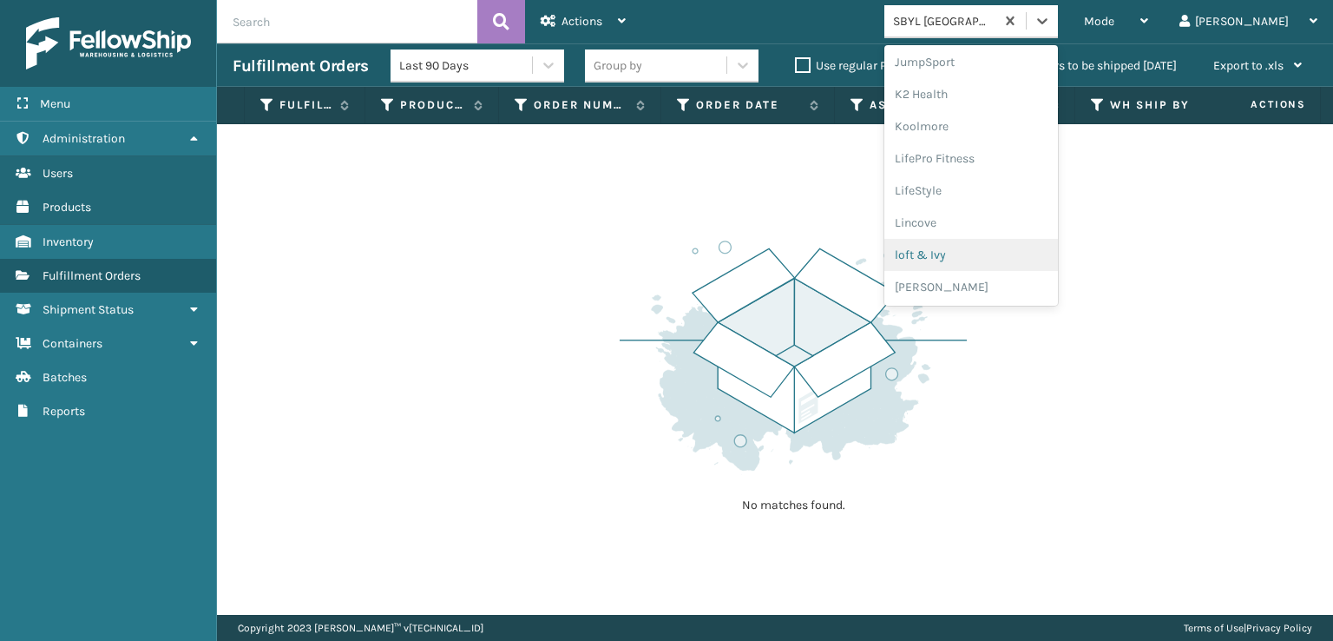
scroll to position [635, 0]
click at [984, 234] on div "[PERSON_NAME] Brands" at bounding box center [972, 232] width 174 height 32
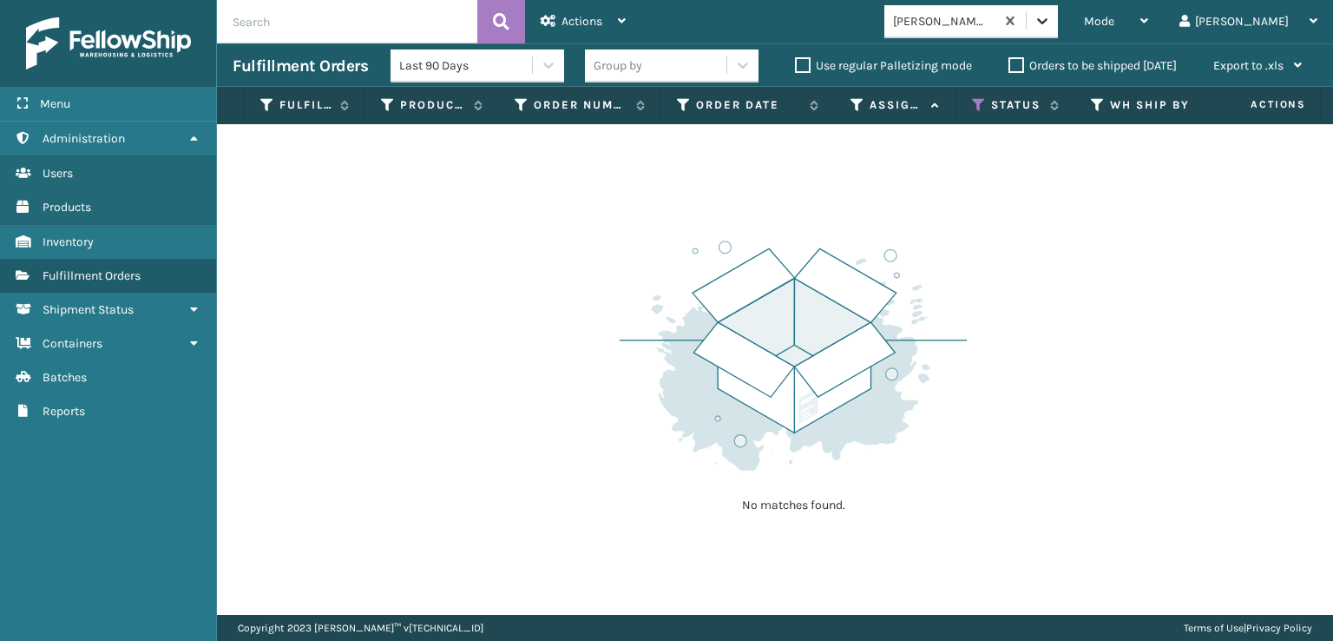
click at [1058, 11] on div at bounding box center [1042, 20] width 31 height 31
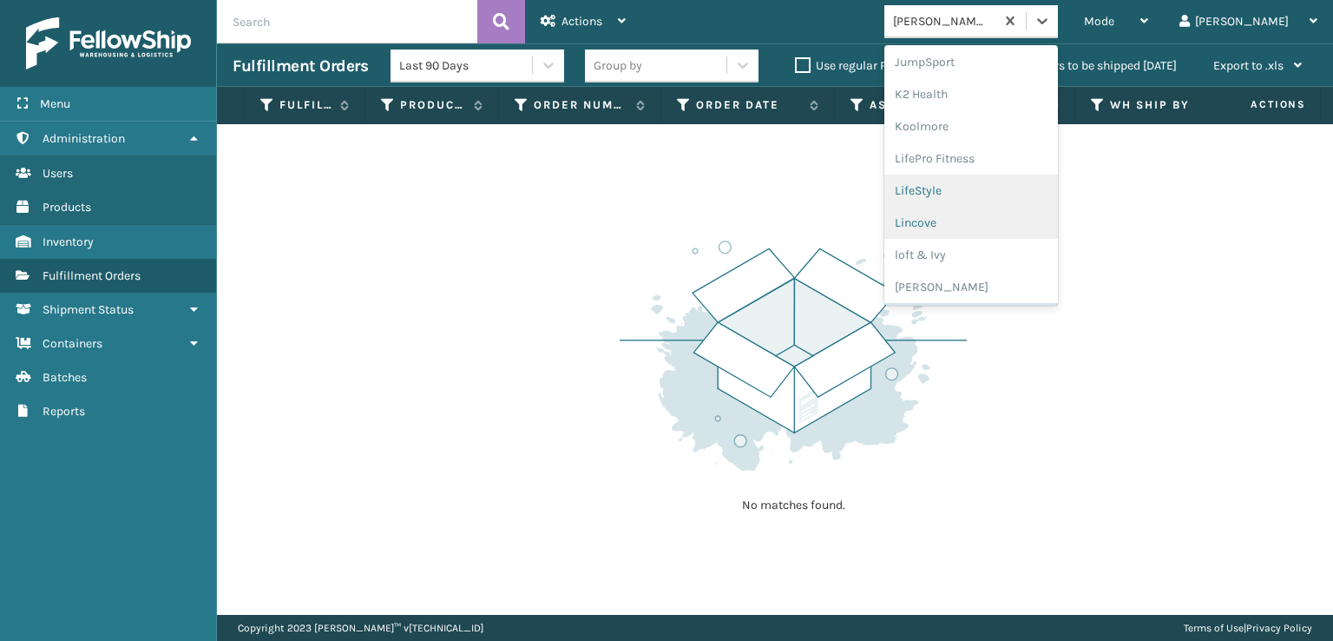
scroll to position [871, 0]
click at [1002, 252] on div "SleepGeekz" at bounding box center [972, 254] width 174 height 32
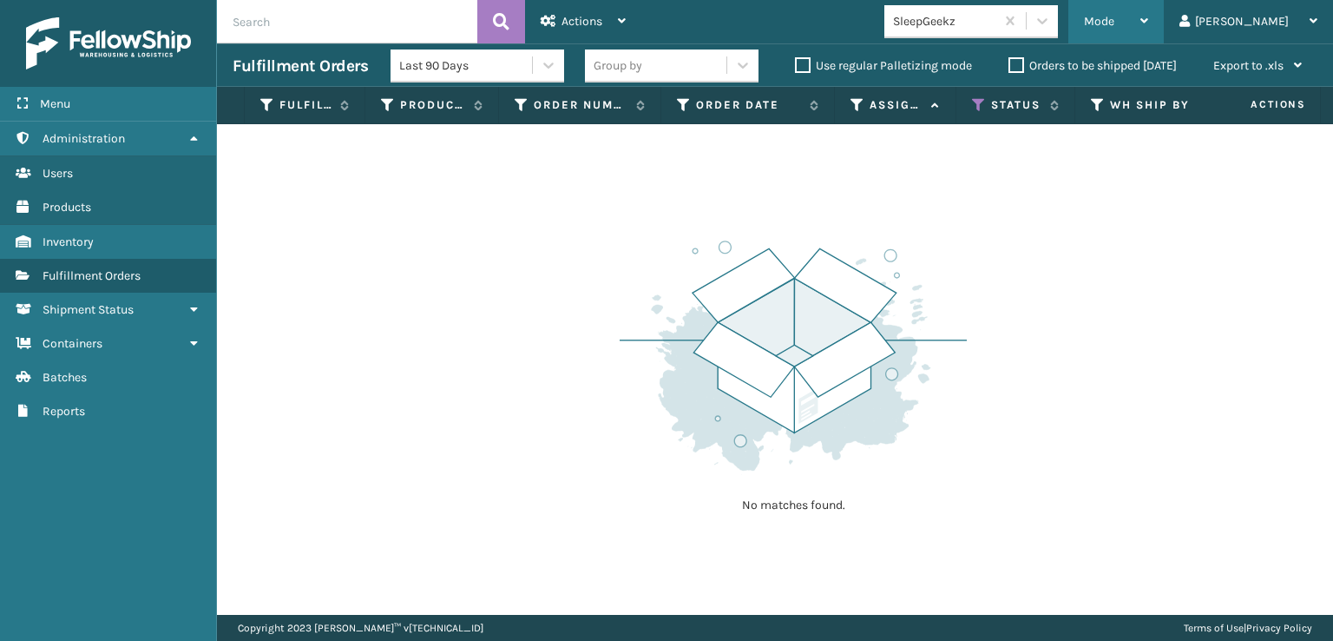
click at [1115, 15] on span "Mode" at bounding box center [1099, 21] width 30 height 15
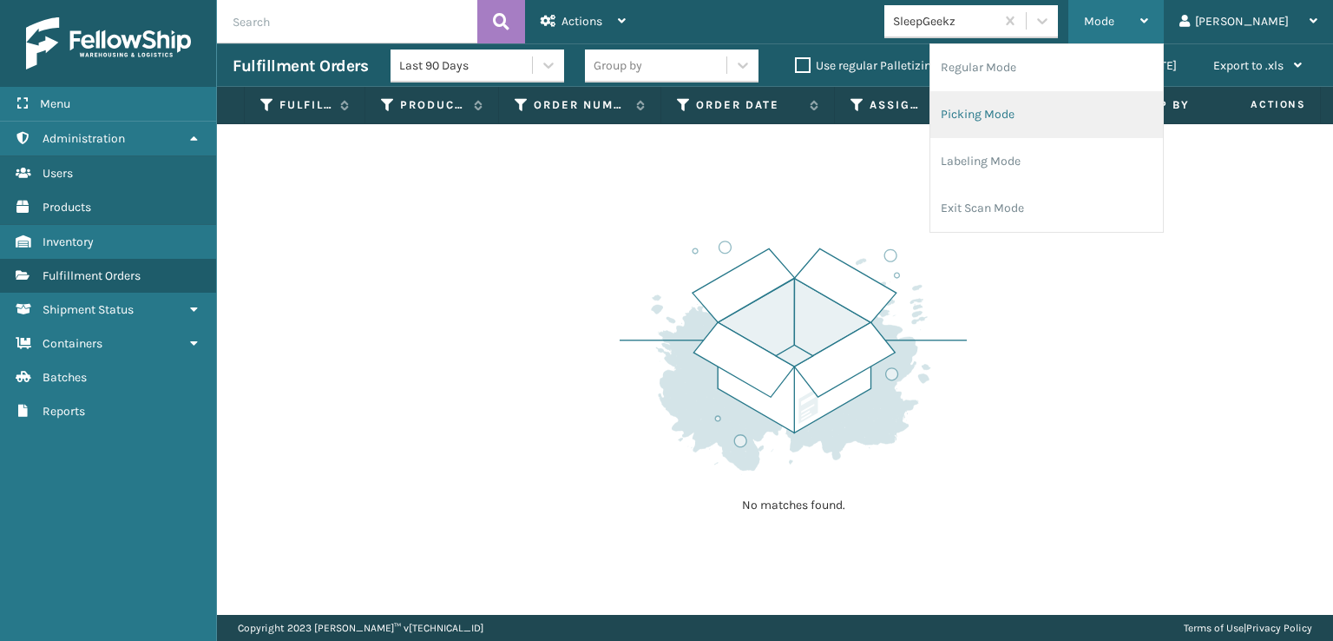
click at [1063, 115] on li "Picking Mode" at bounding box center [1047, 114] width 233 height 47
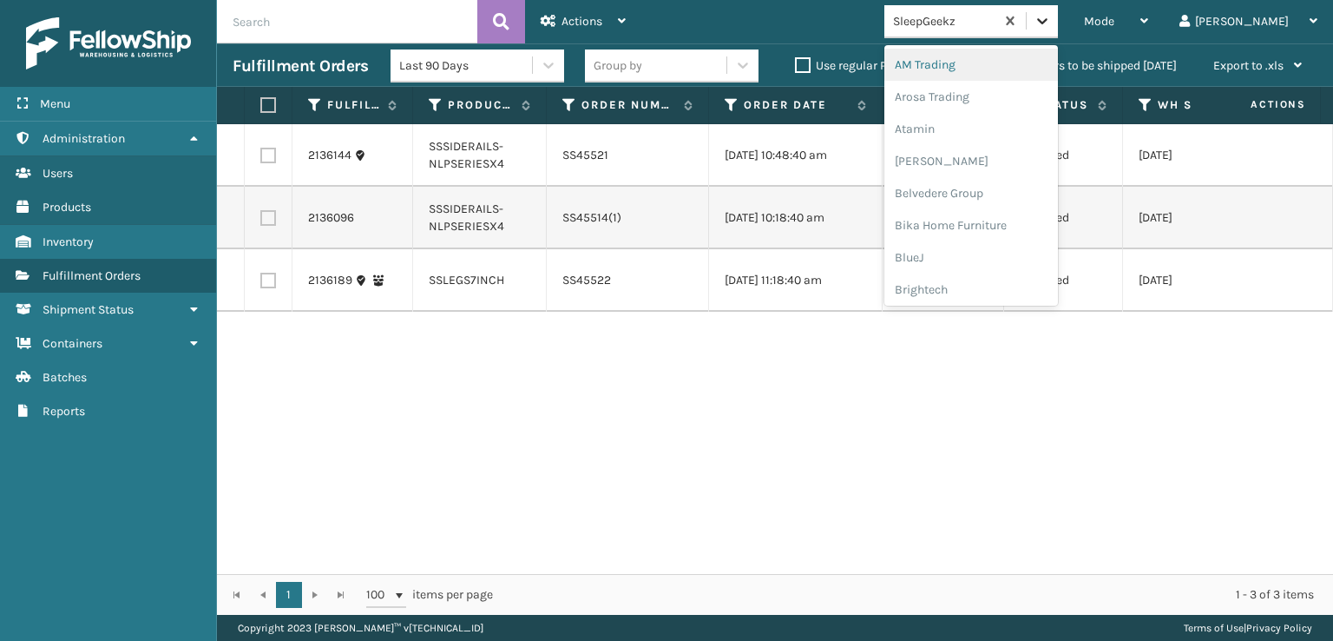
click at [1051, 28] on icon at bounding box center [1042, 20] width 17 height 17
click at [987, 226] on div "FoamTex" at bounding box center [972, 222] width 174 height 32
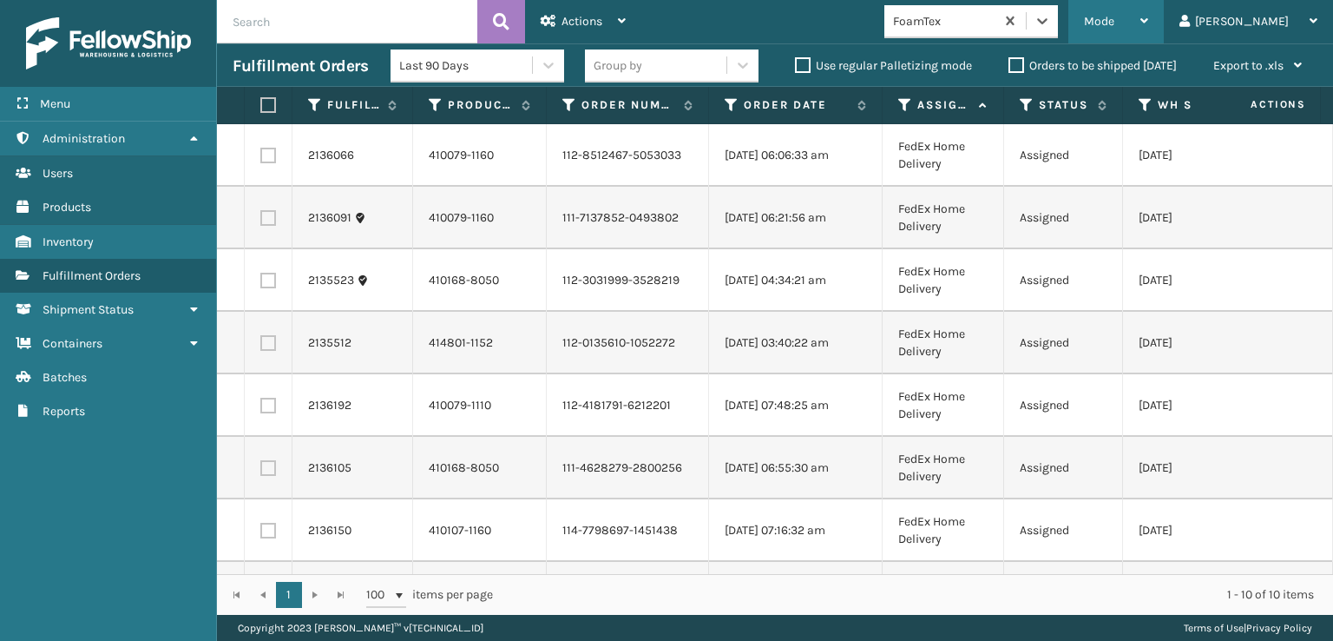
click at [1115, 23] on span "Mode" at bounding box center [1099, 21] width 30 height 15
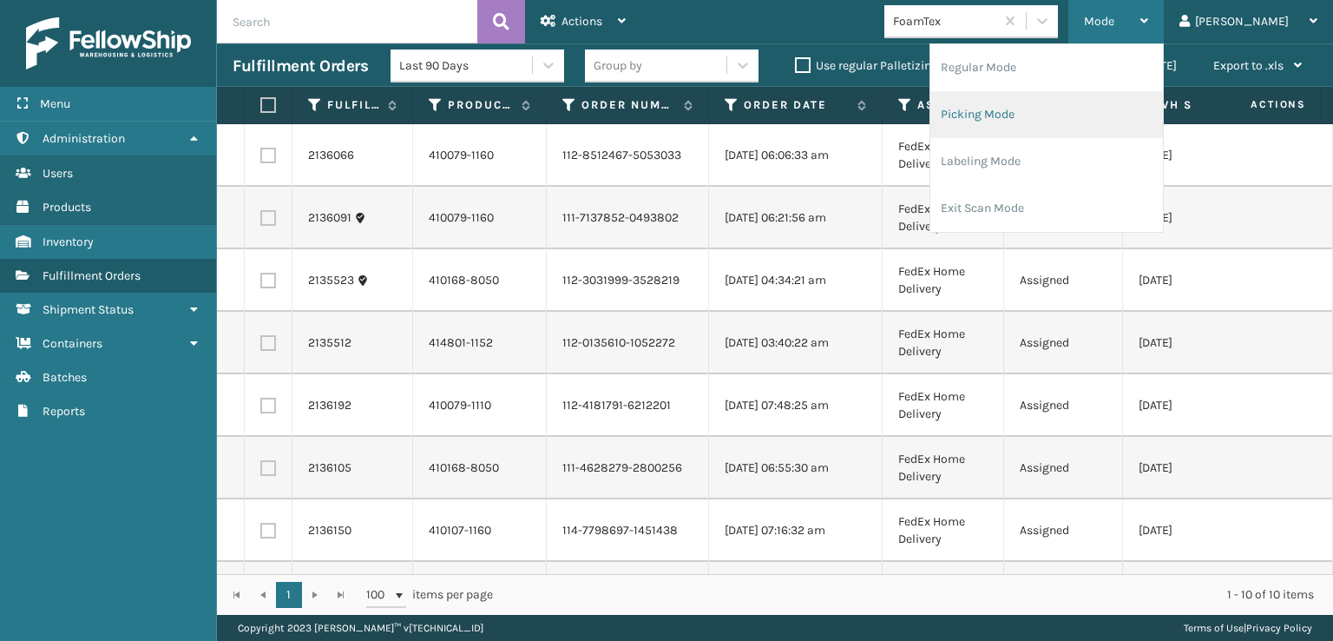
click at [1037, 115] on li "Picking Mode" at bounding box center [1047, 114] width 233 height 47
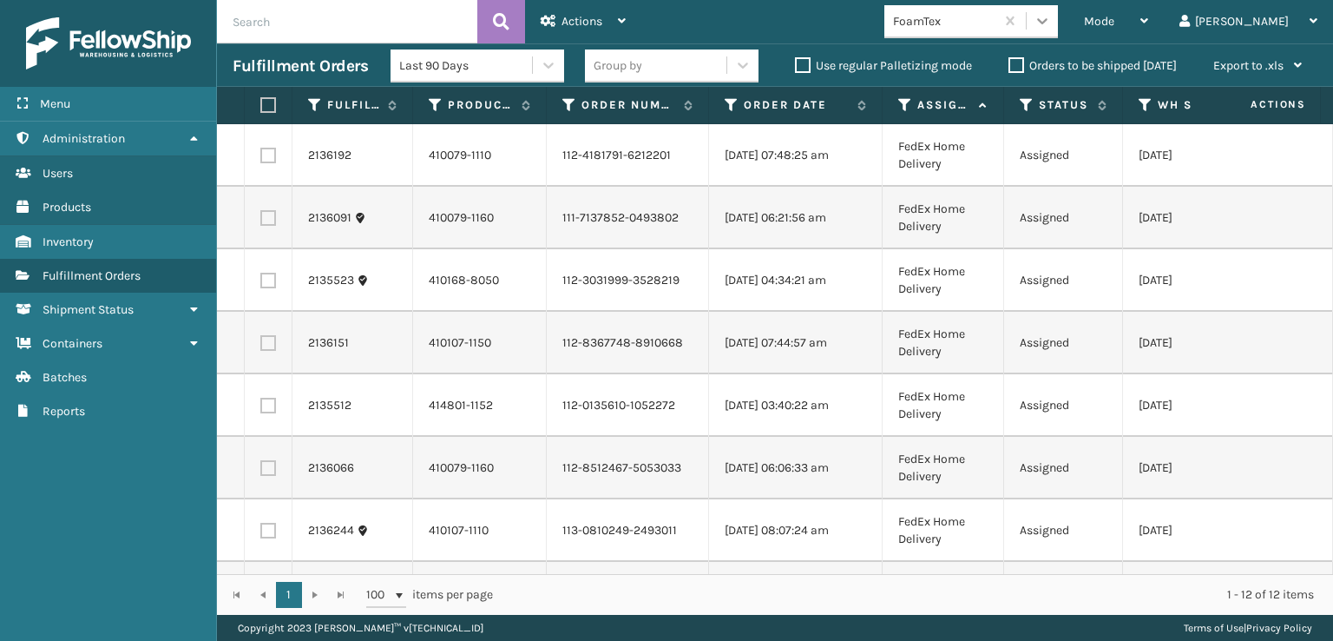
click at [1051, 16] on icon at bounding box center [1042, 20] width 17 height 17
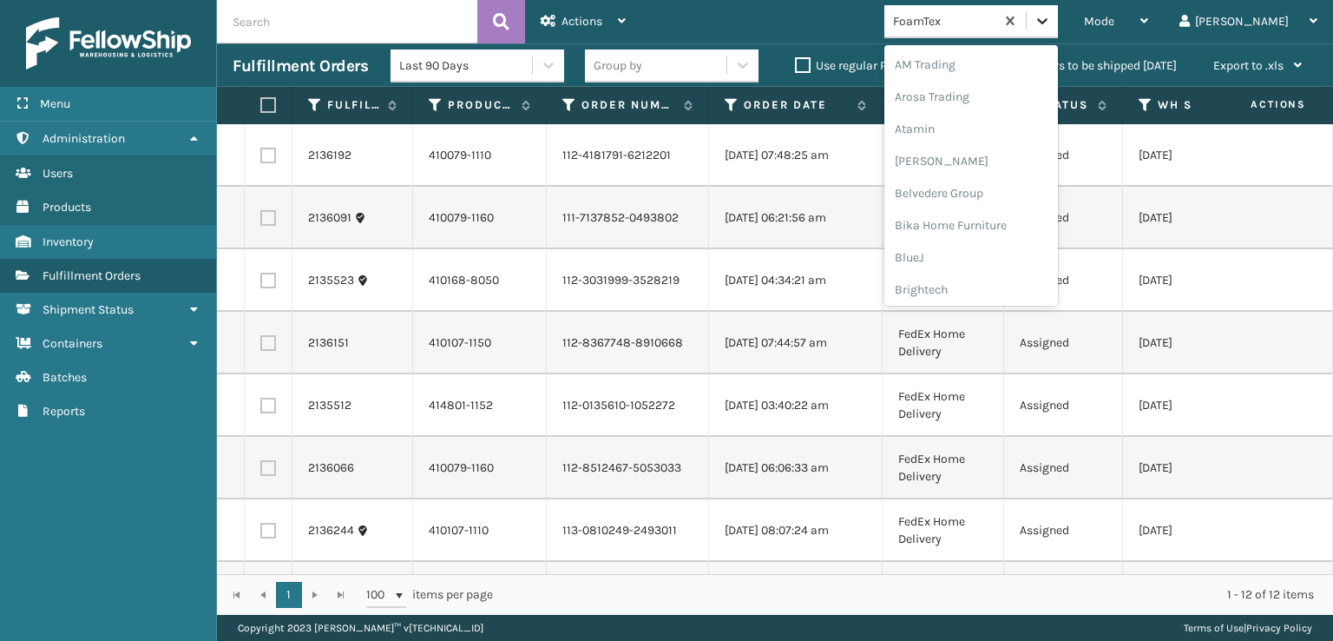
scroll to position [203, 0]
click at [988, 279] on div "FoamTex" at bounding box center [972, 279] width 174 height 32
click at [1051, 14] on icon at bounding box center [1042, 20] width 17 height 17
click at [991, 253] on div "SleepGeekz" at bounding box center [972, 254] width 174 height 32
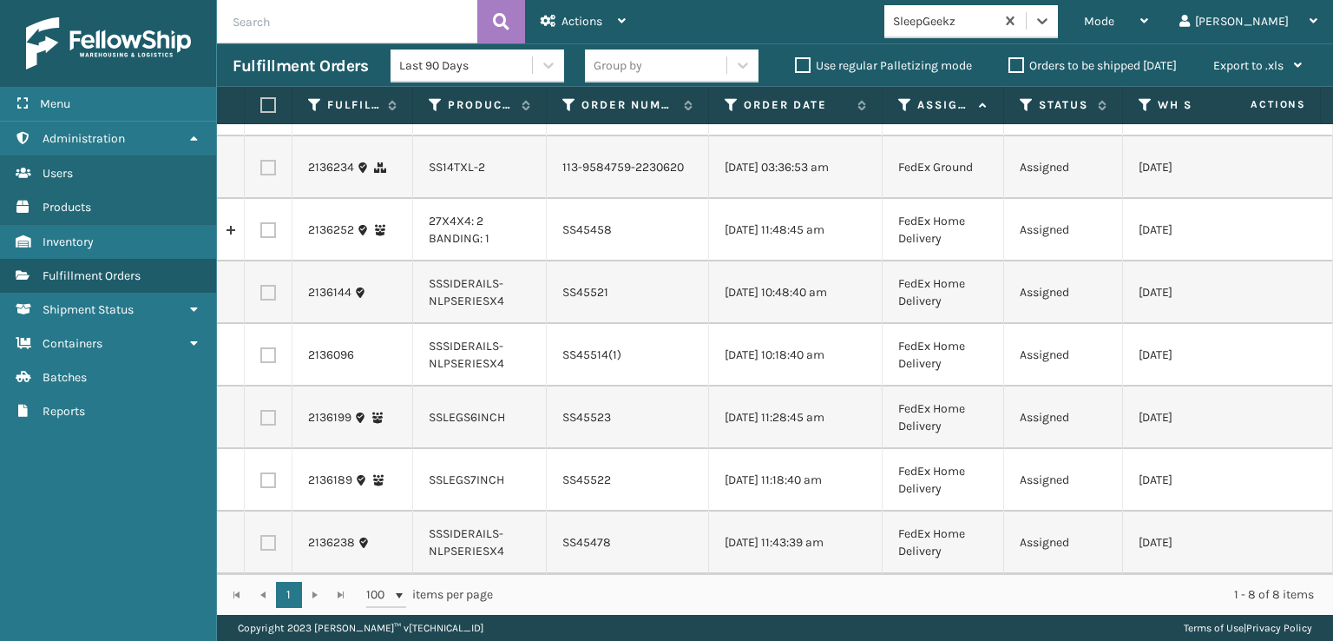
scroll to position [0, 0]
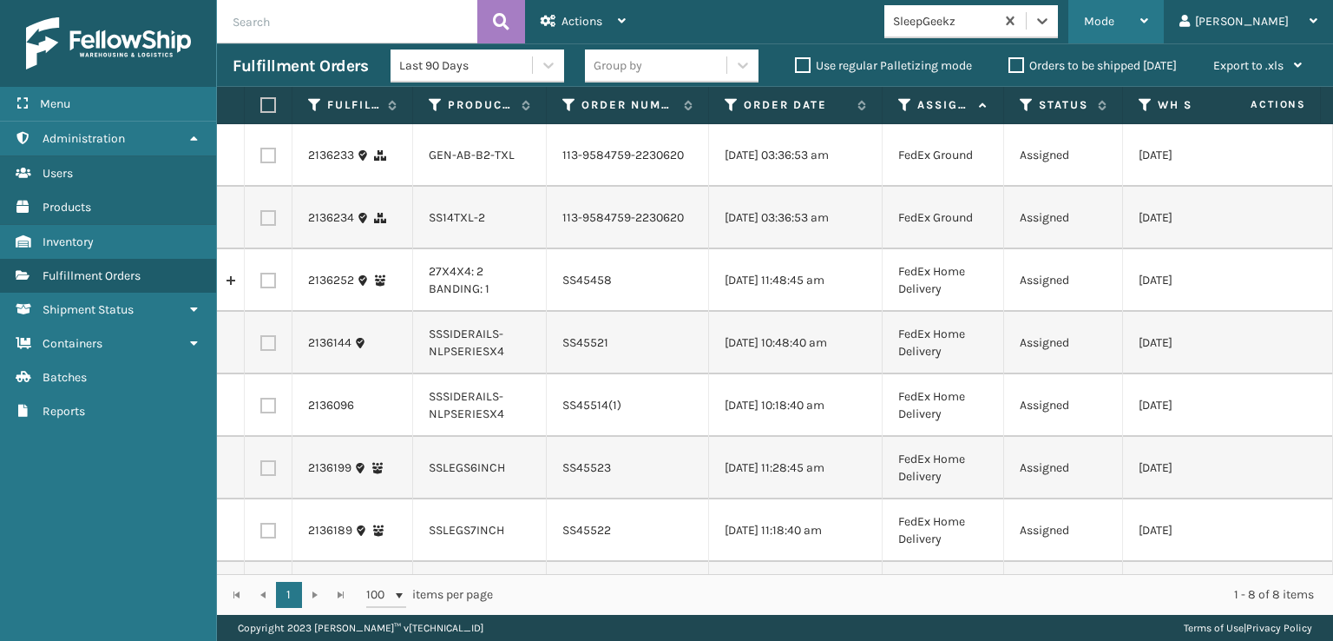
click at [1115, 19] on span "Mode" at bounding box center [1099, 21] width 30 height 15
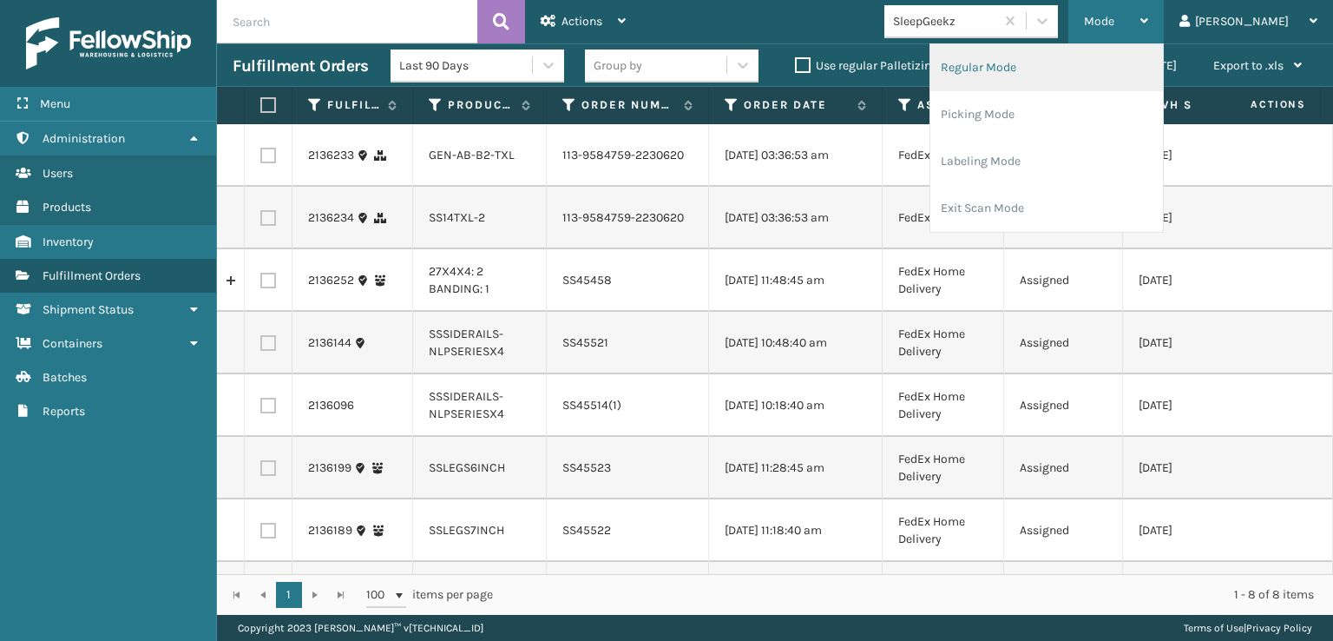
click at [1052, 67] on li "Regular Mode" at bounding box center [1047, 67] width 233 height 47
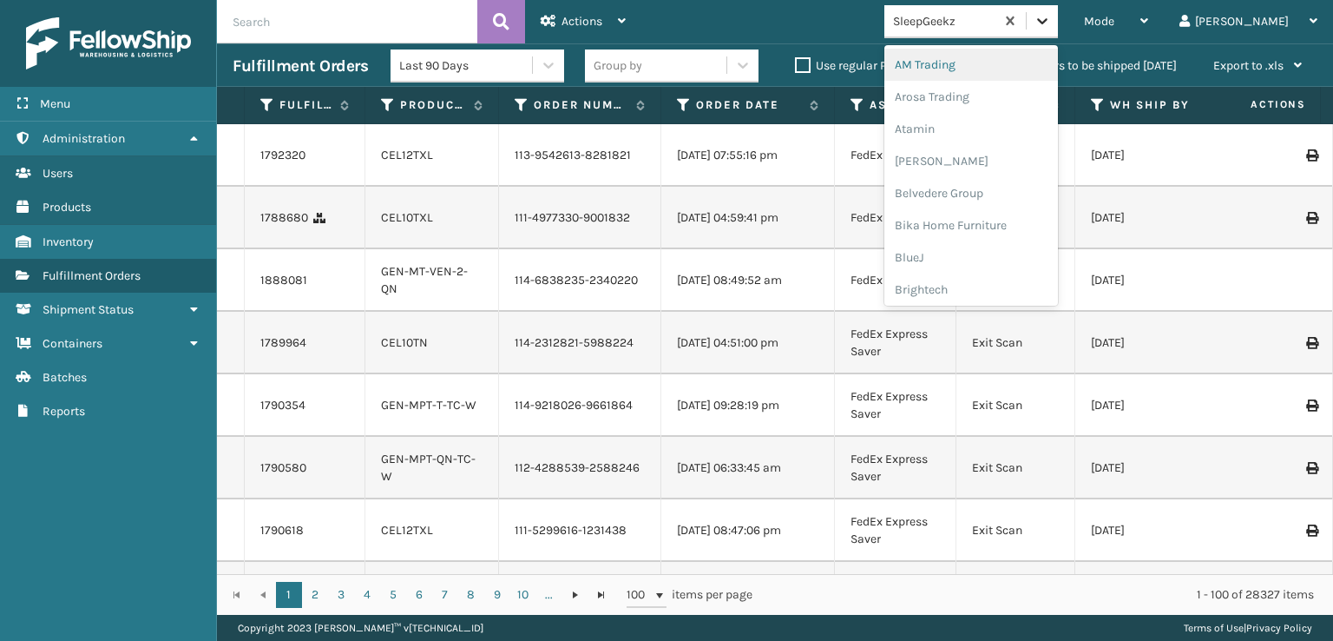
click at [1058, 30] on div at bounding box center [1042, 20] width 31 height 31
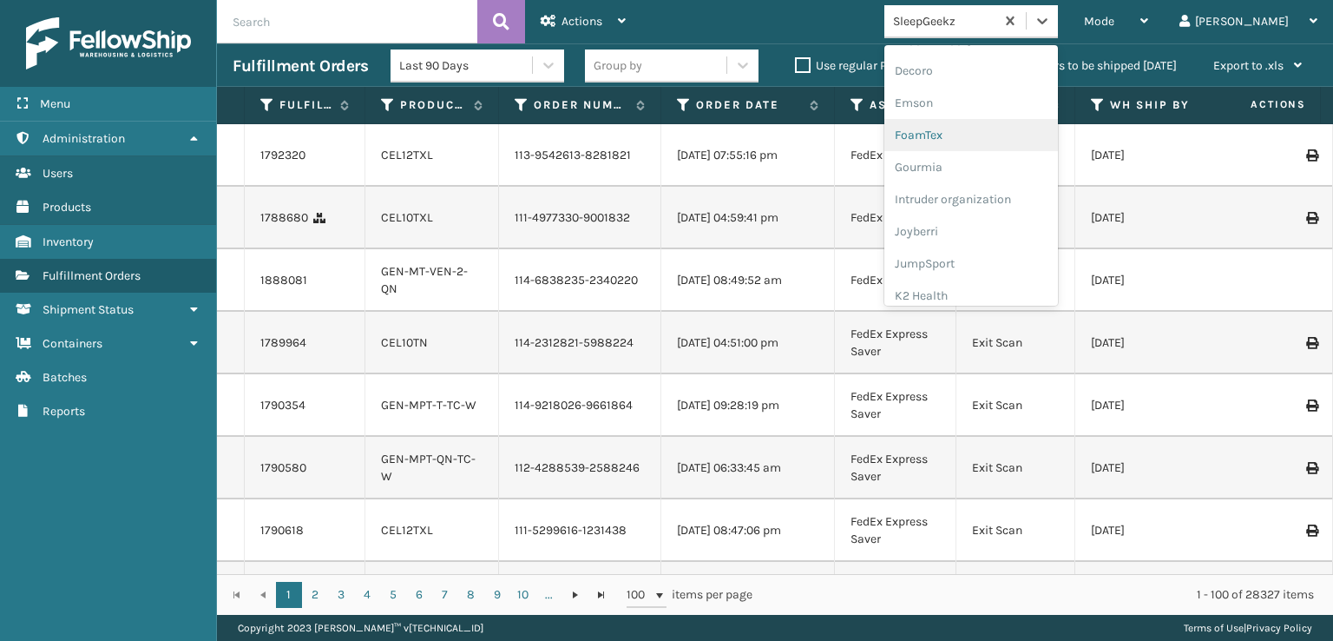
click at [978, 136] on div "FoamTex" at bounding box center [972, 135] width 174 height 32
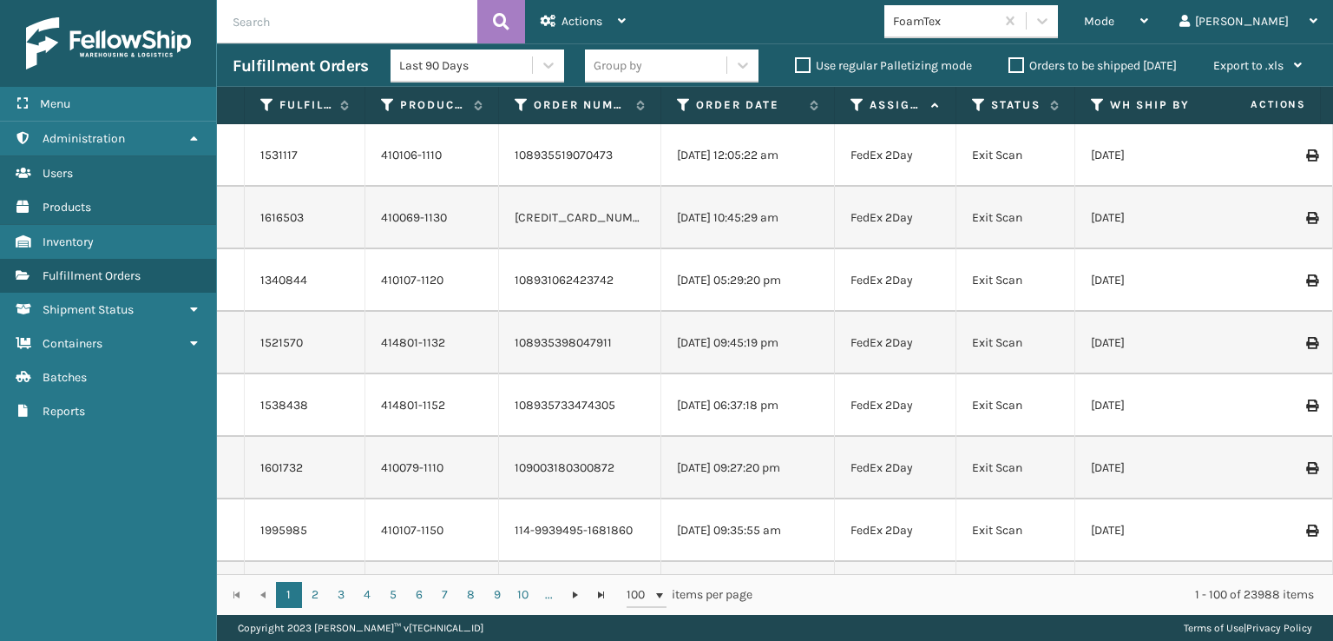
click at [279, 23] on input "text" at bounding box center [347, 21] width 260 height 43
click at [493, 16] on button at bounding box center [501, 21] width 48 height 43
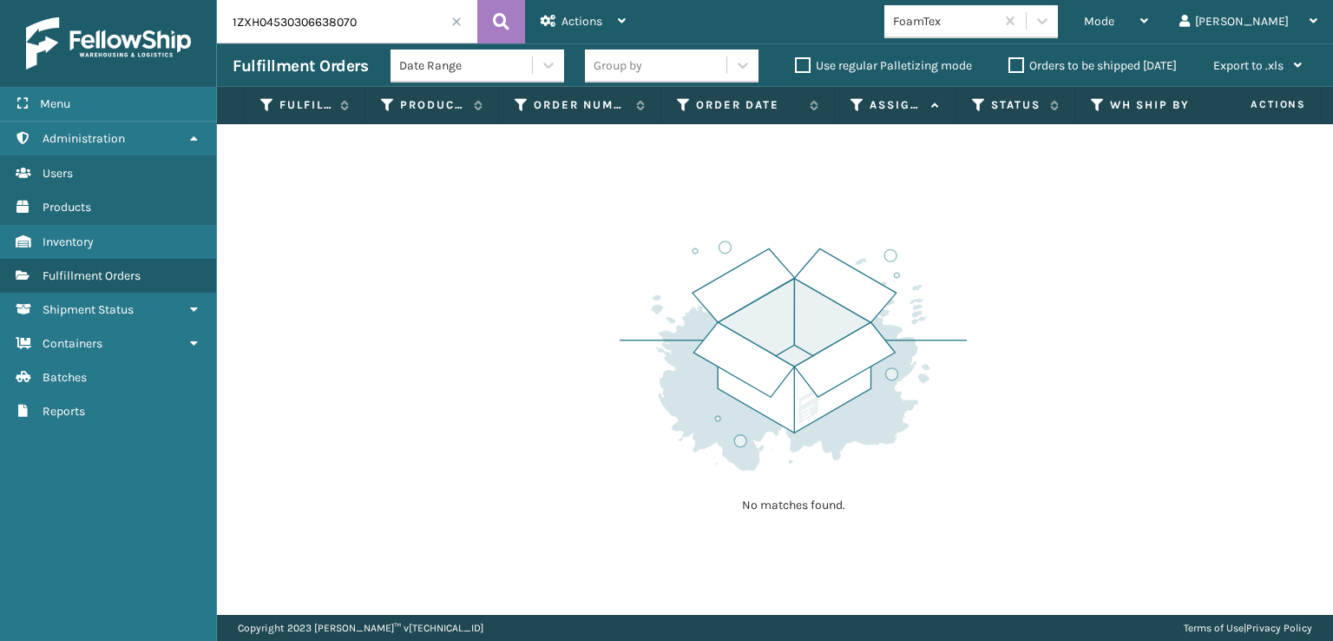
click at [267, 18] on input "1ZXH04530306638070" at bounding box center [347, 21] width 260 height 43
type input "1ZXHO4530306638070"
click at [504, 10] on icon at bounding box center [501, 22] width 16 height 26
click at [456, 20] on span at bounding box center [456, 21] width 10 height 10
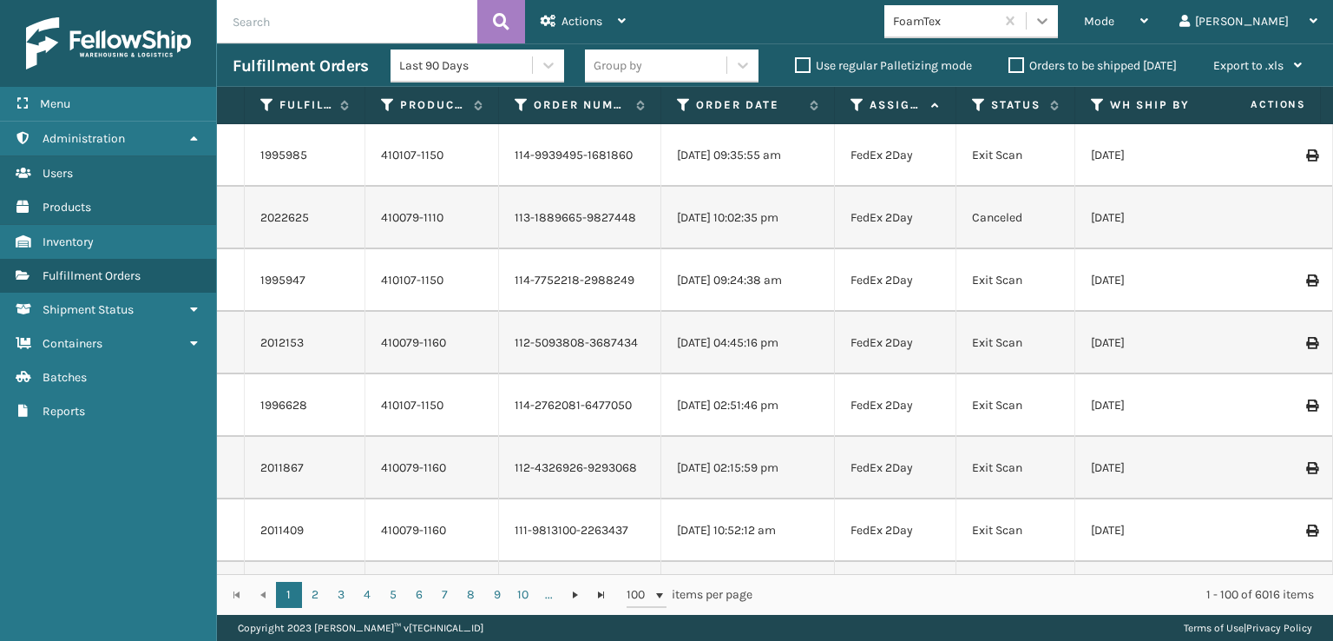
click at [1058, 23] on div at bounding box center [1042, 20] width 31 height 31
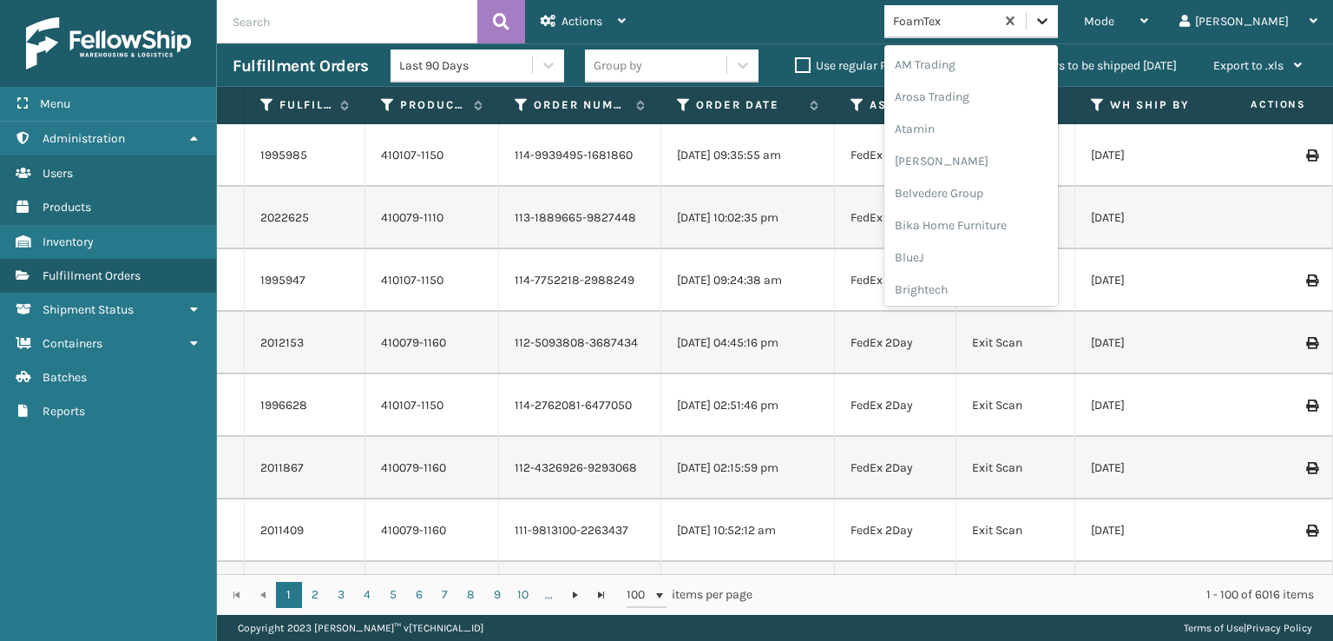
scroll to position [203, 0]
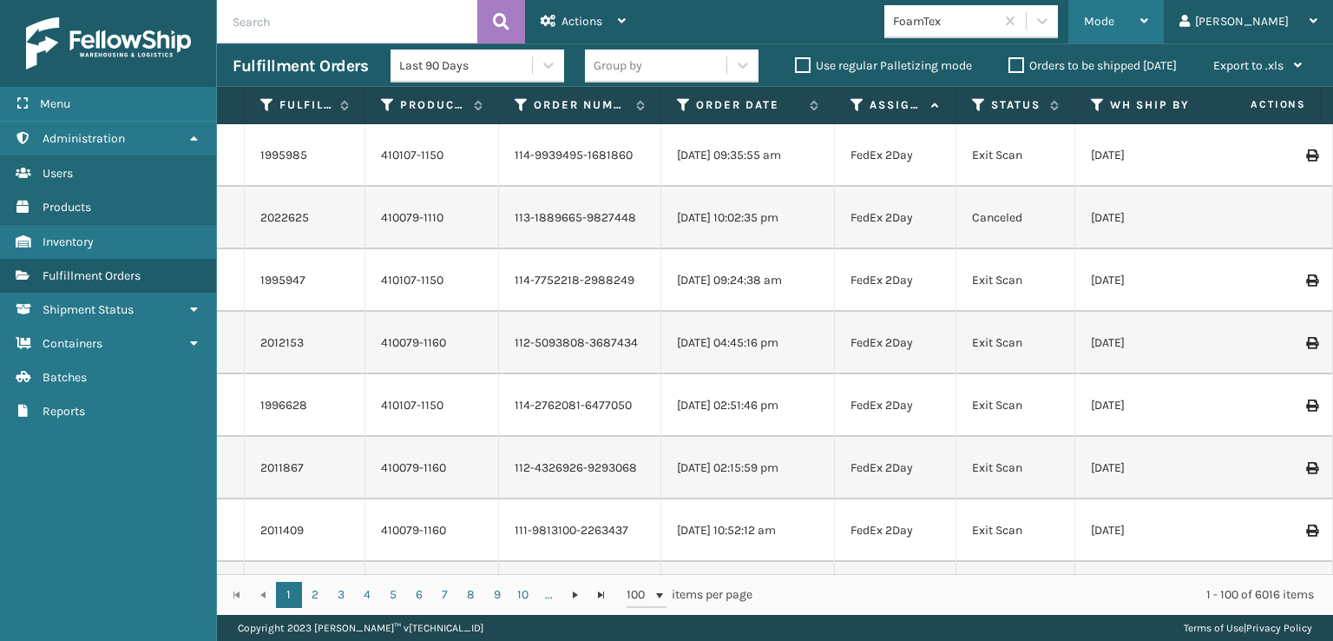
click at [1115, 15] on span "Mode" at bounding box center [1099, 21] width 30 height 15
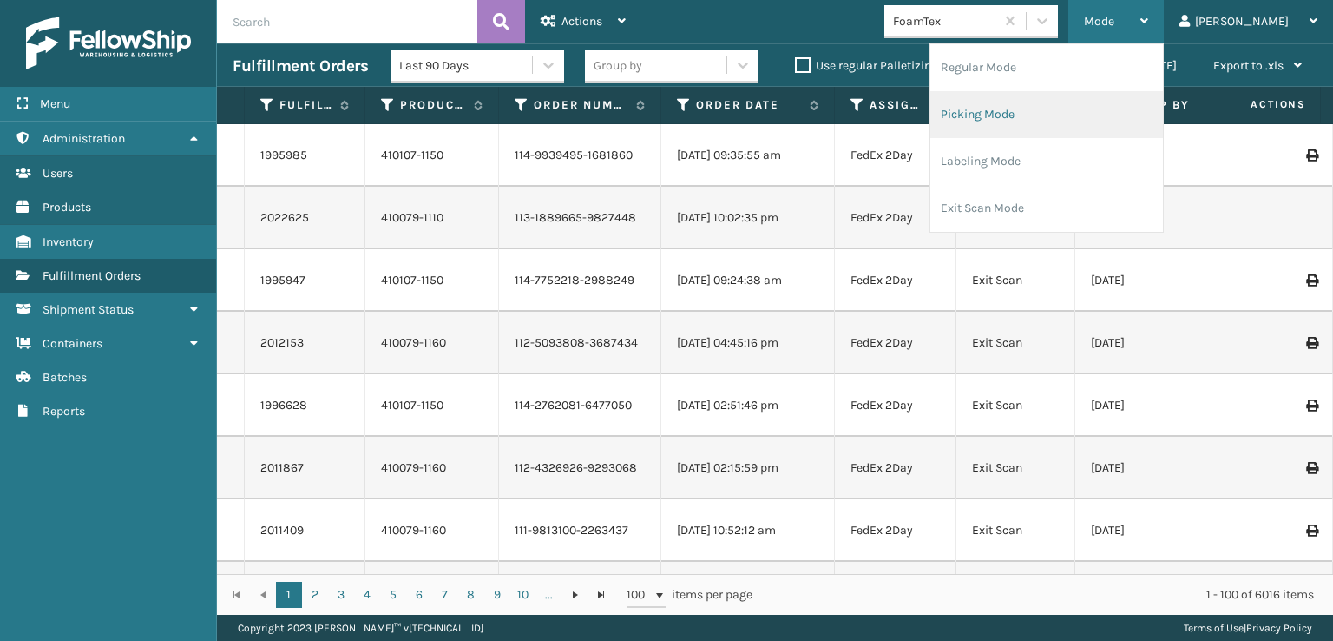
click at [1048, 115] on li "Picking Mode" at bounding box center [1047, 114] width 233 height 47
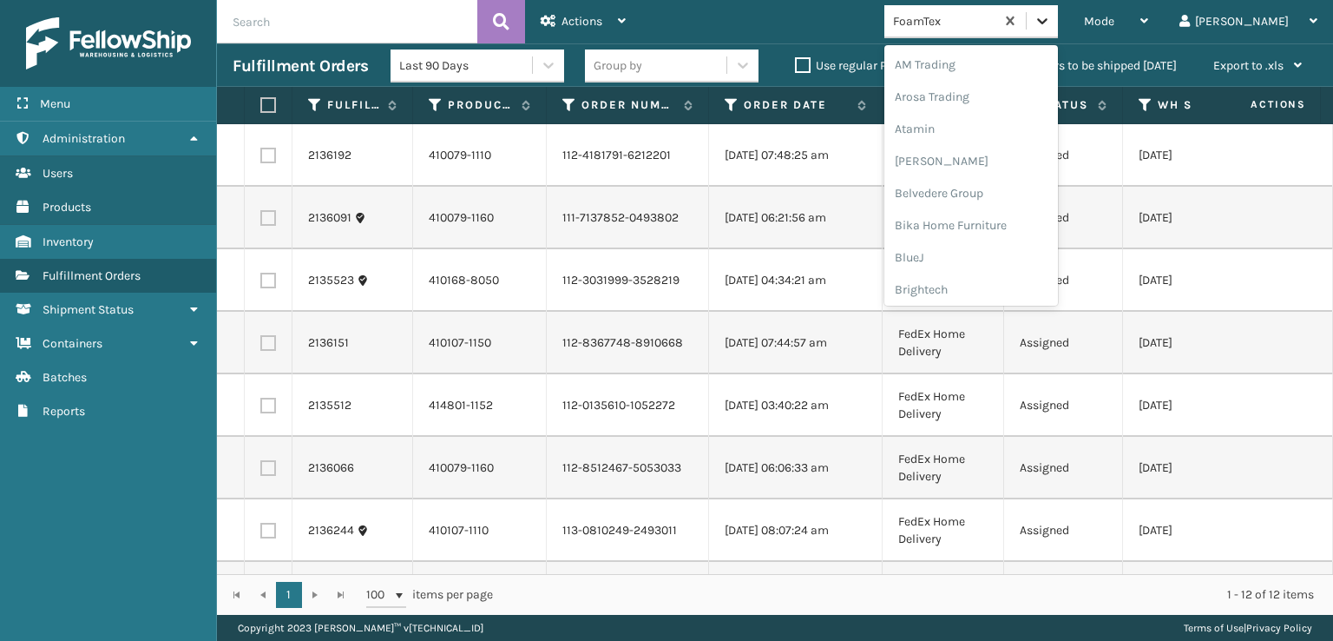
click at [1051, 14] on icon at bounding box center [1042, 20] width 17 height 17
click at [996, 276] on div "FoamTex" at bounding box center [972, 279] width 174 height 32
click at [1051, 25] on icon at bounding box center [1042, 20] width 17 height 17
click at [1006, 254] on div "SleepGeekz" at bounding box center [972, 254] width 174 height 32
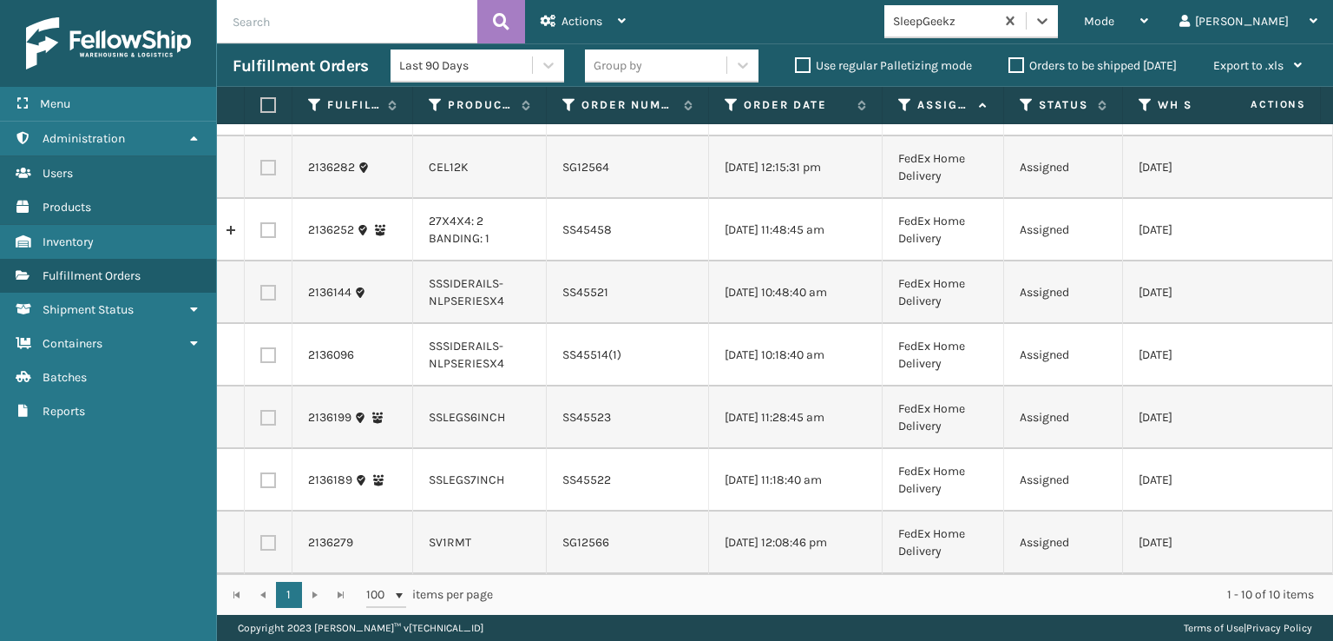
scroll to position [219, 0]
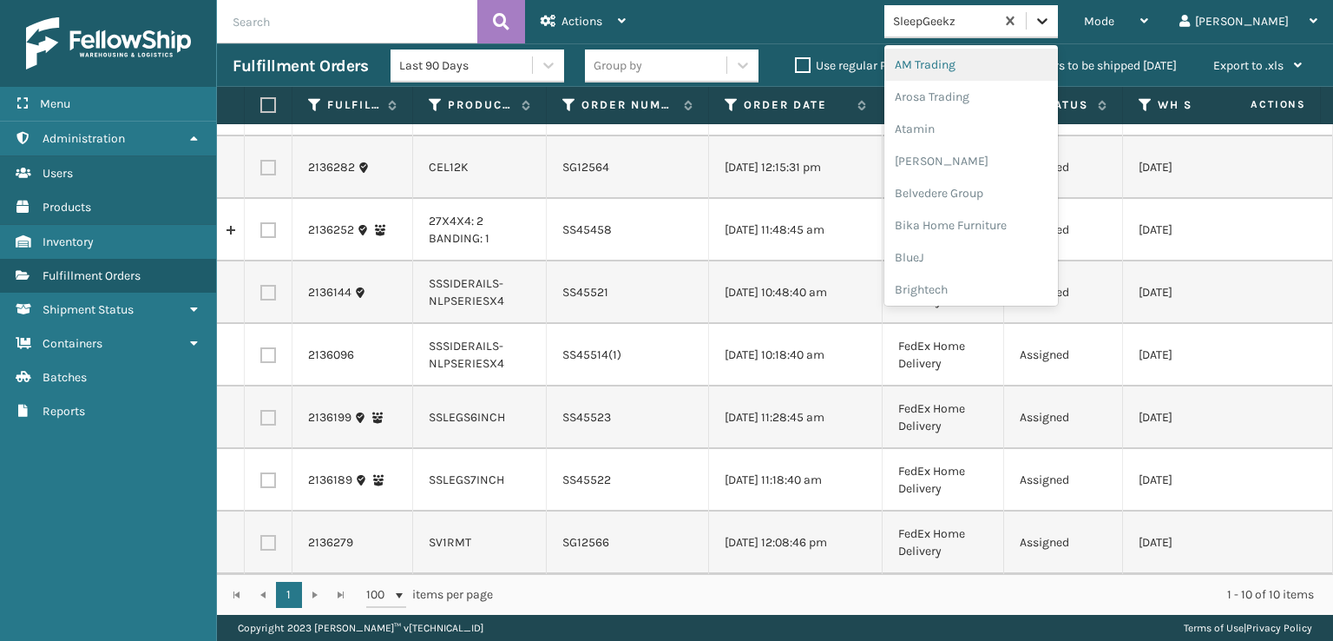
click at [1051, 18] on icon at bounding box center [1042, 20] width 17 height 17
click at [992, 222] on div "FoamTex" at bounding box center [972, 222] width 174 height 32
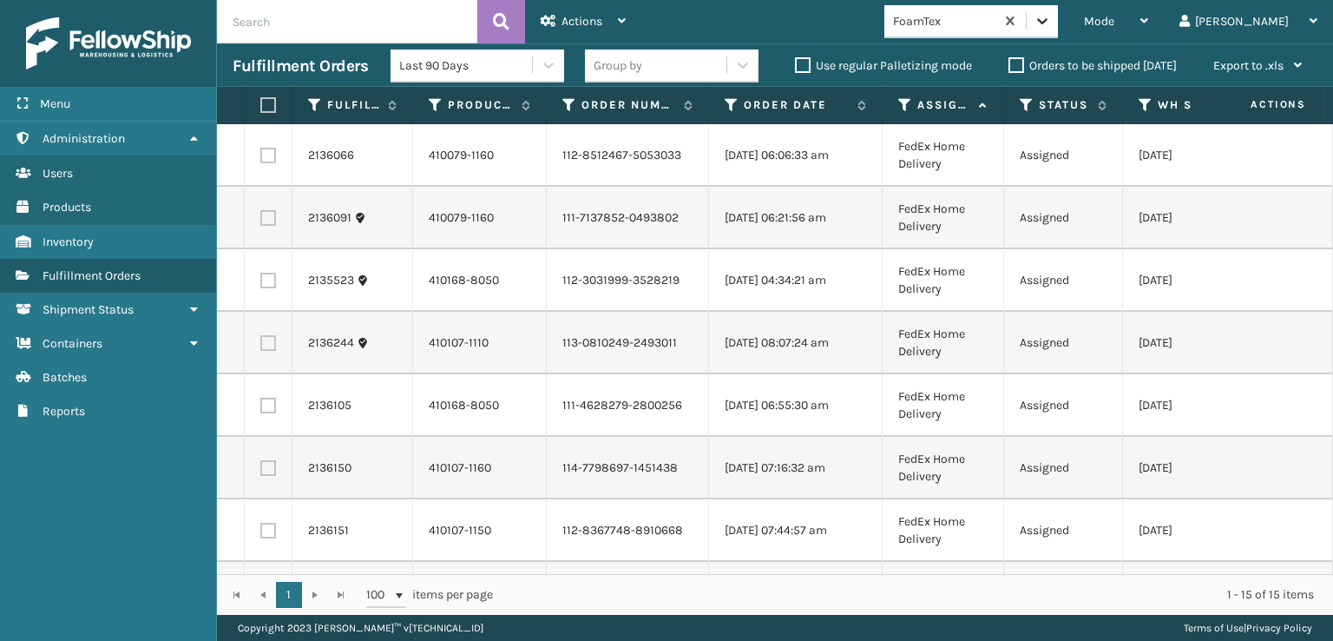
click at [1051, 25] on icon at bounding box center [1042, 20] width 17 height 17
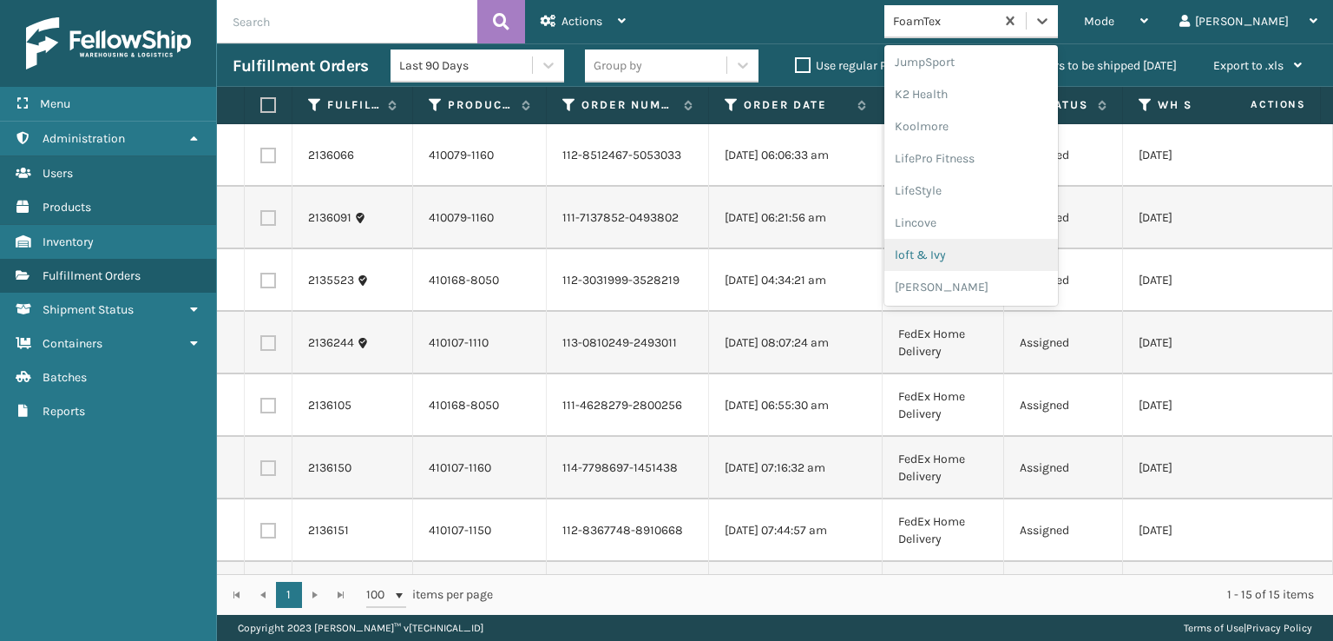
scroll to position [871, 0]
click at [997, 247] on div "SleepGeekz" at bounding box center [972, 254] width 174 height 32
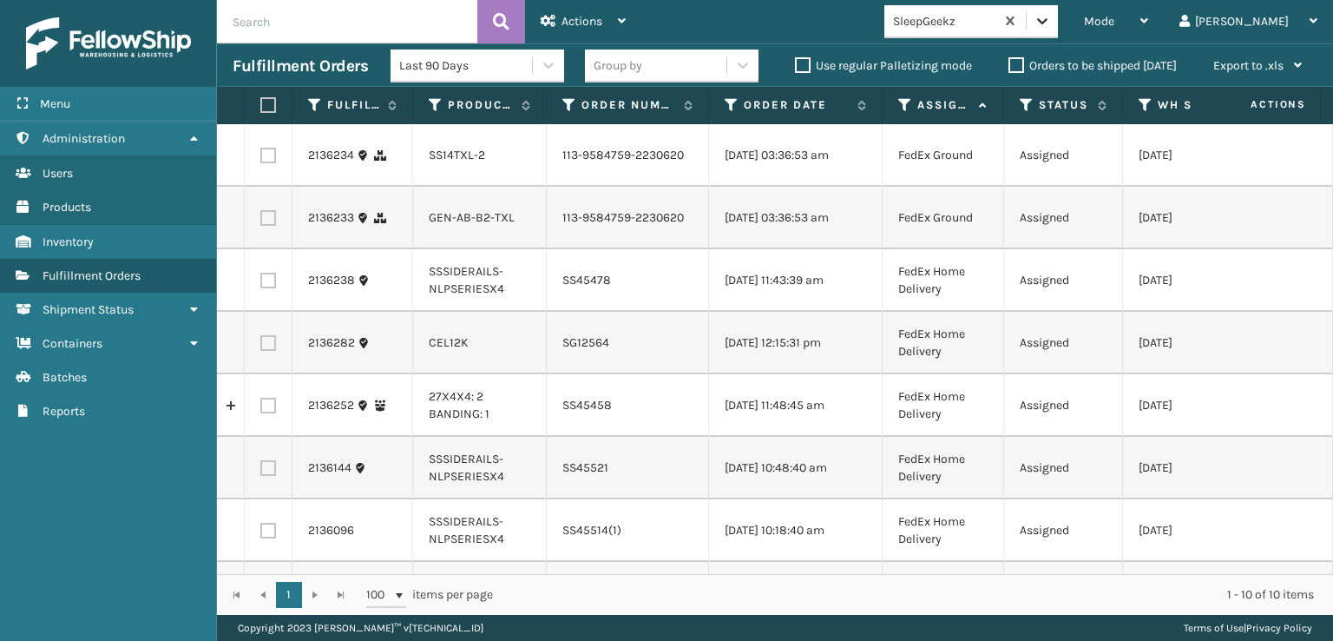
click at [1051, 20] on icon at bounding box center [1042, 20] width 17 height 17
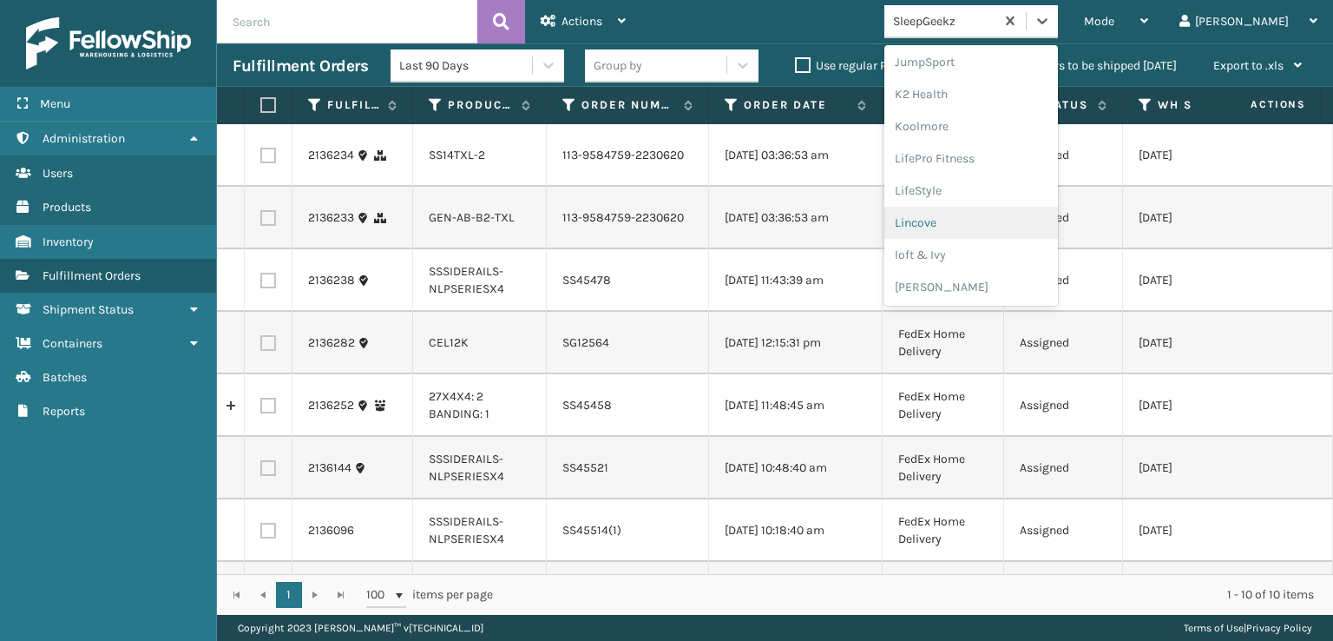
scroll to position [722, 0]
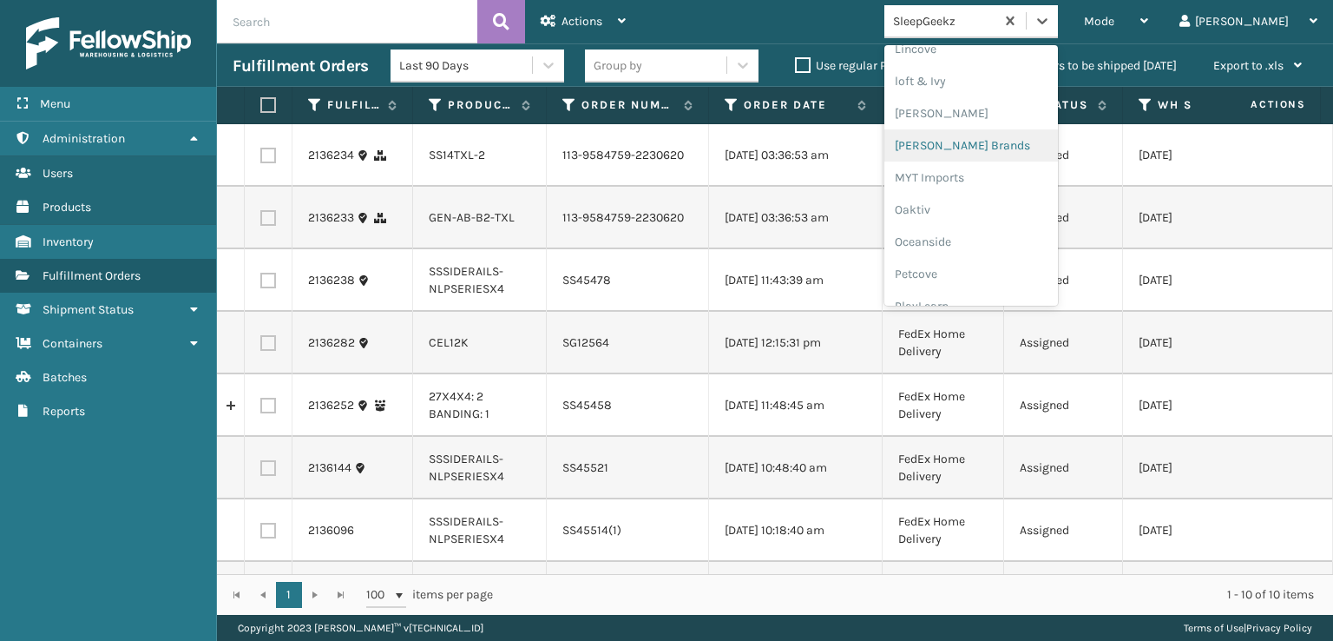
click at [982, 142] on div "[PERSON_NAME] Brands" at bounding box center [972, 145] width 174 height 32
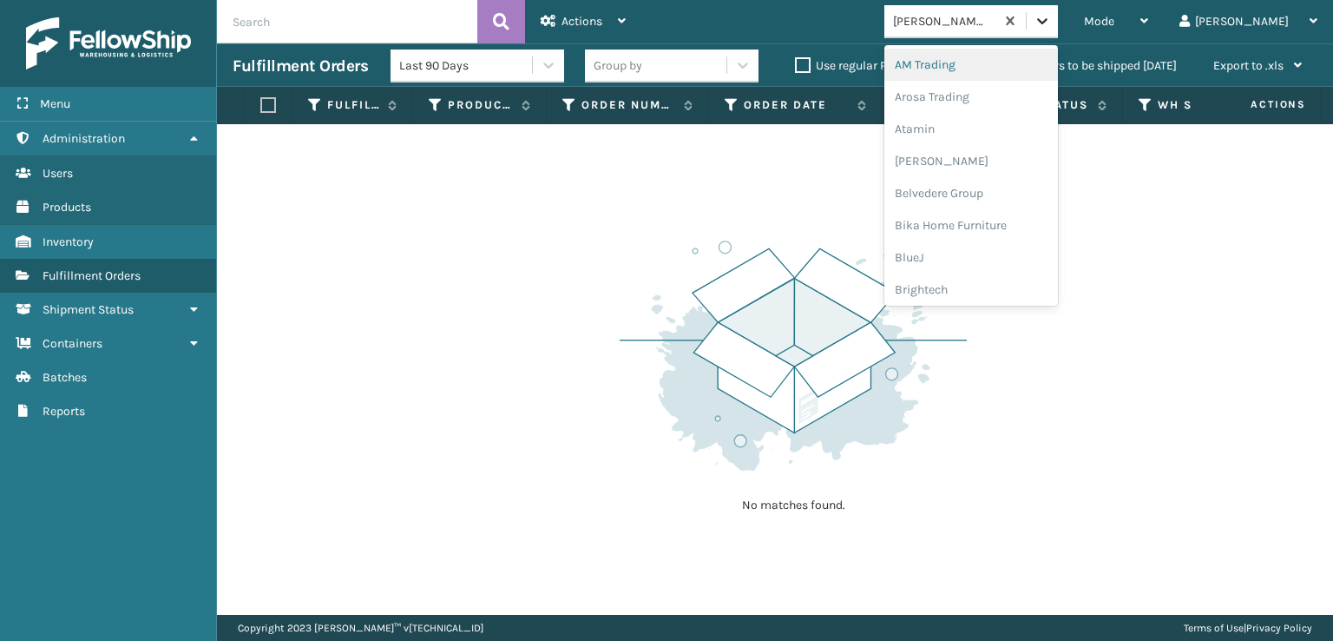
click at [1051, 22] on icon at bounding box center [1042, 20] width 17 height 17
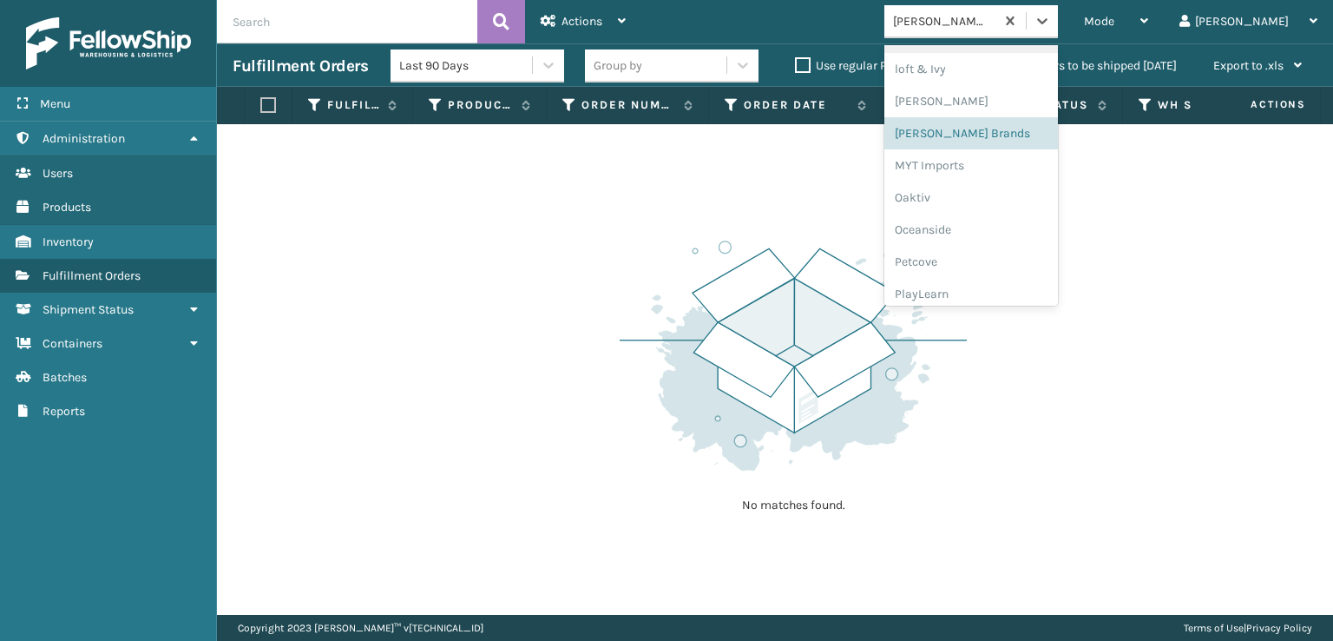
scroll to position [871, 0]
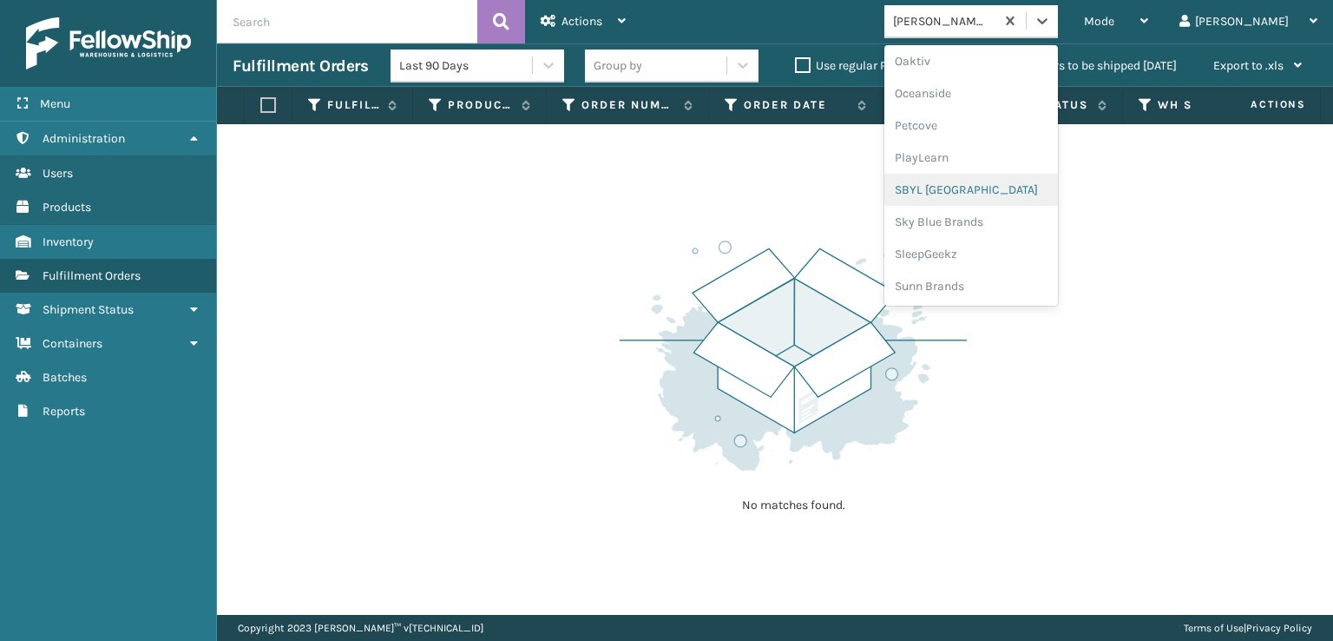
click at [986, 192] on div "SBYL [GEOGRAPHIC_DATA]" at bounding box center [972, 190] width 174 height 32
click at [1058, 34] on div at bounding box center [1042, 20] width 31 height 31
click at [991, 248] on div "SleepGeekz" at bounding box center [972, 254] width 174 height 32
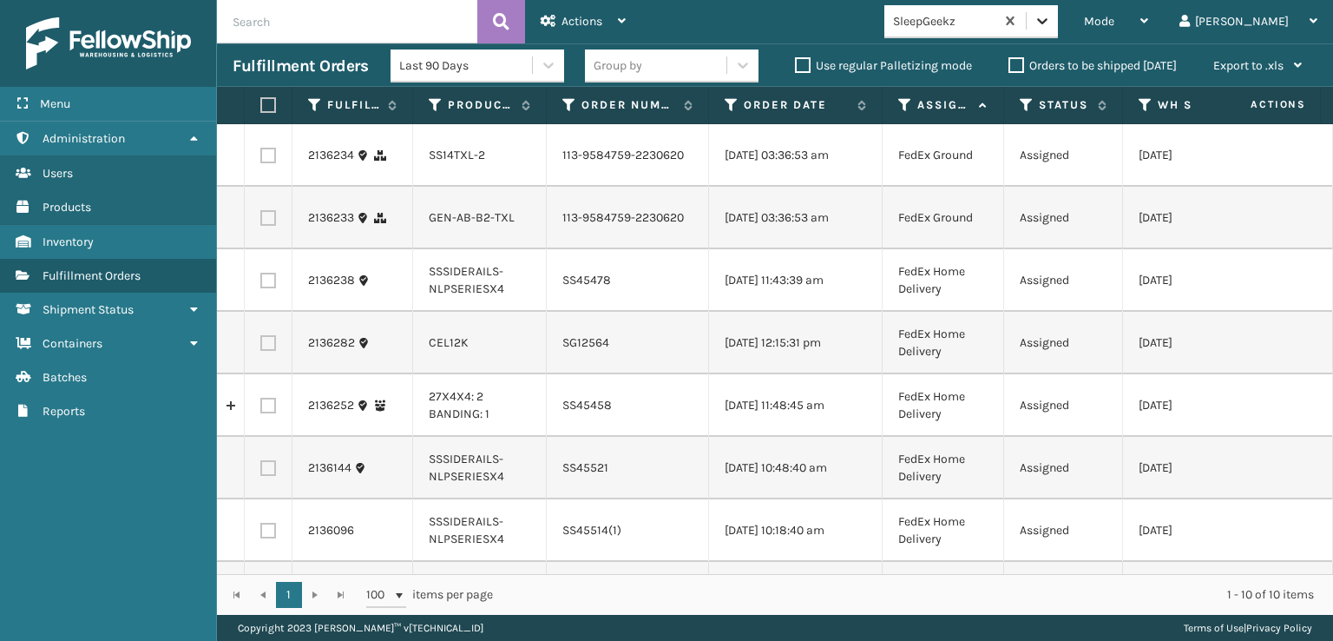
click at [1051, 15] on icon at bounding box center [1042, 20] width 17 height 17
click at [1149, 29] on div "Mode" at bounding box center [1116, 21] width 64 height 43
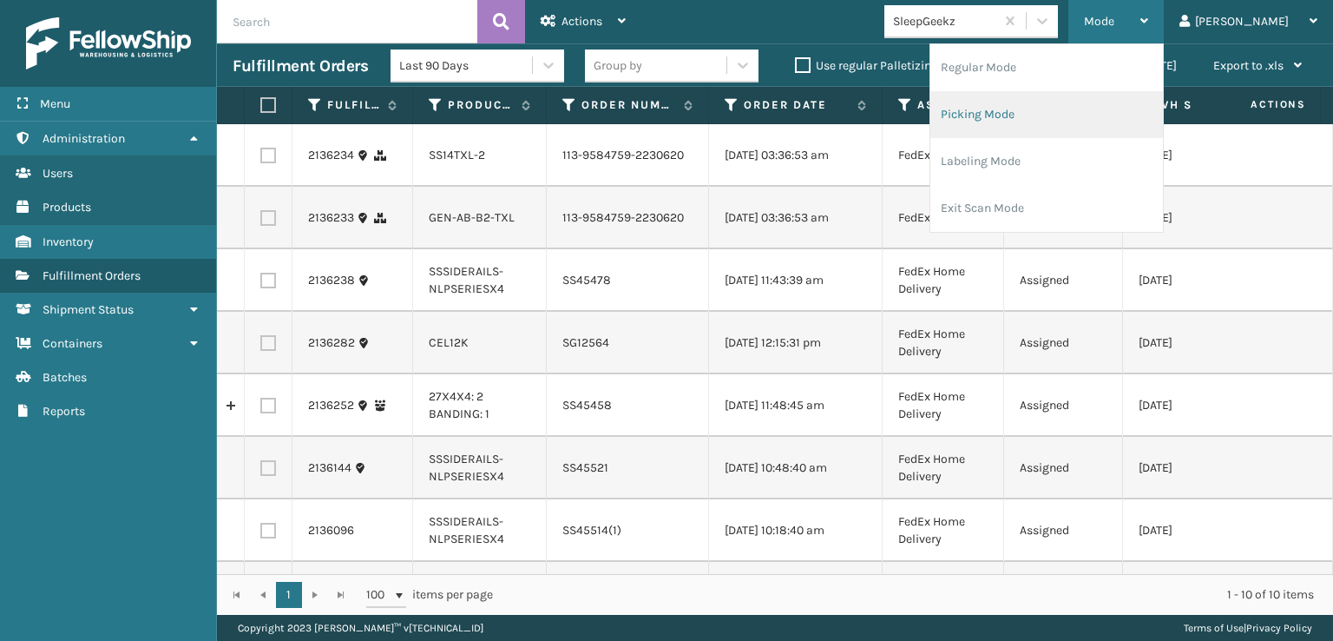
click at [1041, 115] on li "Picking Mode" at bounding box center [1047, 114] width 233 height 47
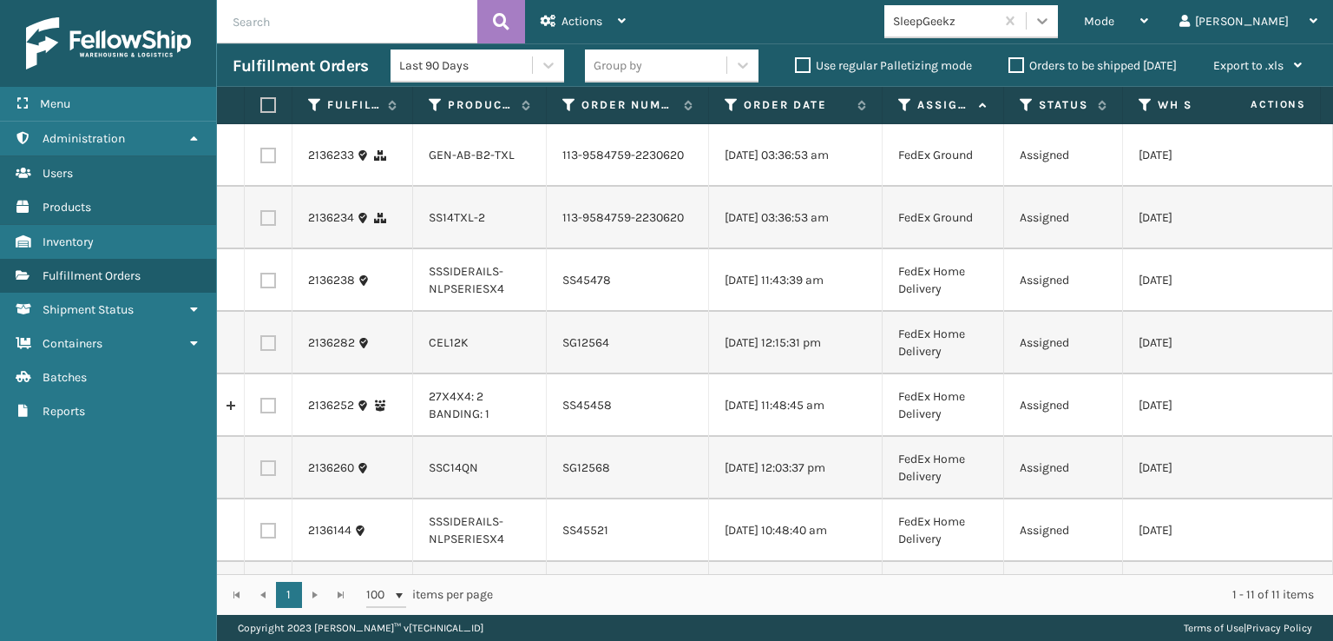
click at [1051, 23] on icon at bounding box center [1042, 20] width 17 height 17
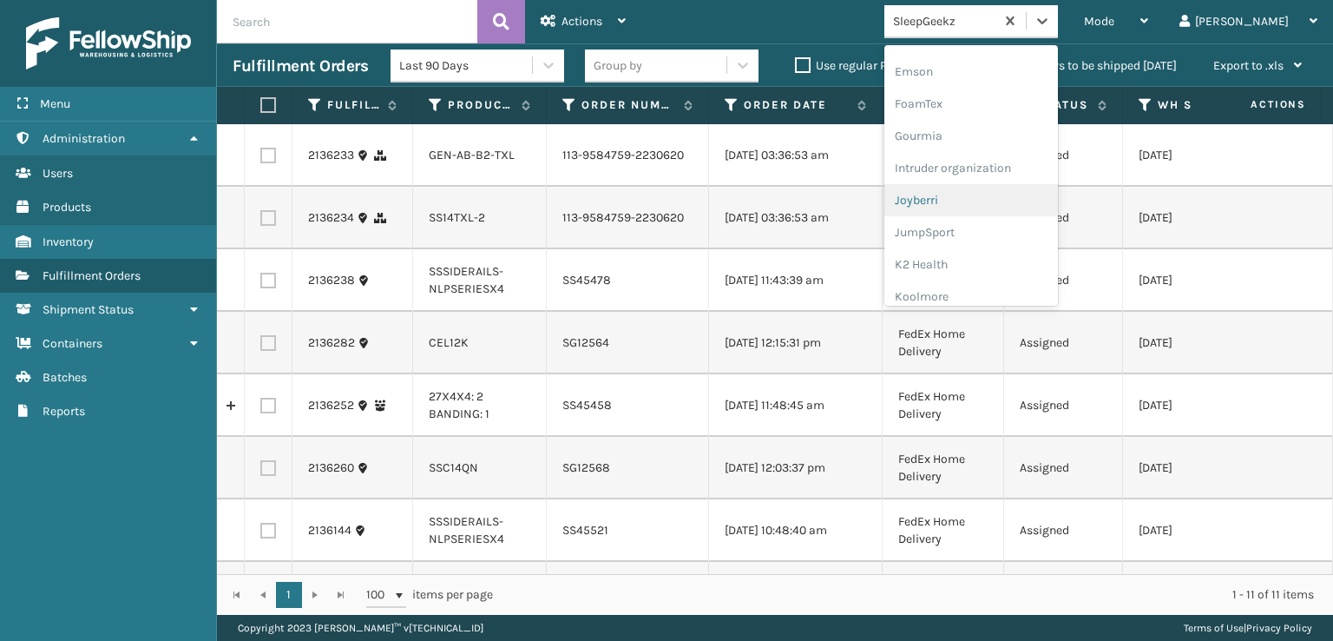
scroll to position [375, 0]
click at [993, 104] on div "FoamTex" at bounding box center [972, 107] width 174 height 32
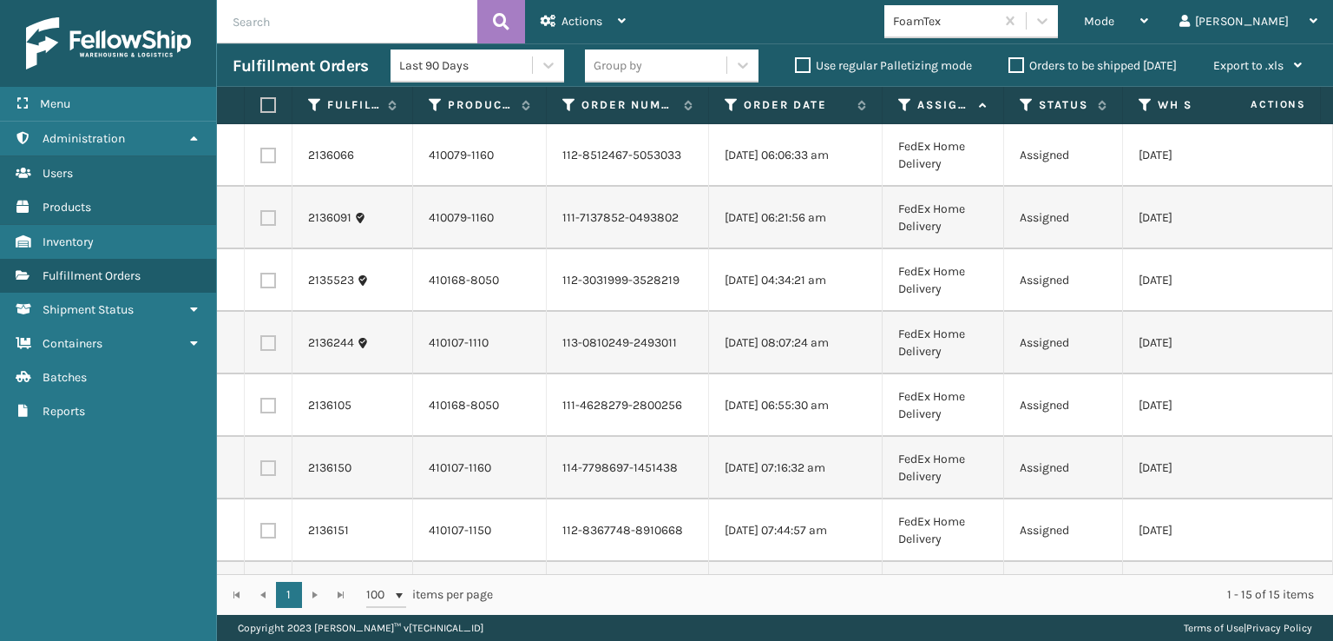
click at [267, 107] on label at bounding box center [265, 105] width 10 height 16
click at [261, 107] on input "checkbox" at bounding box center [260, 105] width 1 height 11
checkbox input "true"
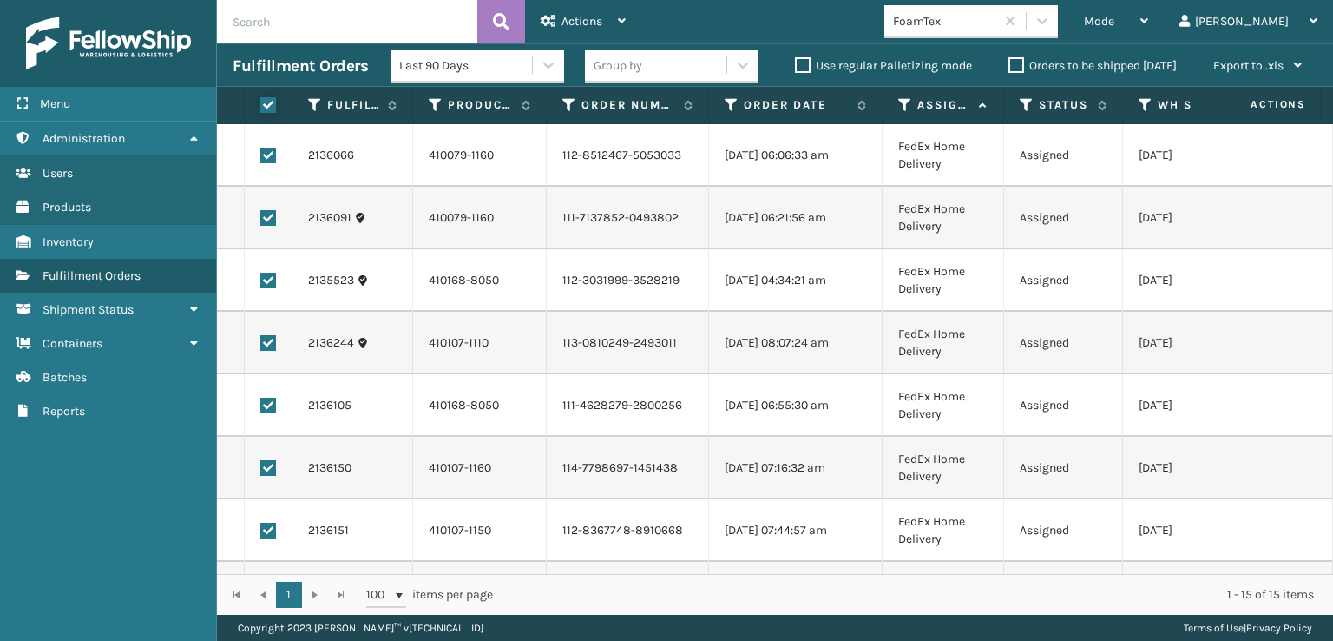
checkbox input "true"
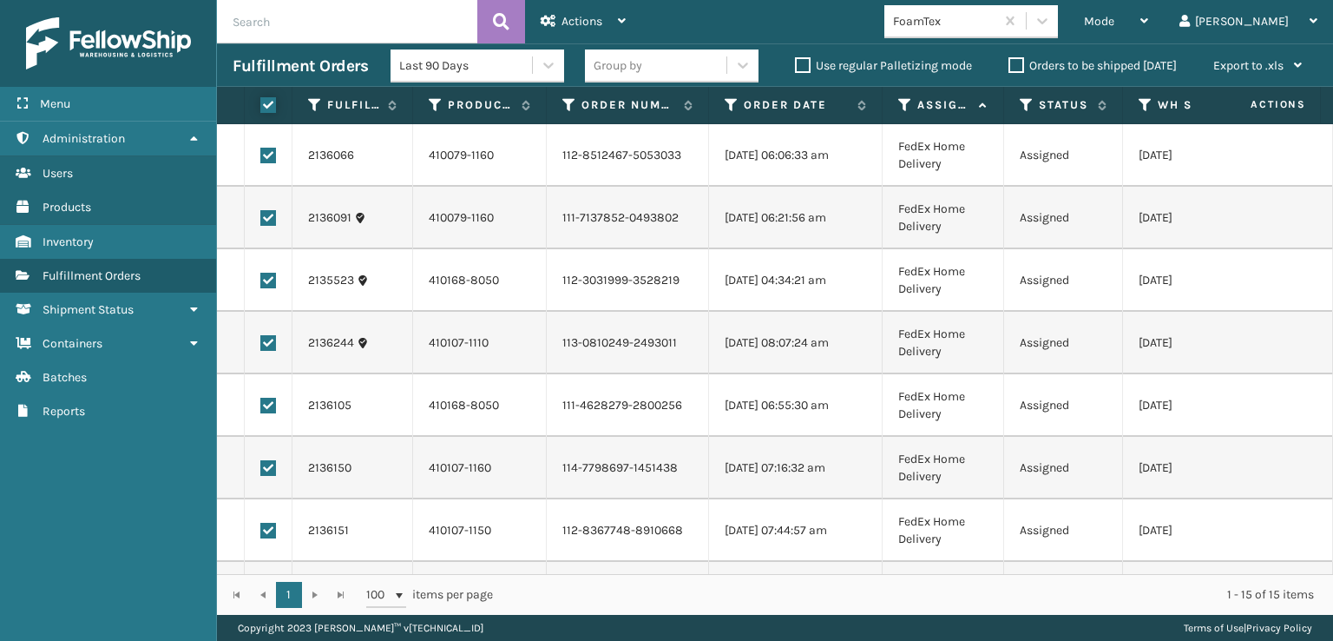
checkbox input "true"
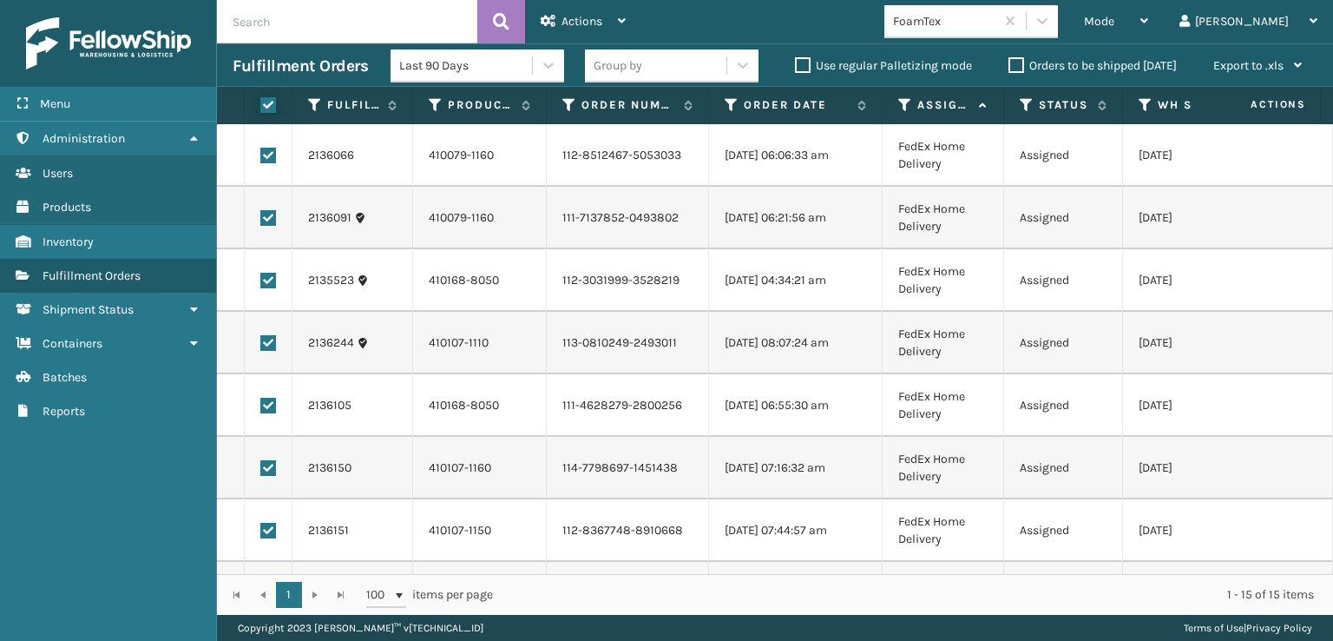
checkbox input "true"
click at [559, 17] on div "Actions" at bounding box center [583, 21] width 85 height 43
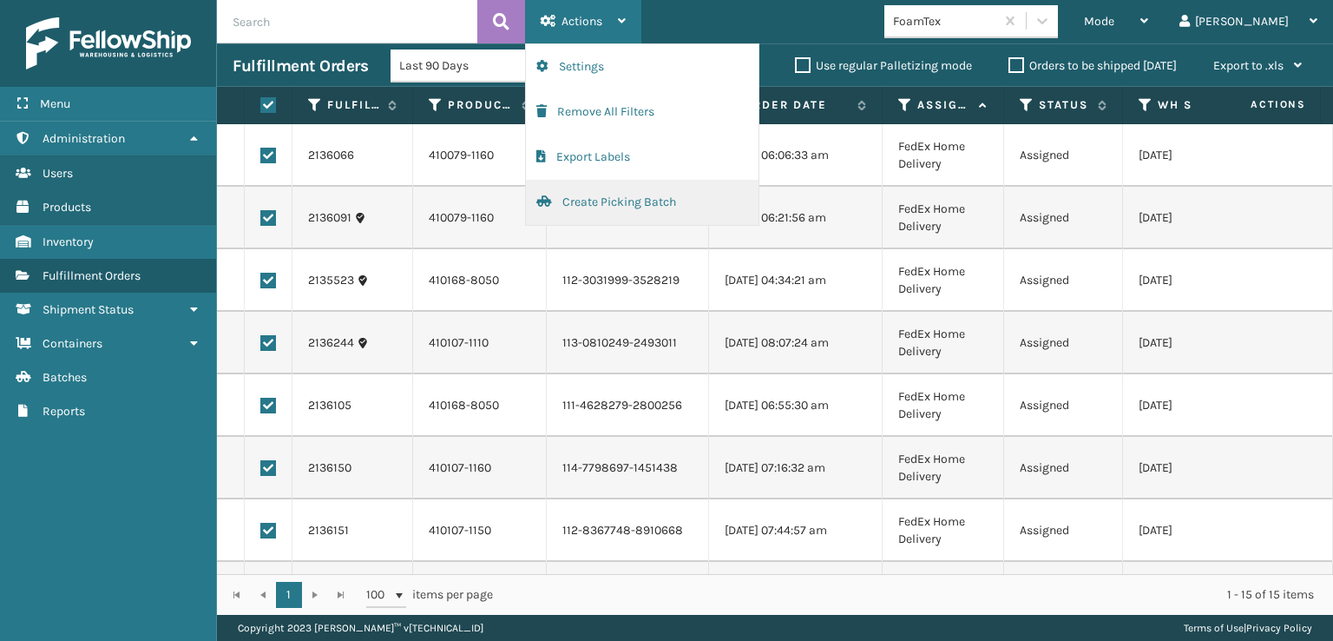
click at [591, 202] on button "Create Picking Batch" at bounding box center [642, 202] width 233 height 45
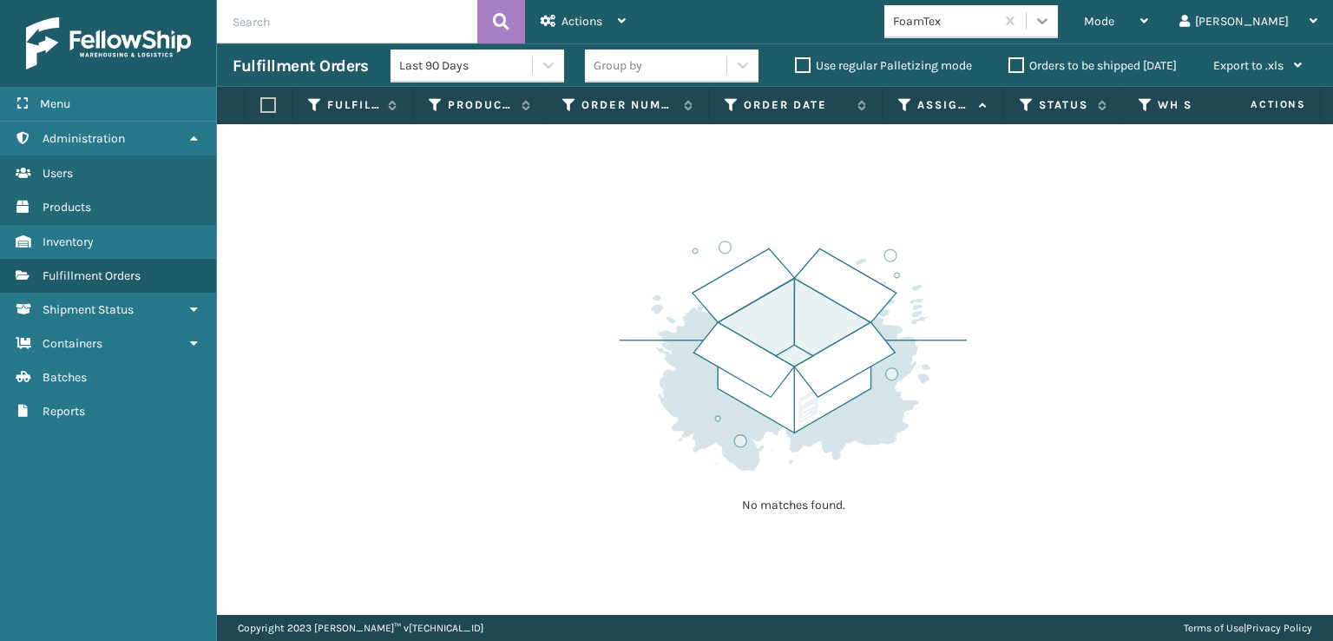
click at [1058, 18] on div at bounding box center [1042, 20] width 31 height 31
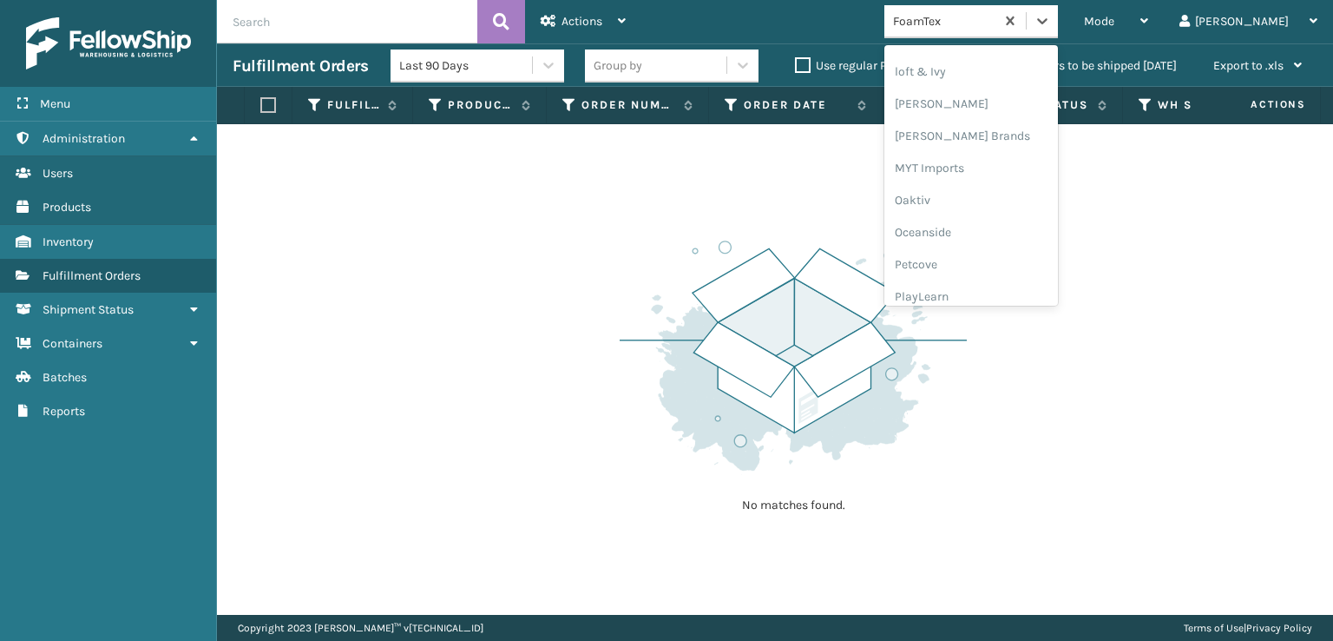
scroll to position [871, 0]
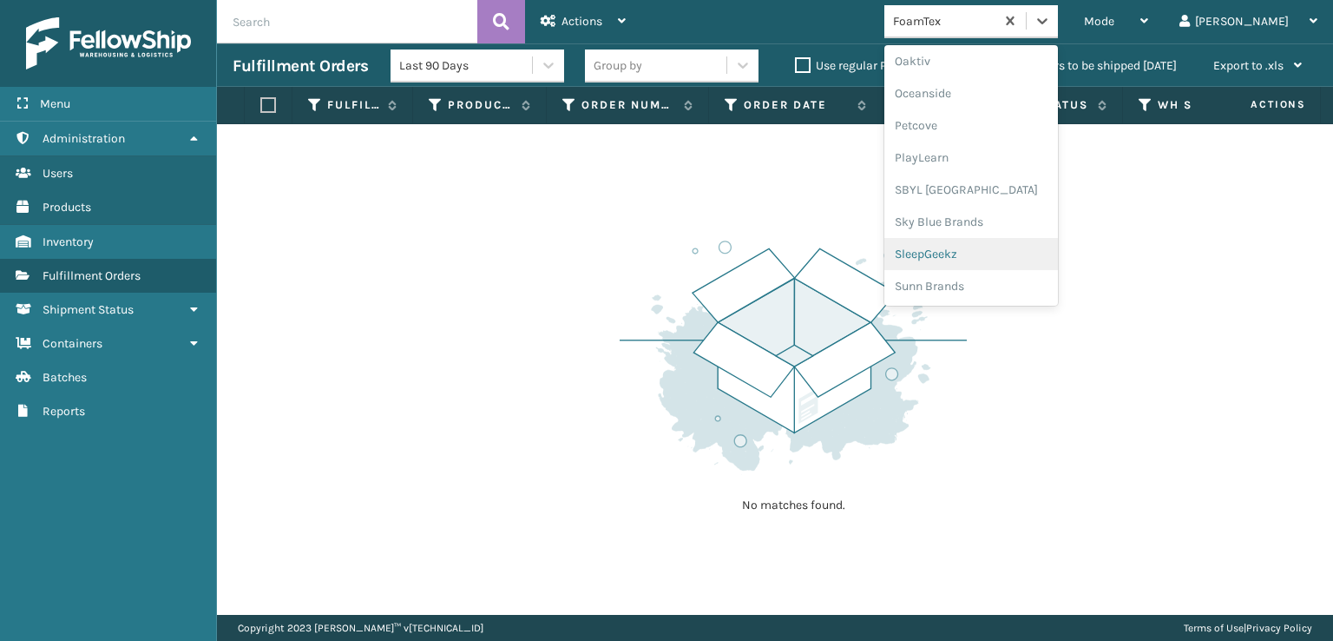
click at [997, 250] on div "SleepGeekz" at bounding box center [972, 254] width 174 height 32
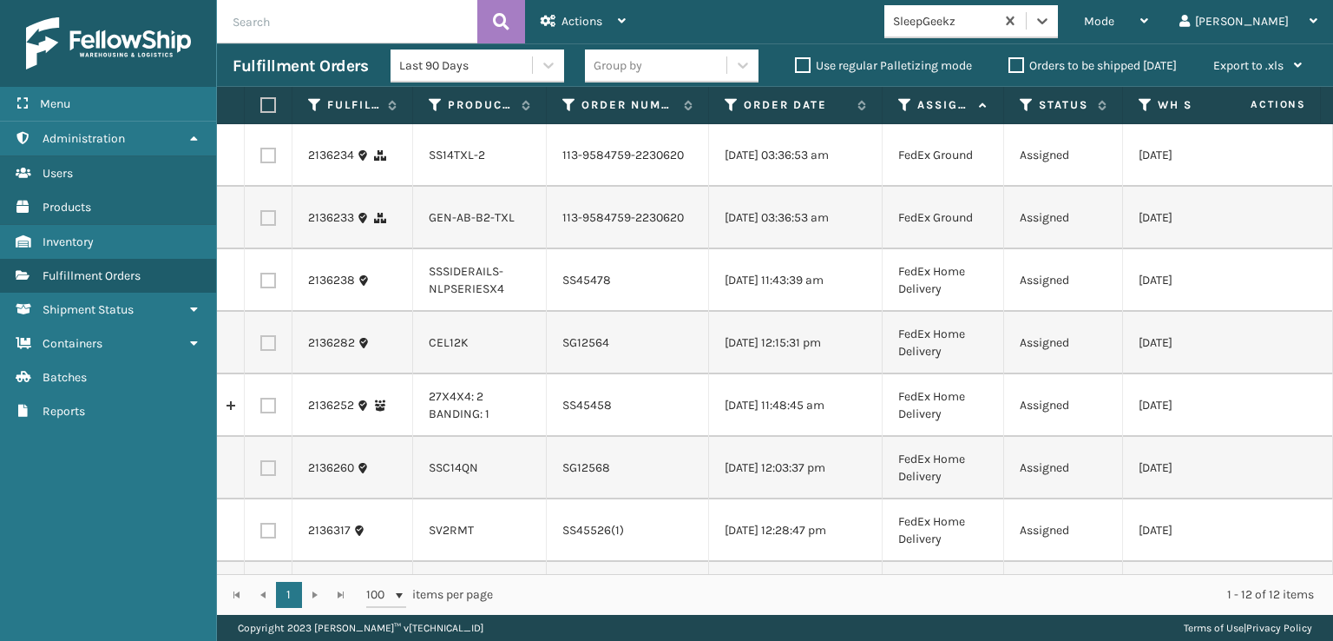
click at [274, 288] on label at bounding box center [268, 281] width 16 height 16
click at [261, 284] on input "checkbox" at bounding box center [260, 278] width 1 height 11
checkbox input "true"
click at [263, 103] on label at bounding box center [265, 105] width 10 height 16
click at [261, 103] on input "checkbox" at bounding box center [260, 105] width 1 height 11
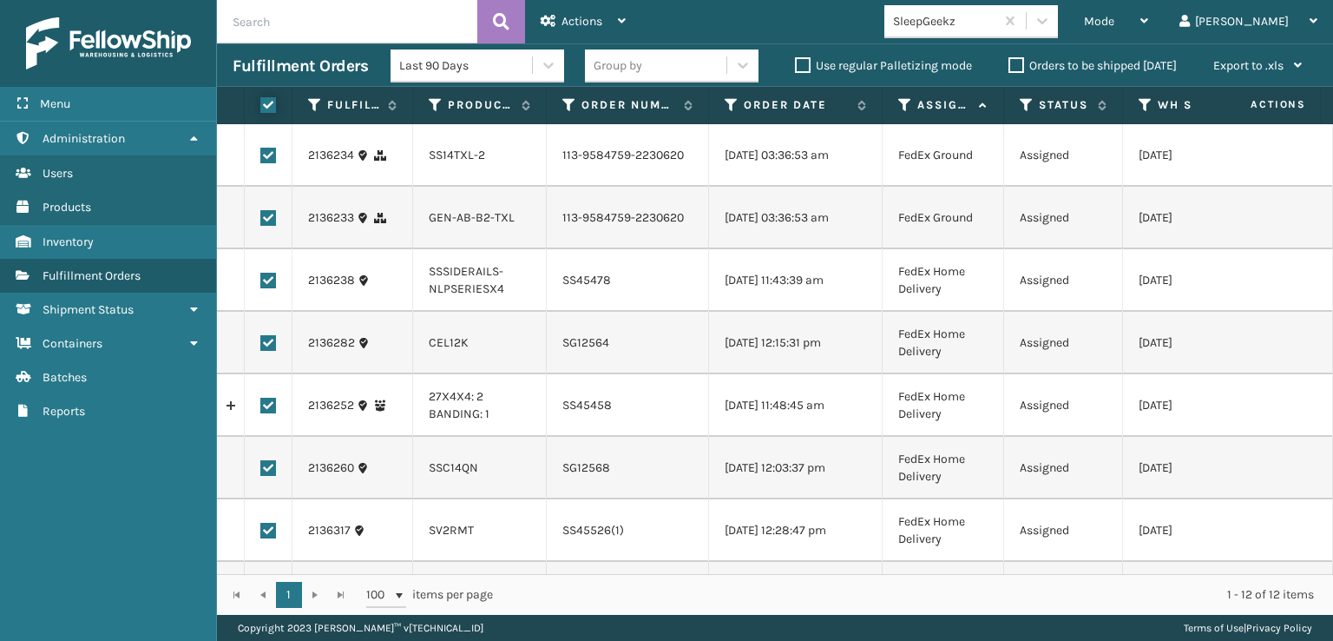
checkbox input "true"
click at [268, 351] on label at bounding box center [268, 343] width 16 height 16
click at [261, 346] on input "checkbox" at bounding box center [260, 340] width 1 height 11
click at [267, 226] on label at bounding box center [268, 218] width 16 height 16
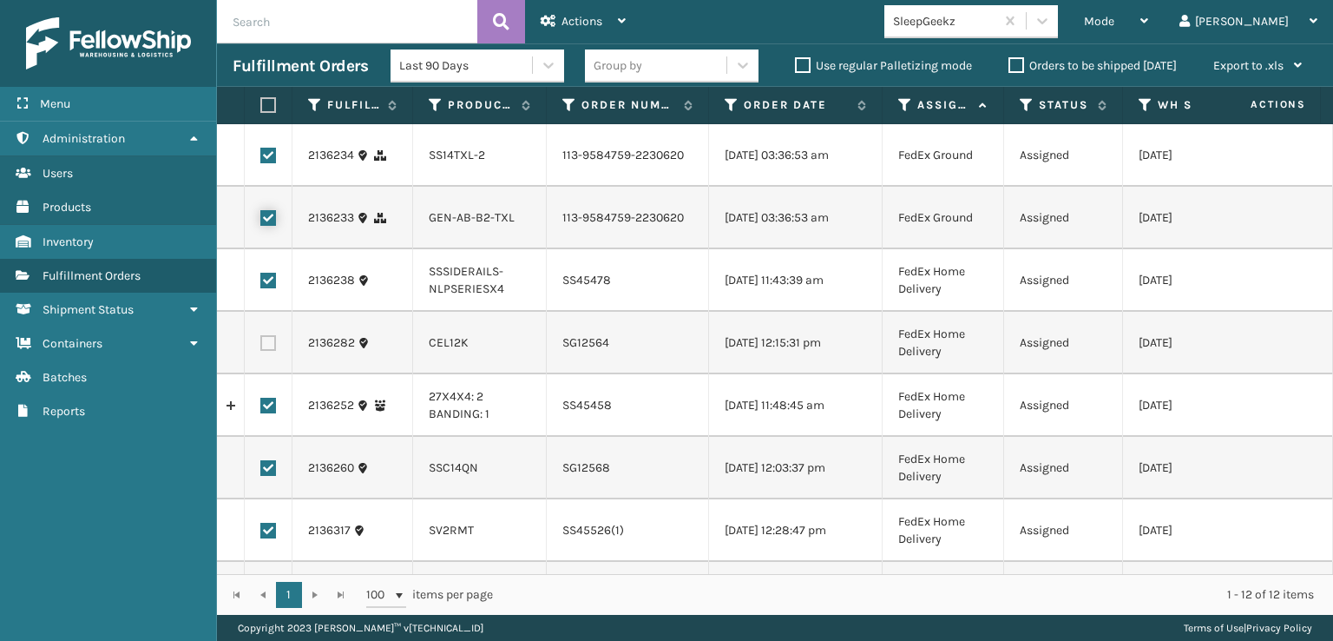
click at [261, 221] on input "checkbox" at bounding box center [260, 215] width 1 height 11
click at [264, 159] on label at bounding box center [268, 156] width 16 height 16
click at [261, 159] on input "checkbox" at bounding box center [260, 153] width 1 height 11
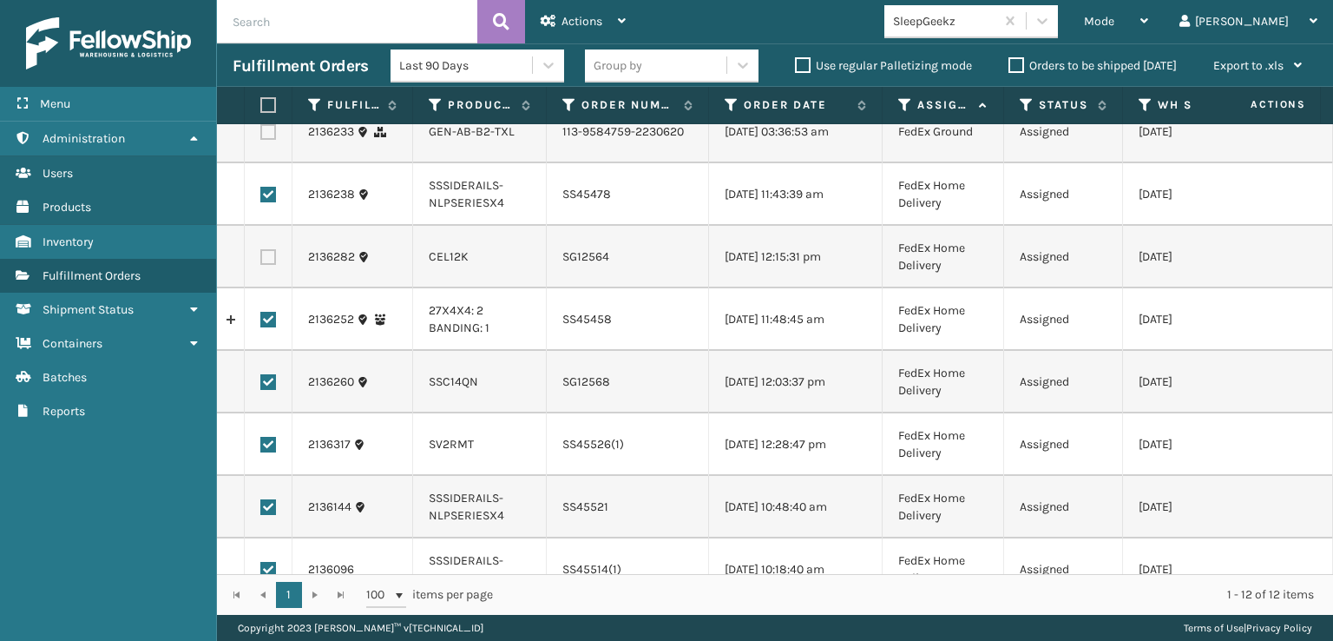
scroll to position [87, 0]
click at [1149, 13] on div "Mode" at bounding box center [1116, 21] width 64 height 43
click at [593, 16] on span "Actions" at bounding box center [582, 21] width 41 height 15
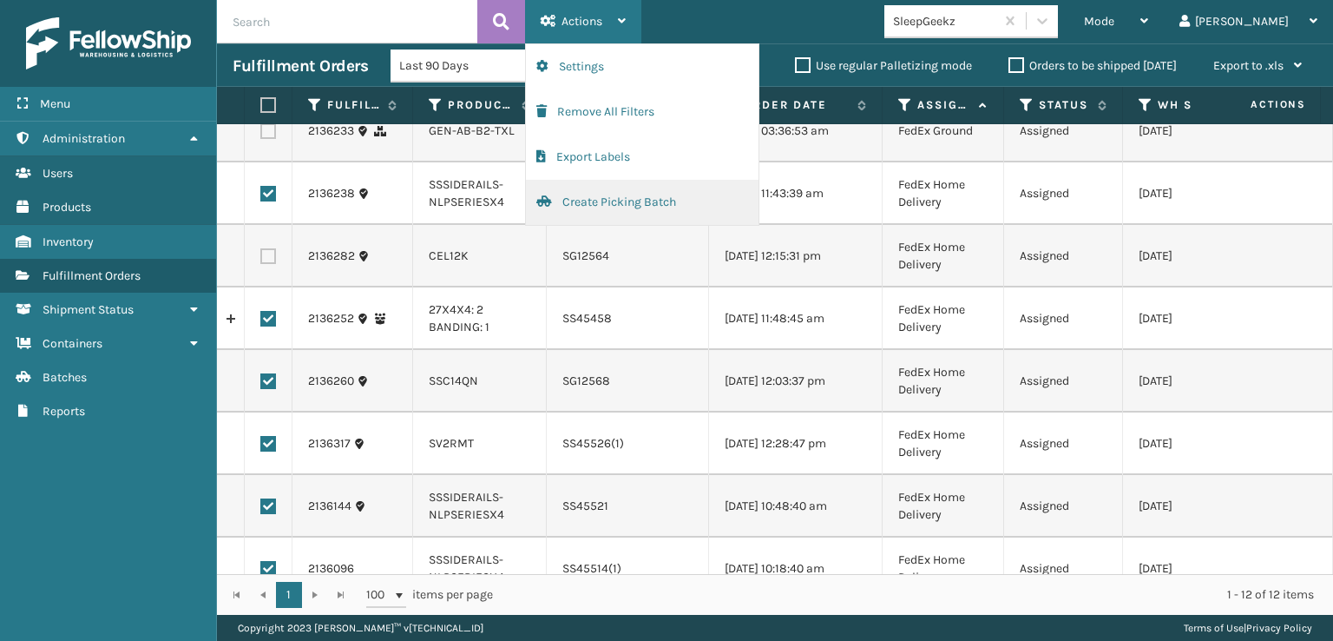
click at [596, 201] on button "Create Picking Batch" at bounding box center [642, 202] width 233 height 45
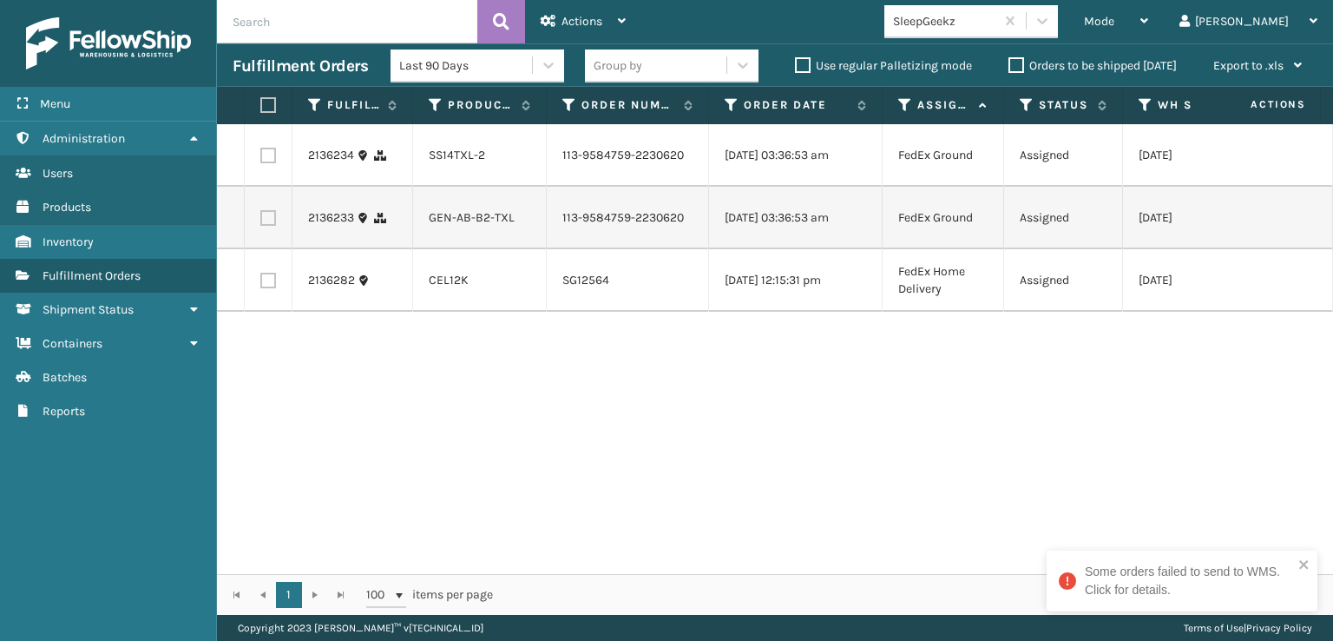
click at [374, 390] on div "2136234 SS14TXL-2 113-9584759-2230620 [DATE] 03:36:53 am FedEx Ground Assigned …" at bounding box center [775, 349] width 1116 height 450
click at [1217, 566] on div "Some orders failed to send to WMS. Click for details." at bounding box center [1189, 581] width 208 height 36
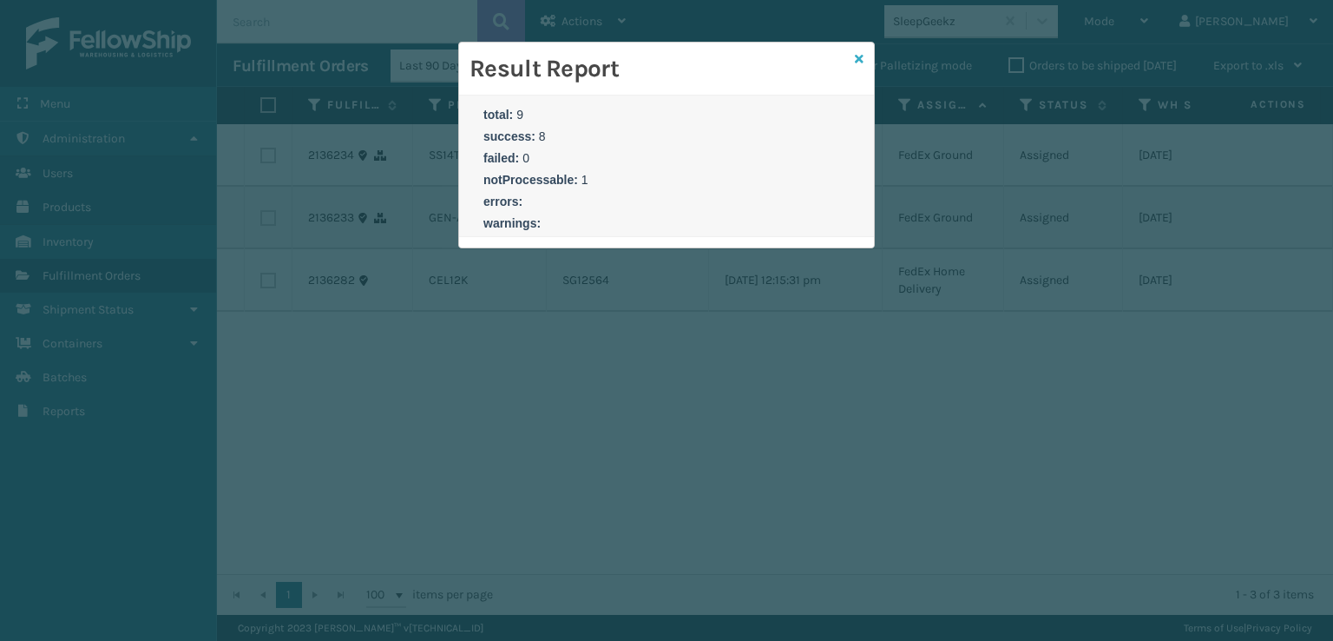
click at [863, 57] on icon at bounding box center [859, 59] width 9 height 12
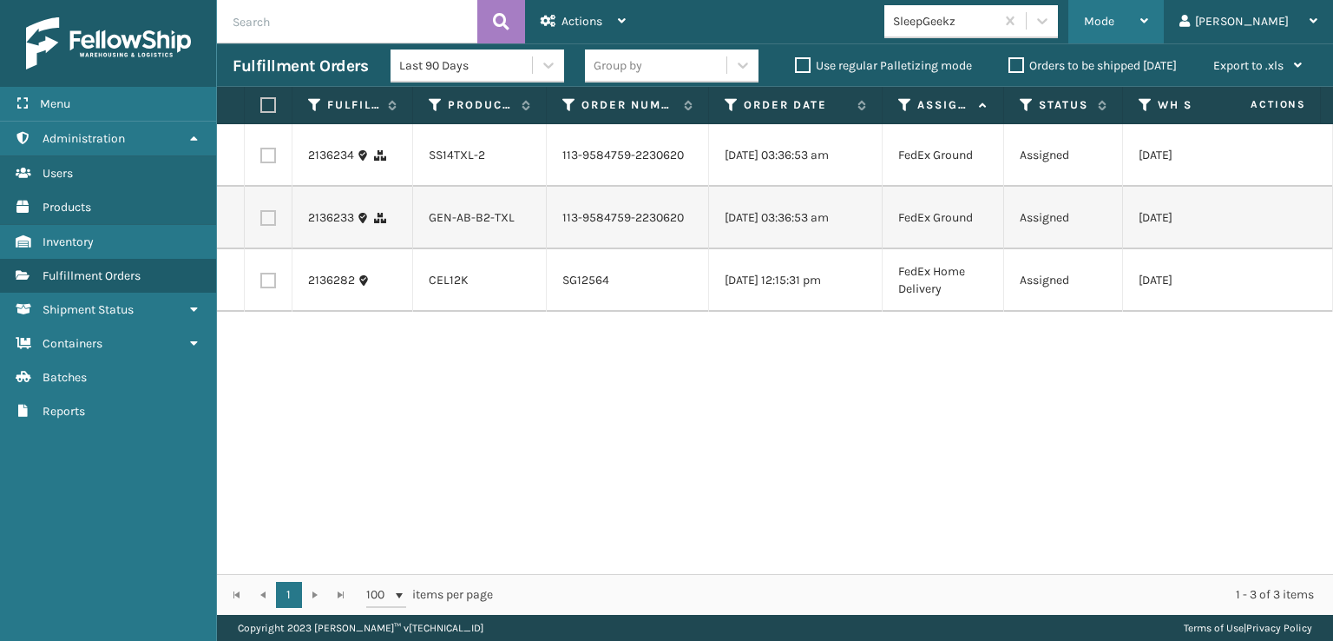
click at [1149, 7] on div "Mode" at bounding box center [1116, 21] width 64 height 43
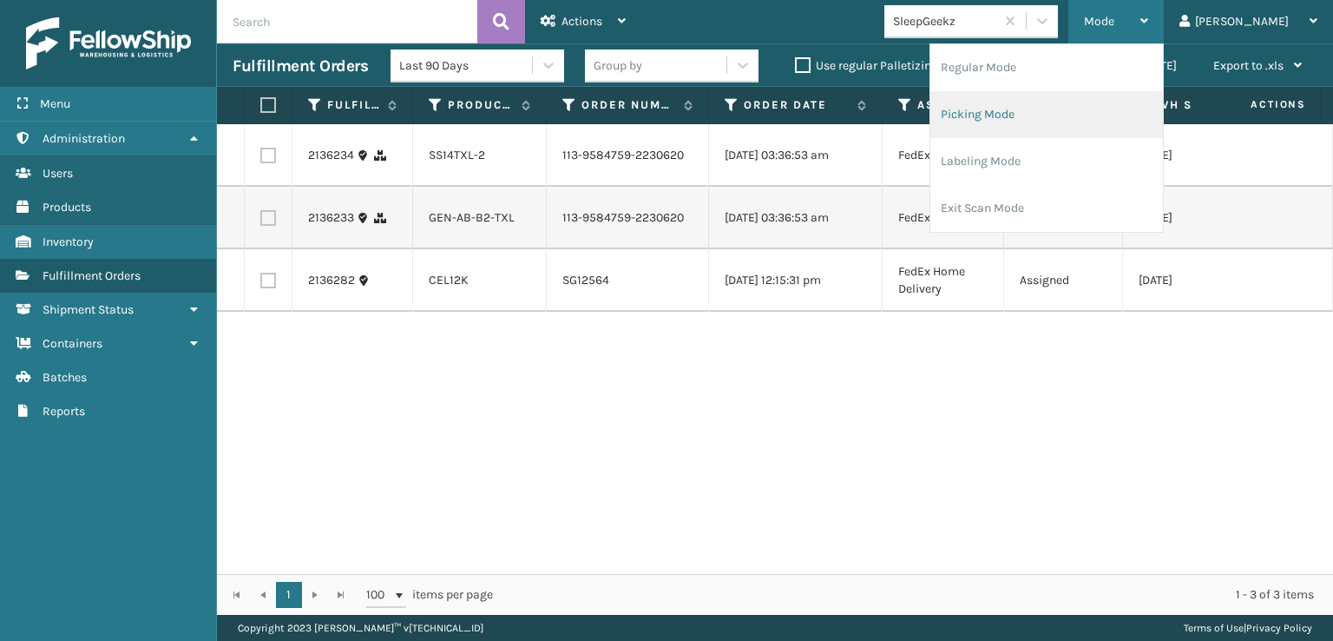
click at [1033, 114] on li "Picking Mode" at bounding box center [1047, 114] width 233 height 47
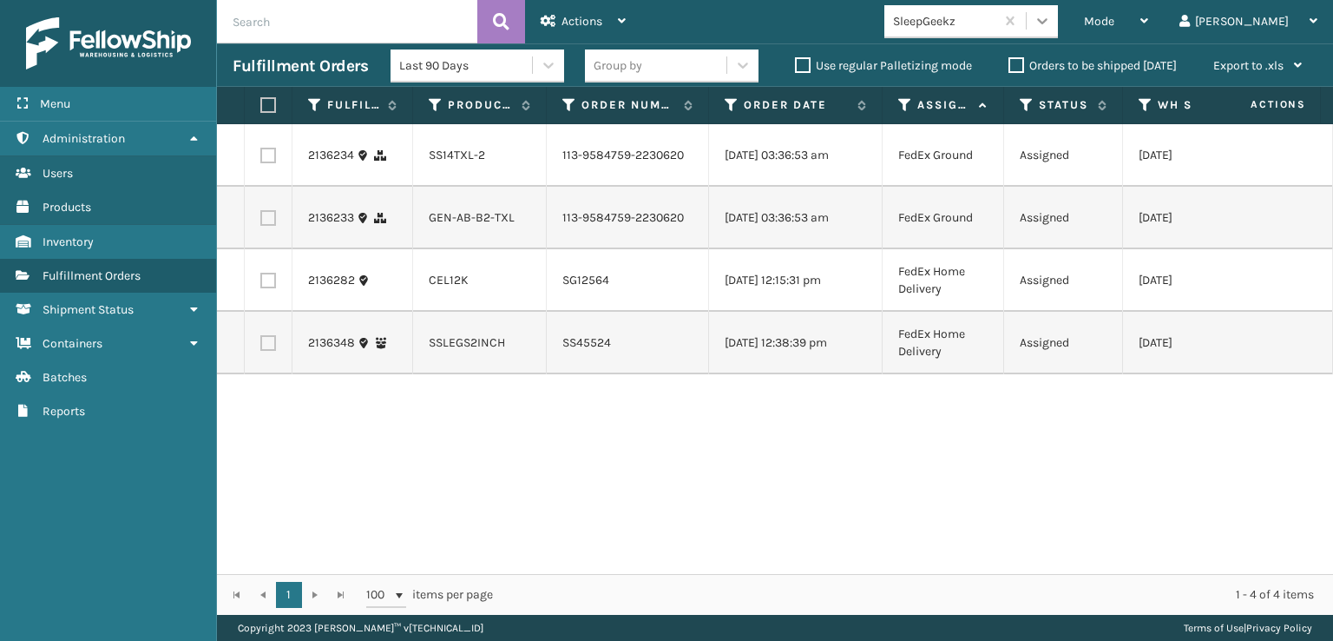
click at [1051, 26] on icon at bounding box center [1042, 20] width 17 height 17
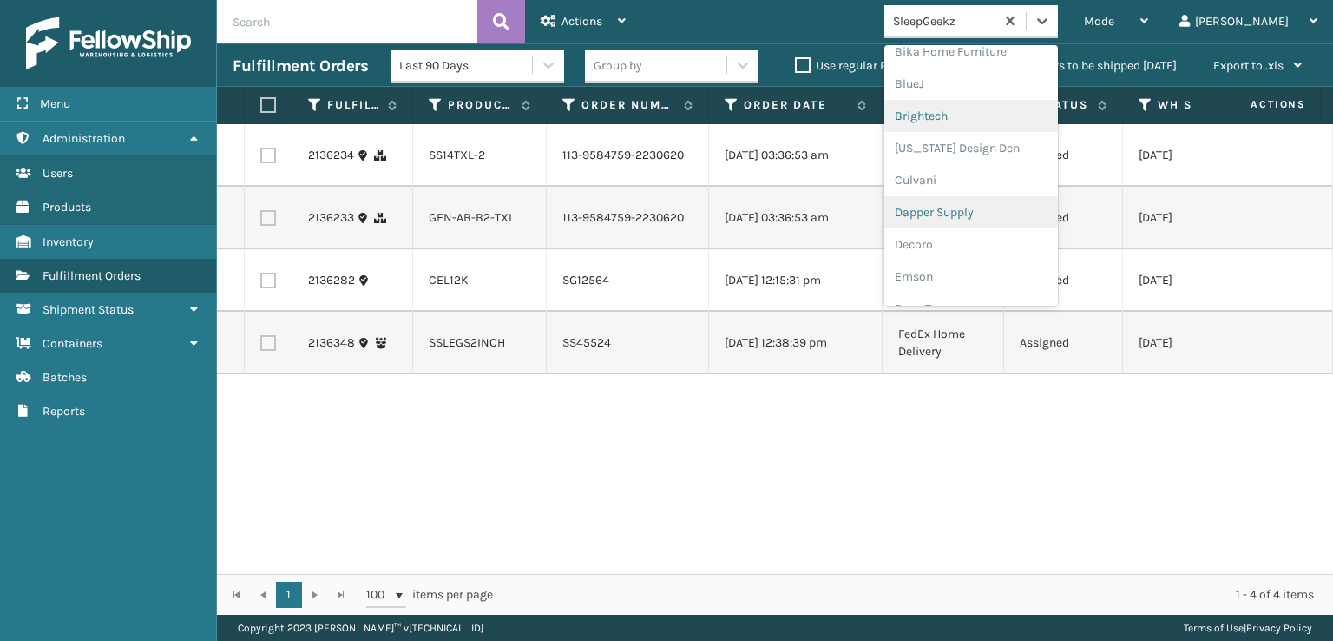
scroll to position [260, 0]
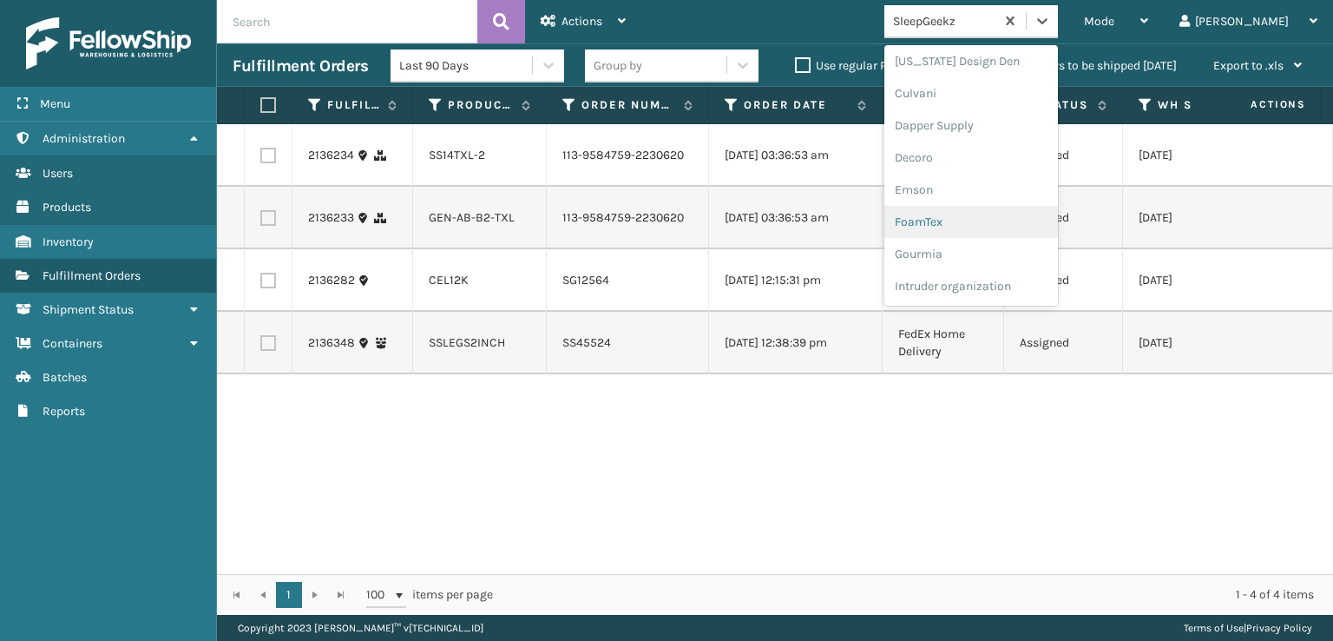
click at [982, 216] on div "FoamTex" at bounding box center [972, 222] width 174 height 32
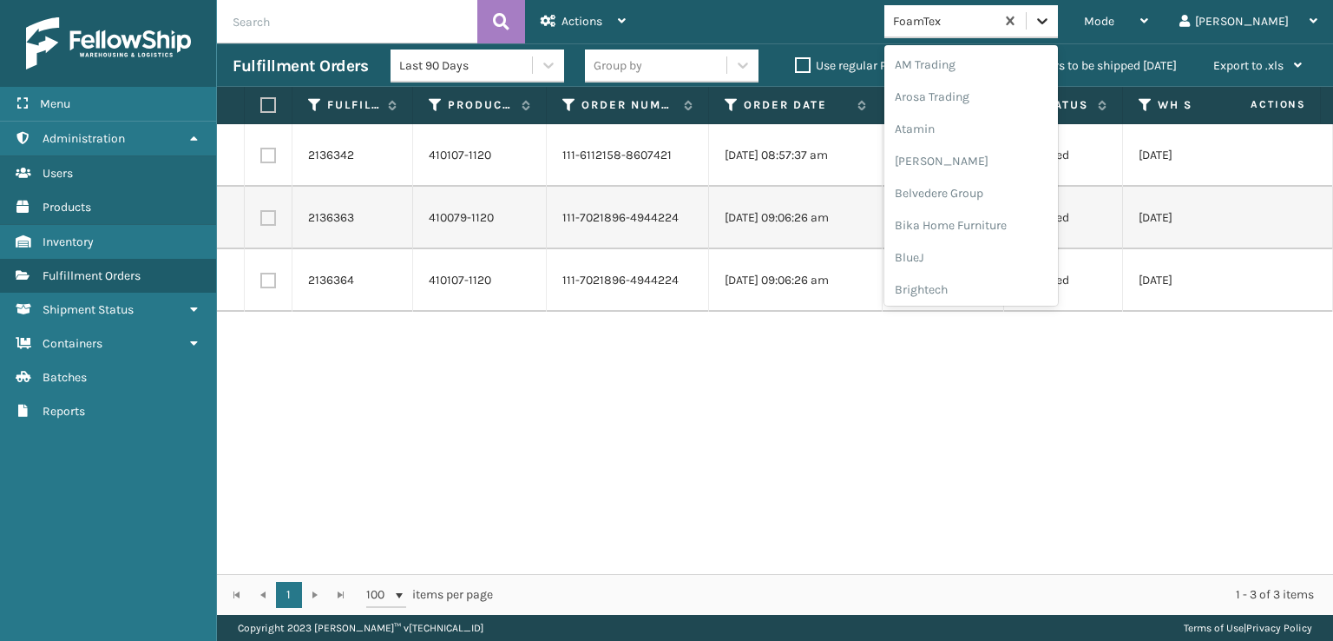
click at [1051, 12] on icon at bounding box center [1042, 20] width 17 height 17
click at [1017, 226] on div "[PERSON_NAME] Brands" at bounding box center [972, 232] width 174 height 32
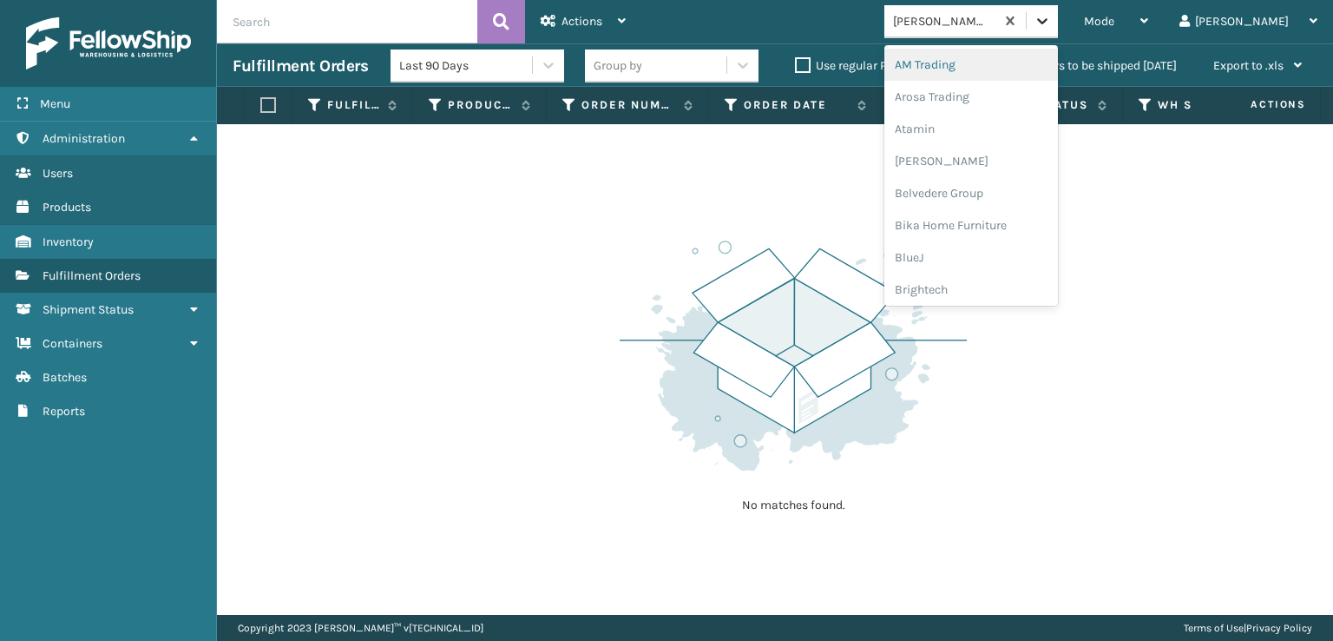
click at [1051, 15] on icon at bounding box center [1042, 20] width 17 height 17
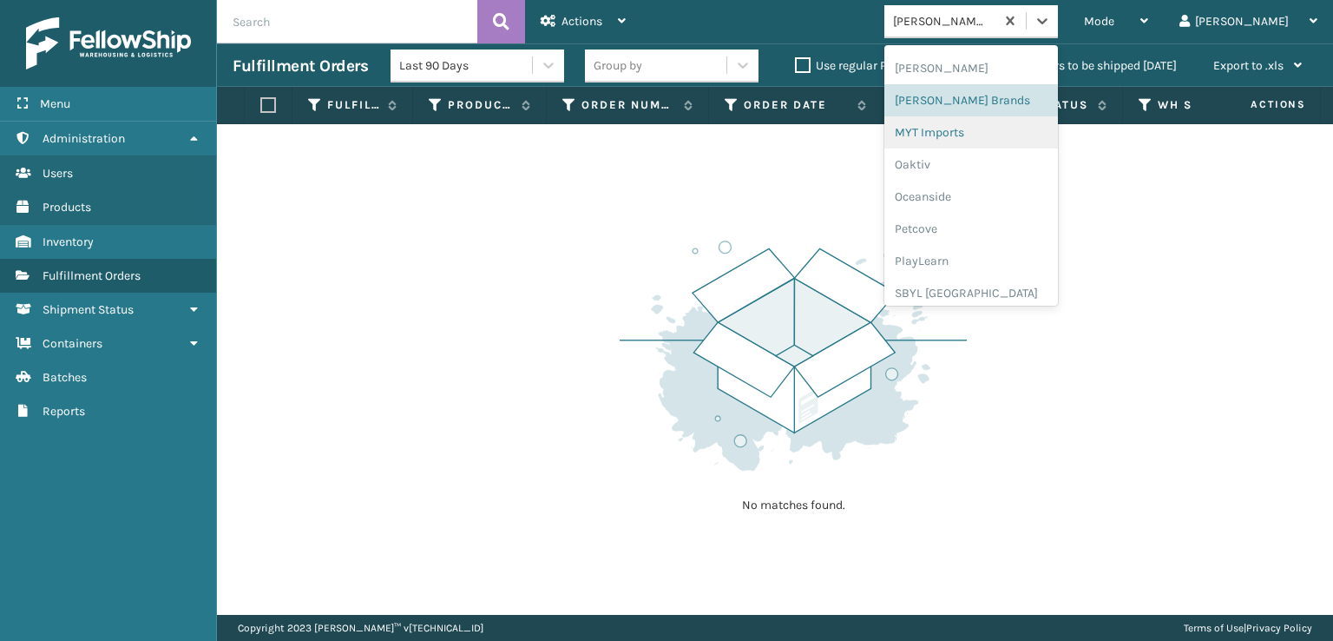
scroll to position [871, 0]
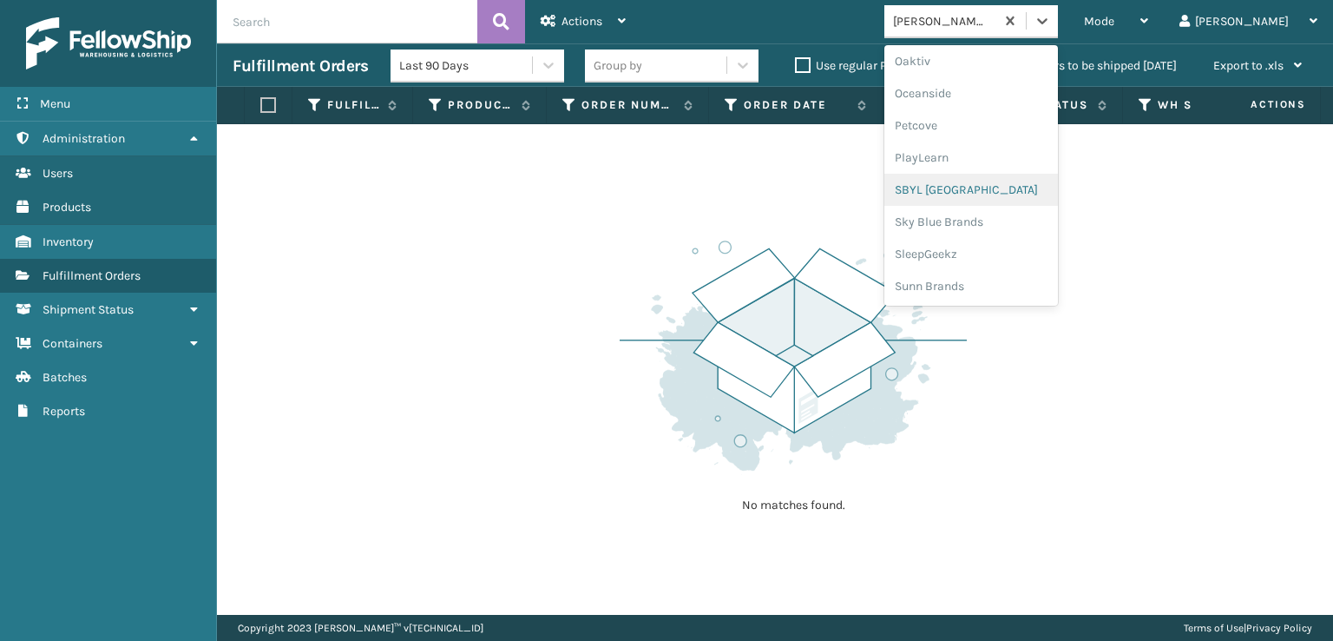
click at [982, 186] on div "SBYL [GEOGRAPHIC_DATA]" at bounding box center [972, 190] width 174 height 32
click at [1051, 12] on icon at bounding box center [1042, 20] width 17 height 17
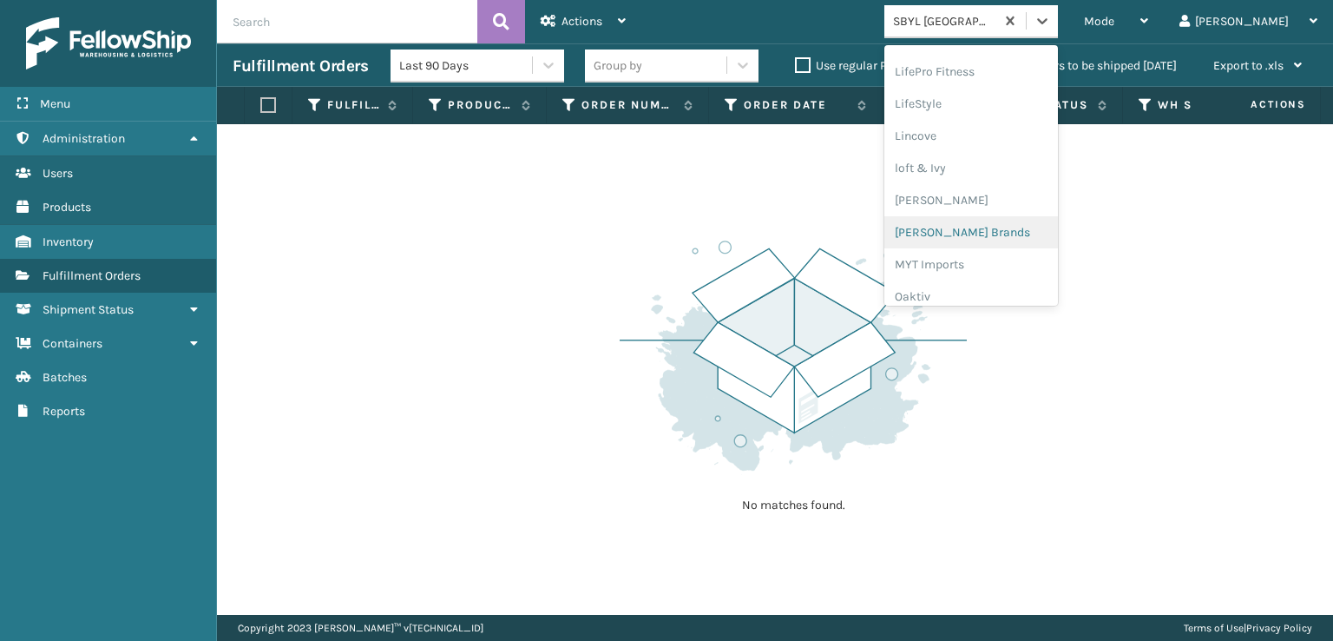
click at [985, 228] on div "[PERSON_NAME] Brands" at bounding box center [972, 232] width 174 height 32
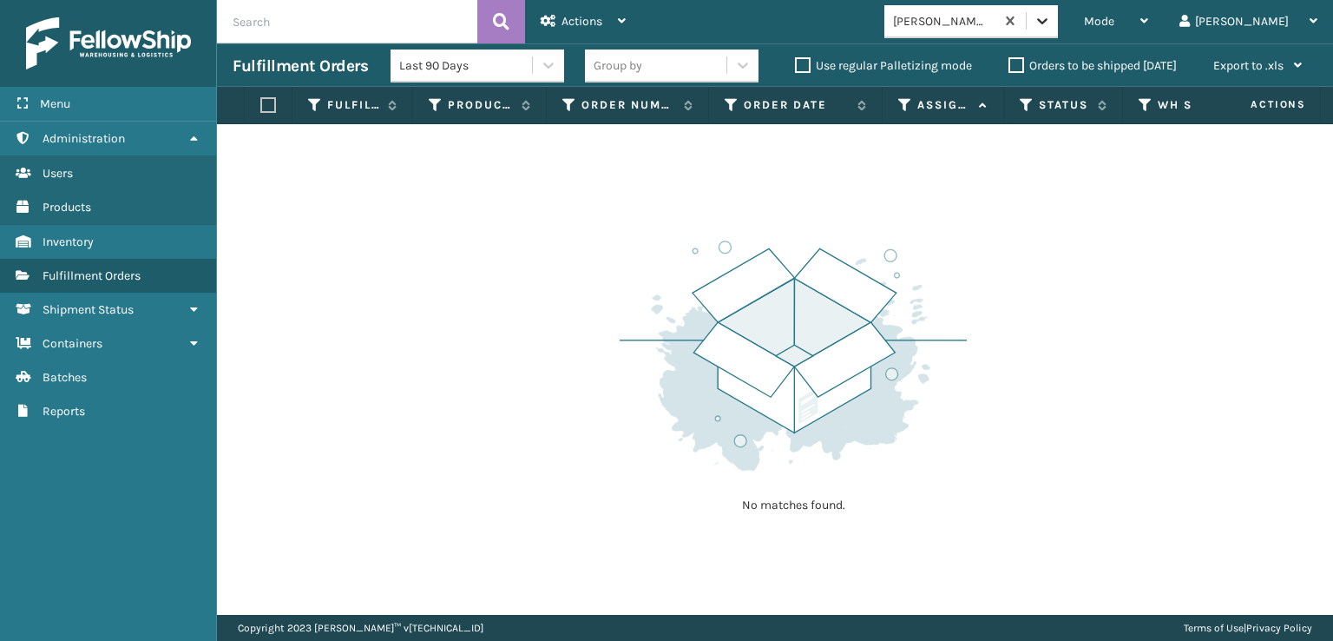
click at [1051, 16] on icon at bounding box center [1042, 20] width 17 height 17
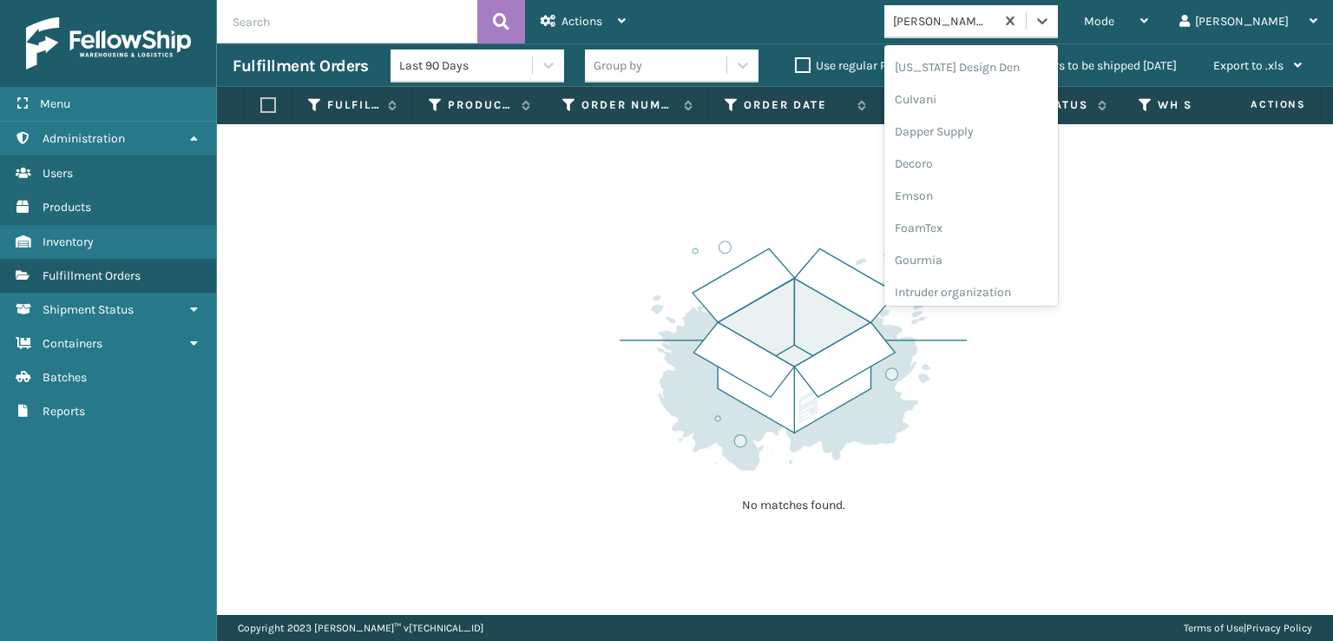
scroll to position [260, 0]
click at [986, 223] on div "FoamTex" at bounding box center [972, 222] width 174 height 32
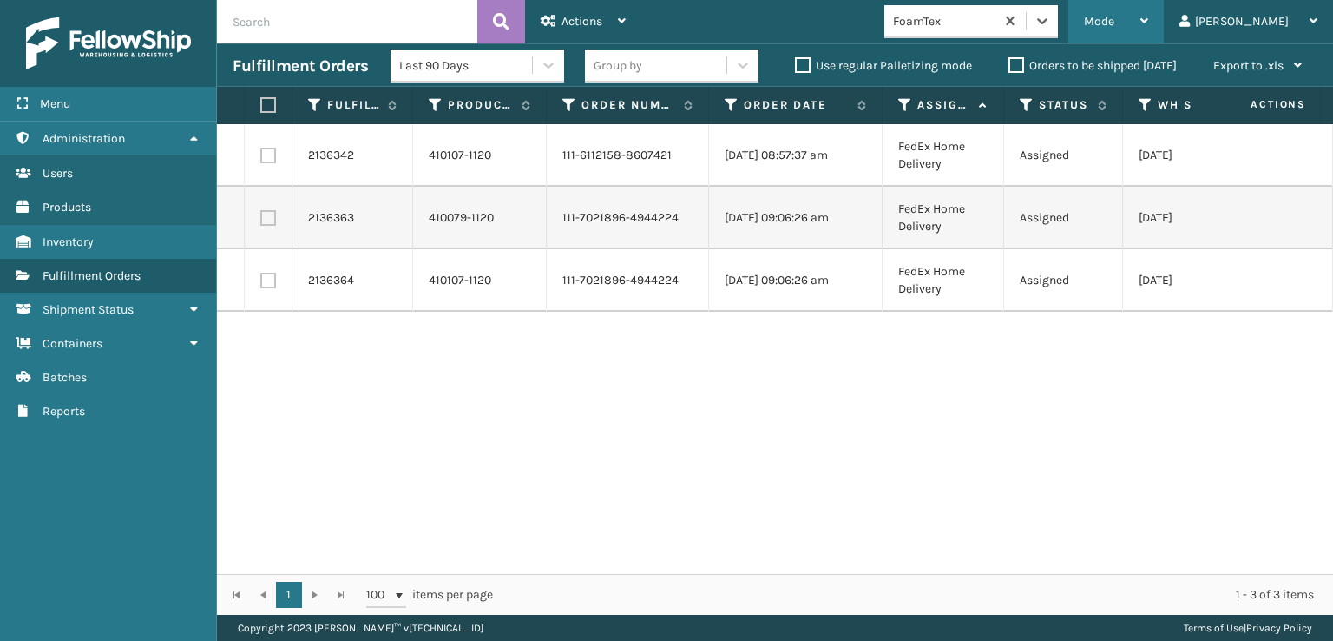
click at [1115, 15] on span "Mode" at bounding box center [1099, 21] width 30 height 15
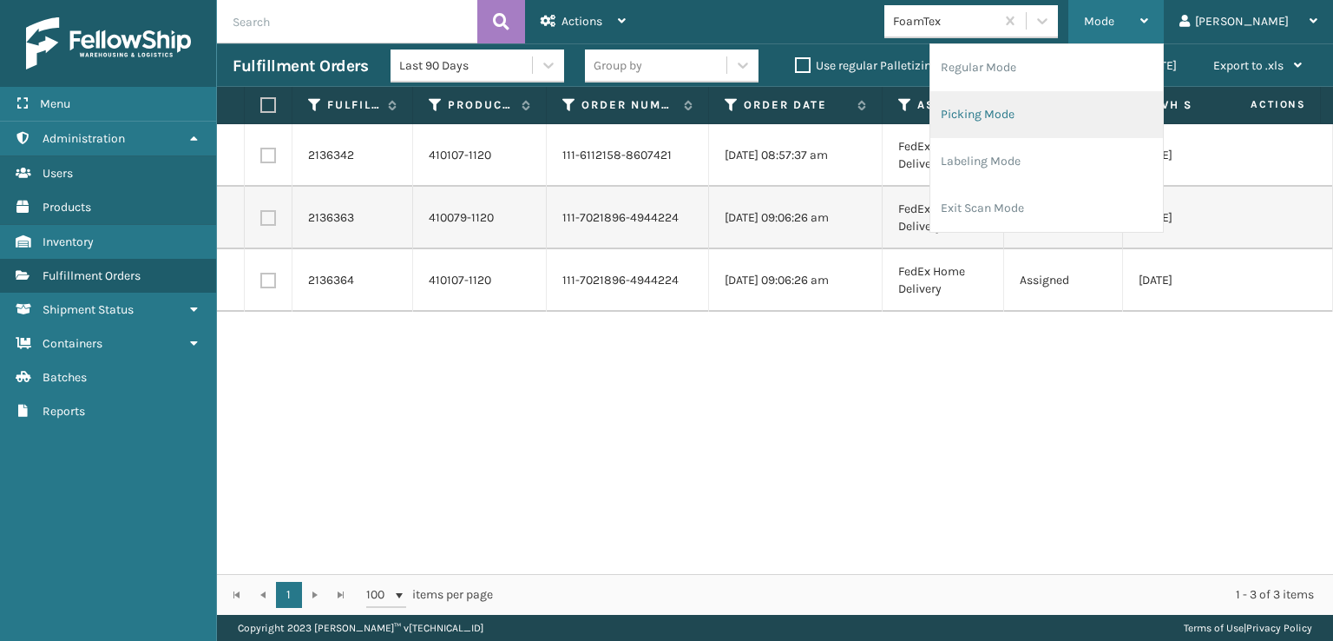
click at [1027, 110] on li "Picking Mode" at bounding box center [1047, 114] width 233 height 47
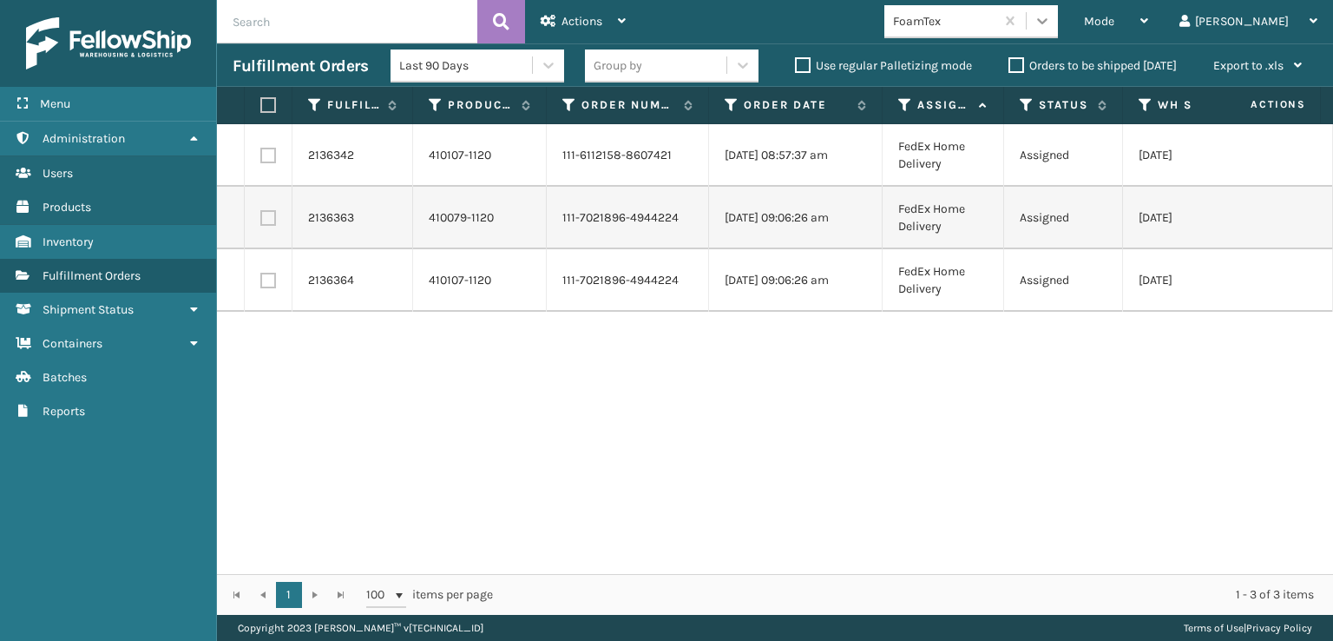
click at [1051, 18] on icon at bounding box center [1042, 20] width 17 height 17
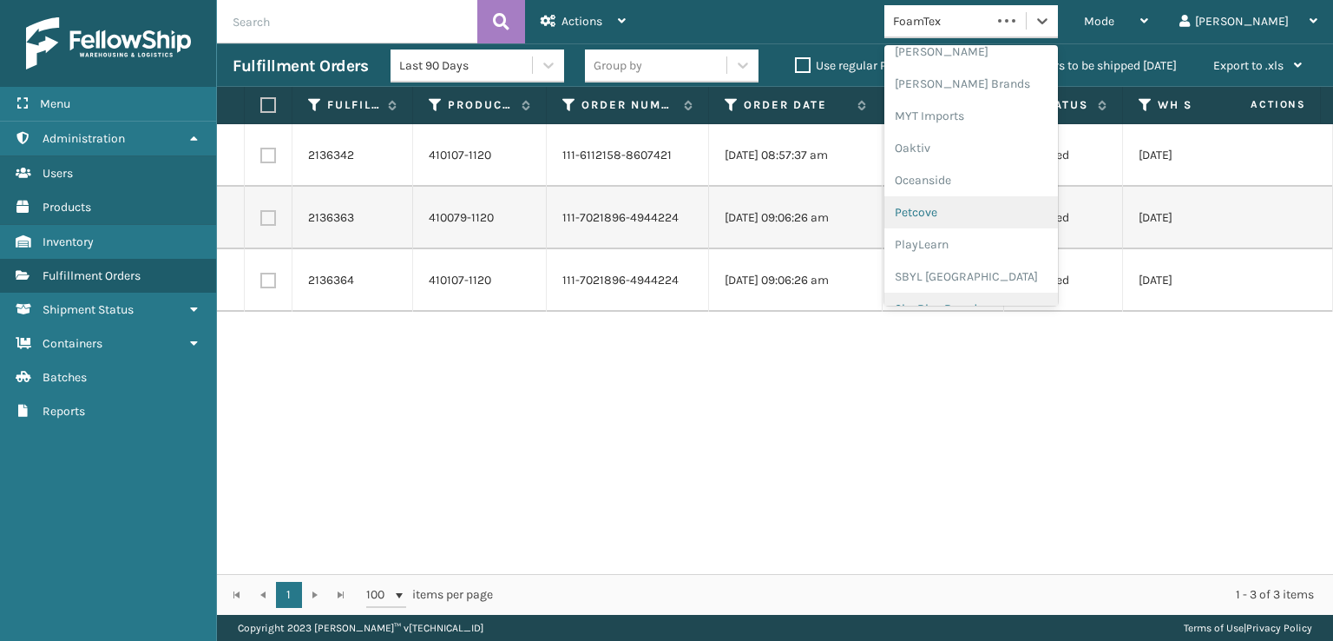
scroll to position [871, 0]
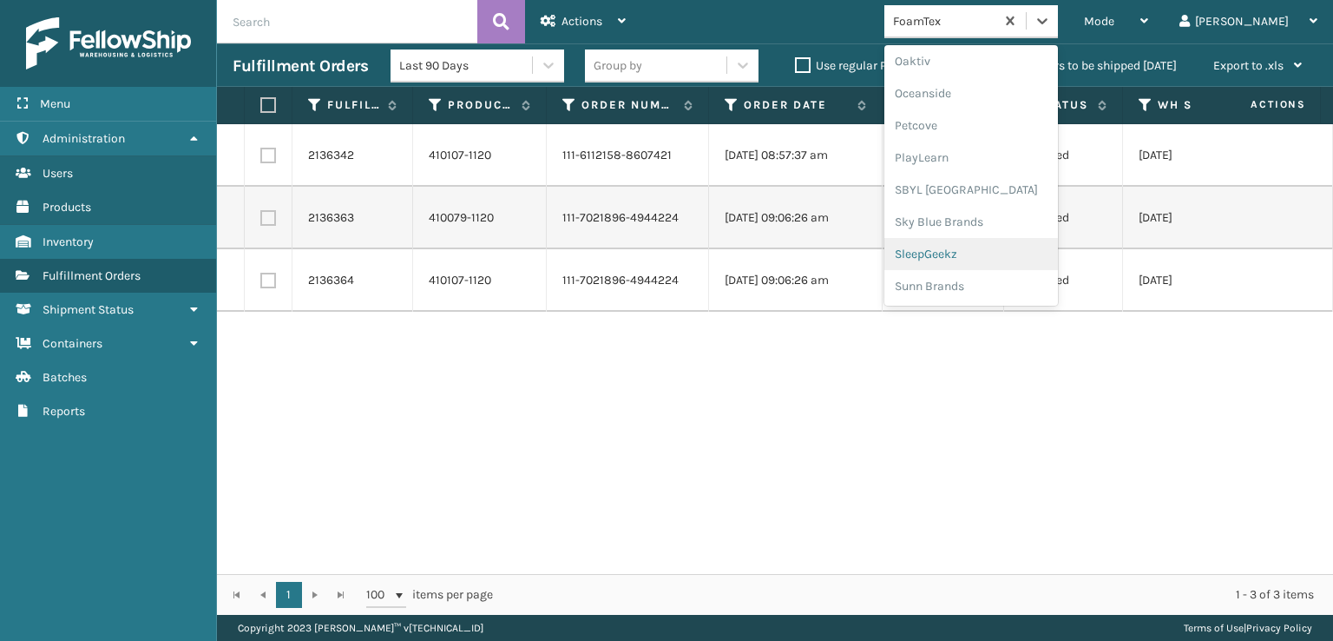
click at [988, 248] on div "SleepGeekz" at bounding box center [972, 254] width 174 height 32
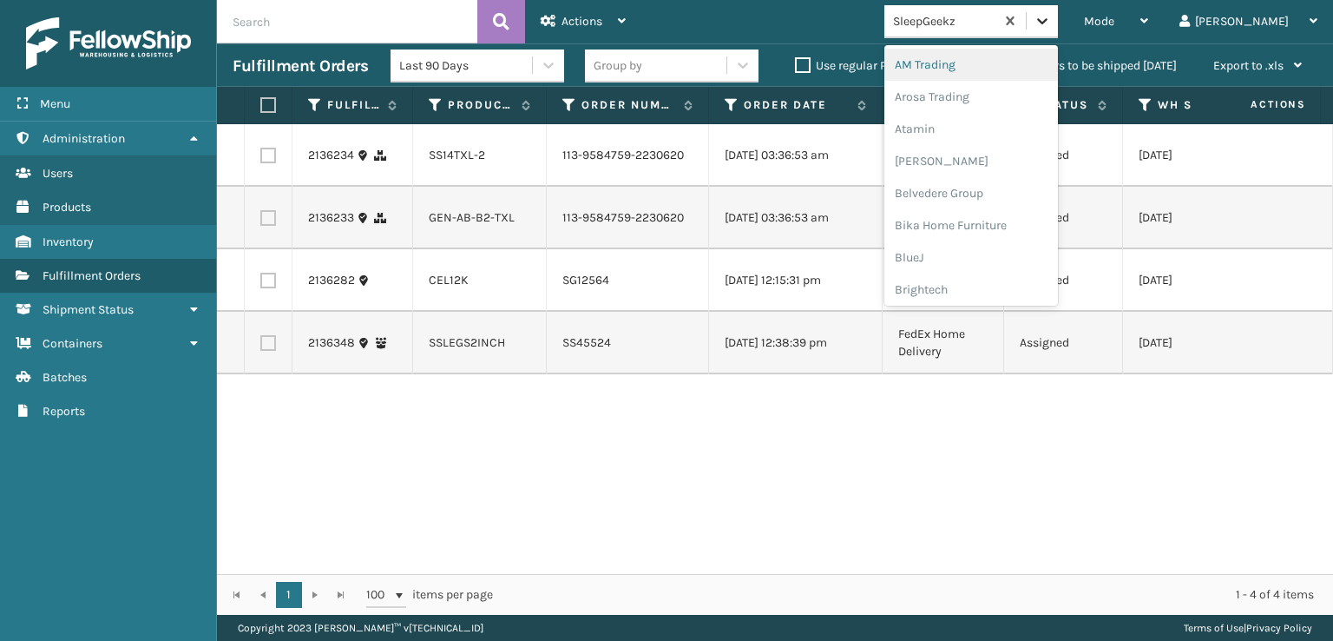
click at [1051, 21] on icon at bounding box center [1042, 20] width 17 height 17
click at [980, 224] on div "FoamTex" at bounding box center [972, 222] width 174 height 32
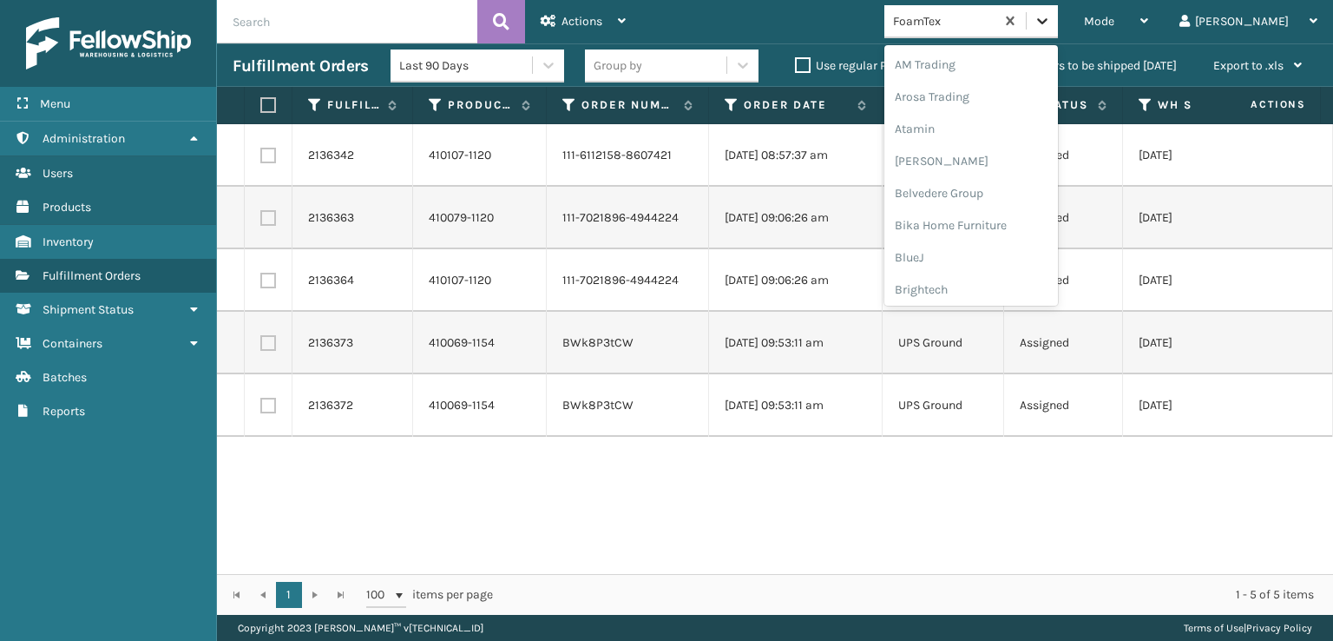
click at [1058, 34] on div at bounding box center [1042, 20] width 31 height 31
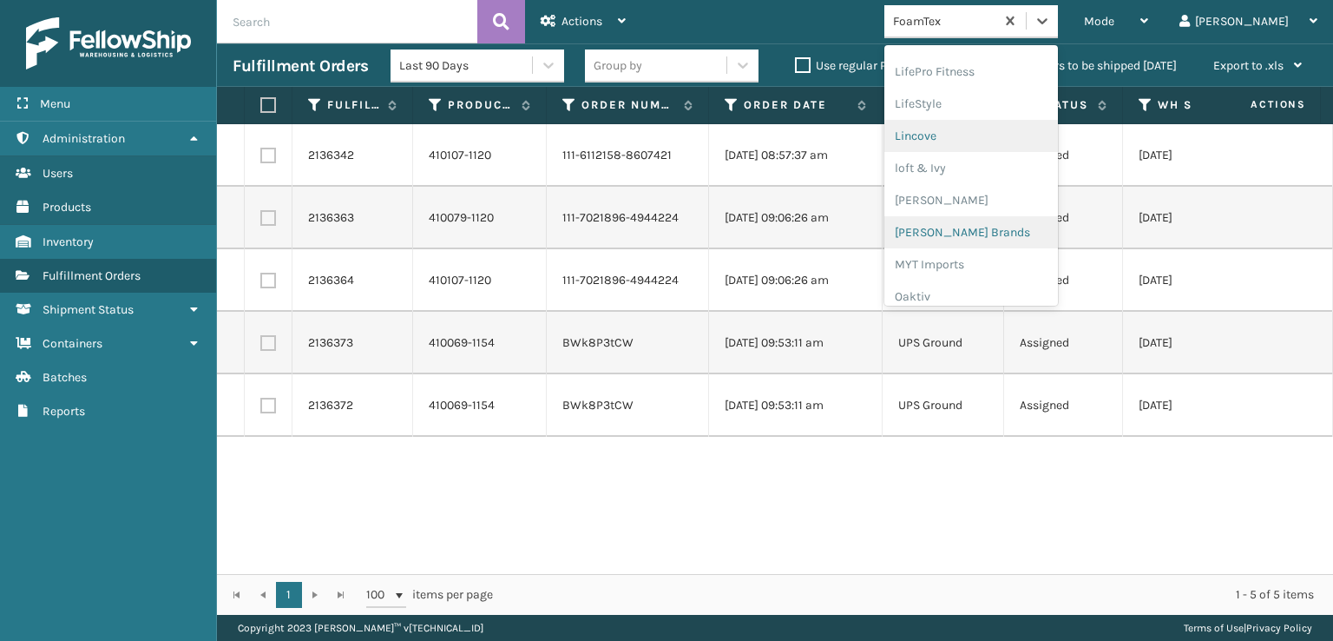
click at [991, 227] on div "[PERSON_NAME] Brands" at bounding box center [972, 232] width 174 height 32
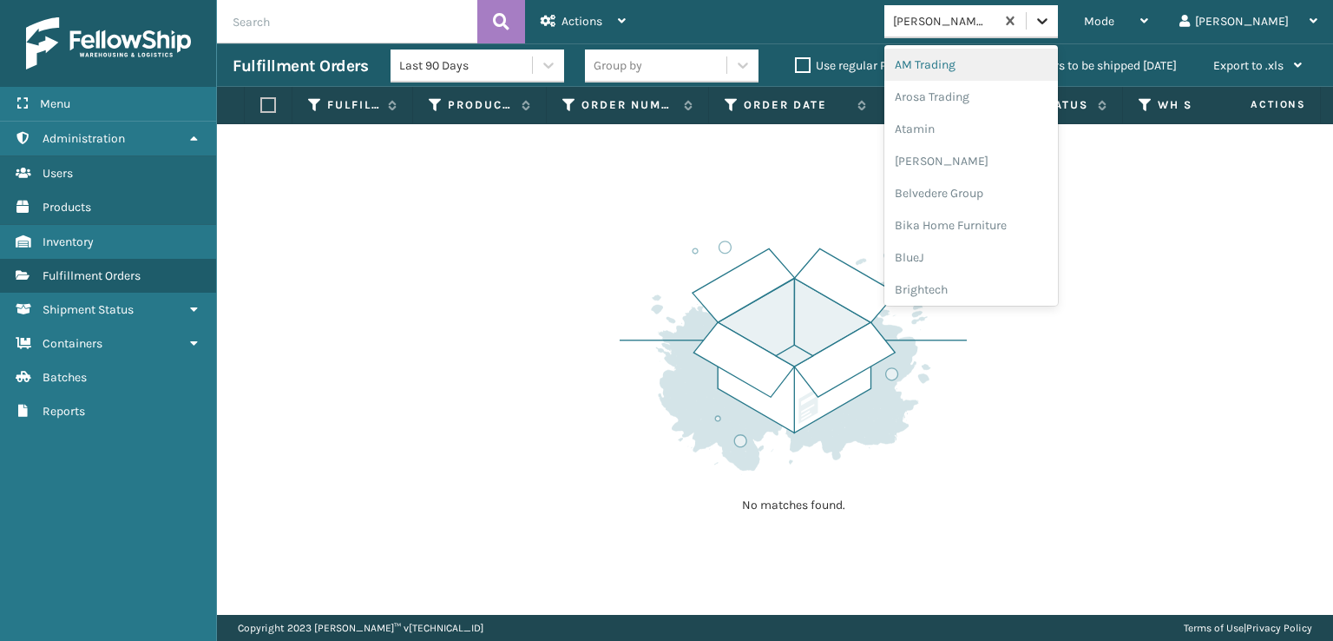
click at [1051, 26] on icon at bounding box center [1042, 20] width 17 height 17
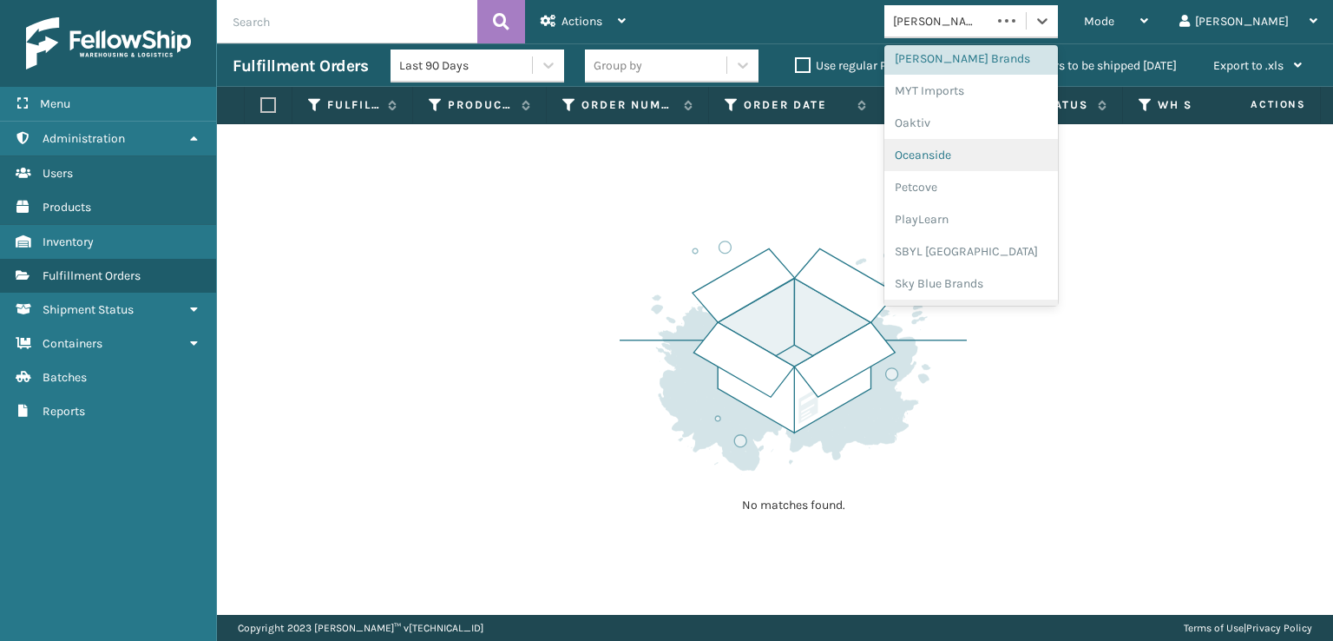
scroll to position [871, 0]
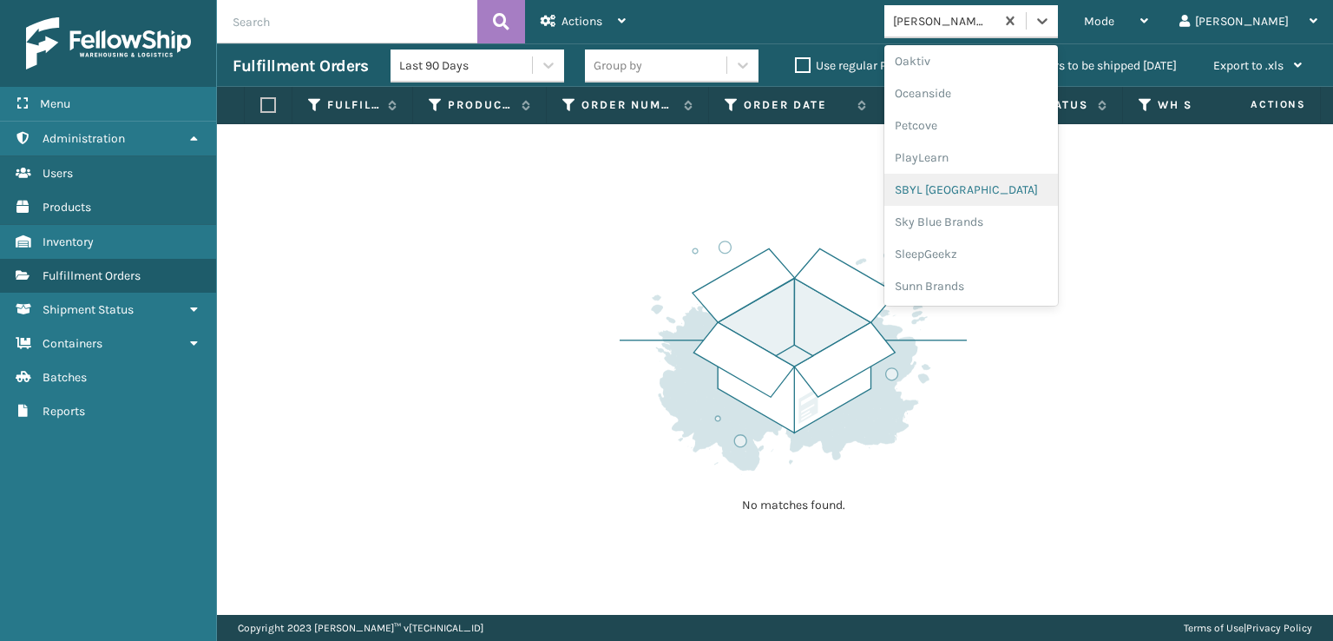
click at [991, 188] on div "SBYL [GEOGRAPHIC_DATA]" at bounding box center [972, 190] width 174 height 32
click at [1048, 21] on icon at bounding box center [1042, 21] width 10 height 6
click at [997, 251] on div "SleepGeekz" at bounding box center [972, 254] width 174 height 32
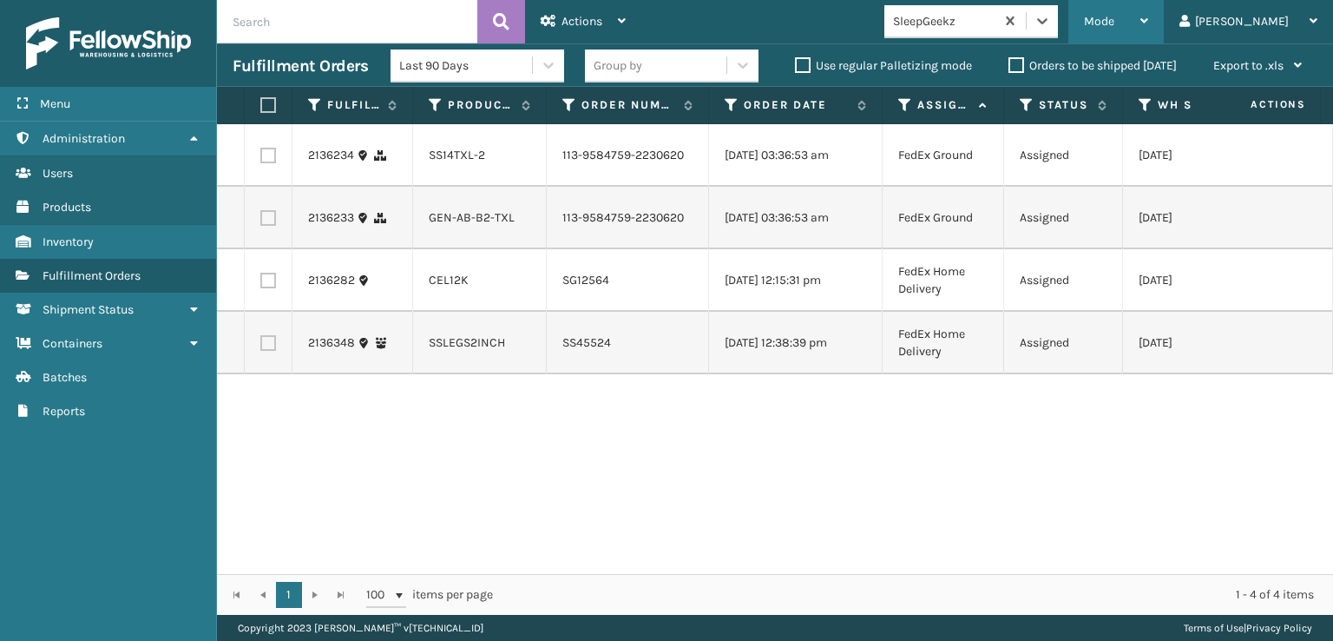
click at [1149, 29] on div "Mode" at bounding box center [1116, 21] width 64 height 43
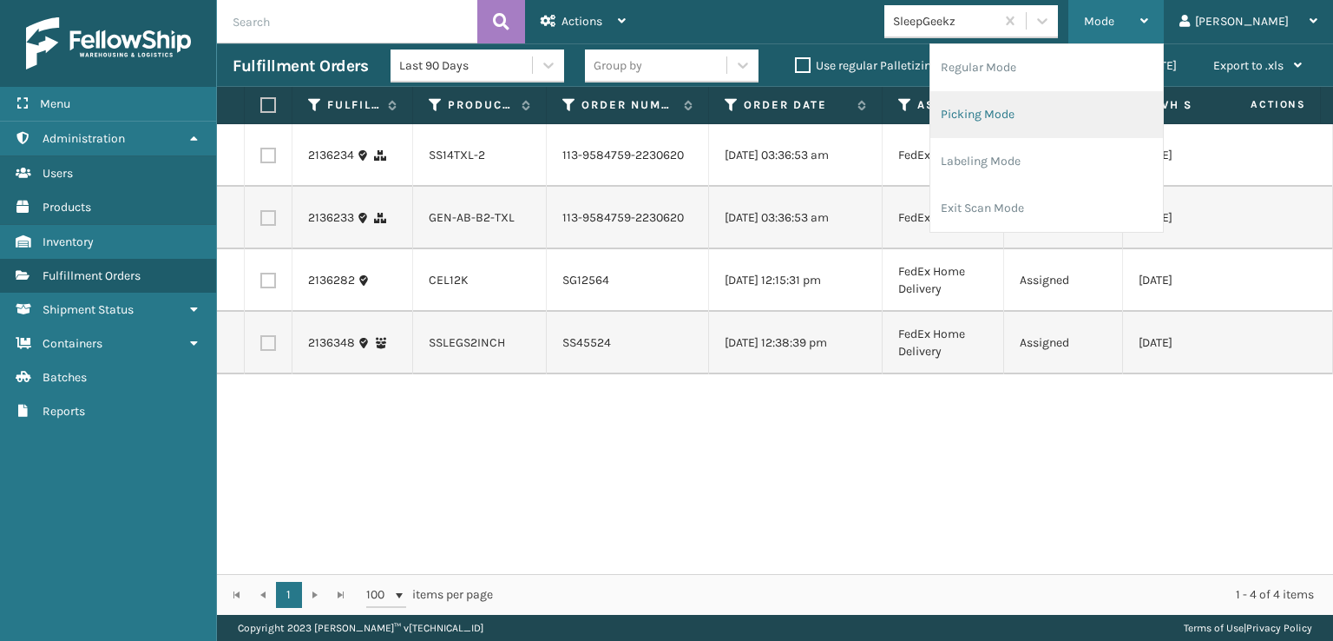
click at [1059, 115] on li "Picking Mode" at bounding box center [1047, 114] width 233 height 47
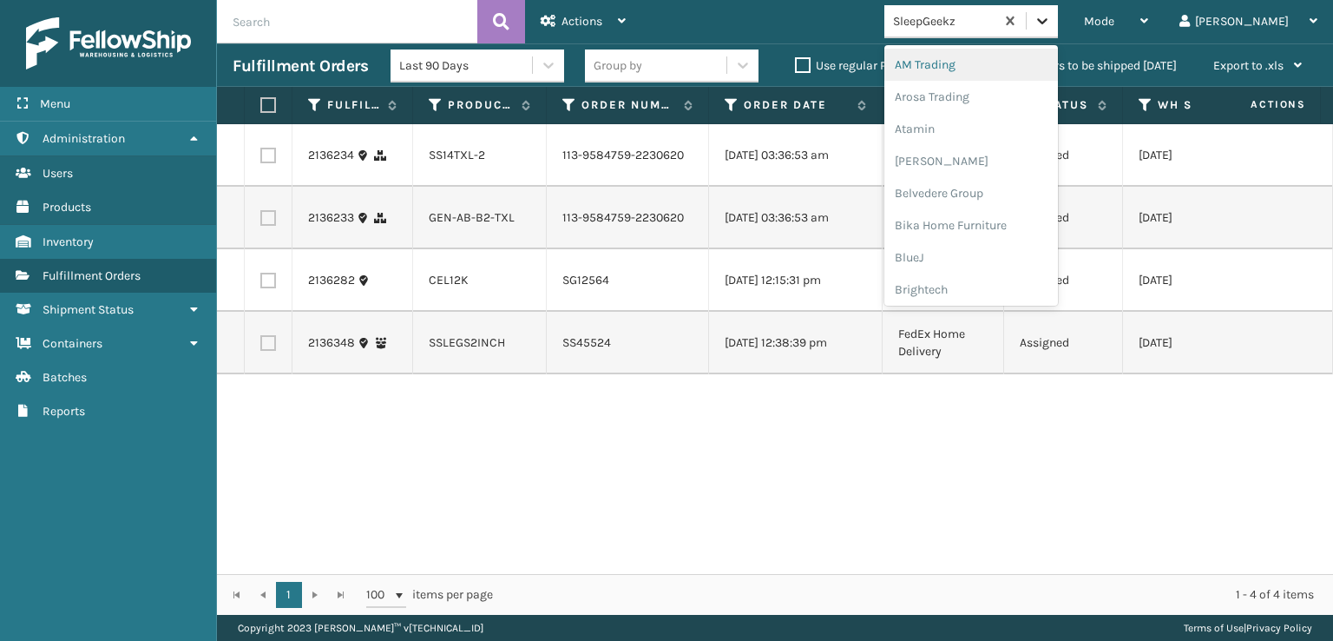
click at [1051, 14] on icon at bounding box center [1042, 20] width 17 height 17
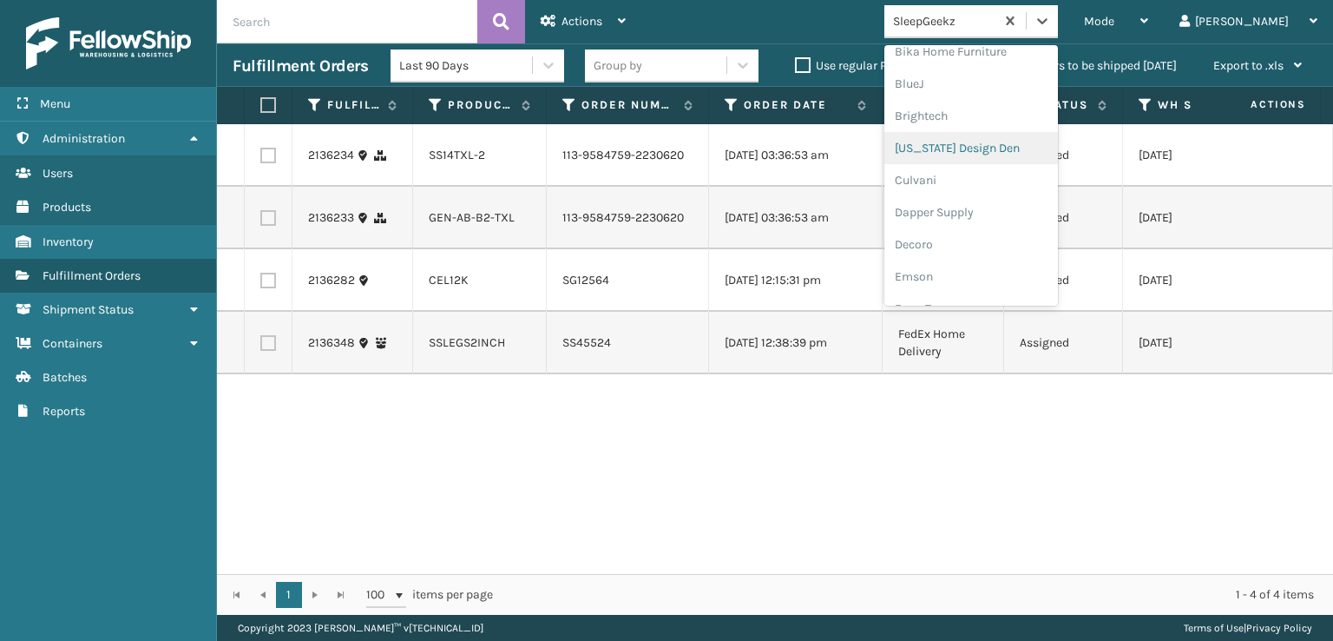
scroll to position [260, 0]
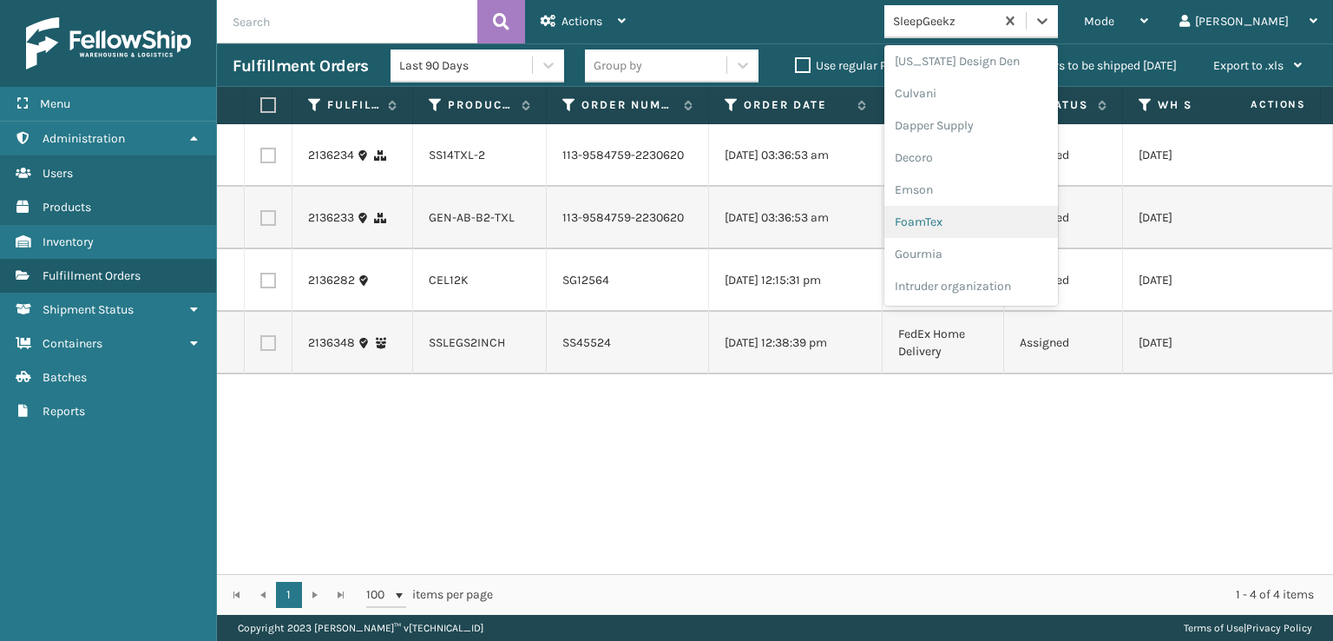
click at [986, 223] on div "FoamTex" at bounding box center [972, 222] width 174 height 32
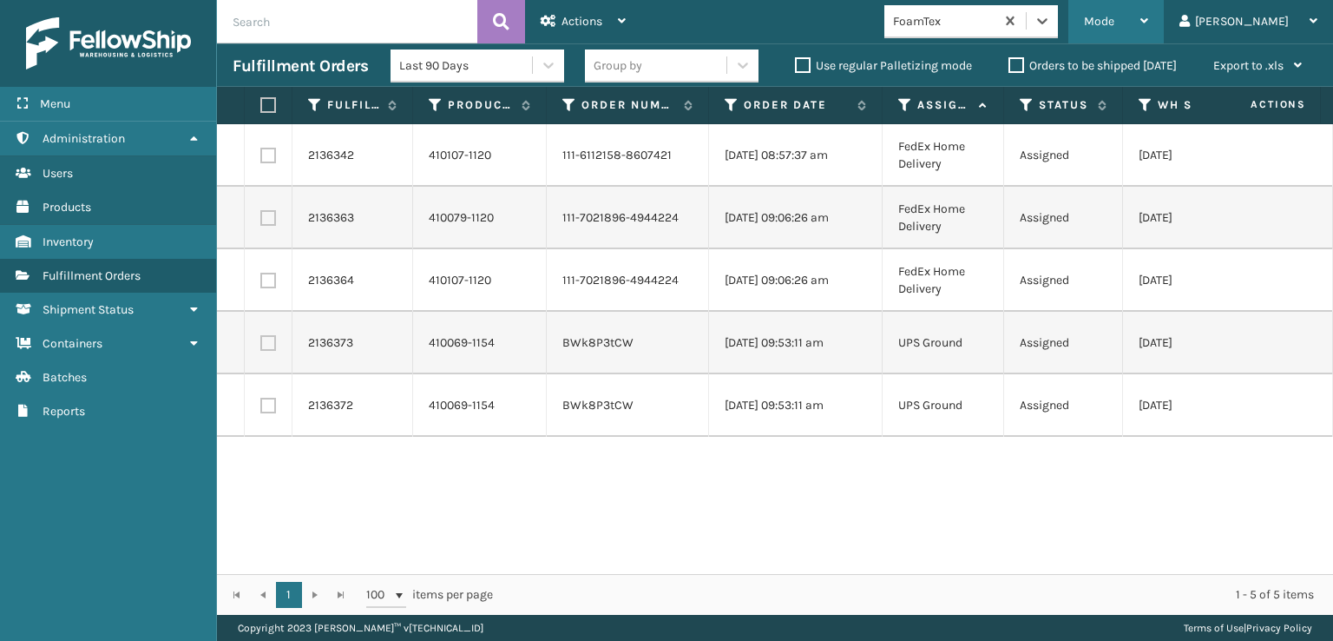
click at [1115, 18] on span "Mode" at bounding box center [1099, 21] width 30 height 15
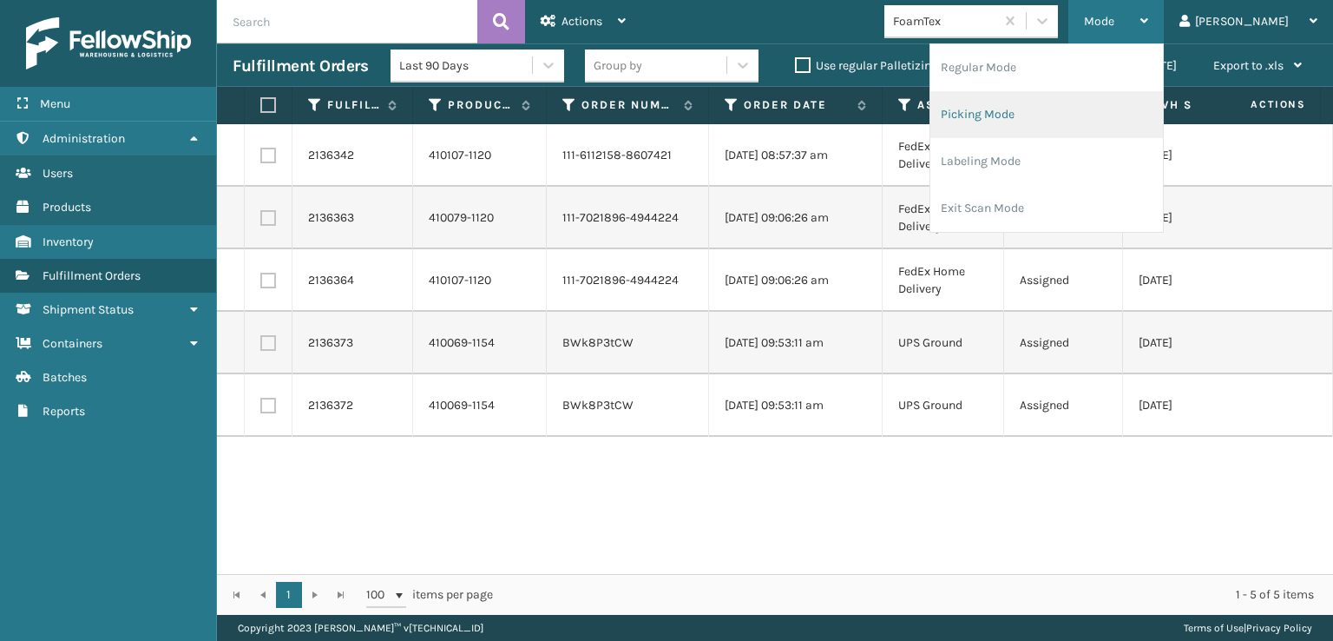
drag, startPoint x: 1059, startPoint y: 116, endPoint x: 1065, endPoint y: 127, distance: 12.1
click at [1065, 127] on li "Picking Mode" at bounding box center [1047, 114] width 233 height 47
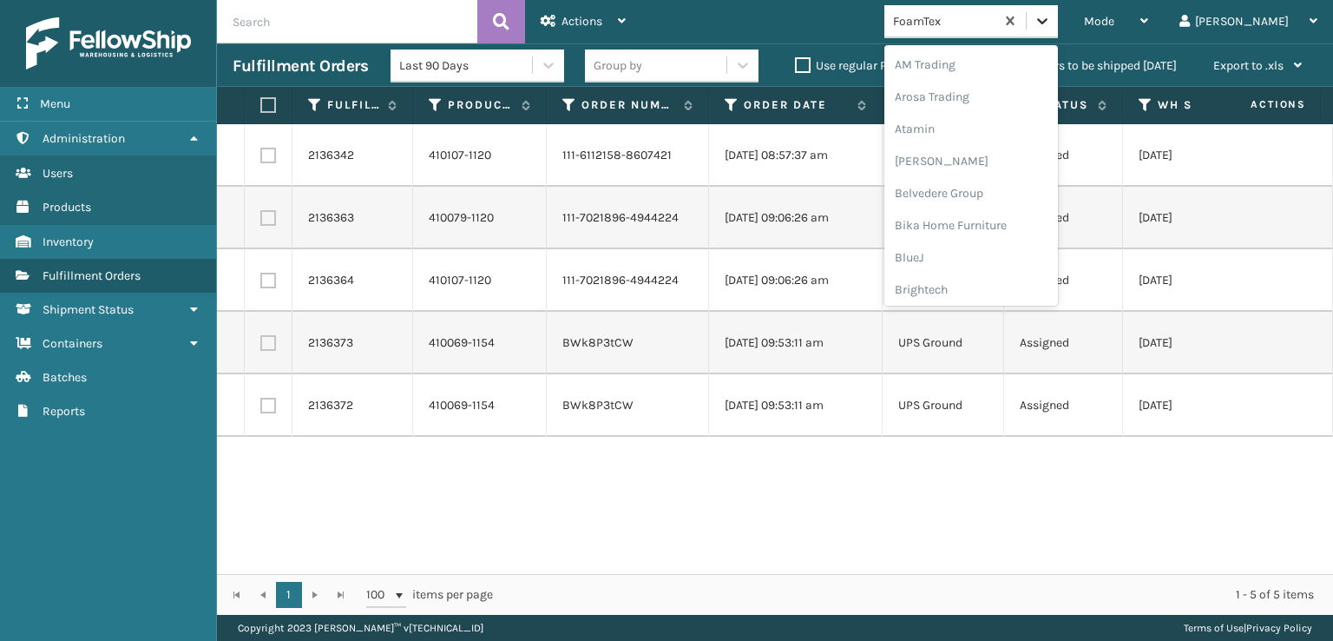
click at [1051, 16] on icon at bounding box center [1042, 20] width 17 height 17
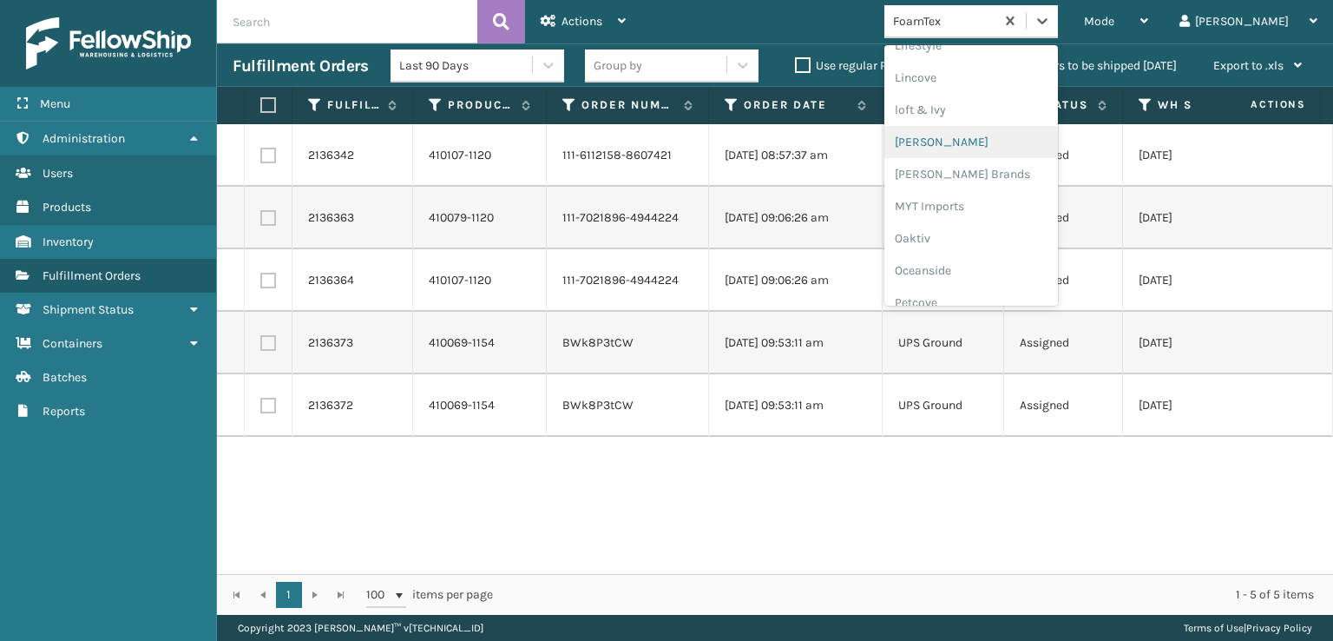
scroll to position [722, 0]
click at [1022, 147] on div "[PERSON_NAME] Brands" at bounding box center [972, 145] width 174 height 32
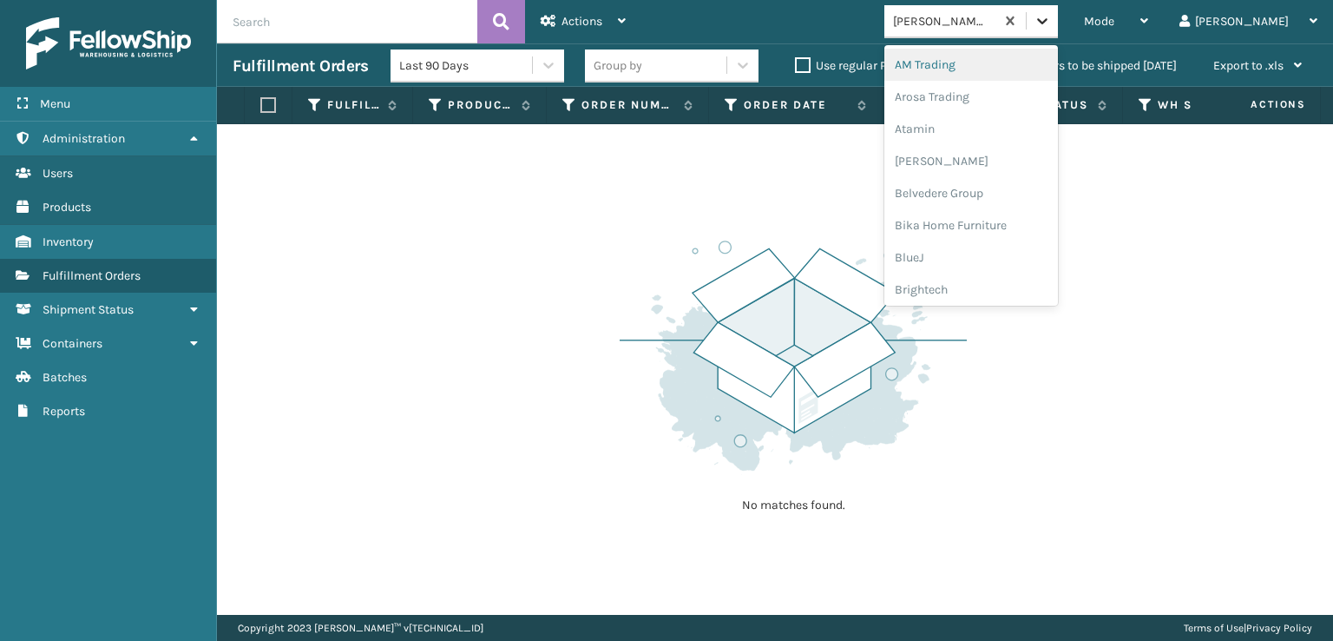
click at [1048, 22] on icon at bounding box center [1042, 21] width 10 height 6
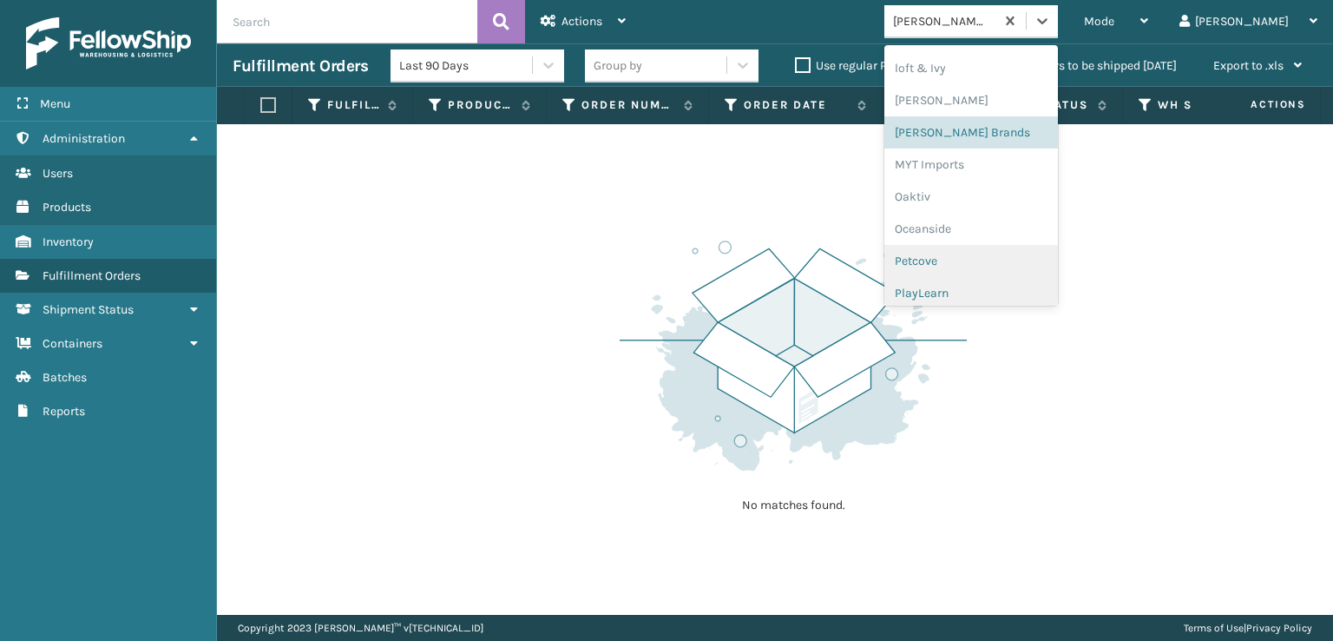
scroll to position [809, 0]
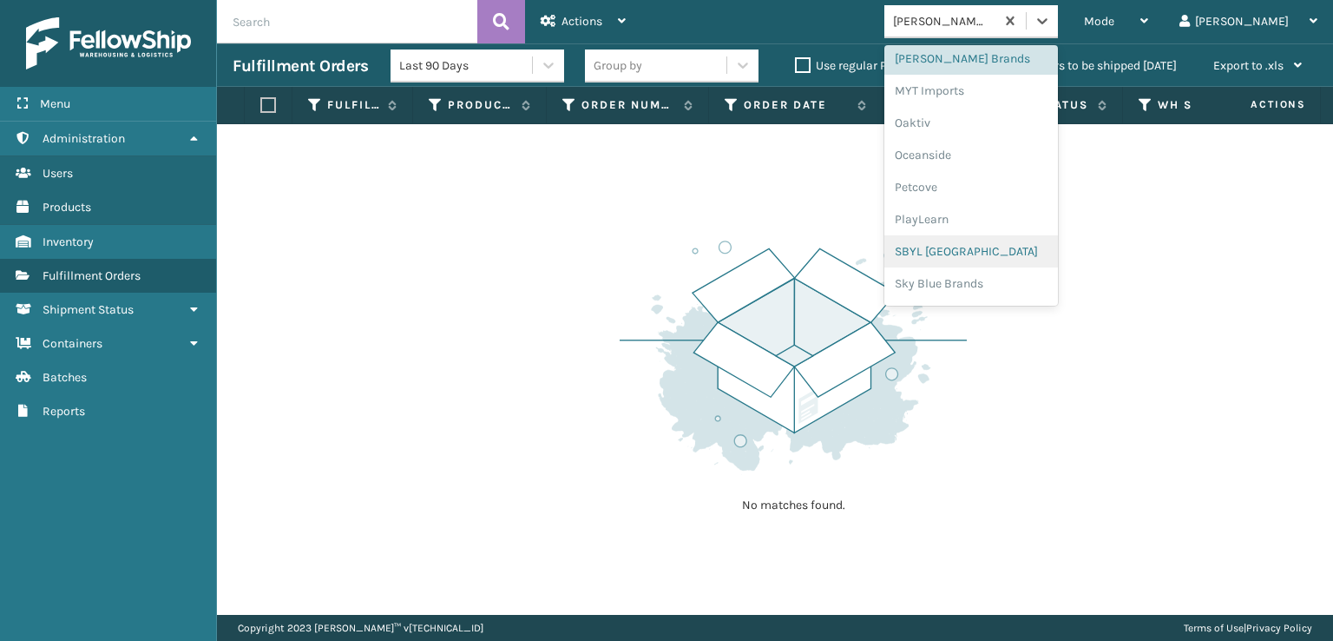
click at [989, 247] on div "SBYL [GEOGRAPHIC_DATA]" at bounding box center [972, 251] width 174 height 32
click at [1048, 19] on icon at bounding box center [1042, 21] width 10 height 6
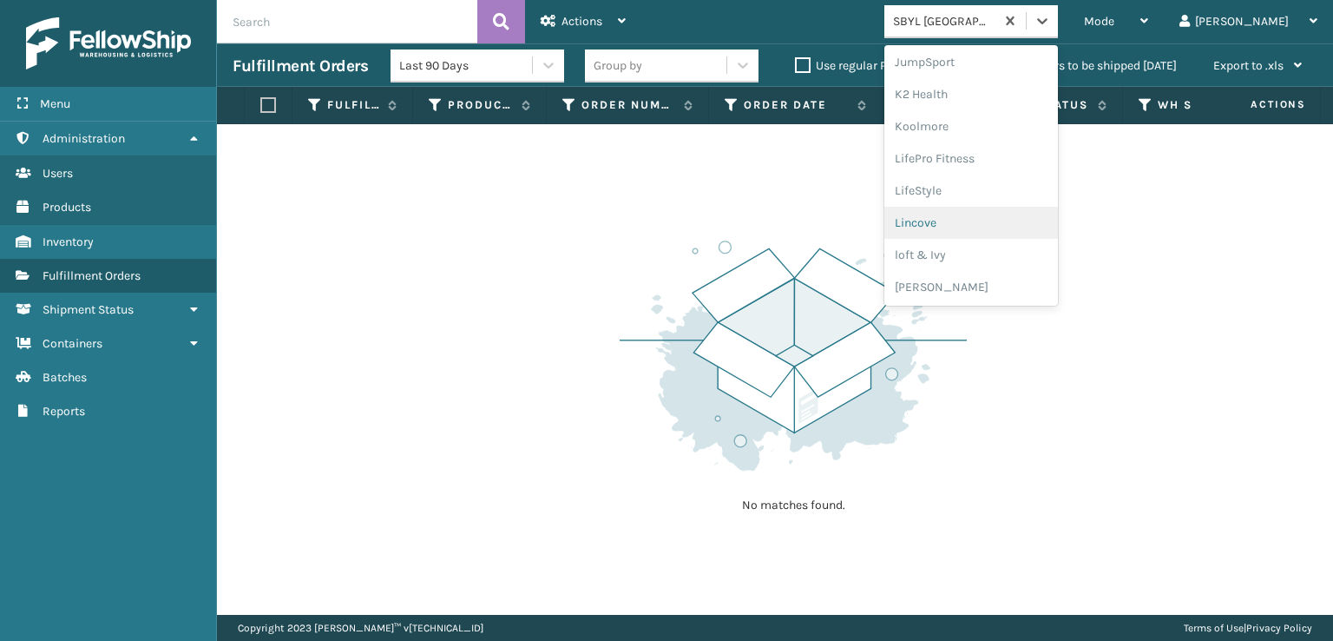
scroll to position [871, 0]
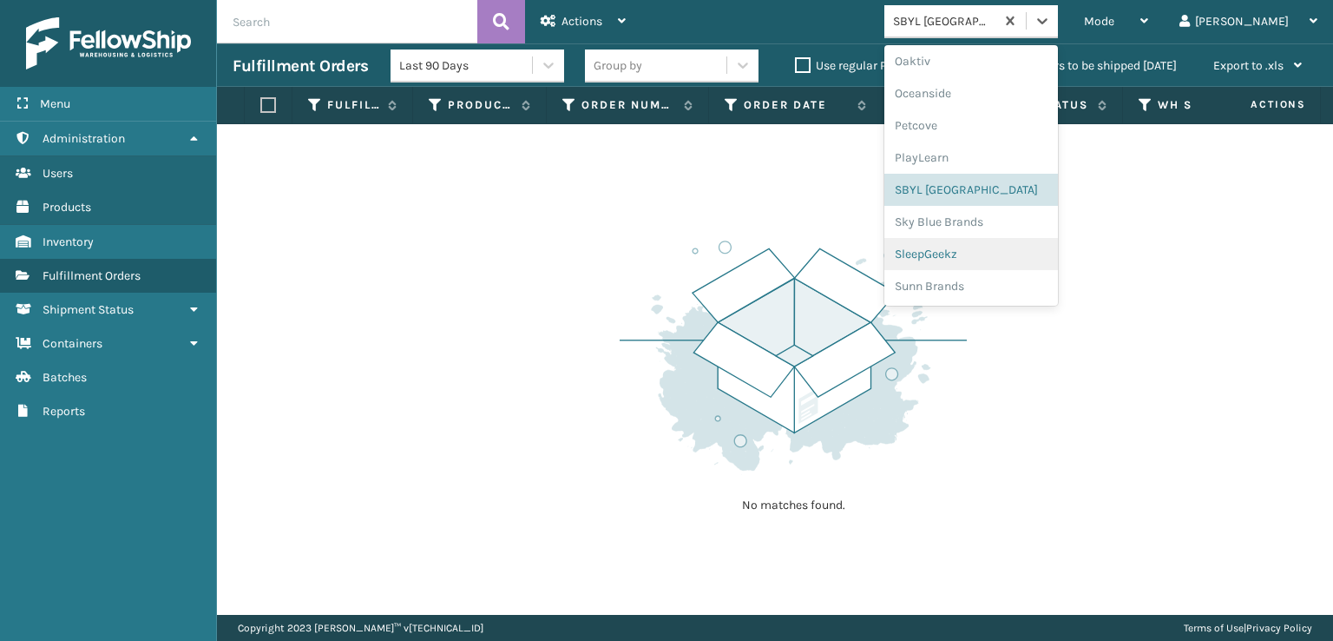
click at [994, 253] on div "SleepGeekz" at bounding box center [972, 254] width 174 height 32
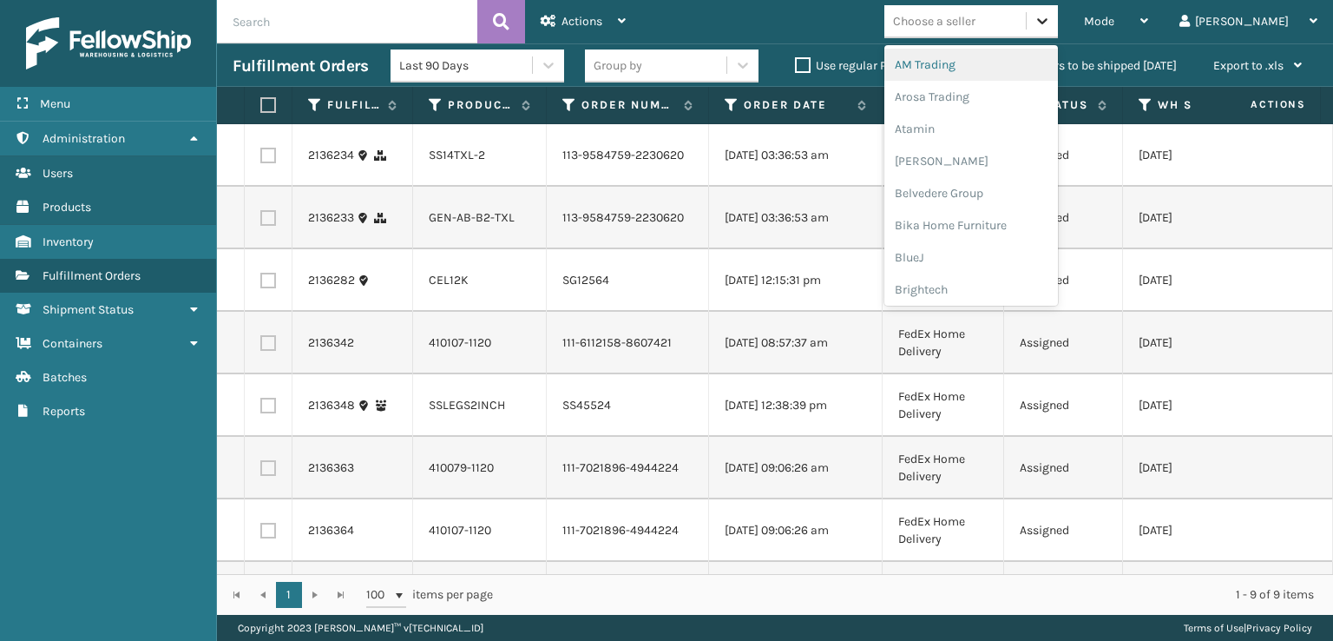
click at [1051, 16] on icon at bounding box center [1042, 20] width 17 height 17
click at [996, 191] on div "SBYL [GEOGRAPHIC_DATA]" at bounding box center [972, 190] width 174 height 32
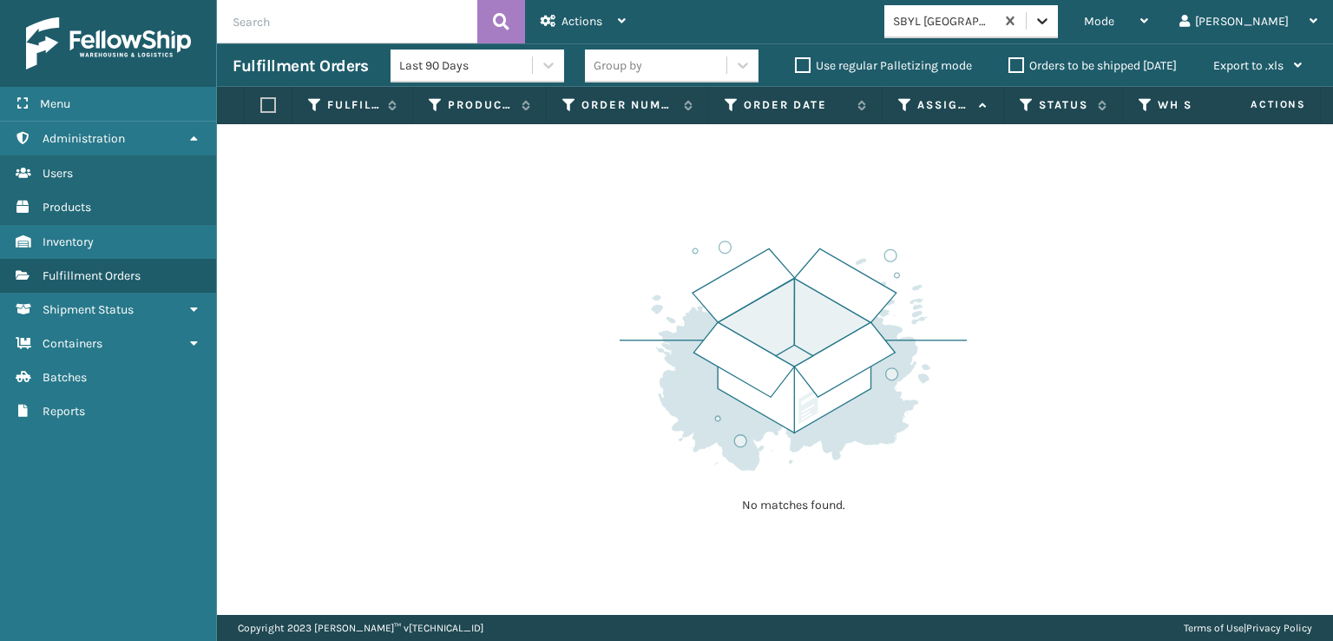
click at [1051, 16] on icon at bounding box center [1042, 20] width 17 height 17
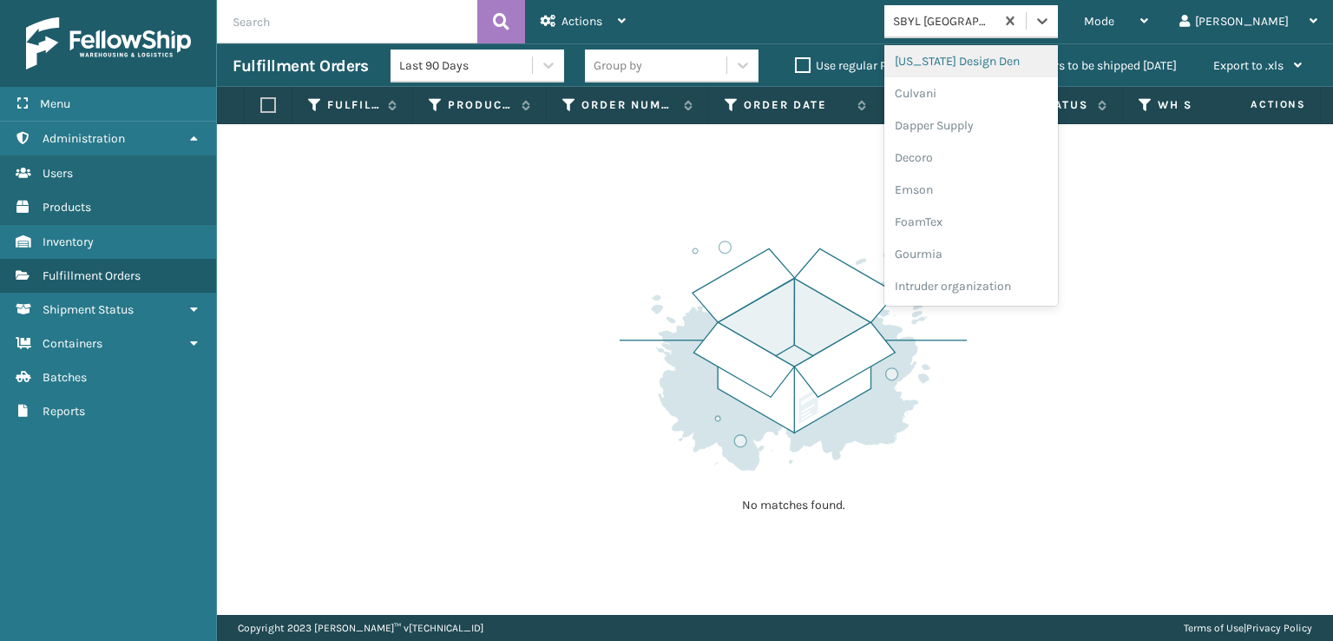
scroll to position [347, 0]
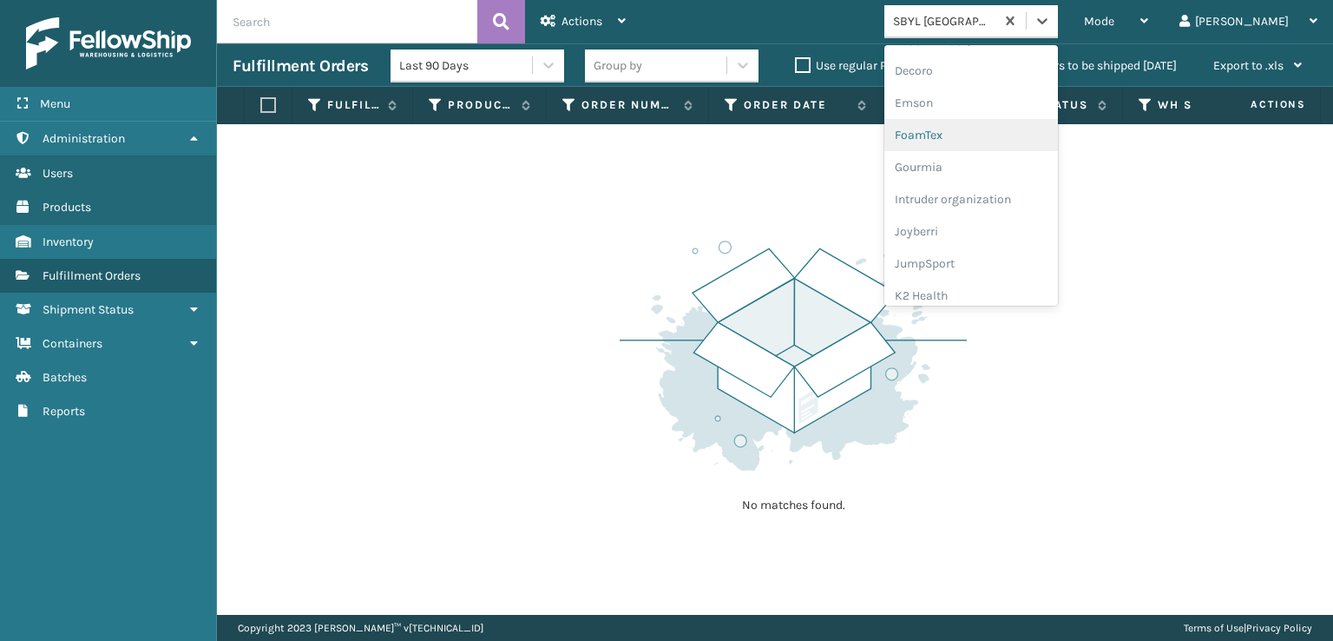
click at [1001, 135] on div "FoamTex" at bounding box center [972, 135] width 174 height 32
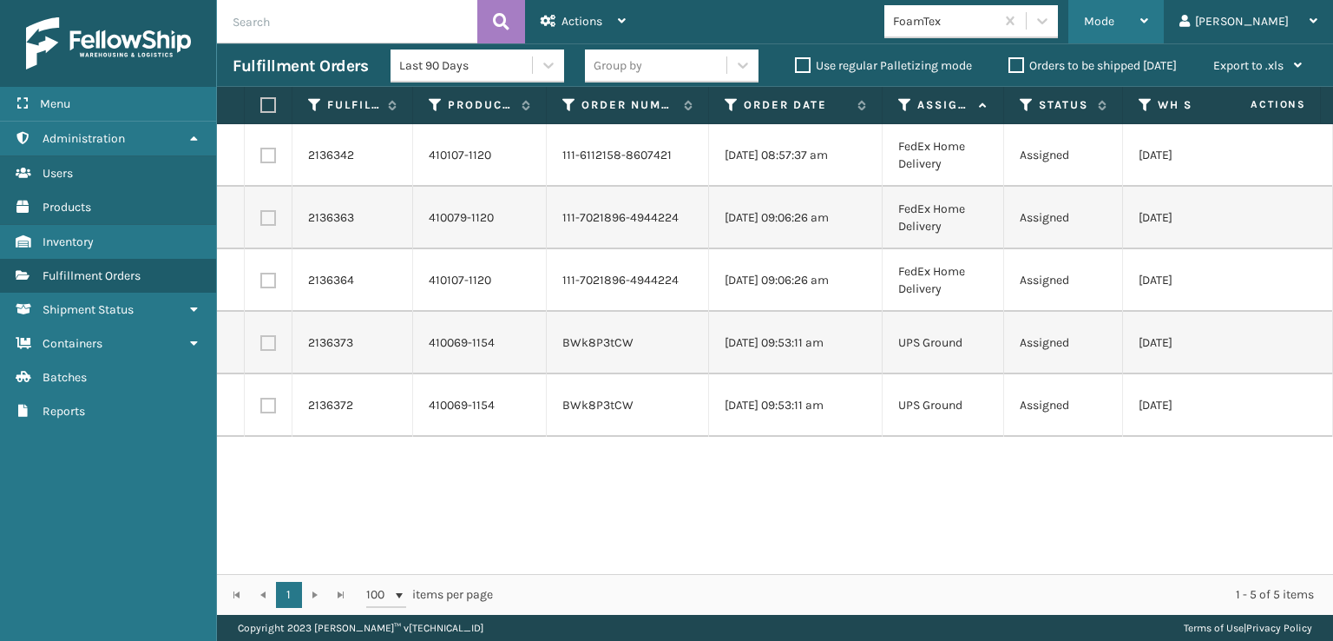
click at [1115, 14] on span "Mode" at bounding box center [1099, 21] width 30 height 15
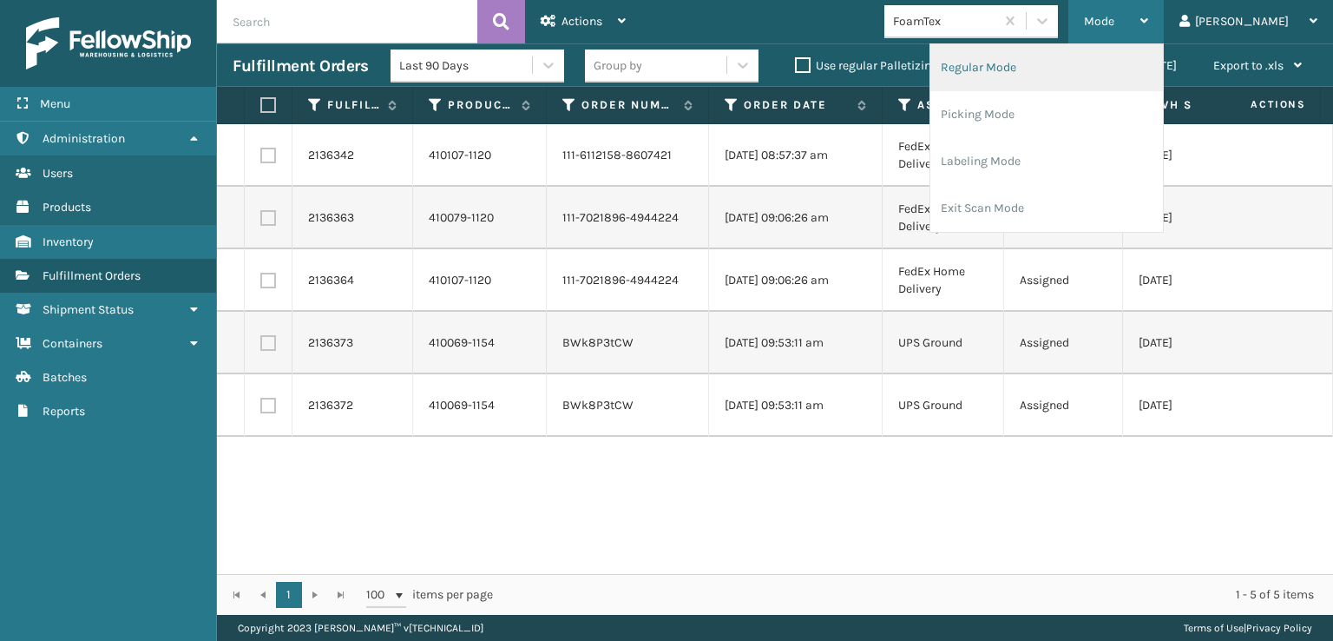
click at [1044, 67] on li "Regular Mode" at bounding box center [1047, 67] width 233 height 47
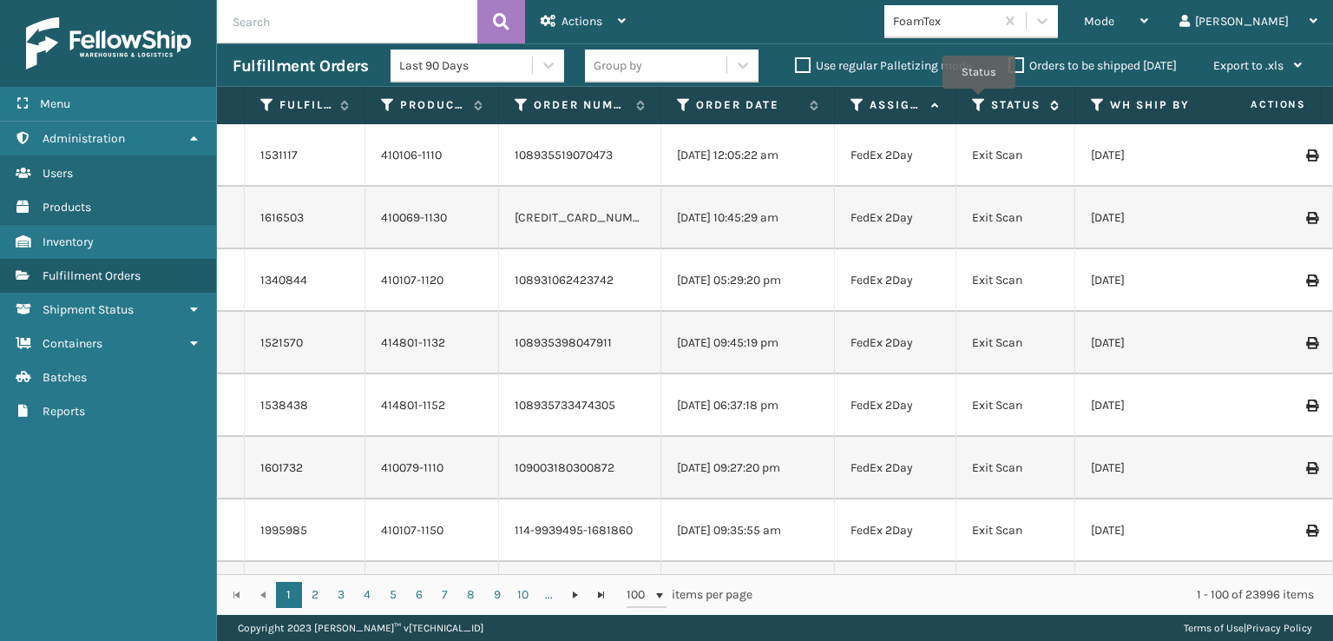
click at [979, 101] on icon at bounding box center [979, 105] width 14 height 16
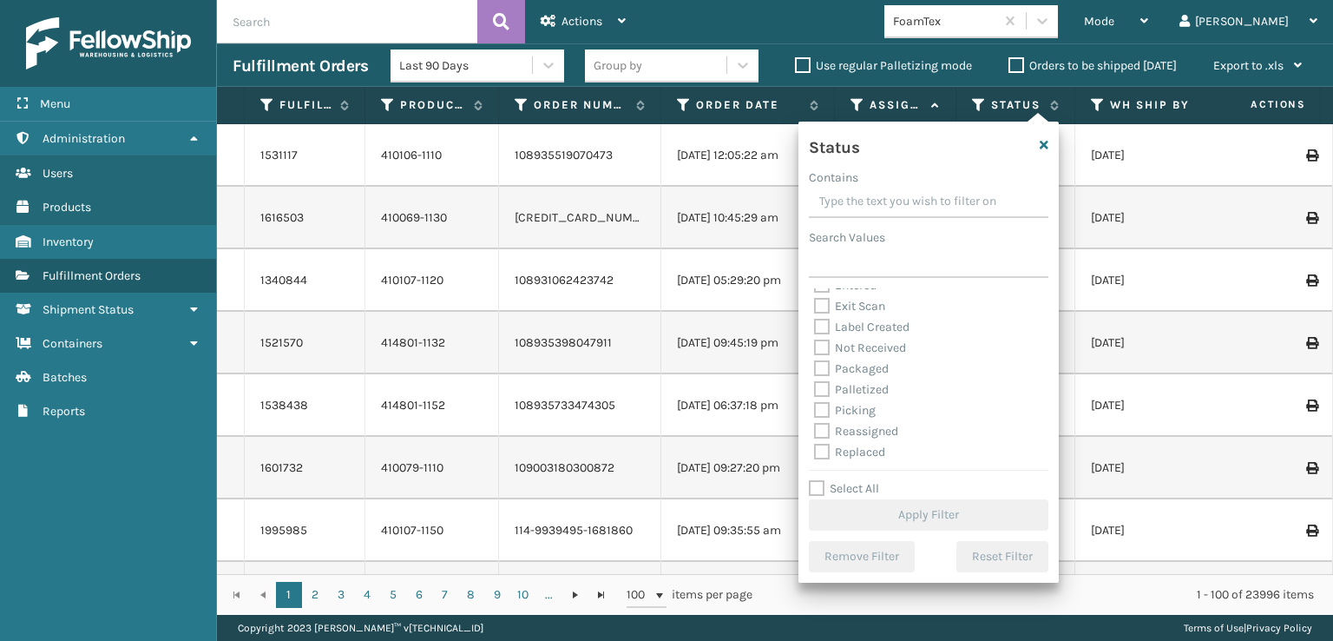
scroll to position [97, 0]
click at [826, 367] on label "Picking" at bounding box center [845, 367] width 62 height 15
click at [815, 367] on input "Picking" at bounding box center [814, 363] width 1 height 11
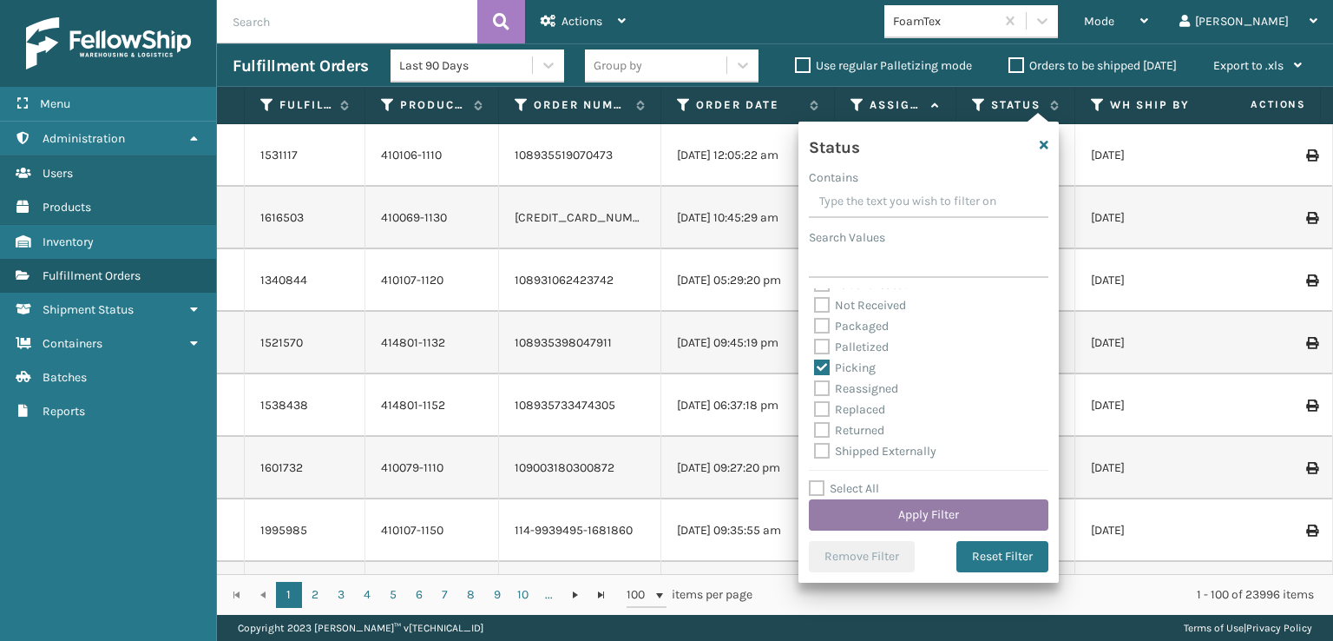
click at [873, 505] on button "Apply Filter" at bounding box center [929, 514] width 240 height 31
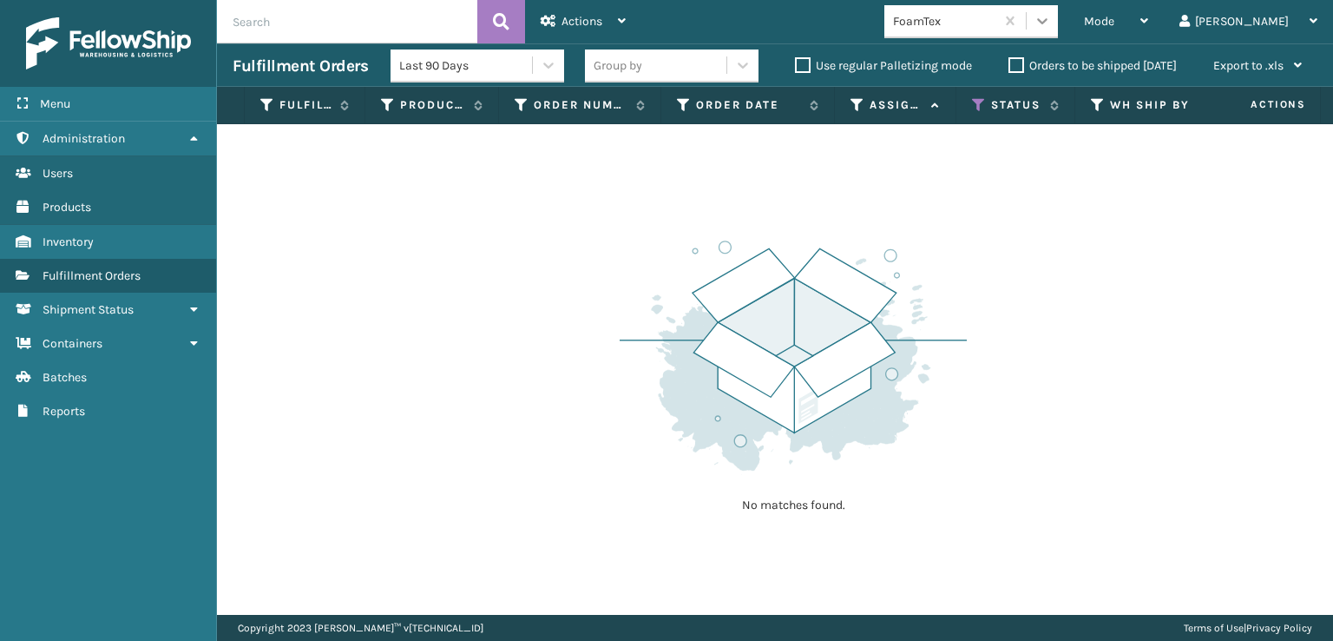
click at [1051, 16] on icon at bounding box center [1042, 20] width 17 height 17
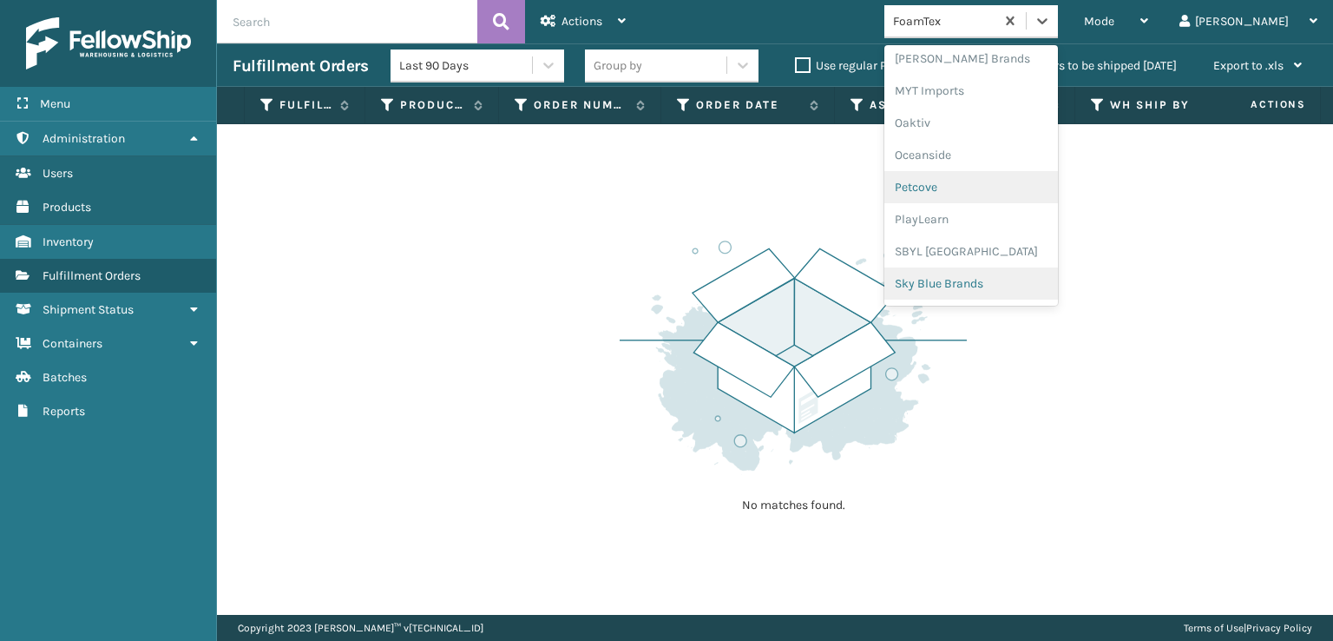
scroll to position [871, 0]
click at [990, 251] on div "SleepGeekz" at bounding box center [972, 254] width 174 height 32
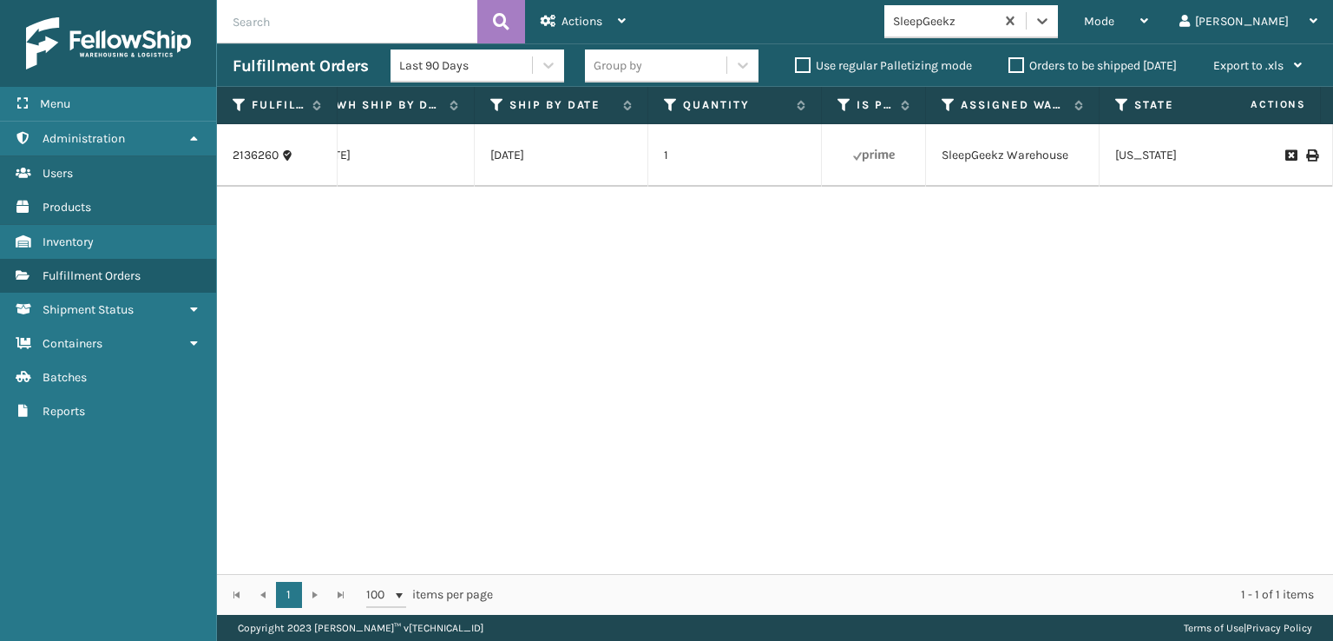
scroll to position [0, 0]
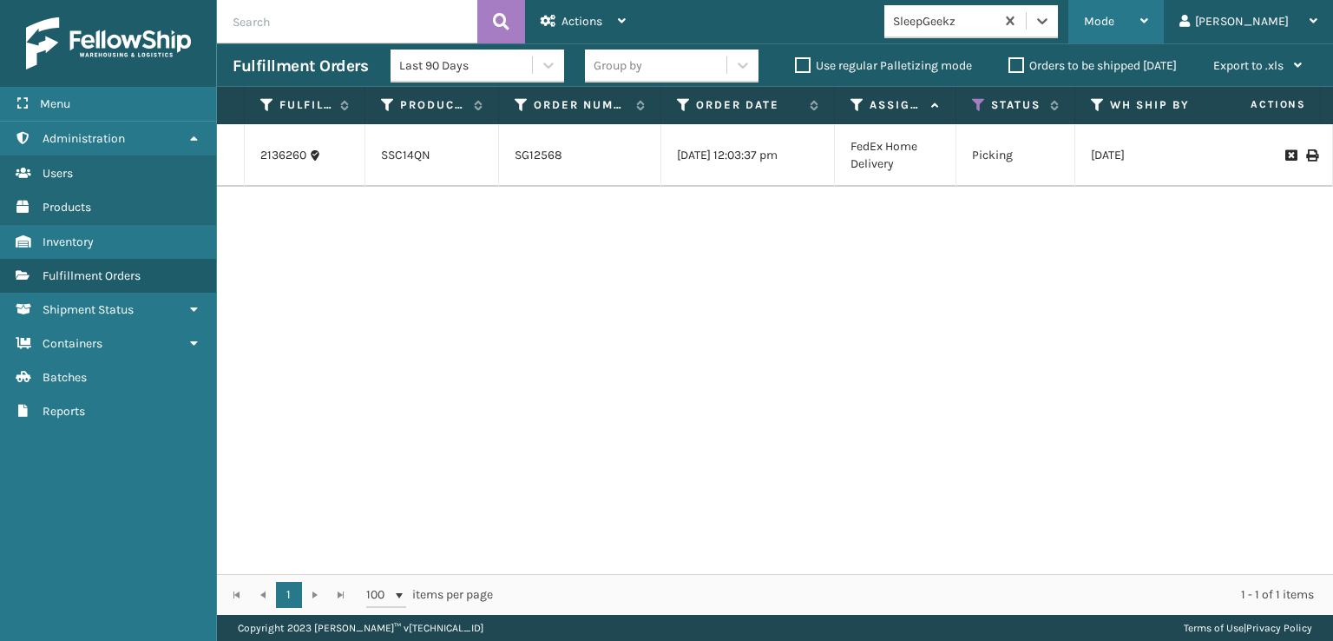
click at [1115, 18] on span "Mode" at bounding box center [1099, 21] width 30 height 15
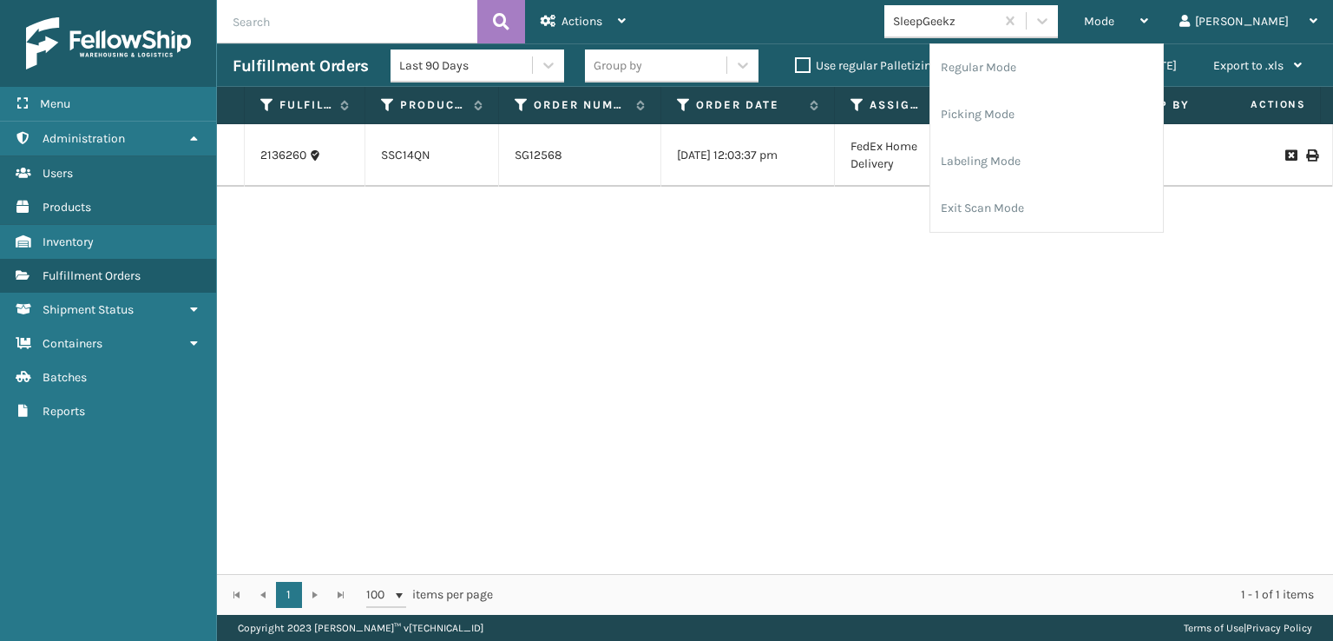
click at [836, 4] on div "Mode Regular Mode Picking Mode Labeling Mode Exit Scan Mode SleepGeekz [PERSON_…" at bounding box center [988, 21] width 692 height 43
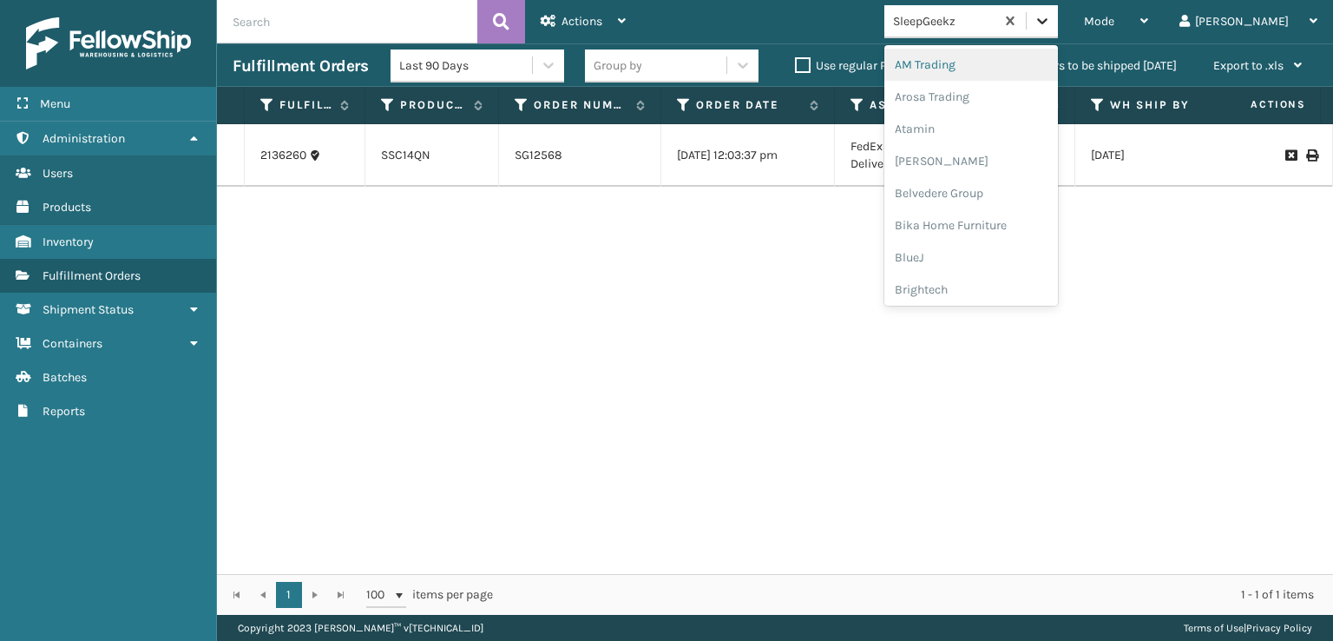
click at [1058, 19] on div at bounding box center [1042, 20] width 31 height 31
click at [988, 254] on div "SleepGeekz" at bounding box center [972, 254] width 174 height 32
click at [1058, 21] on div at bounding box center [1042, 20] width 31 height 31
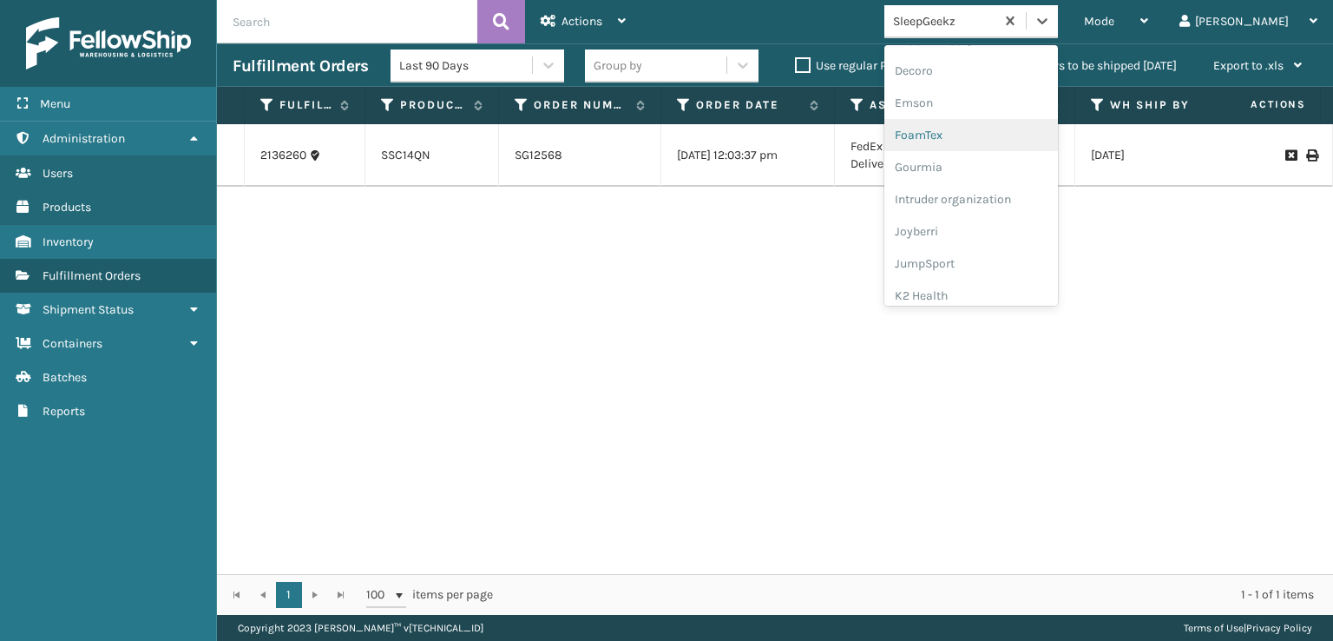
click at [1005, 135] on div "FoamTex" at bounding box center [972, 135] width 174 height 32
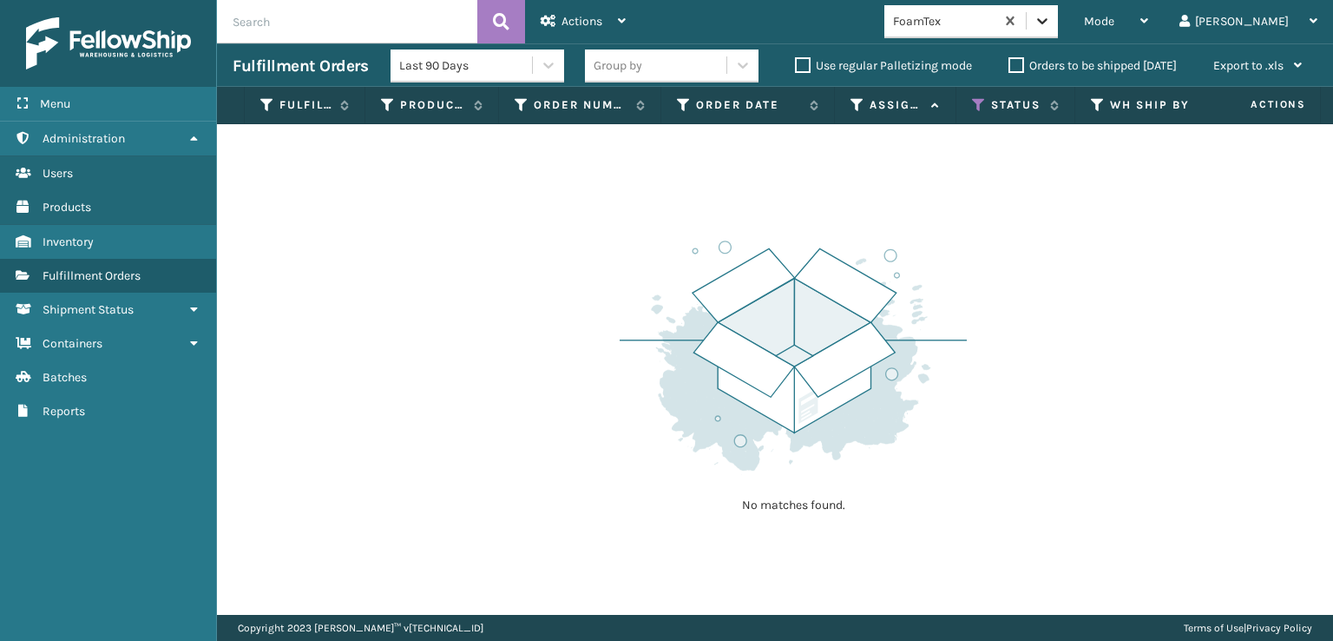
click at [1051, 17] on icon at bounding box center [1042, 20] width 17 height 17
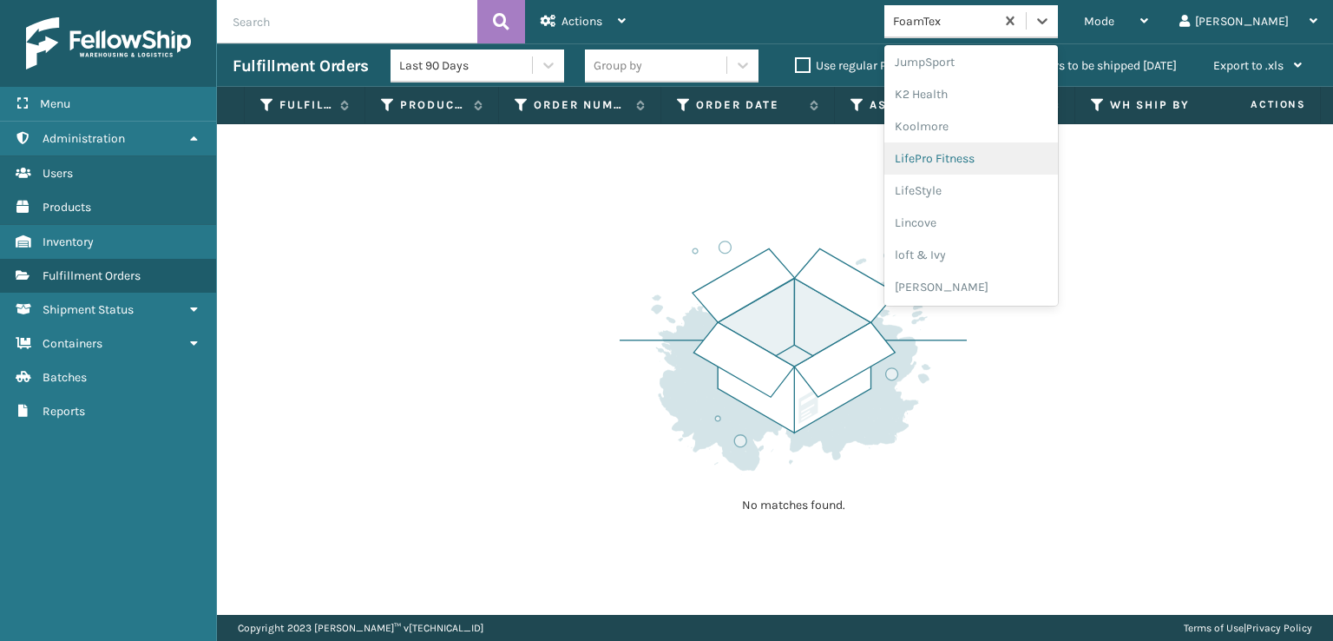
scroll to position [635, 0]
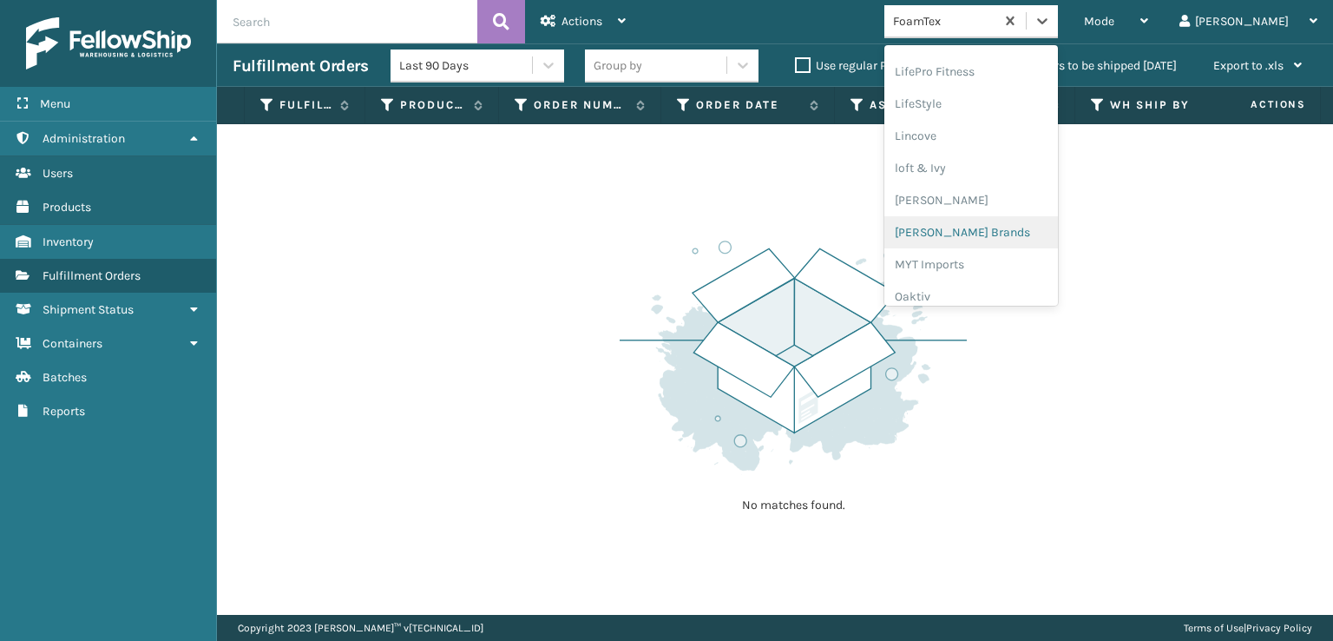
click at [997, 232] on div "[PERSON_NAME] Brands" at bounding box center [972, 232] width 174 height 32
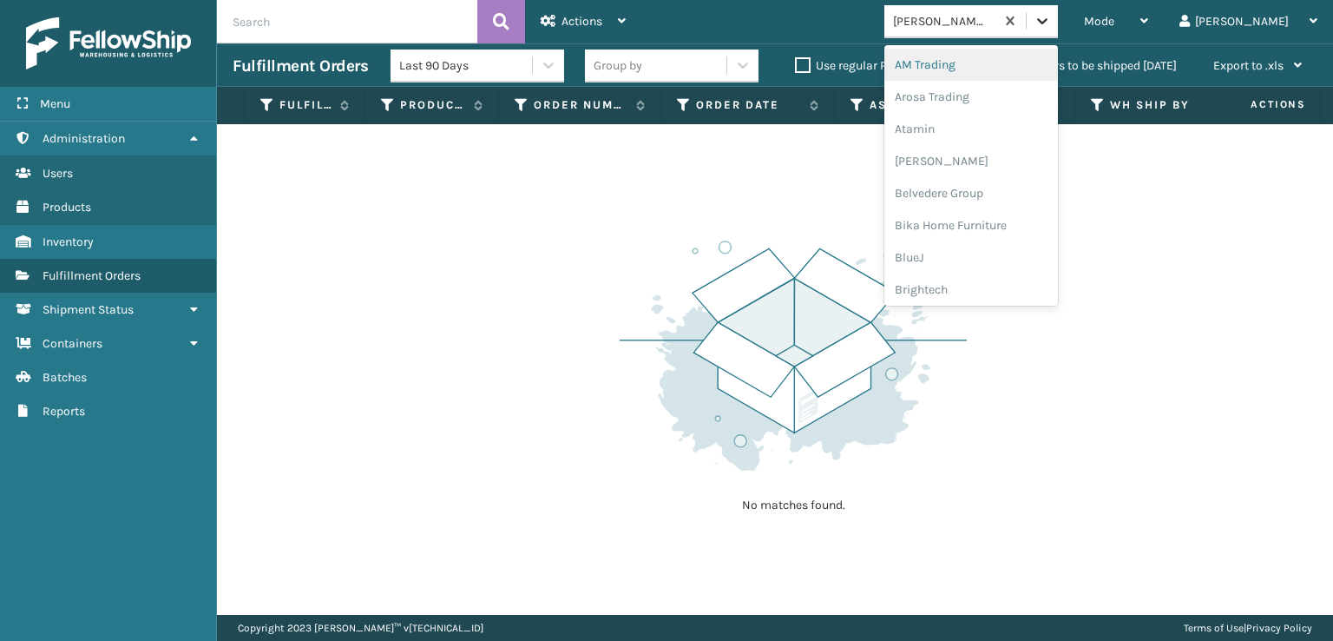
click at [1051, 20] on icon at bounding box center [1042, 20] width 17 height 17
click at [1051, 29] on icon at bounding box center [1042, 20] width 17 height 17
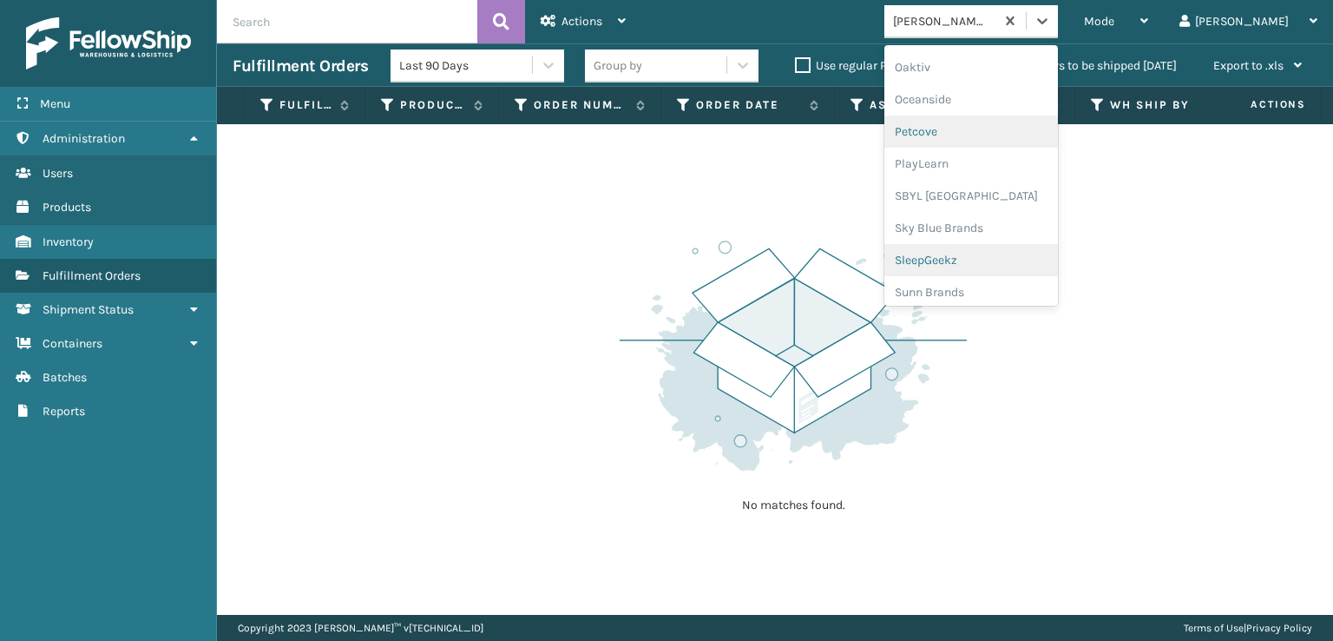
scroll to position [871, 0]
click at [981, 251] on div "SleepGeekz" at bounding box center [972, 254] width 174 height 32
